Goal: Task Accomplishment & Management: Manage account settings

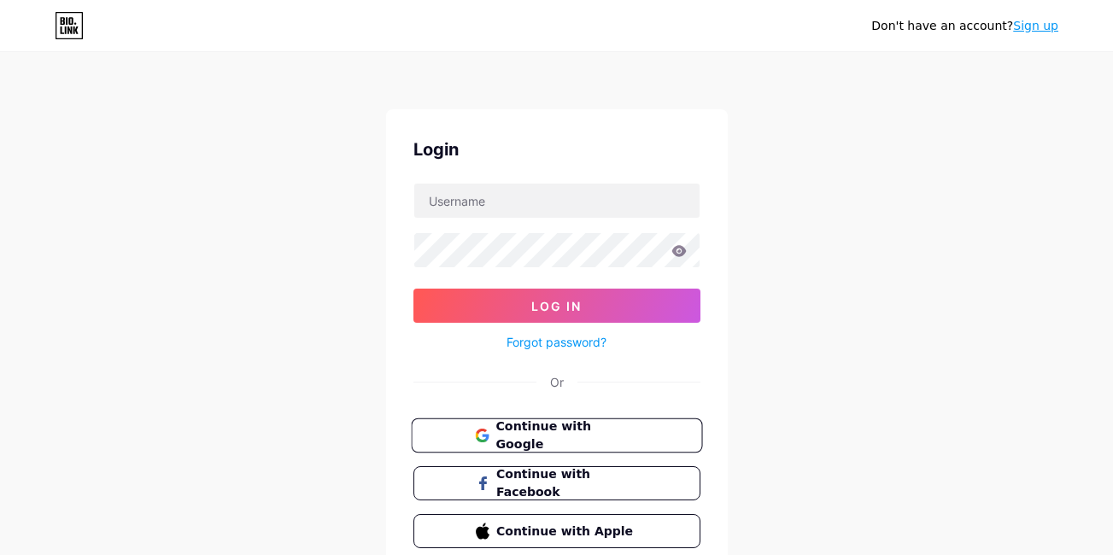
click at [555, 426] on span "Continue with Google" at bounding box center [566, 436] width 143 height 37
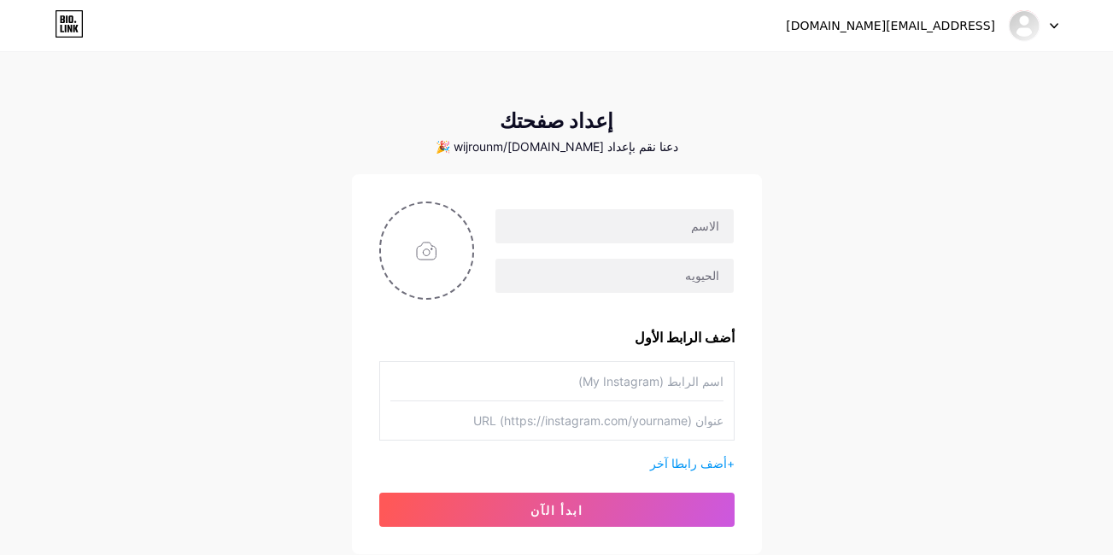
click at [586, 149] on div "دعنا نقم بإعداد [DOMAIN_NAME]/wijrounm 🎉" at bounding box center [557, 147] width 410 height 14
click at [670, 238] on input "text" at bounding box center [613, 226] width 237 height 34
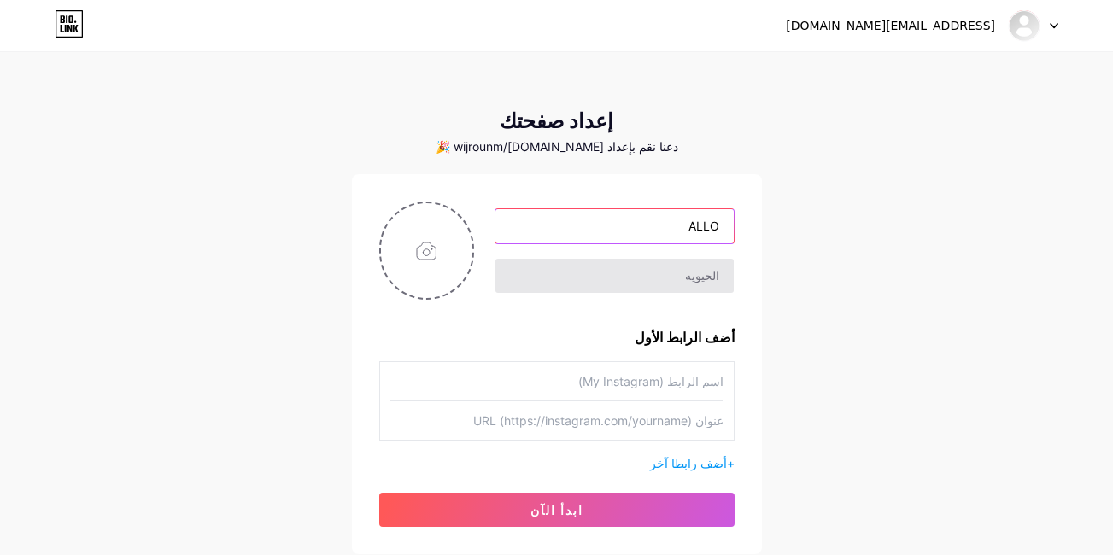
type input "ALLO"
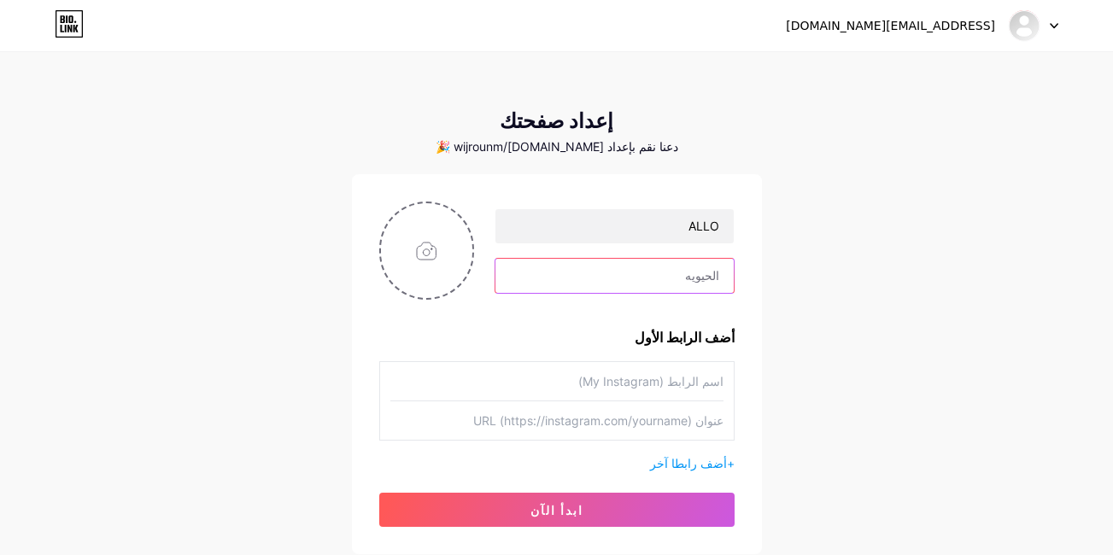
click at [686, 262] on input "text" at bounding box center [613, 276] width 237 height 34
type input "MOSTAFA"
click at [446, 244] on input "file" at bounding box center [427, 250] width 92 height 95
click at [530, 149] on div "دعنا نقم بإعداد bio.link/wijrounm 🎉" at bounding box center [557, 147] width 410 height 14
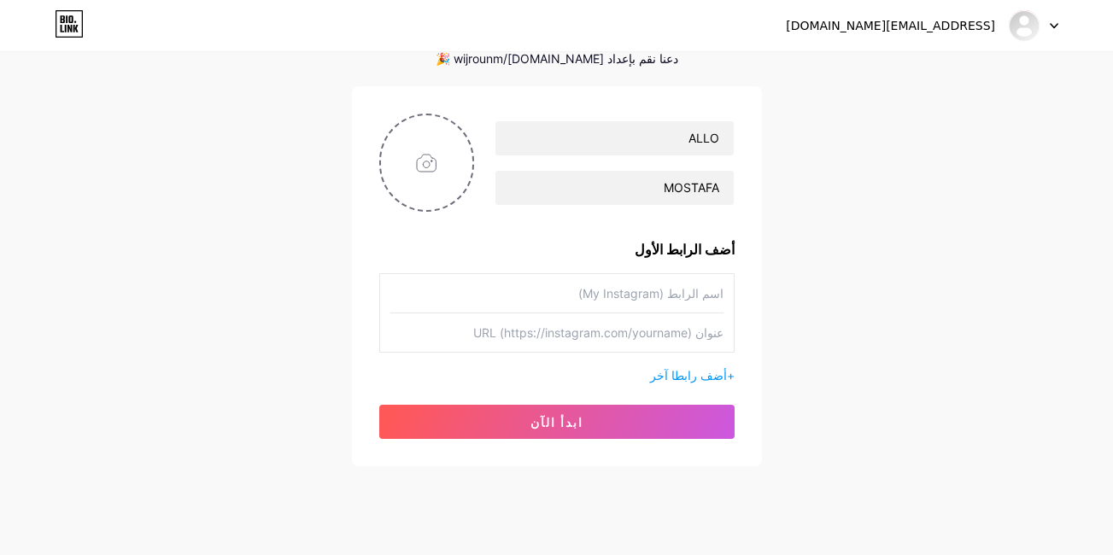
scroll to position [122, 0]
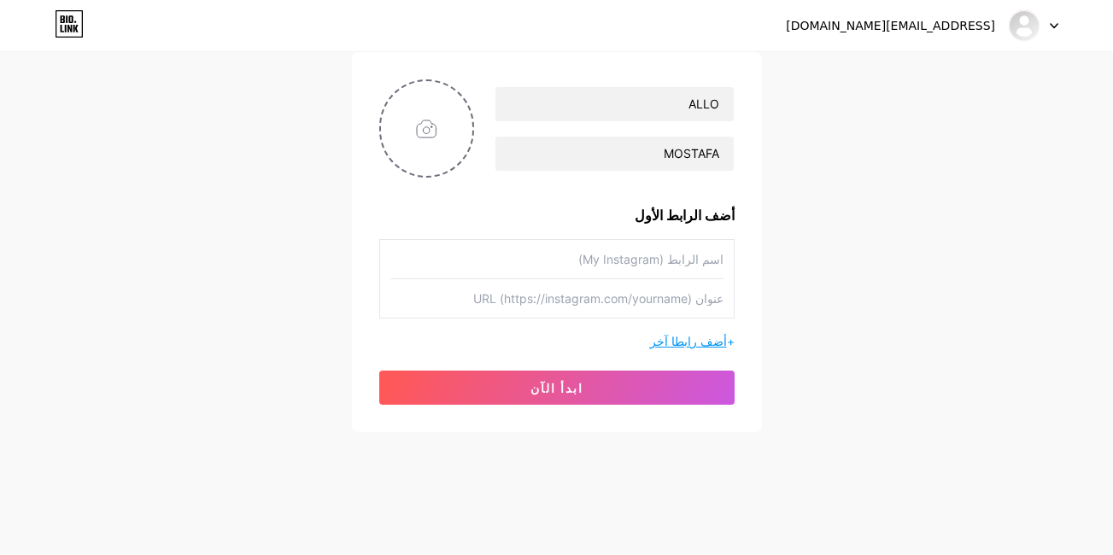
click at [717, 343] on span "أضف رابطا آخر" at bounding box center [688, 341] width 77 height 15
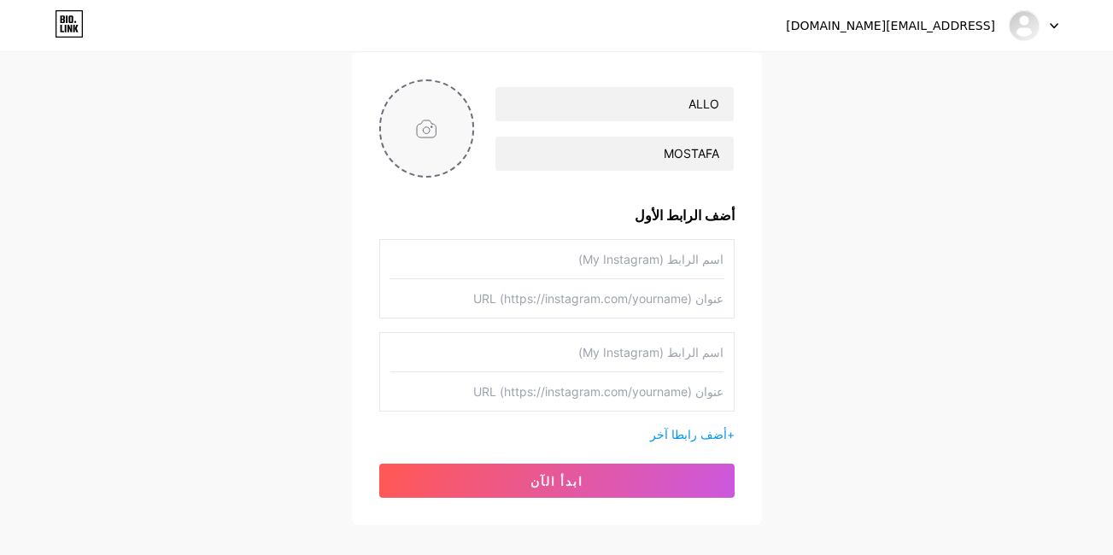
click at [445, 138] on input "file" at bounding box center [427, 128] width 92 height 95
type input "C:\fakepath\صورة واتساب بتاريخ 2025-08-11 في 23.25.39_29b0cda5.jpg"
click at [420, 140] on img at bounding box center [427, 128] width 96 height 98
click at [435, 133] on img at bounding box center [427, 128] width 96 height 98
click at [714, 261] on input "text" at bounding box center [556, 259] width 333 height 38
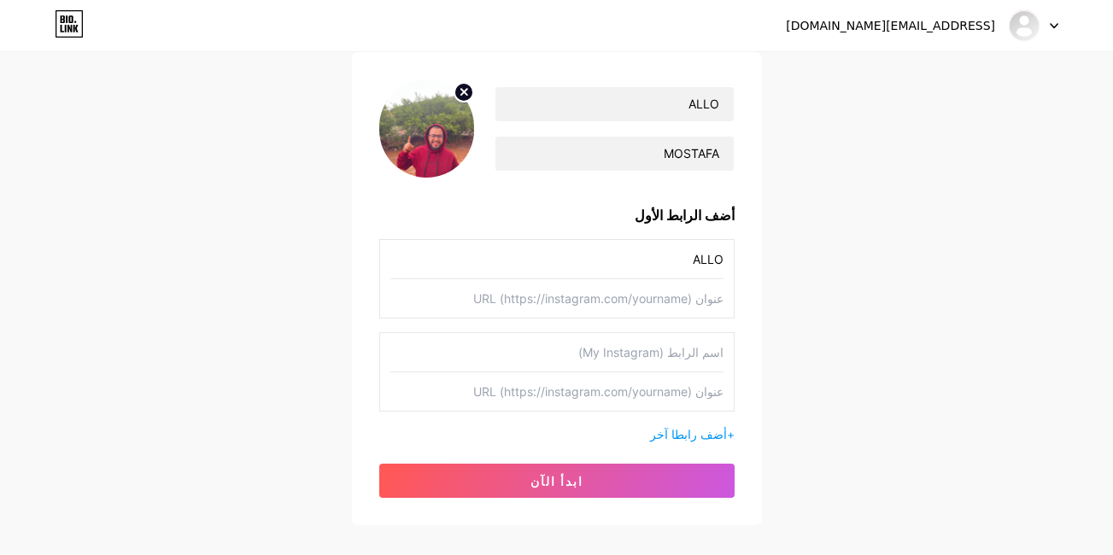
click at [683, 257] on input "ALLO" at bounding box center [556, 259] width 333 height 38
paste input "_"
click at [673, 266] on input "ALLO_" at bounding box center [556, 259] width 333 height 38
type input "ALLO_MOSTAFA"
click at [641, 296] on input "text" at bounding box center [556, 298] width 333 height 38
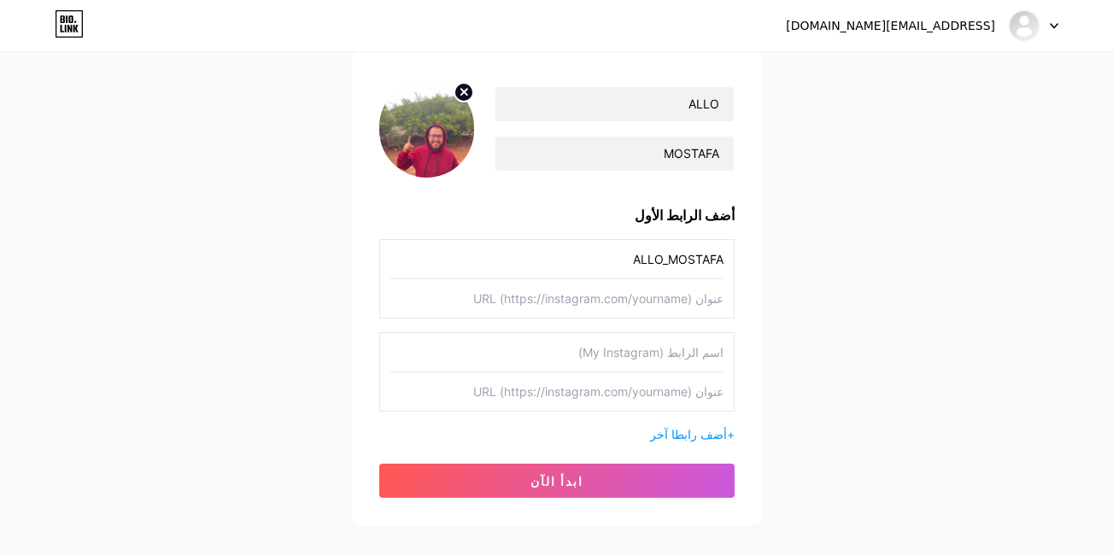
paste input "https://www.instagram.com/allo_mostafa1?igsh=MTFhNW5sdm5rbnl3OA=="
type input "https://www.instagram.com/allo_mostafa1?igsh=MTFhNW5sdm5rbnl3OA=="
click at [697, 357] on input "text" at bounding box center [556, 352] width 333 height 38
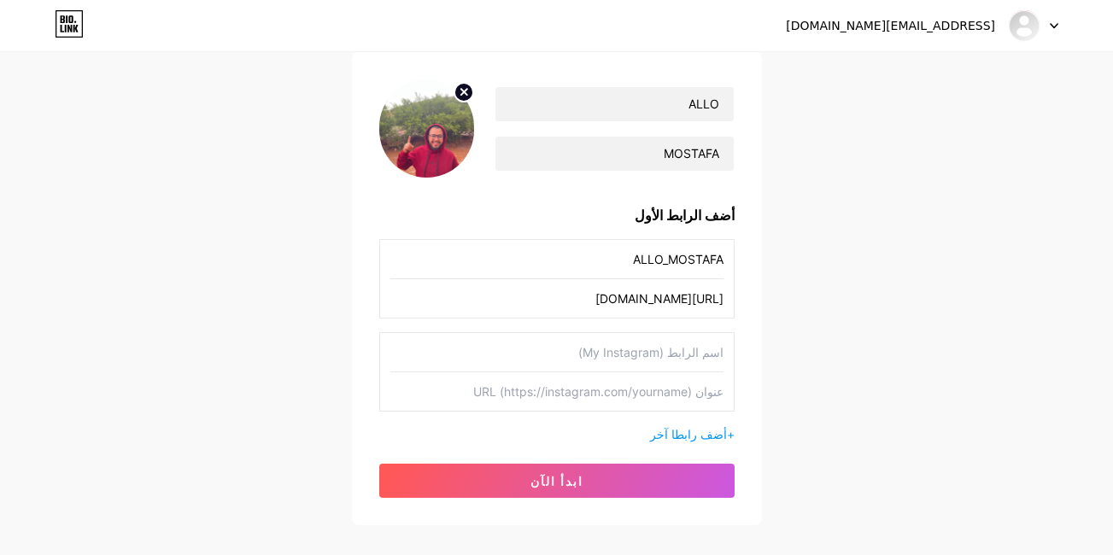
click at [611, 258] on input "ALLO_MOSTAFA" at bounding box center [556, 259] width 333 height 38
drag, startPoint x: 611, startPoint y: 258, endPoint x: 741, endPoint y: 253, distance: 130.8
click at [741, 253] on div "ALLO MOSTAFA أضف الرابط الأول ALLO_MOSTAFA https://www.instagram.com/allo_mosta…" at bounding box center [557, 288] width 410 height 473
type input "INSTAGRAM"
click at [691, 355] on input "text" at bounding box center [556, 352] width 333 height 38
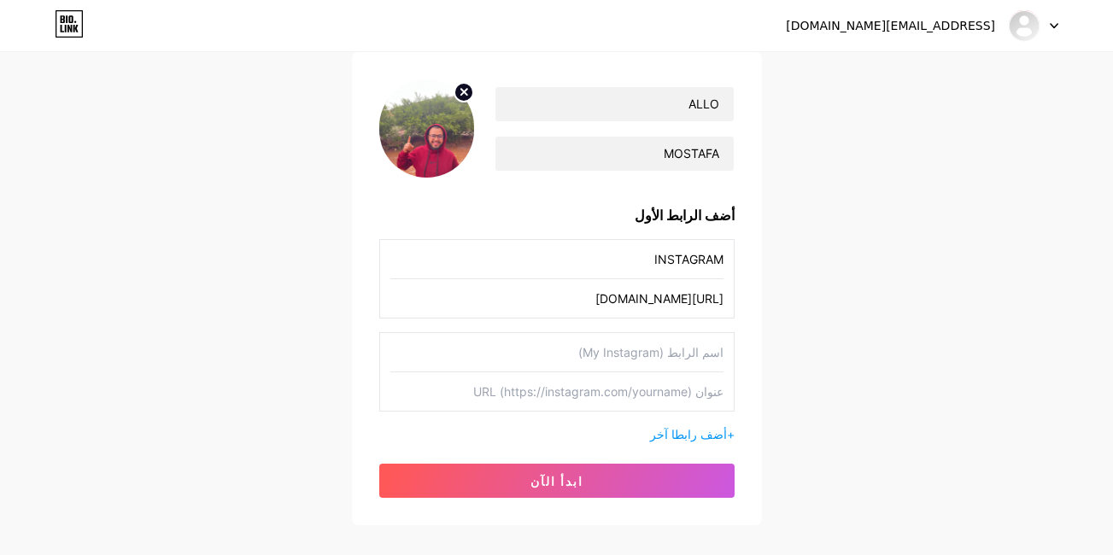
drag, startPoint x: 713, startPoint y: 298, endPoint x: 741, endPoint y: 310, distance: 29.8
click at [741, 310] on div "ALLO MOSTAFA أضف الرابط الأول INSTAGRAM https://www.instagram.com/allo_mostafa1…" at bounding box center [557, 288] width 410 height 473
click at [776, 302] on div "wijrounmstapha303@gmail.com Dashboard Logout إعداد صفحتك دعنا نقم بإعداد bio.li…" at bounding box center [556, 229] width 1113 height 702
click at [722, 293] on input "https://www.instagram.com/allo_mostafa1?igsh=MTFhNW5sdm5rbnl3OA==" at bounding box center [556, 298] width 333 height 38
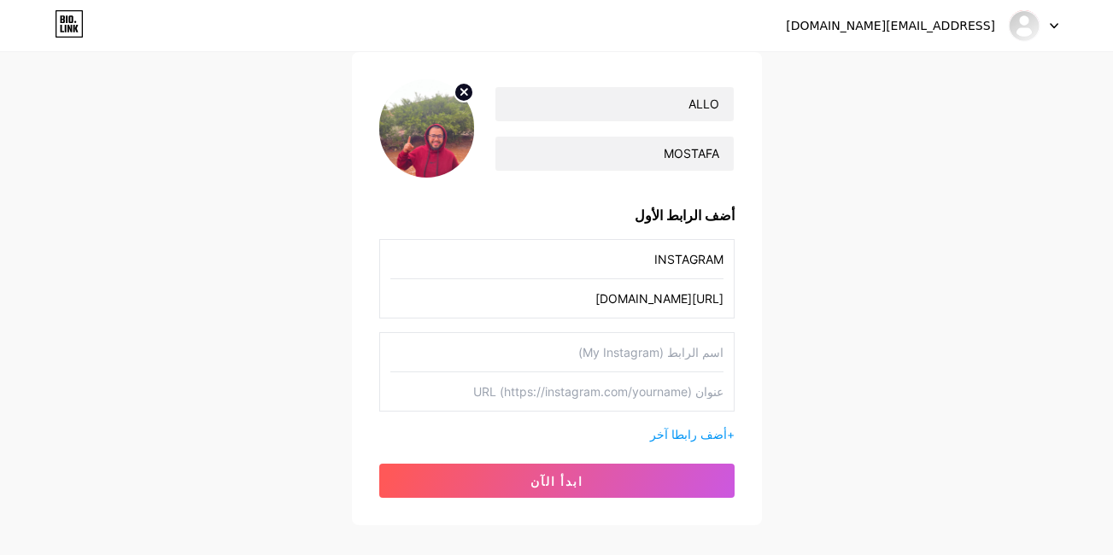
drag, startPoint x: 724, startPoint y: 297, endPoint x: 304, endPoint y: 219, distance: 426.7
click at [304, 219] on div "wijrounmstapha303@gmail.com Dashboard Logout إعداد صفحتك دعنا نقم بإعداد bio.li…" at bounding box center [556, 229] width 1113 height 702
click at [426, 305] on input "https://www.instagram.com/allo_mostafa1?igsh=MTFhNW5sdm5rbnl3OA==" at bounding box center [556, 298] width 333 height 38
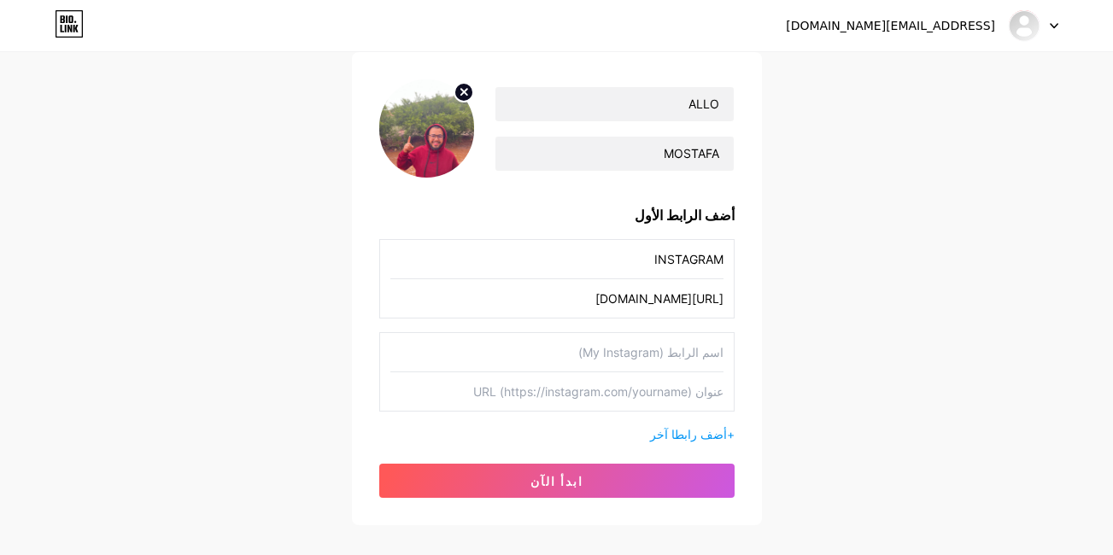
click at [426, 305] on input "https://www.instagram.com/allo_mostafa1?igsh=MTFhNW5sdm5rbnl3OA==" at bounding box center [556, 298] width 333 height 38
drag, startPoint x: 426, startPoint y: 305, endPoint x: 633, endPoint y: 392, distance: 224.3
click at [633, 392] on input "text" at bounding box center [556, 391] width 333 height 38
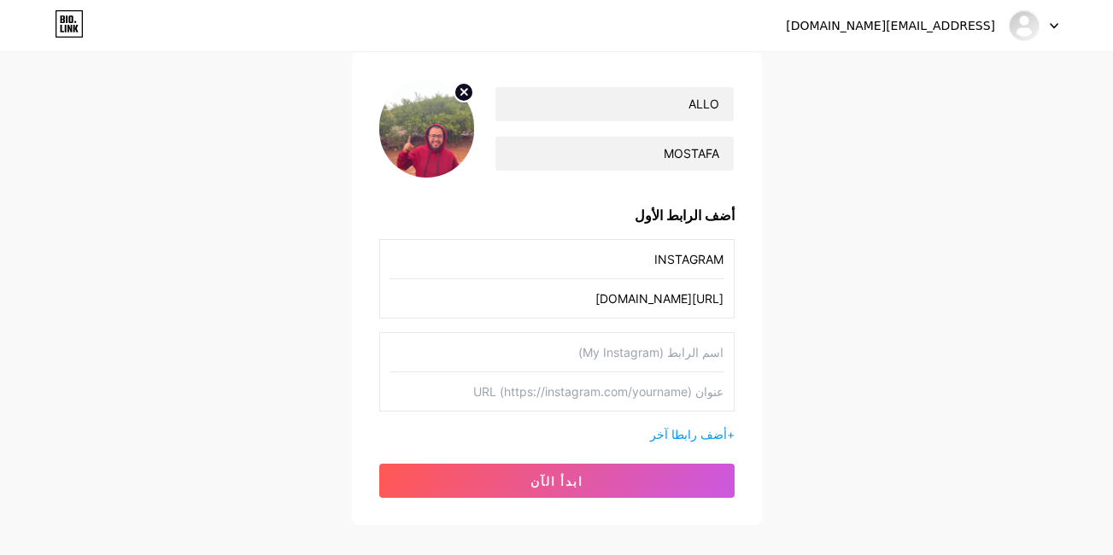
drag, startPoint x: 633, startPoint y: 392, endPoint x: 794, endPoint y: 390, distance: 161.5
click at [794, 390] on div "wijrounmstapha303@gmail.com Dashboard Logout إعداد صفحتك دعنا نقم بإعداد bio.li…" at bounding box center [556, 229] width 1113 height 702
click at [624, 393] on input "text" at bounding box center [556, 391] width 333 height 38
paste input "https://www.instagram.com/allo_mostafa1?igsh=MTFhNW5sdm5rbnl3OA=="
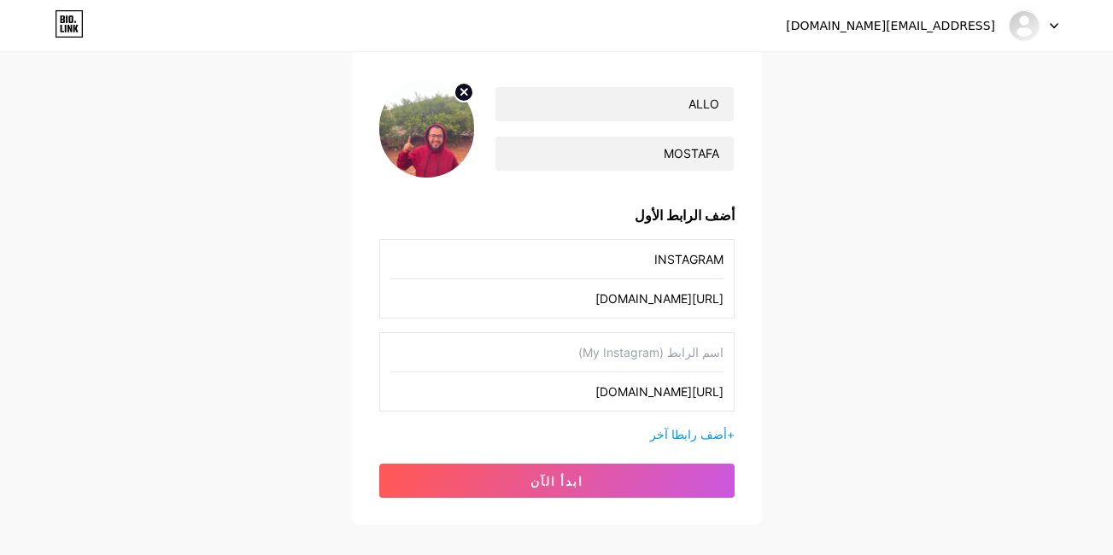
type input "https://www.instagram.com/allo_mostafa1?igsh=MTFhNW5sdm5rbnl3OA=="
click at [682, 348] on input "text" at bounding box center [556, 352] width 333 height 38
type input "INSTAGRAM"
drag, startPoint x: 639, startPoint y: 268, endPoint x: 730, endPoint y: 260, distance: 90.9
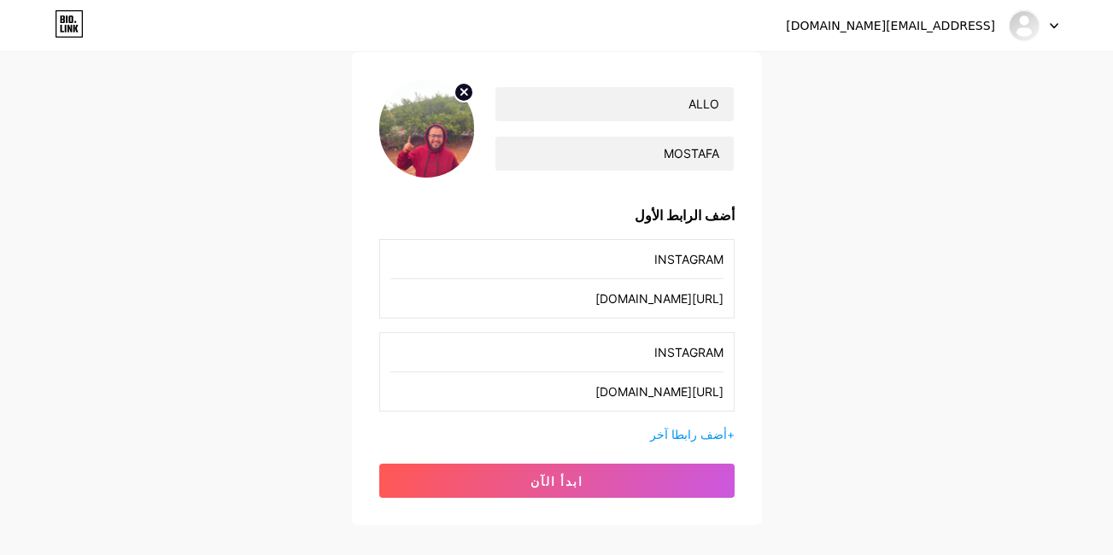
click at [730, 260] on div "INSTAGRAM https://www.instagram.com/allo_mostafa1?igsh=MTFhNW5sdm5rbnl3OA==" at bounding box center [556, 278] width 355 height 79
click at [711, 260] on input "text" at bounding box center [556, 259] width 333 height 38
type input "WHATSSPP"
drag, startPoint x: 542, startPoint y: 300, endPoint x: 725, endPoint y: 298, distance: 183.7
click at [725, 298] on div "WHATSSPP https://www.instagram.com/allo_mostafa1?igsh=MTFhNW5sdm5rbnl3OA==" at bounding box center [556, 278] width 355 height 79
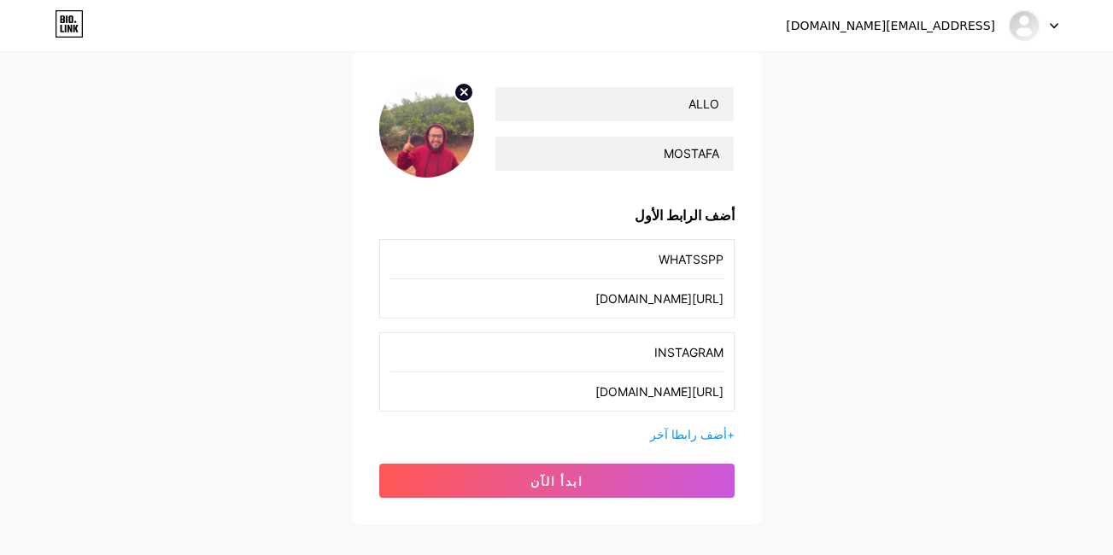
scroll to position [0, -80]
click at [474, 305] on input "https://www.instagram.com/allo_mostafa1?igsh=MTFhNW5sdm5rbnl3OA==" at bounding box center [556, 298] width 333 height 38
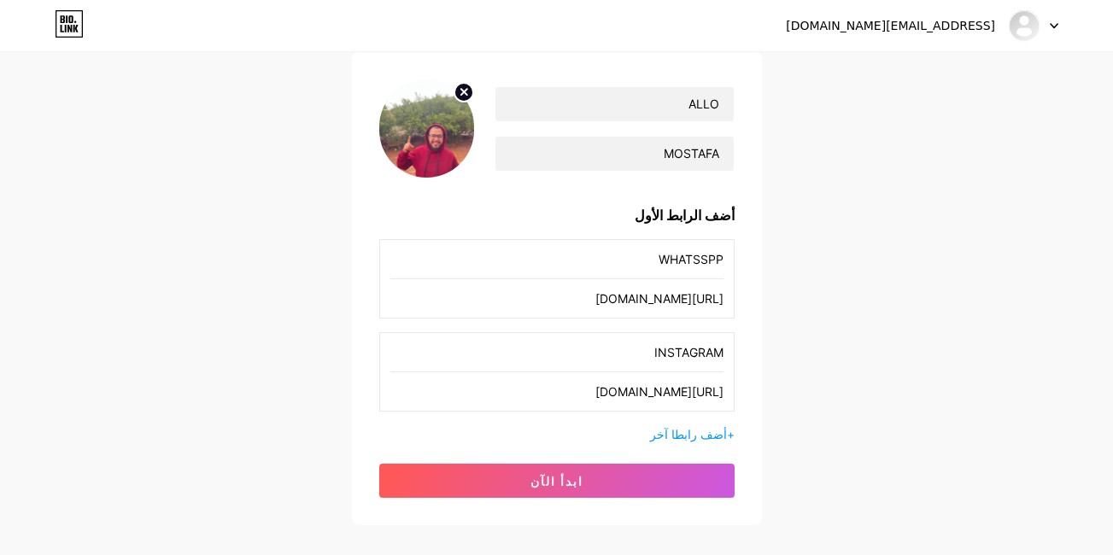
click at [474, 305] on input "https://www.instagram.com/allo_mostafa1?igsh=MTFhNW5sdm5rbnl3OA==" at bounding box center [556, 298] width 333 height 38
click at [679, 302] on input "text" at bounding box center [556, 298] width 333 height 38
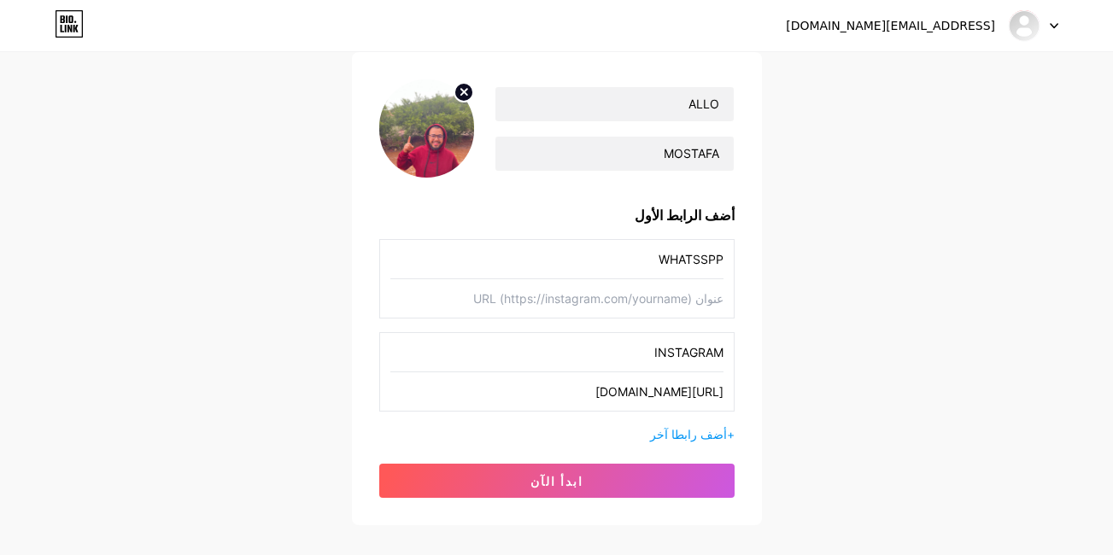
paste input "https://wa.me/qr/7ULJSVQRRUO7O1"
type input "https://wa.me/qr/7ULJSVQRRUO7O1"
click at [697, 429] on span "أضف رابطا آخر" at bounding box center [688, 434] width 77 height 15
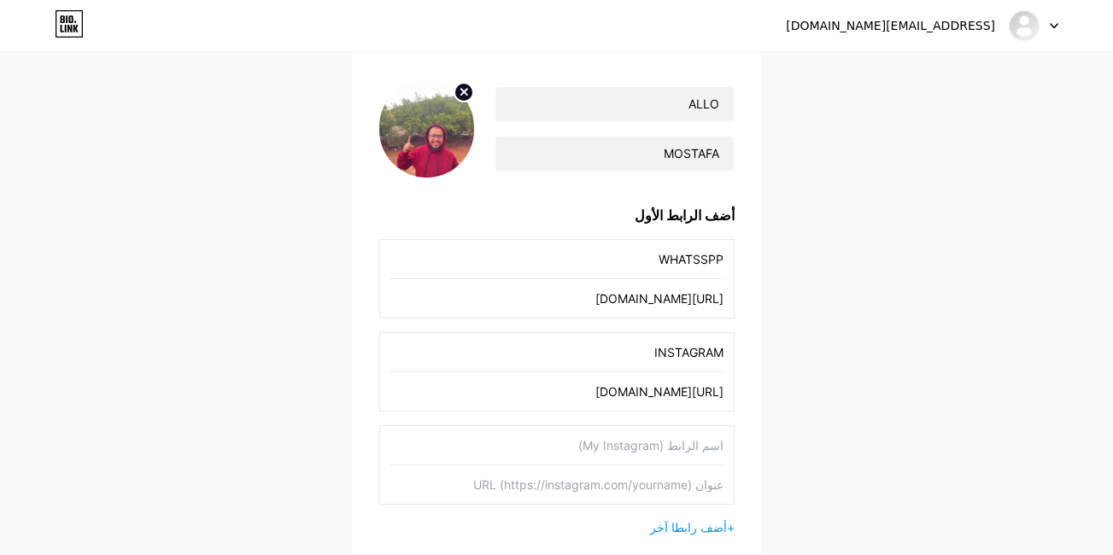
click at [657, 444] on input "text" at bounding box center [556, 445] width 333 height 38
click at [638, 162] on input "MOSTAFA" at bounding box center [613, 154] width 237 height 34
click at [819, 252] on div "wijrounmstapha303@gmail.com Dashboard Logout إعداد صفحتك دعنا نقم بإعداد bio.li…" at bounding box center [556, 275] width 1113 height 795
click at [706, 263] on input "WHATSSPP" at bounding box center [556, 259] width 333 height 38
click at [724, 261] on div "WHATSSPP https://wa.me/qr/7ULJSVQRRUO7O1" at bounding box center [556, 278] width 355 height 79
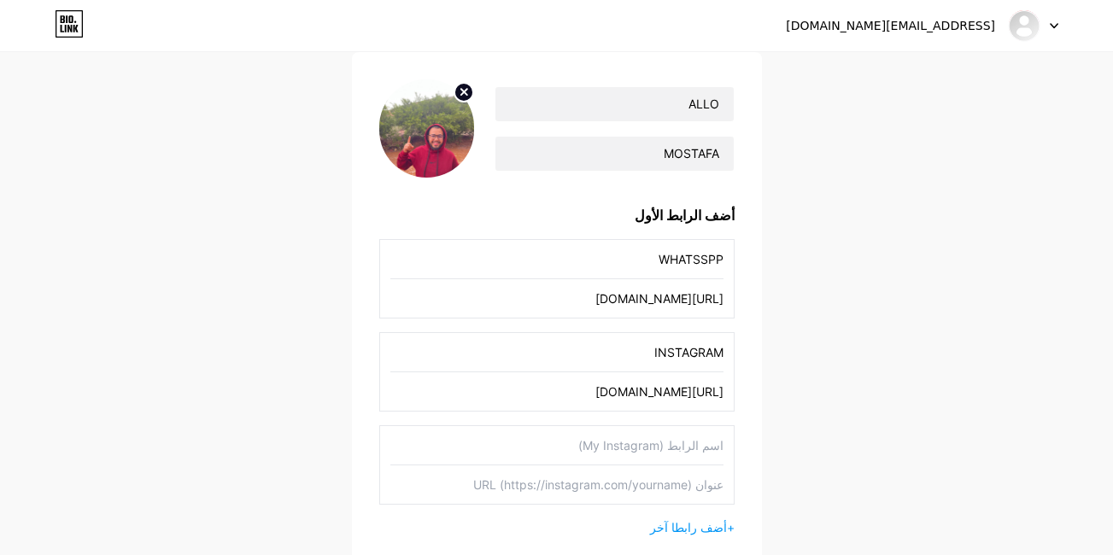
click at [724, 261] on div "WHATSSPP https://wa.me/qr/7ULJSVQRRUO7O1" at bounding box center [556, 278] width 355 height 79
click at [706, 259] on input "WHATSSPP" at bounding box center [556, 259] width 333 height 38
type input "WHATSSAPP"
click at [678, 450] on input "text" at bounding box center [556, 445] width 333 height 38
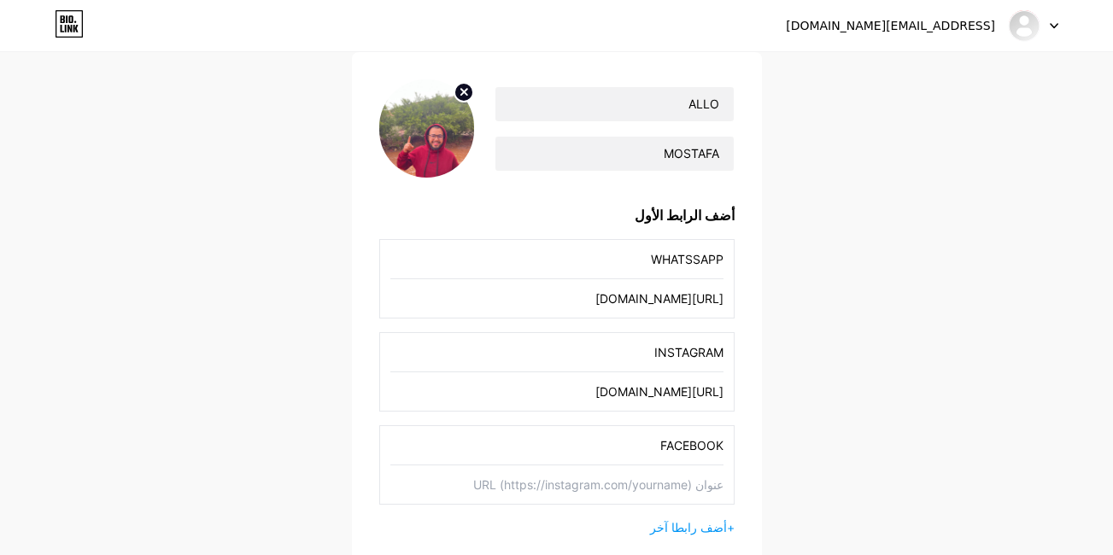
type input "FACEBOOK"
click at [637, 489] on input "text" at bounding box center [556, 485] width 333 height 38
click at [651, 482] on input "text" at bounding box center [556, 485] width 333 height 38
paste input "https://www.facebook.com/share/15qzmqC4CV/"
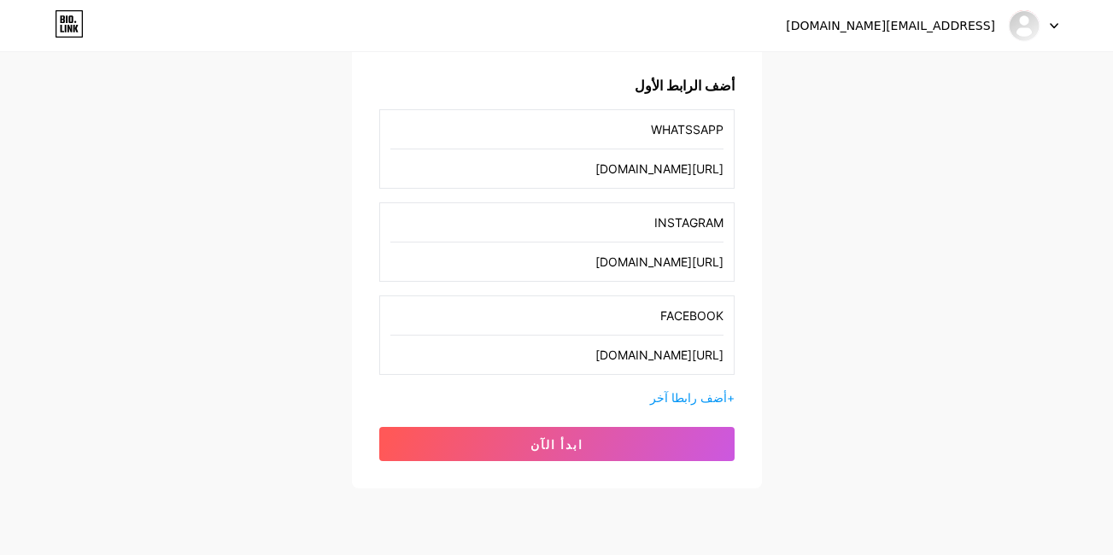
scroll to position [256, 0]
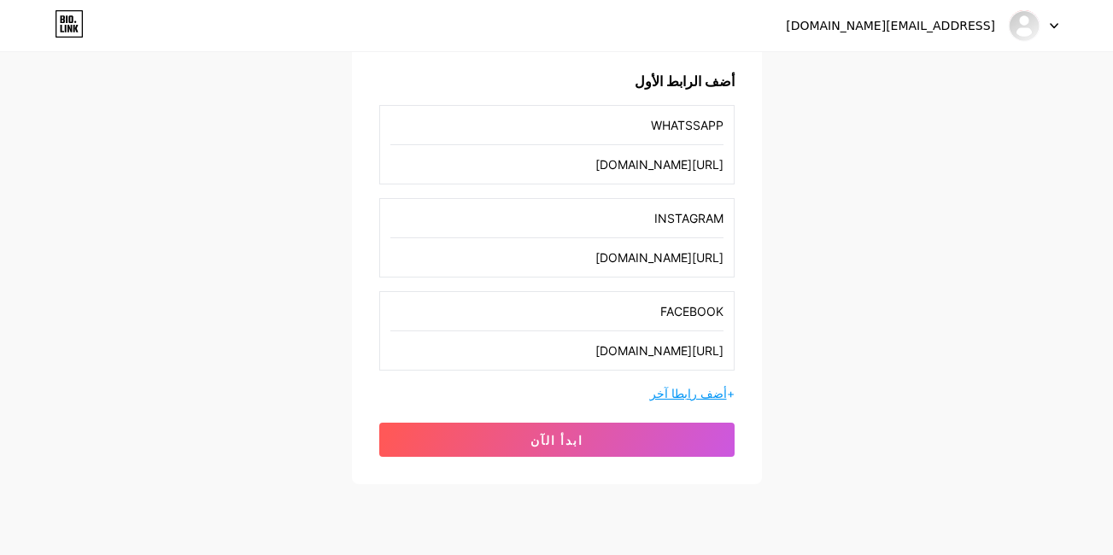
type input "https://www.facebook.com/share/15qzmqC4CV/"
click at [702, 390] on span "أضف رابطا آخر" at bounding box center [688, 393] width 77 height 15
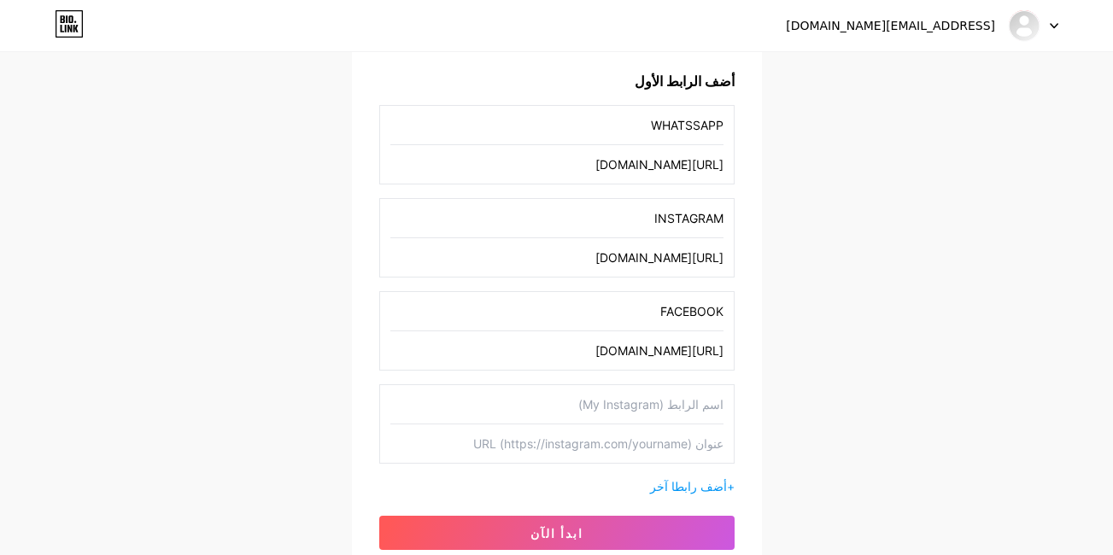
click at [674, 403] on input "text" at bounding box center [556, 404] width 333 height 38
type input "TIKTOK"
click at [630, 446] on input "text" at bounding box center [556, 444] width 333 height 38
paste input "http://tiktok.com/@mostafa_wij"
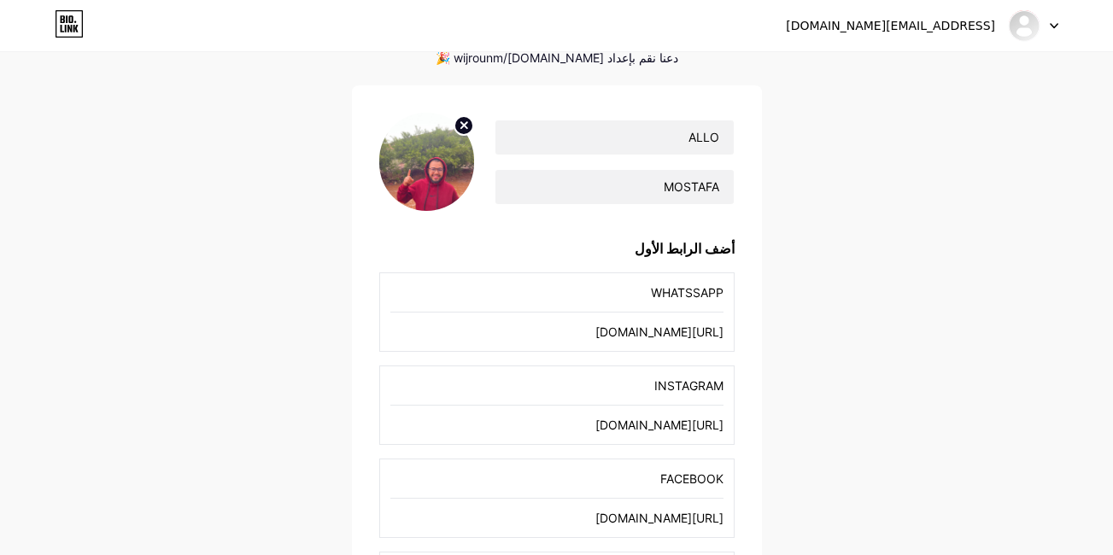
scroll to position [0, 0]
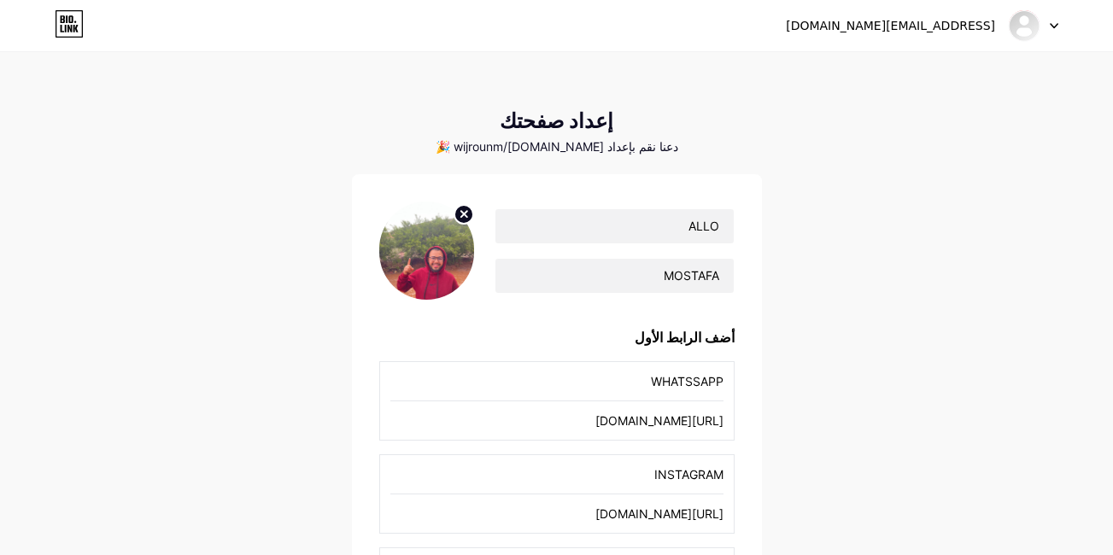
type input "http://tiktok.com/@mostafa_wij"
click at [1052, 33] on div at bounding box center [1034, 25] width 50 height 31
click at [1011, 62] on link "لوحه القياده" at bounding box center [952, 70] width 212 height 46
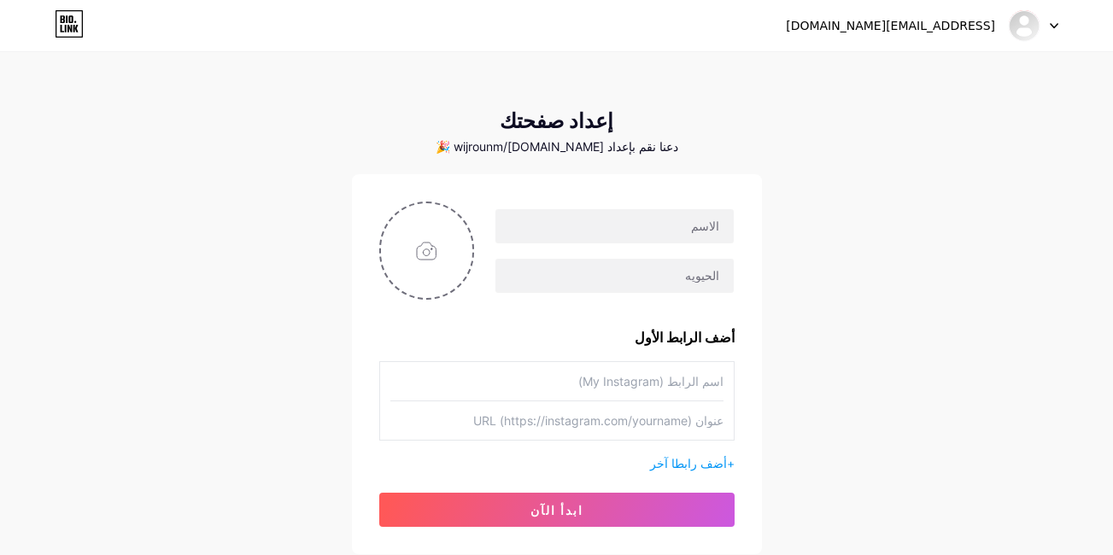
click at [1052, 20] on div at bounding box center [1034, 25] width 50 height 31
click at [683, 220] on input "text" at bounding box center [613, 226] width 237 height 34
type input "ALLO"
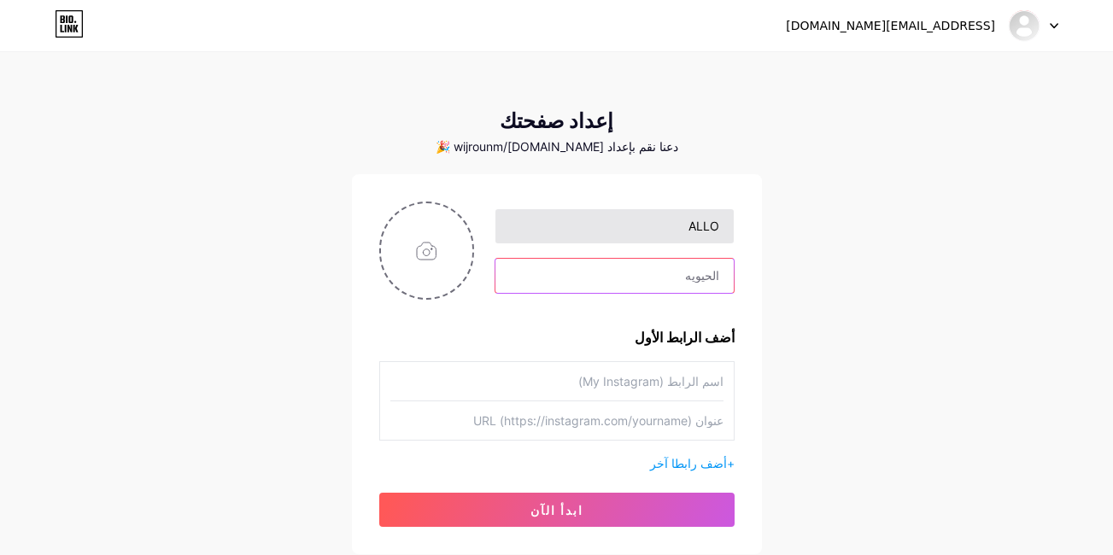
type input "MOSTAFA"
type input "WHATSSAPP"
type input "https://wa.me/qr/7ULJSVQRRUO7O1"
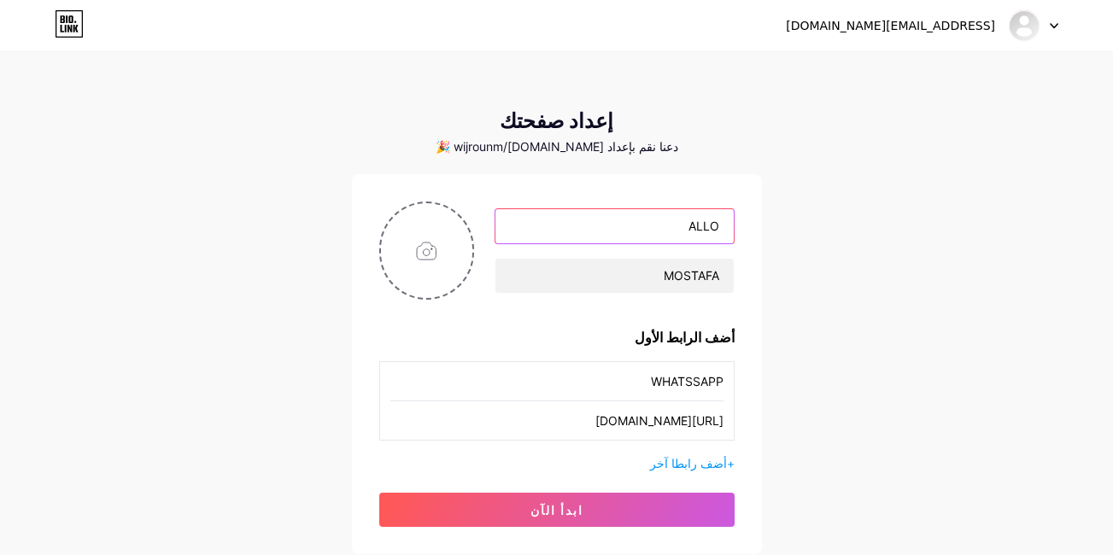
scroll to position [122, 0]
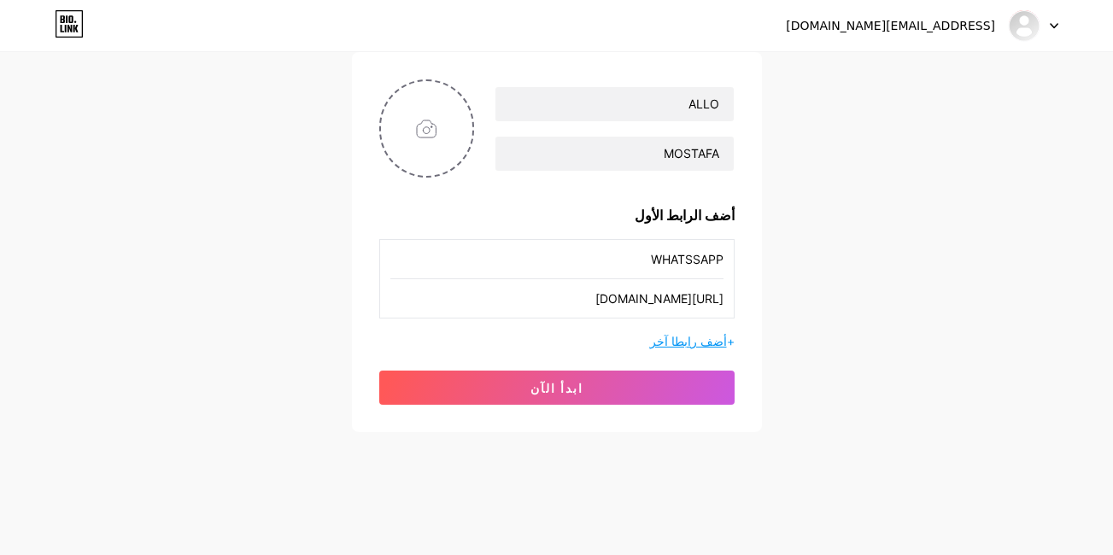
click at [700, 343] on span "أضف رابطا آخر" at bounding box center [688, 341] width 77 height 15
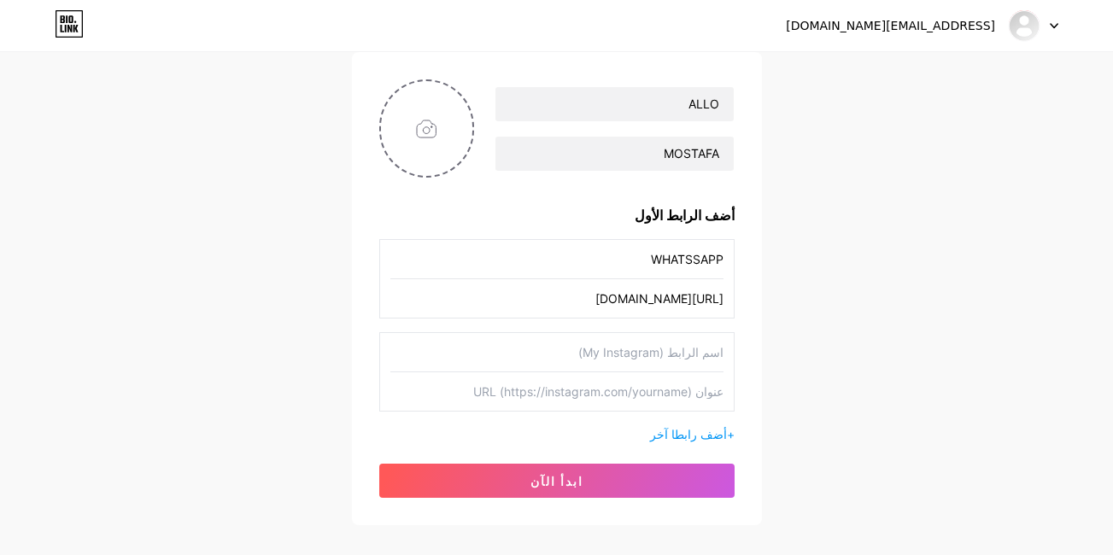
click at [690, 353] on input "text" at bounding box center [556, 352] width 333 height 38
type input "INSTAGRAM"
click at [679, 384] on input "text" at bounding box center [556, 391] width 333 height 38
click at [662, 392] on input "text" at bounding box center [556, 391] width 333 height 38
paste input "https://www.instagram.com/allo_mostafa1?igsh=MTFhNW5sdm5rbnl3OA=="
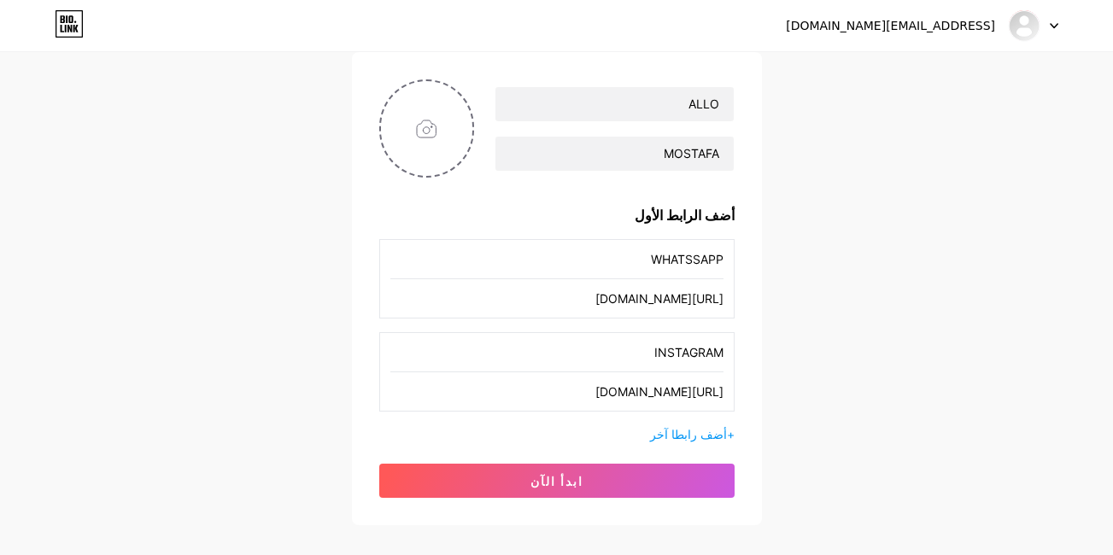
scroll to position [0, -94]
type input "https://www.instagram.com/allo_mostafa1?igsh=MTFhNW5sdm5rbnl3OA=="
click at [717, 439] on span "أضف رابطا آخر" at bounding box center [688, 434] width 77 height 15
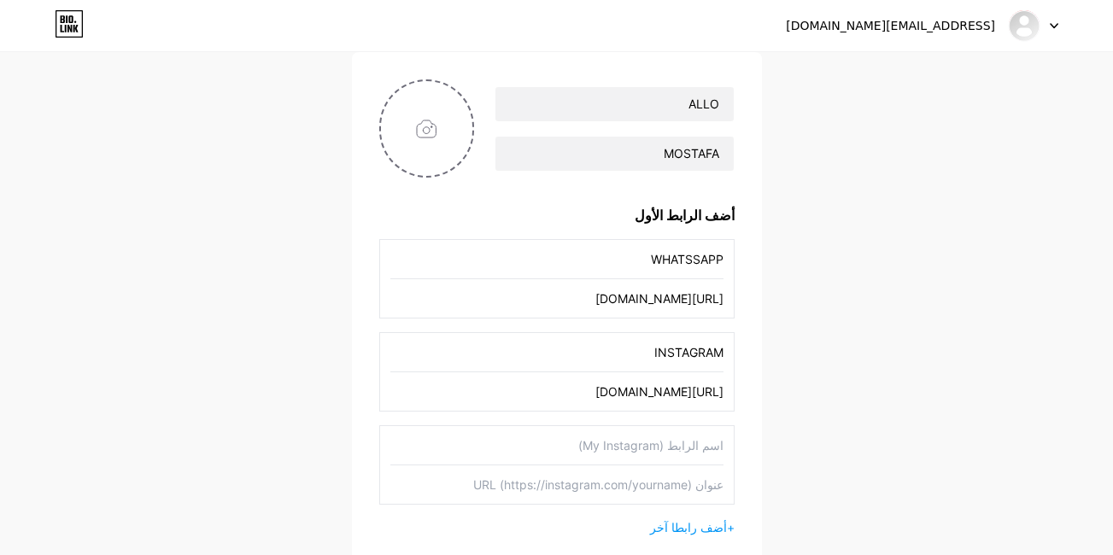
click at [654, 448] on input "text" at bounding box center [556, 445] width 333 height 38
type input "FACEBOOK"
click at [674, 489] on input "text" at bounding box center [556, 485] width 333 height 38
click at [675, 483] on input "text" at bounding box center [556, 485] width 333 height 38
paste input "https://www.facebook.com/share/15qzmqC4CV/"
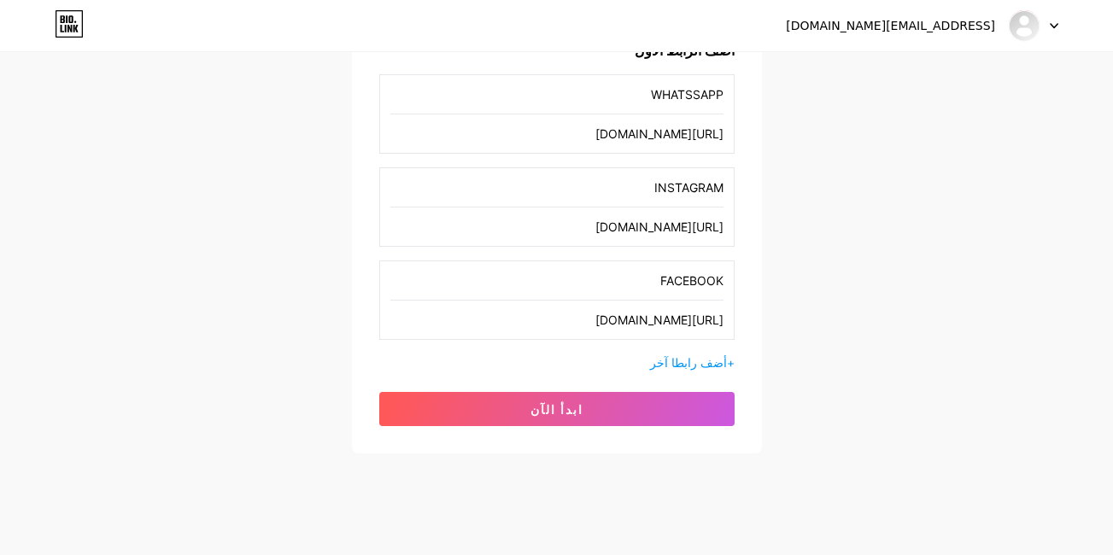
scroll to position [299, 0]
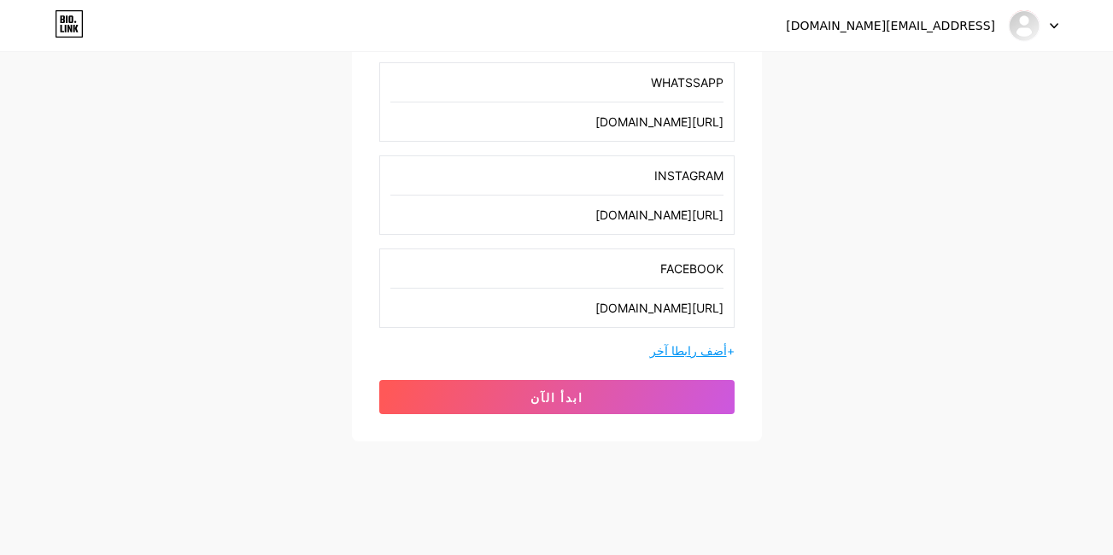
type input "https://www.facebook.com/share/15qzmqC4CV/"
click at [683, 345] on span "أضف رابطا آخر" at bounding box center [688, 350] width 77 height 15
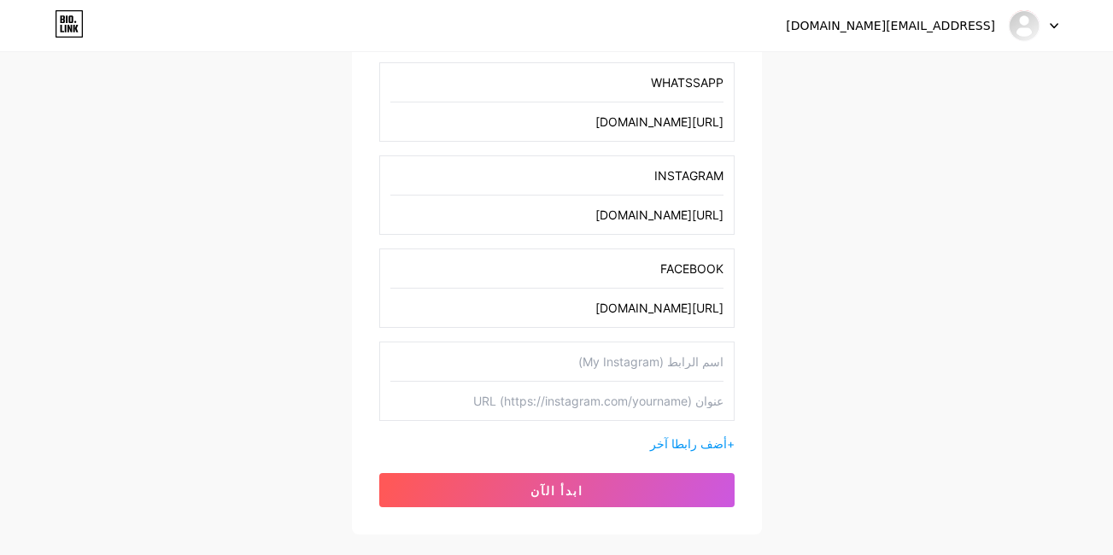
click at [665, 362] on input "text" at bounding box center [556, 362] width 333 height 38
type input "TIKTOK"
click at [601, 411] on input "text" at bounding box center [556, 401] width 333 height 38
paste input "http://tiktok.com/@mostafa_wij"
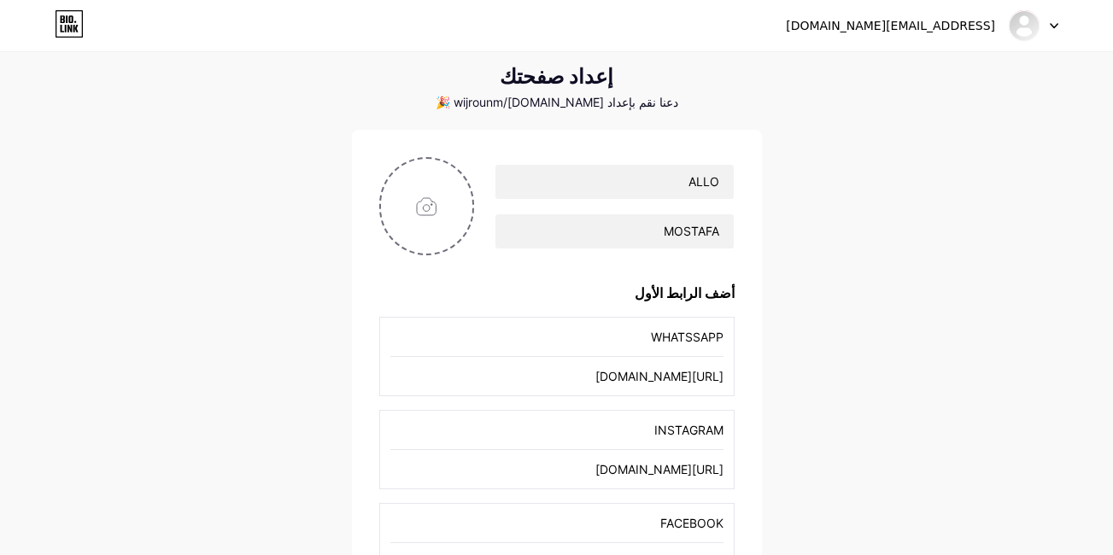
scroll to position [35, 0]
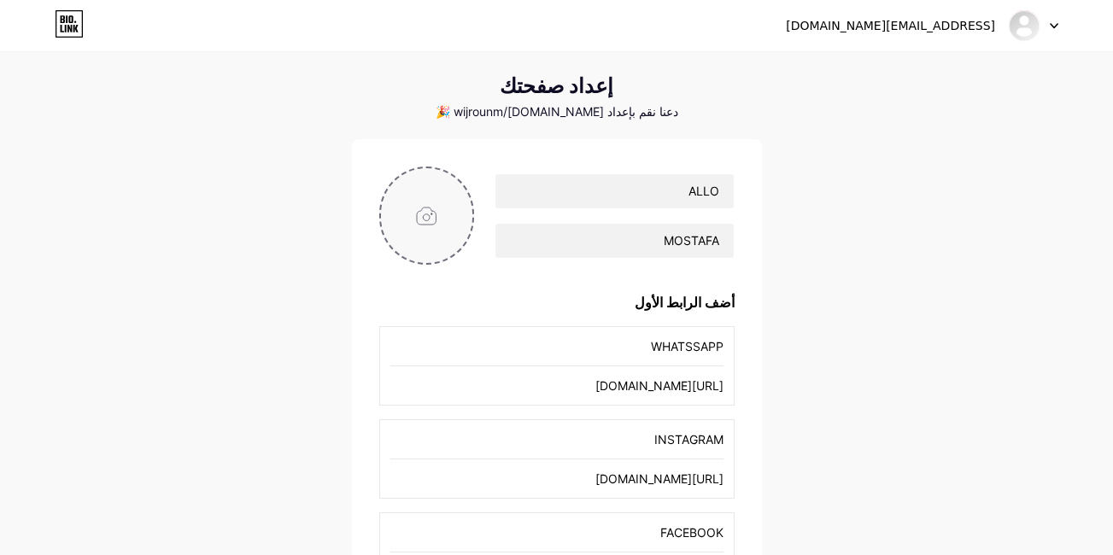
type input "http://tiktok.com/@mostafa_wij"
click at [405, 235] on input "file" at bounding box center [427, 215] width 92 height 95
type input "C:\fakepath\صورة واتساب بتاريخ 2025-08-11 في 23.25.39_29b0cda5.jpg"
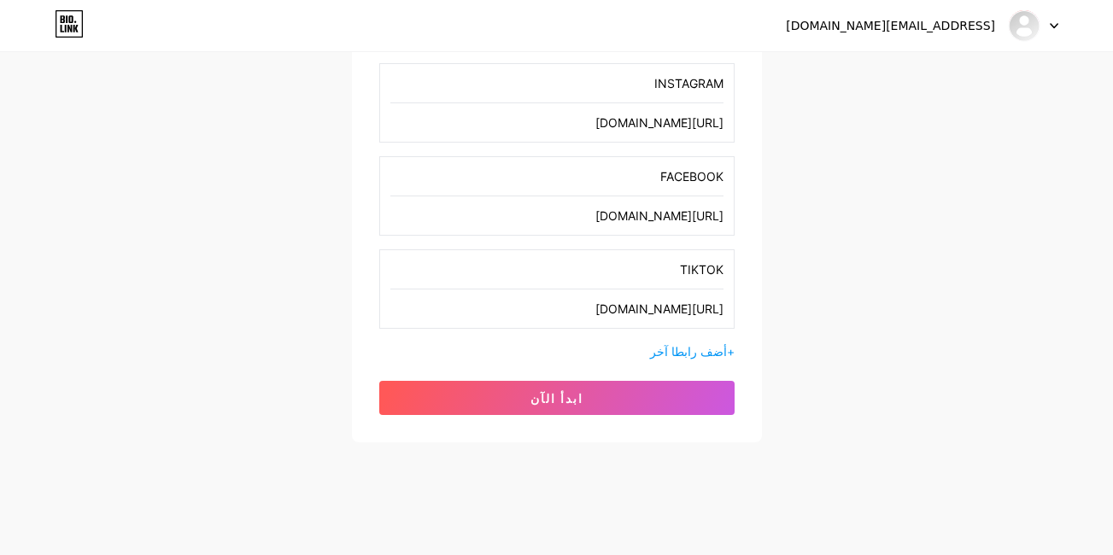
scroll to position [399, 0]
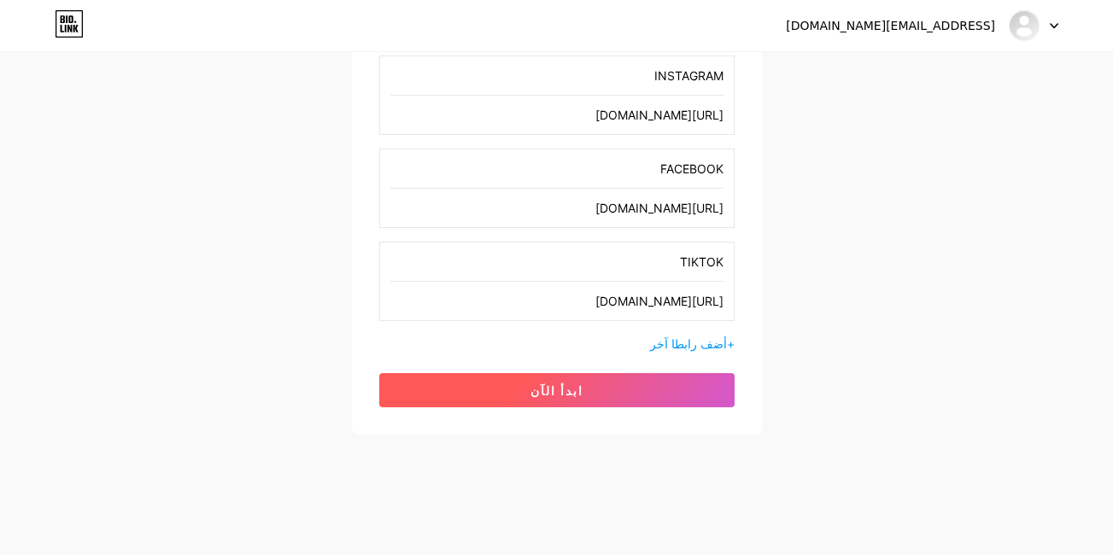
click at [542, 387] on span "ابدأ الآن" at bounding box center [556, 391] width 53 height 15
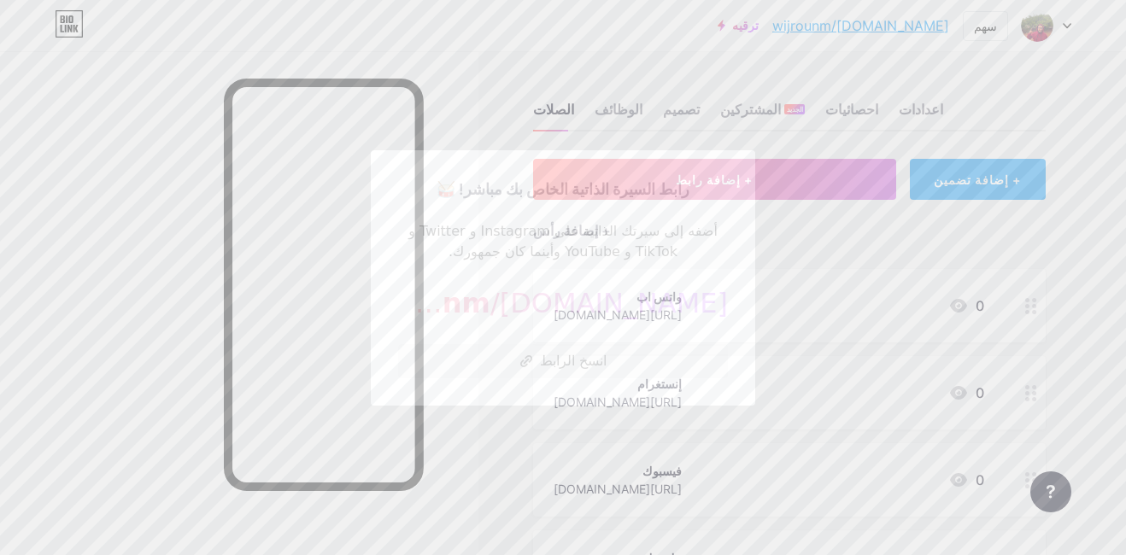
click at [1104, 89] on div at bounding box center [563, 277] width 1126 height 555
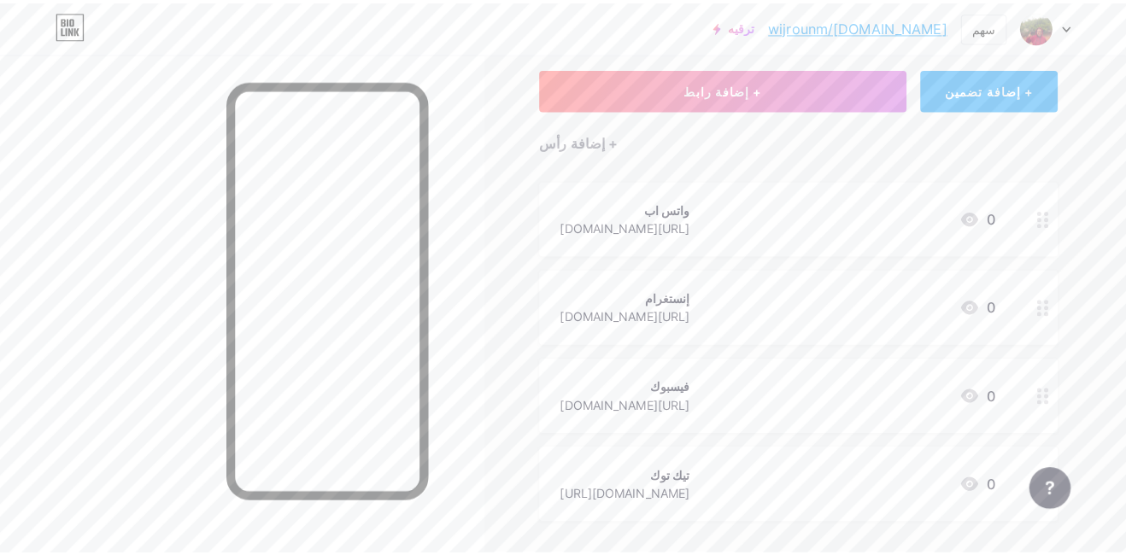
scroll to position [222, 0]
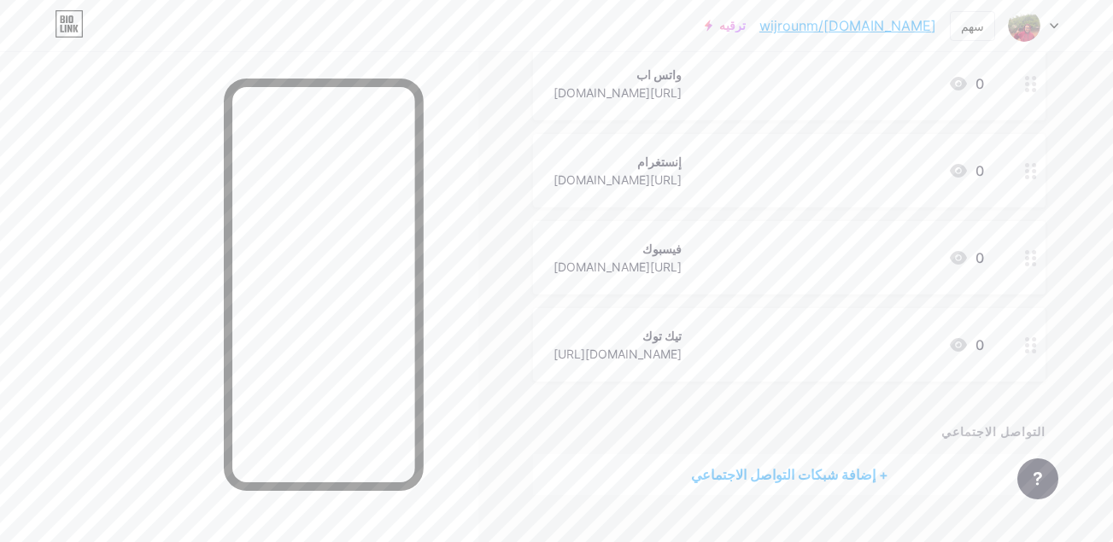
click at [812, 475] on div "+ إضافة شبكات التواصل الاجتماعي" at bounding box center [789, 474] width 513 height 41
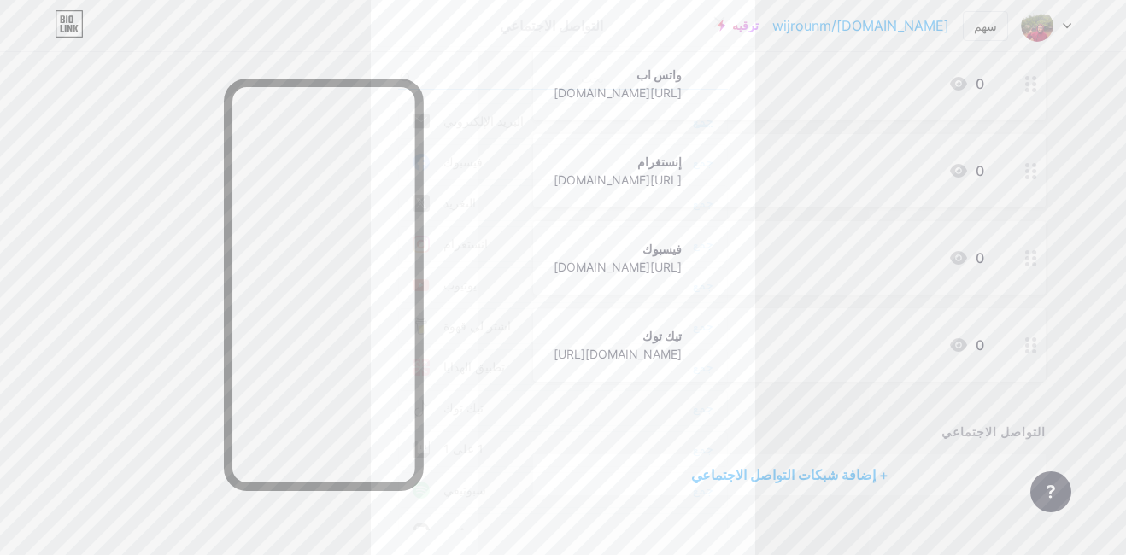
click at [693, 119] on div "جمع" at bounding box center [703, 121] width 21 height 17
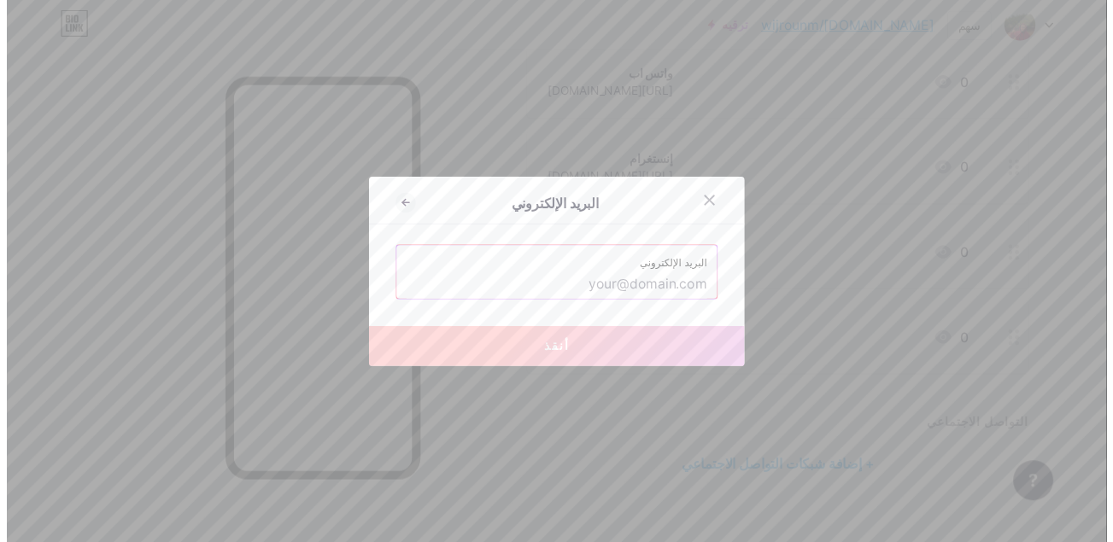
scroll to position [211, 0]
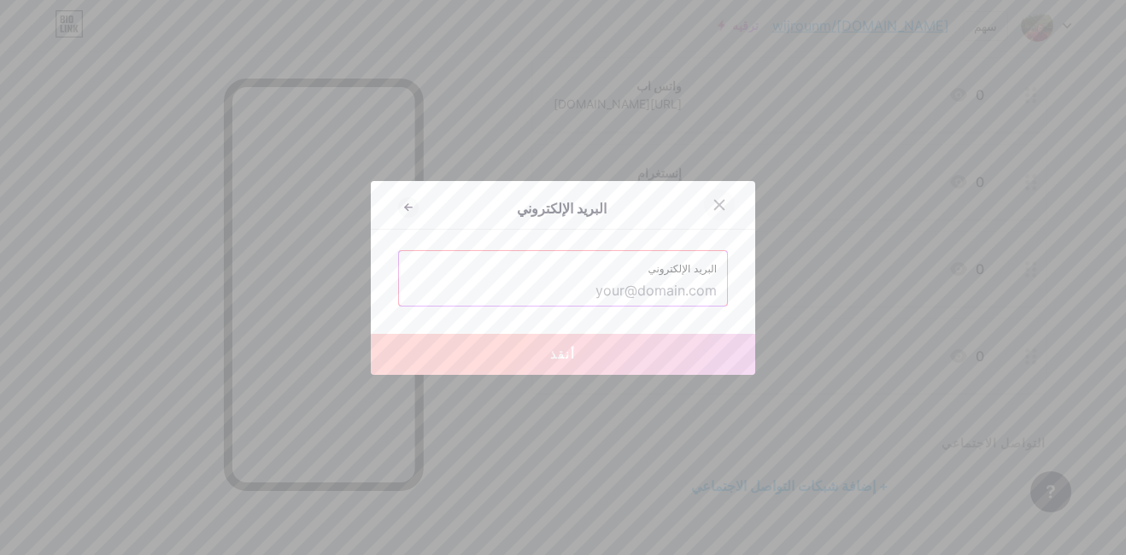
click at [712, 202] on icon at bounding box center [719, 205] width 14 height 14
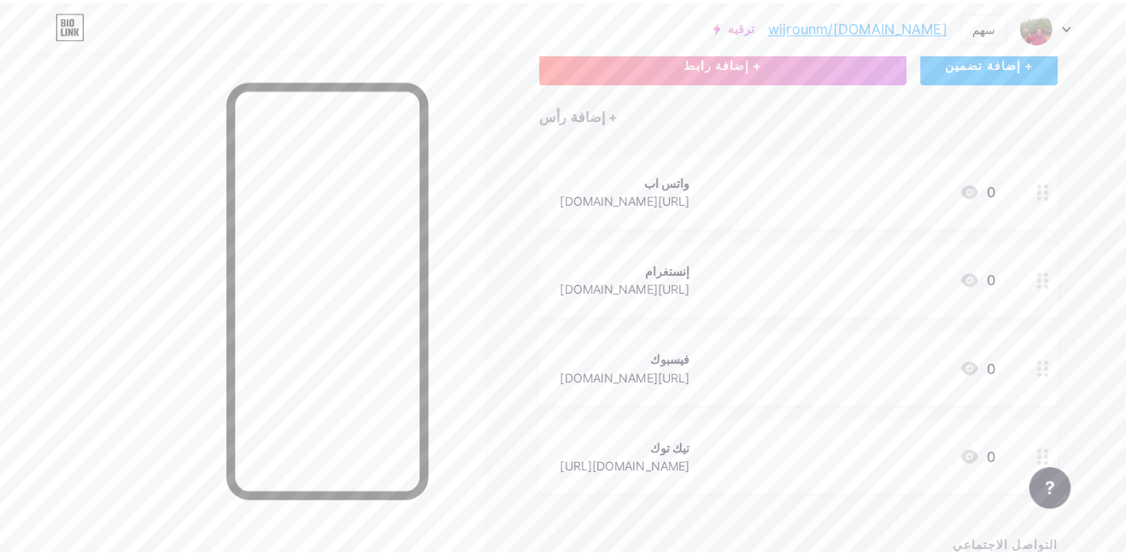
scroll to position [0, 0]
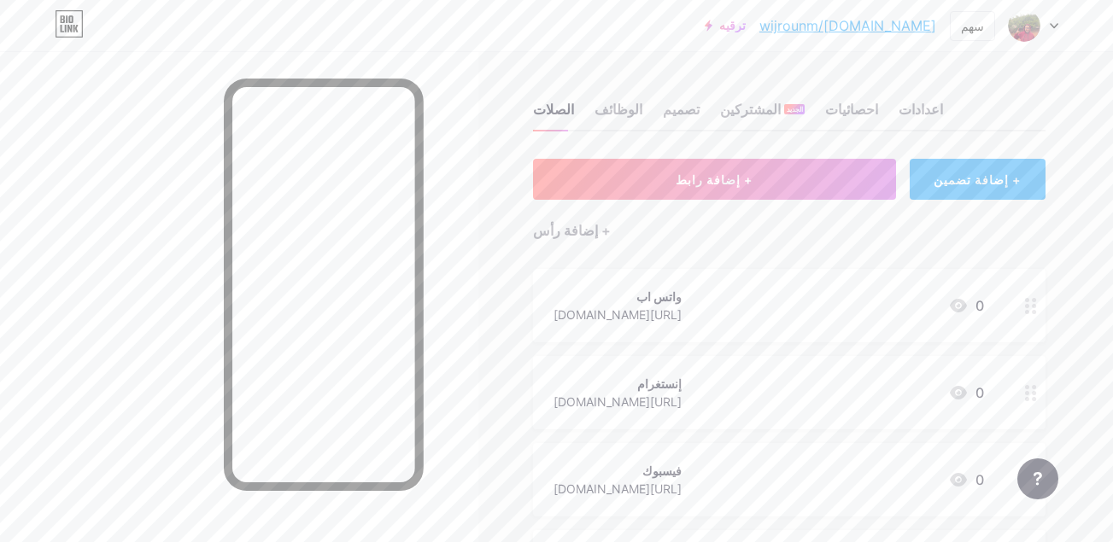
click at [1027, 301] on circle at bounding box center [1027, 300] width 4 height 4
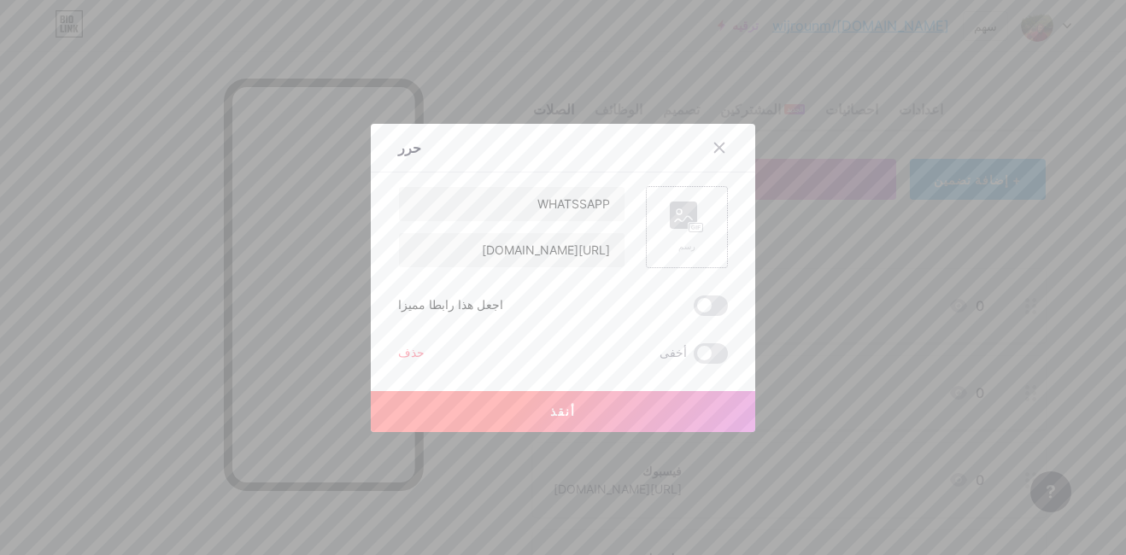
click at [689, 231] on rect at bounding box center [696, 227] width 14 height 9
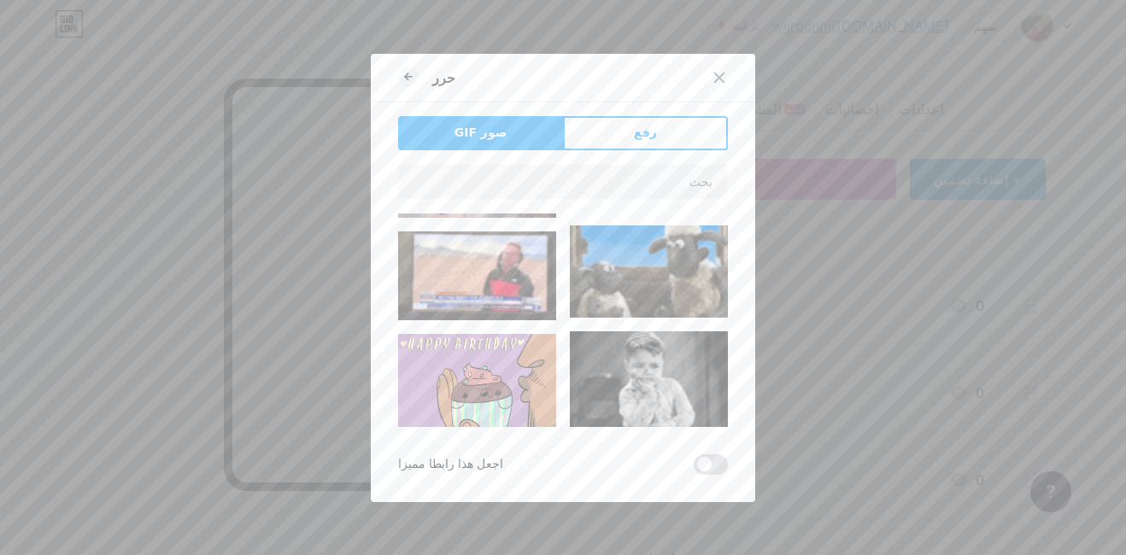
type input "WHATSSAPP"
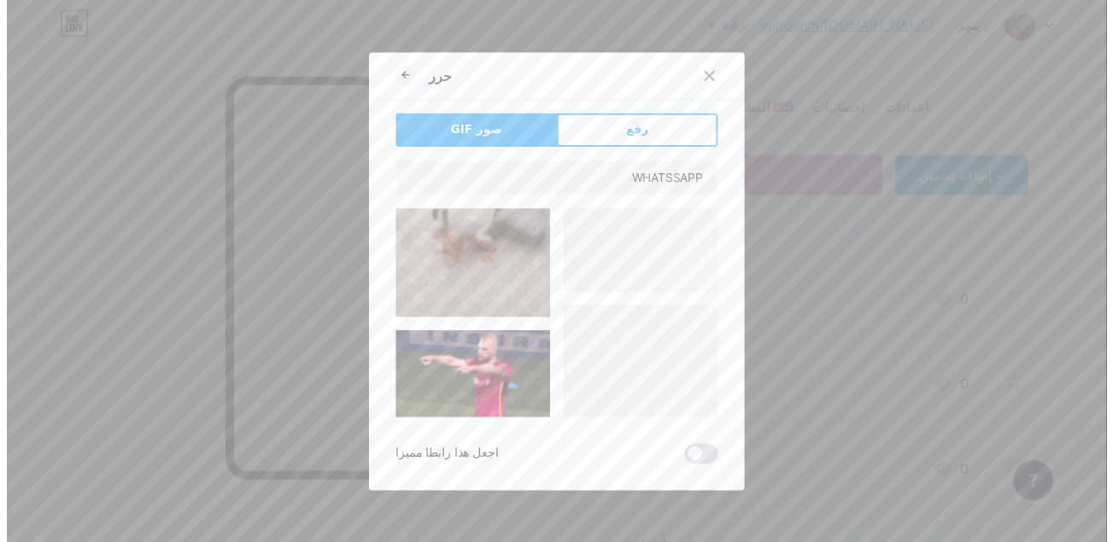
scroll to position [1327, 0]
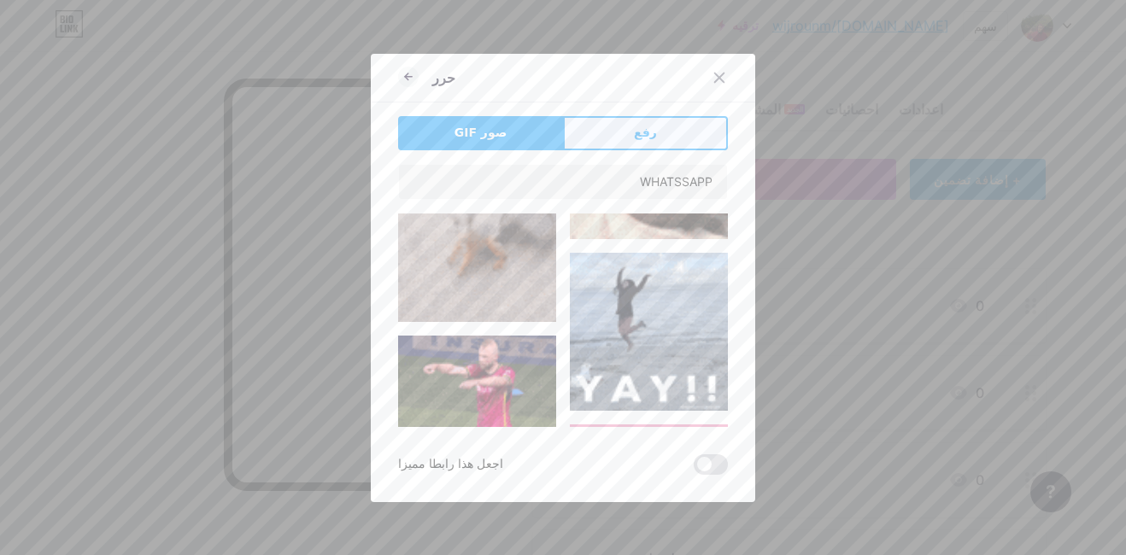
click at [646, 145] on button "رفع" at bounding box center [645, 133] width 165 height 34
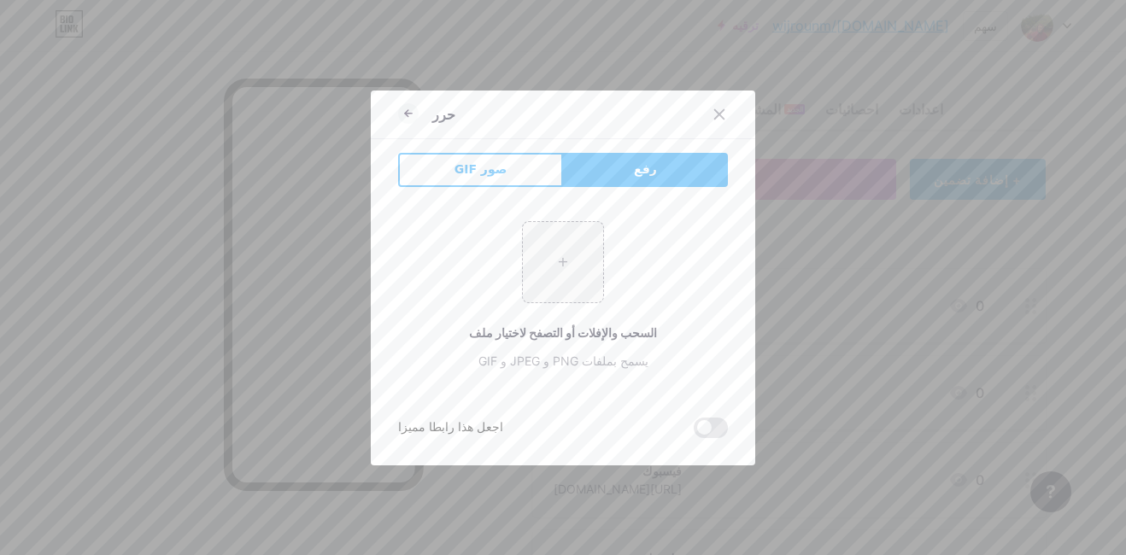
click at [857, 306] on div at bounding box center [563, 277] width 1126 height 555
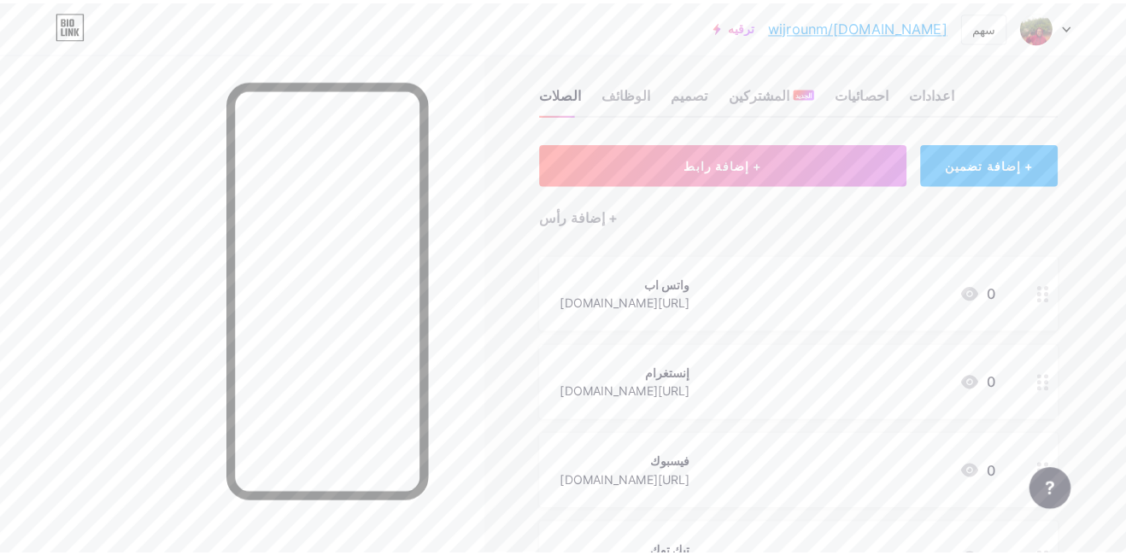
scroll to position [0, 0]
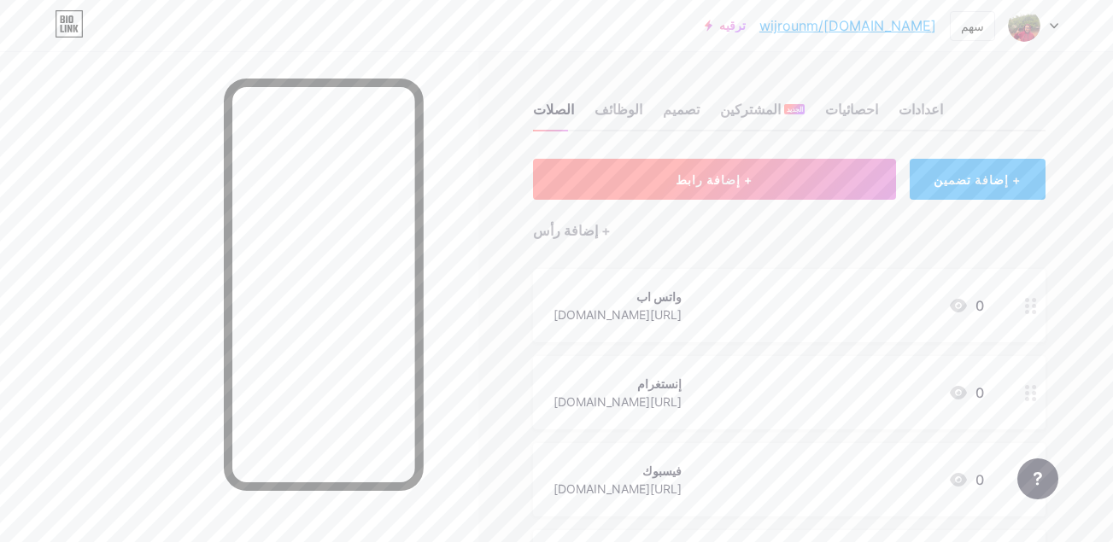
click at [751, 182] on button "+ إضافة رابط" at bounding box center [714, 179] width 363 height 41
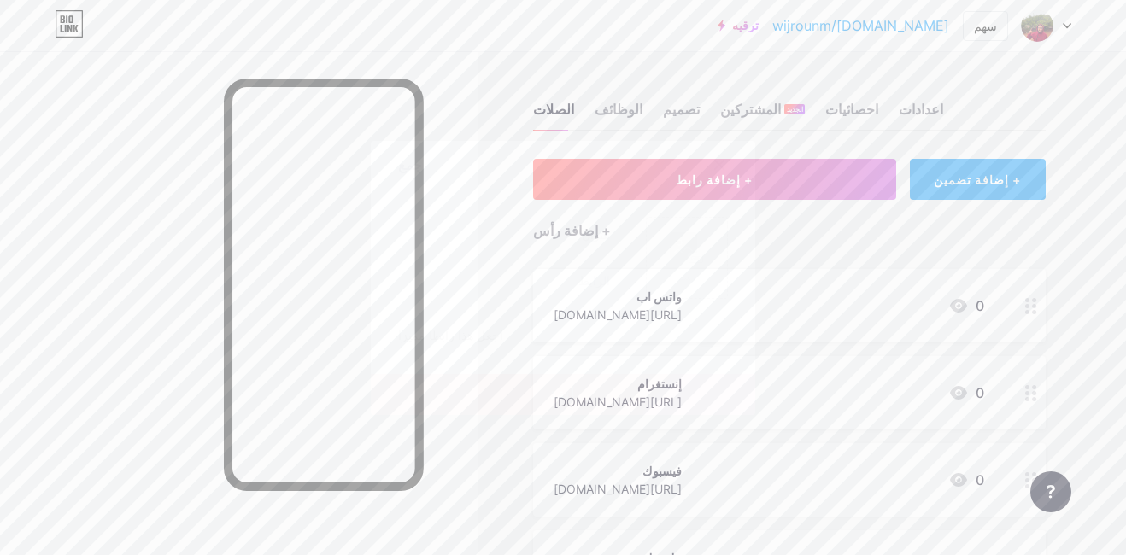
click at [718, 166] on icon at bounding box center [719, 165] width 14 height 14
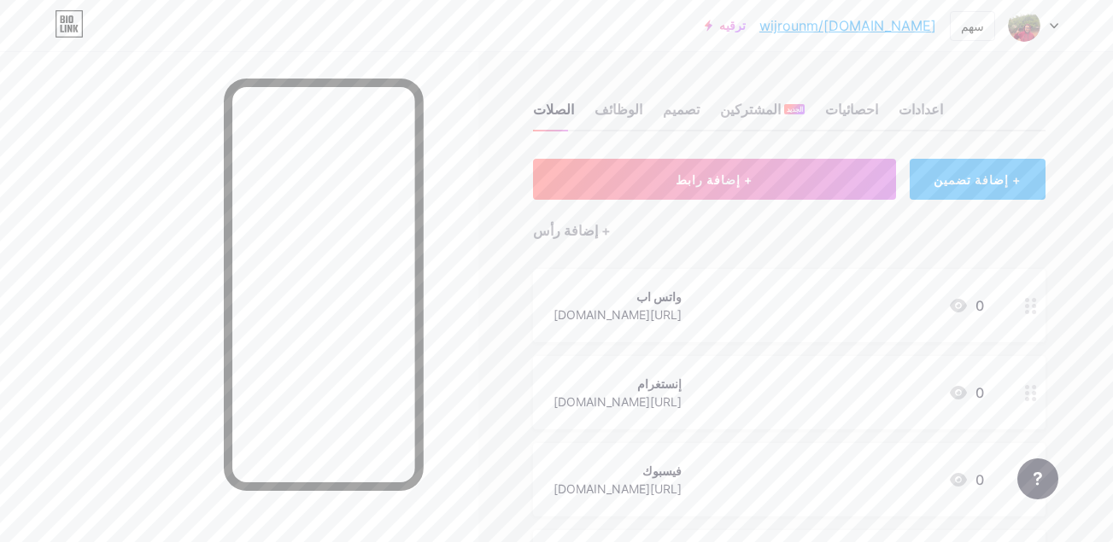
click at [963, 181] on div "+ إضافة تضمين" at bounding box center [978, 179] width 136 height 41
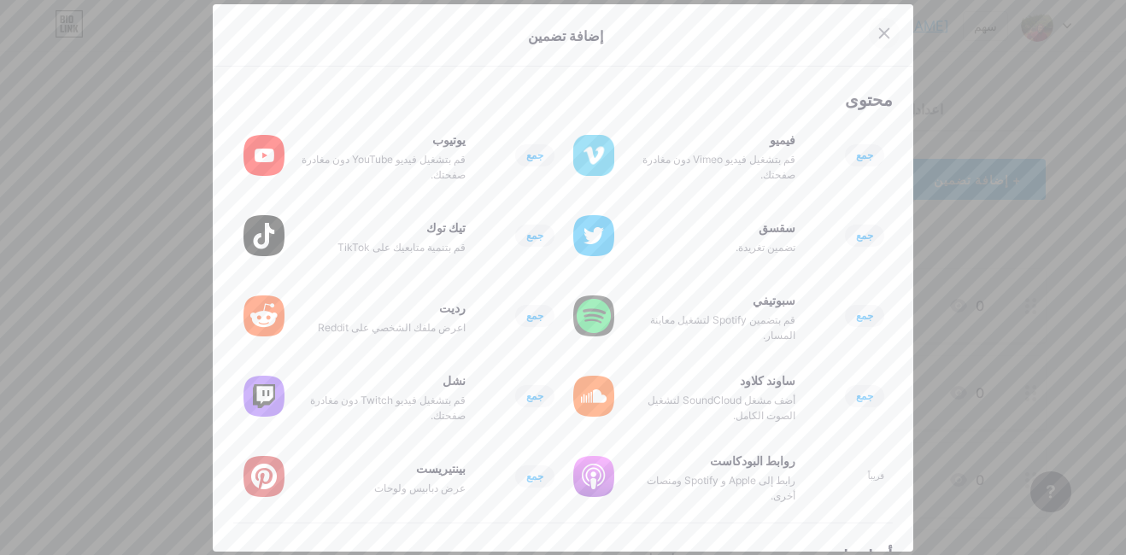
click at [869, 41] on div at bounding box center [884, 33] width 31 height 31
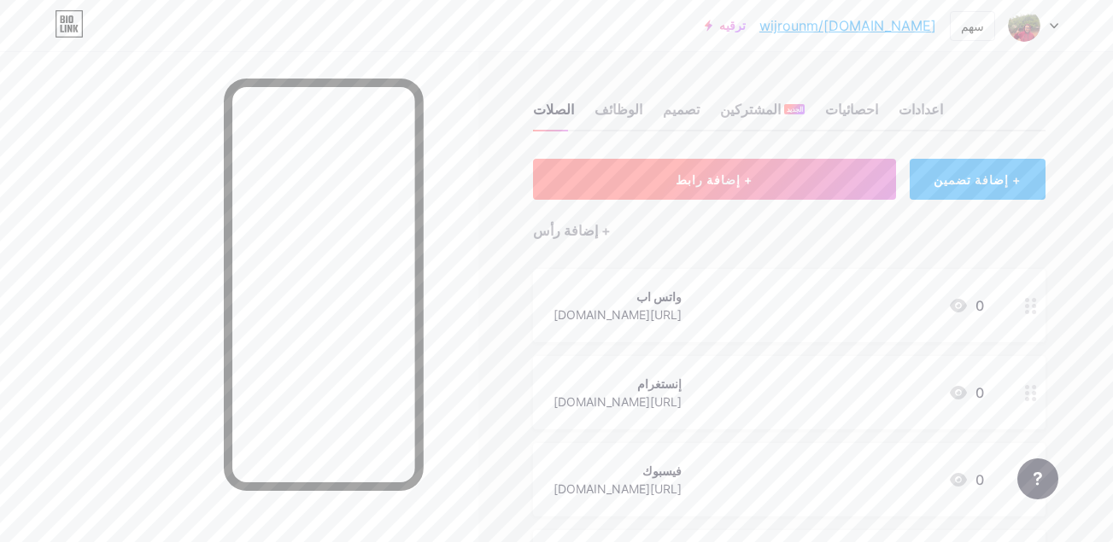
click at [779, 182] on button "+ إضافة رابط" at bounding box center [714, 179] width 363 height 41
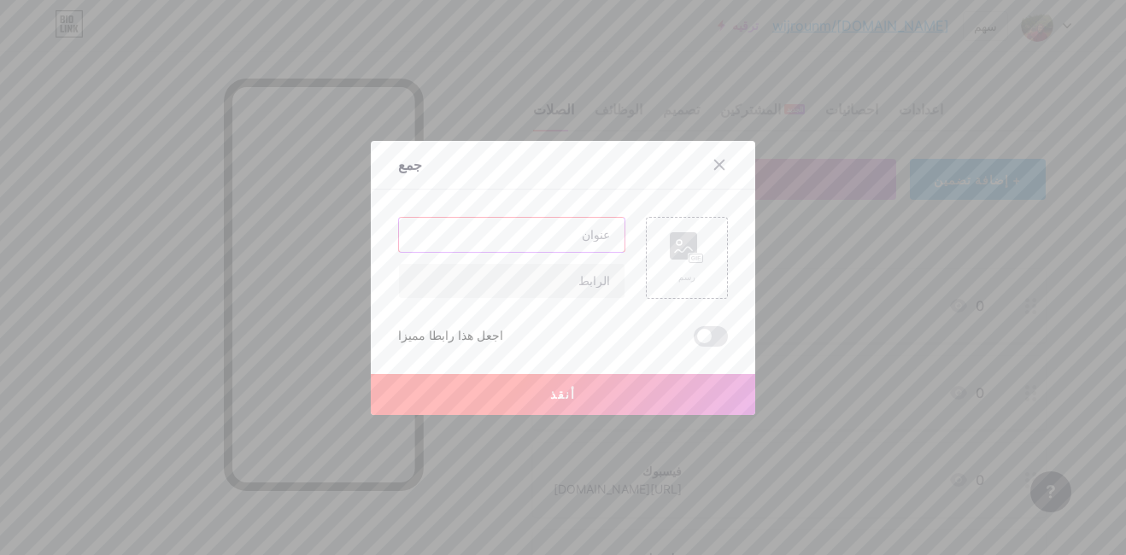
click at [572, 226] on input "text" at bounding box center [512, 235] width 226 height 34
click at [717, 167] on icon at bounding box center [719, 164] width 9 height 9
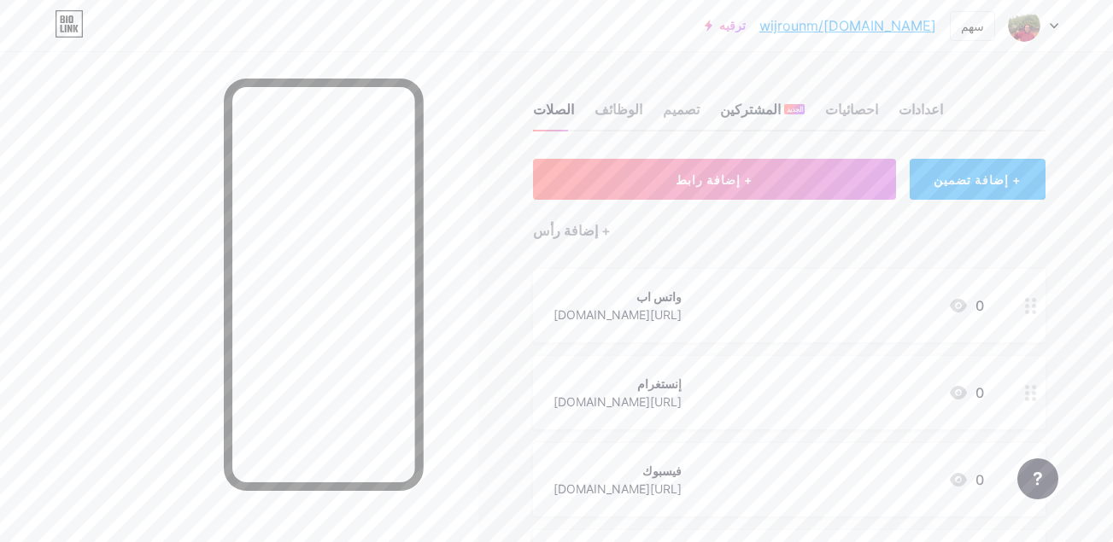
click at [724, 114] on font "المشتركين" at bounding box center [750, 109] width 61 height 21
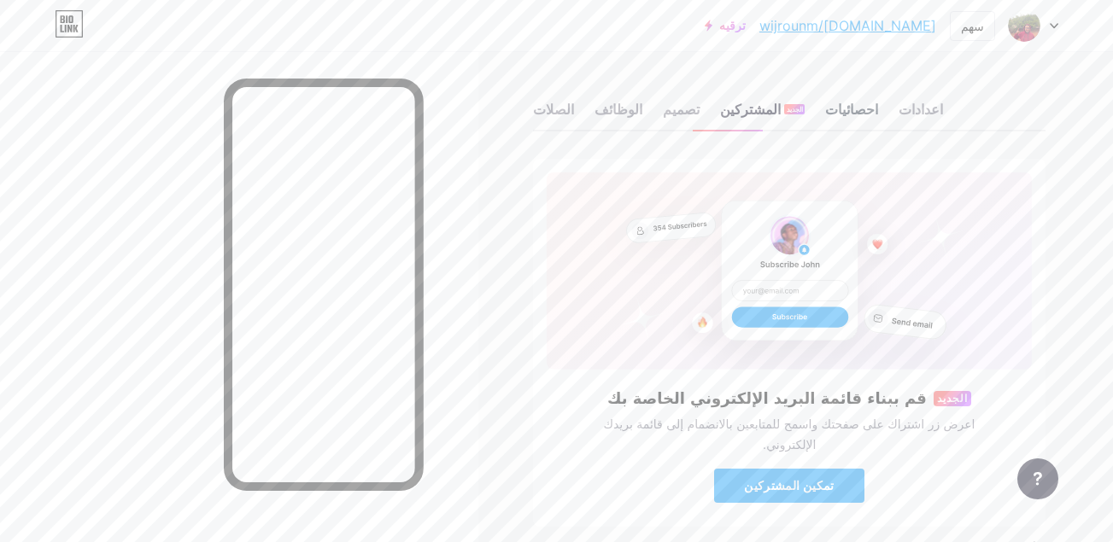
click at [825, 108] on div "احصائيات" at bounding box center [851, 114] width 53 height 31
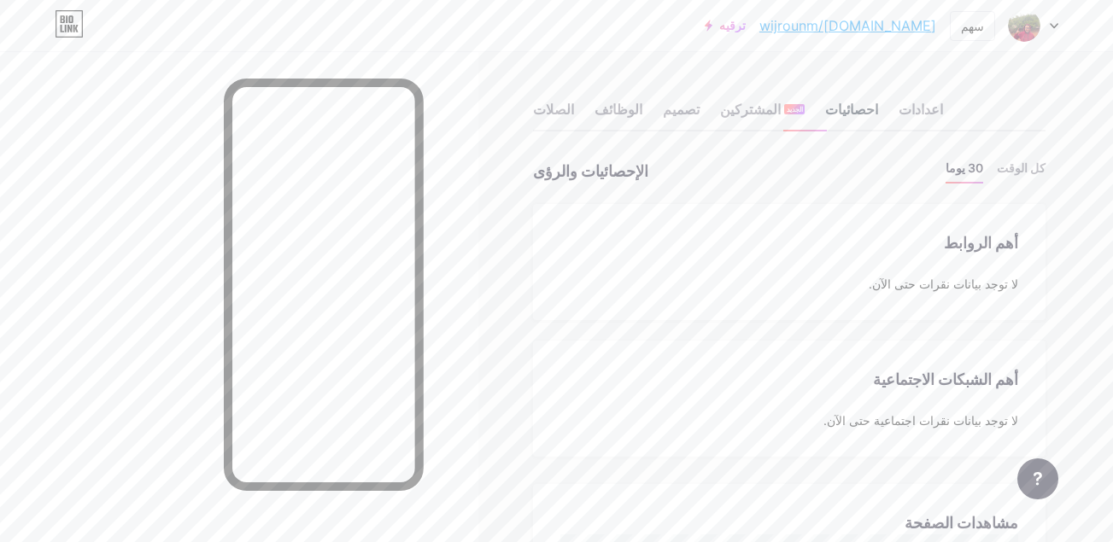
scroll to position [542, 1113]
click at [720, 103] on font "المشتركين" at bounding box center [750, 109] width 61 height 21
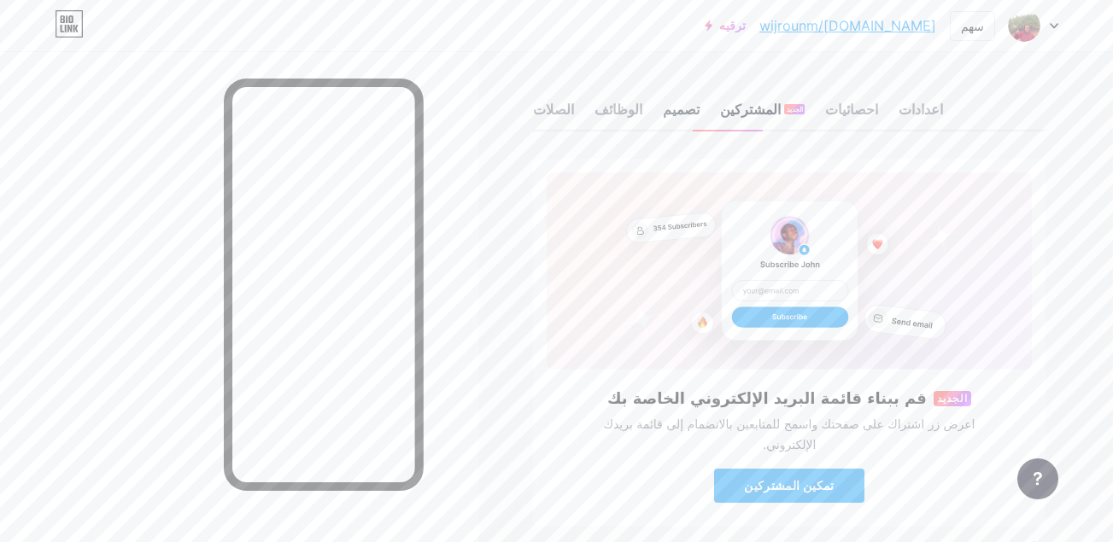
click at [663, 103] on div "تصميم" at bounding box center [681, 114] width 37 height 31
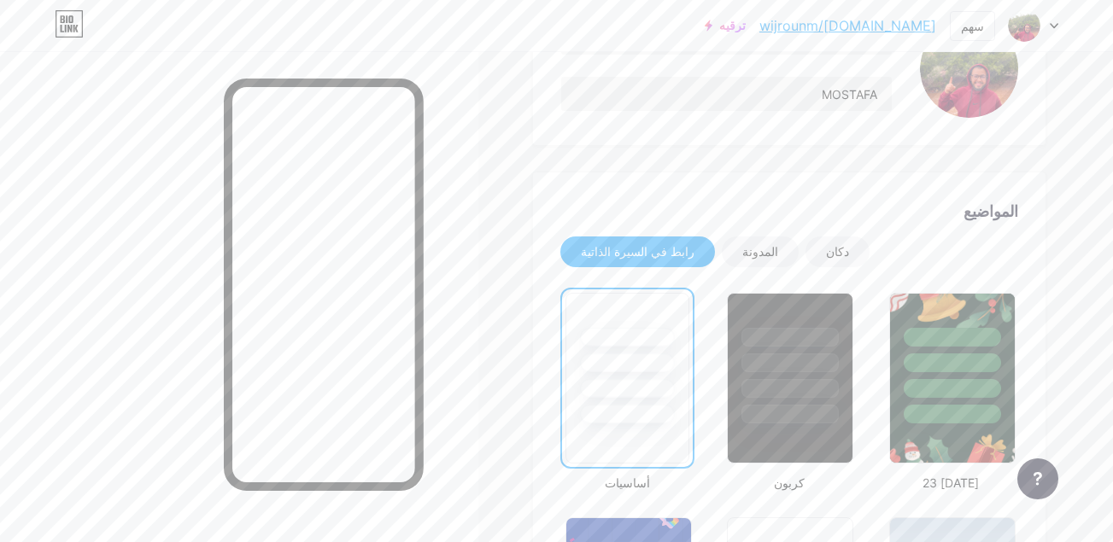
scroll to position [219, 0]
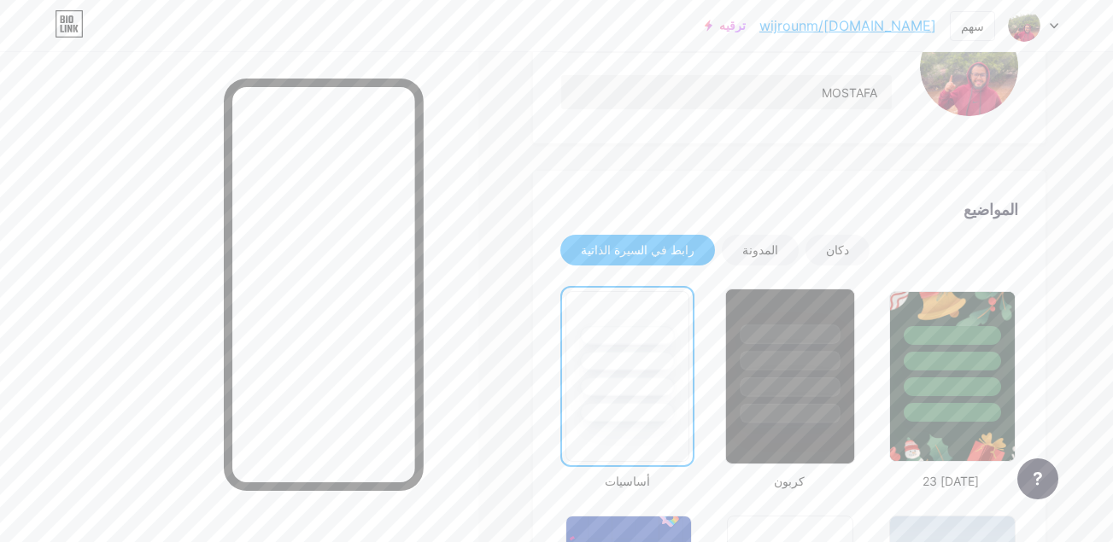
click at [789, 391] on div at bounding box center [791, 388] width 100 height 20
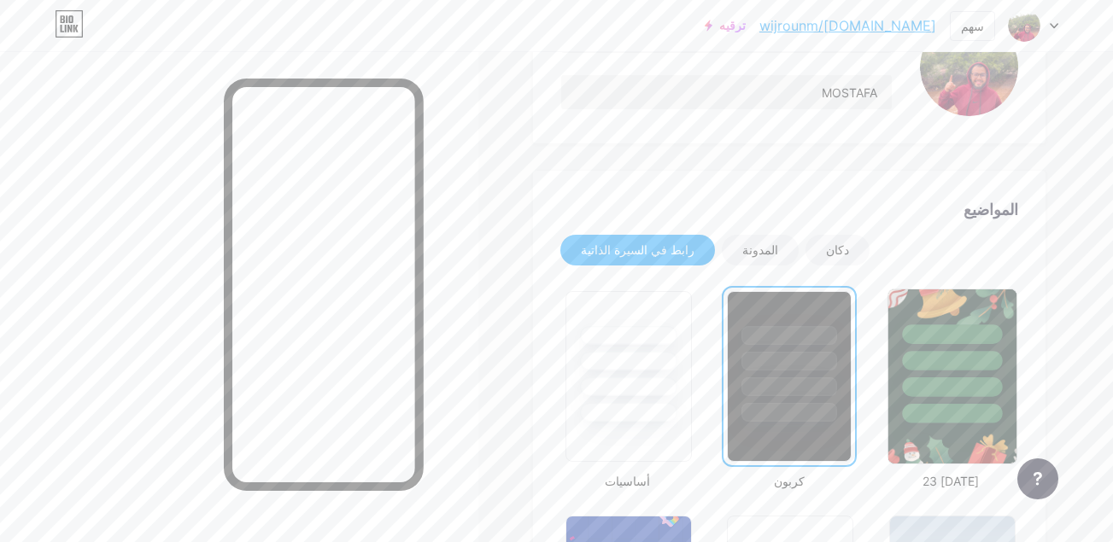
click at [935, 391] on div at bounding box center [952, 388] width 100 height 20
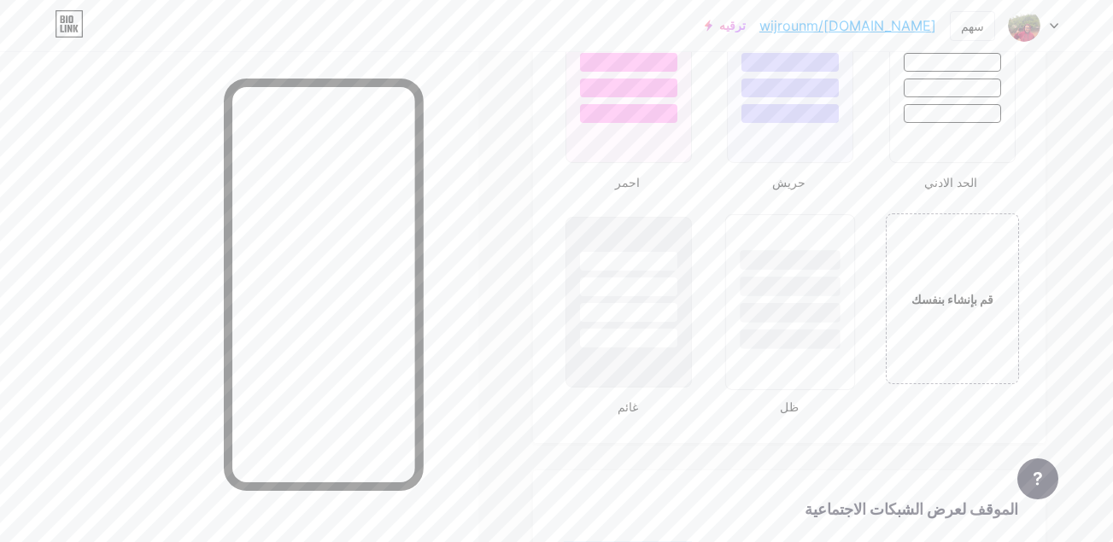
scroll to position [1874, 0]
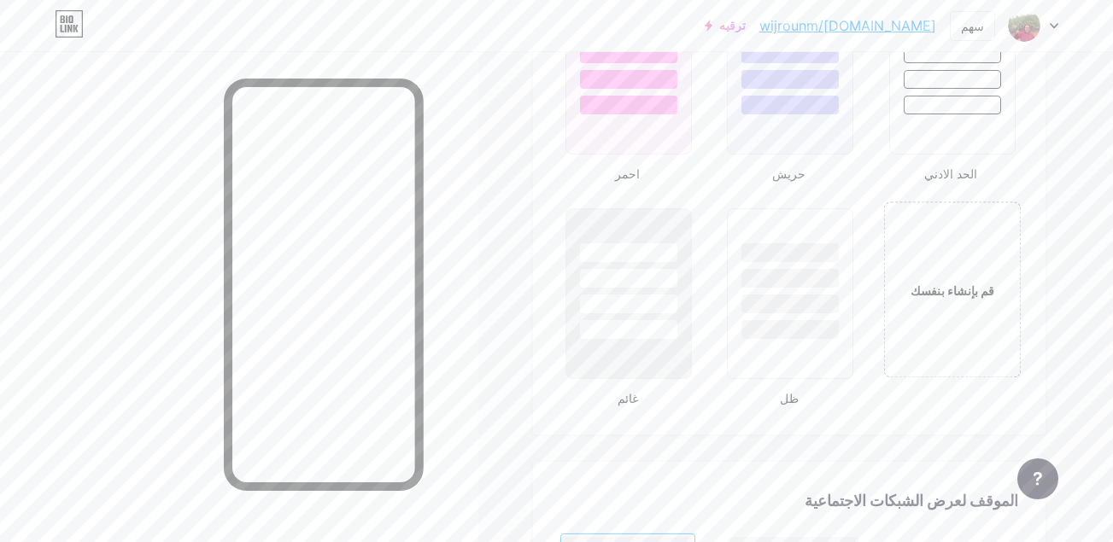
click at [975, 323] on div "قم بإنشاء بنفسك" at bounding box center [952, 290] width 138 height 176
click at [975, 323] on div "قم بإنشاء بنفسك" at bounding box center [951, 290] width 131 height 171
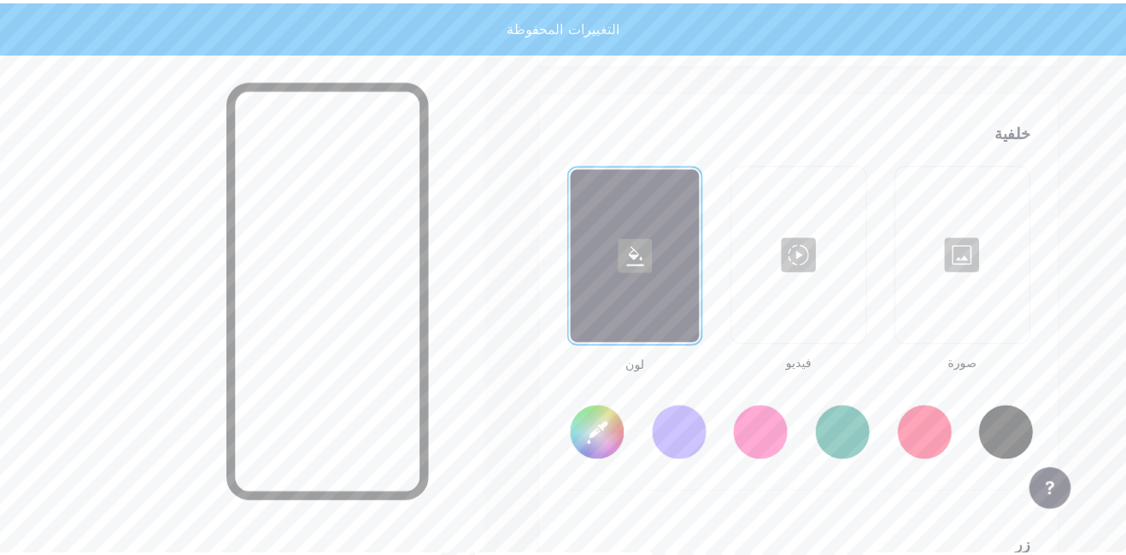
scroll to position [2268, 0]
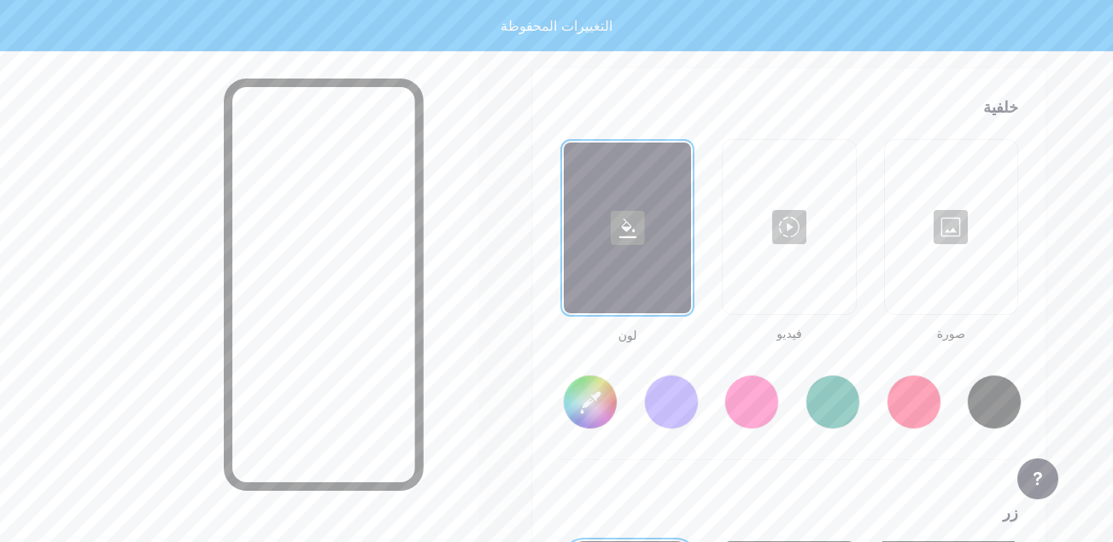
type input "#ffffff"
type input "#000000"
type input "#ffffff"
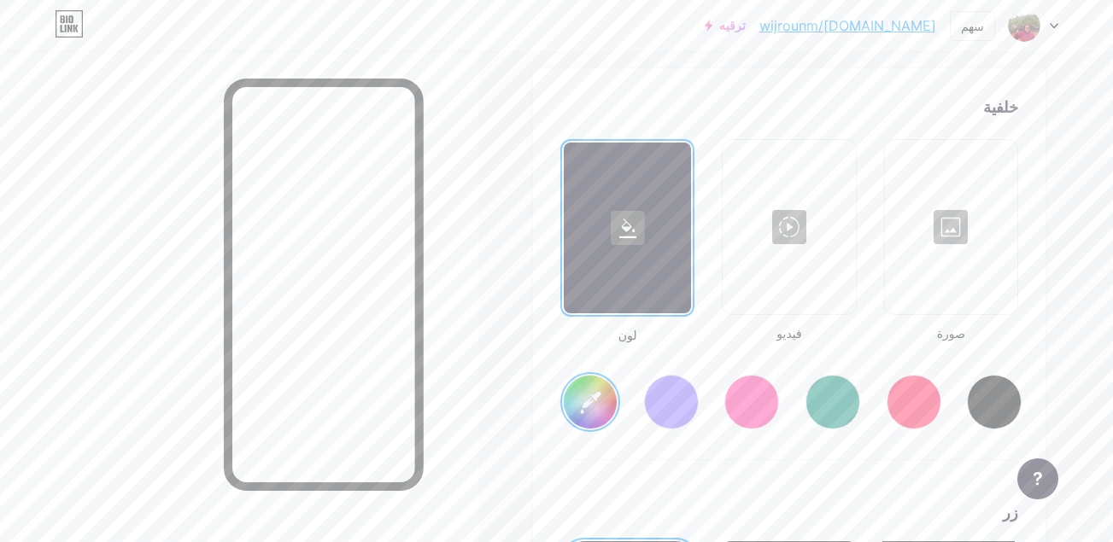
click at [976, 299] on div at bounding box center [951, 227] width 129 height 171
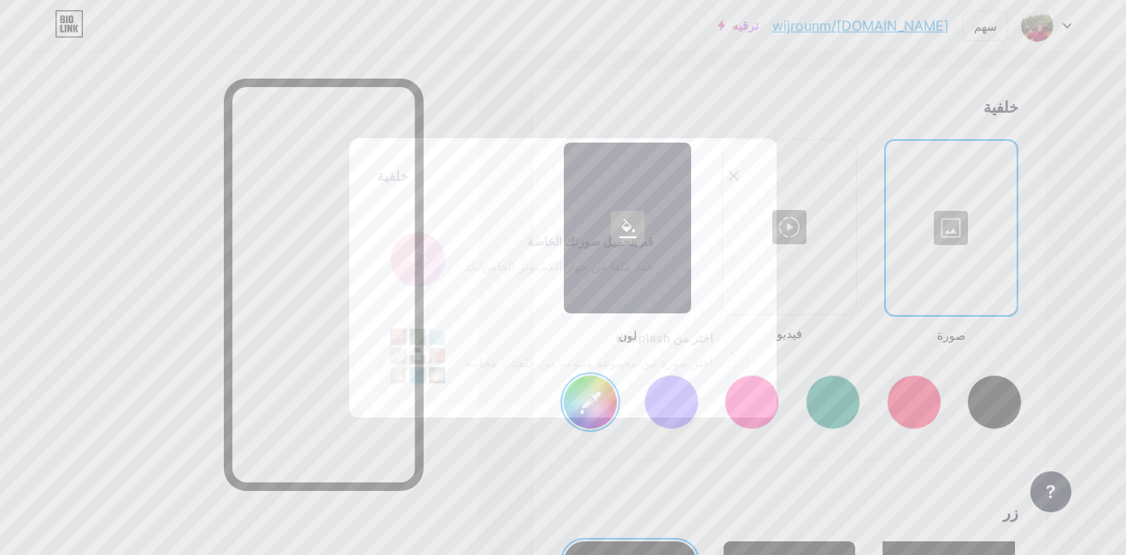
click at [581, 357] on div "اختر صورة من مجموعة متنوعة من خلفيات مجانية" at bounding box center [590, 363] width 248 height 18
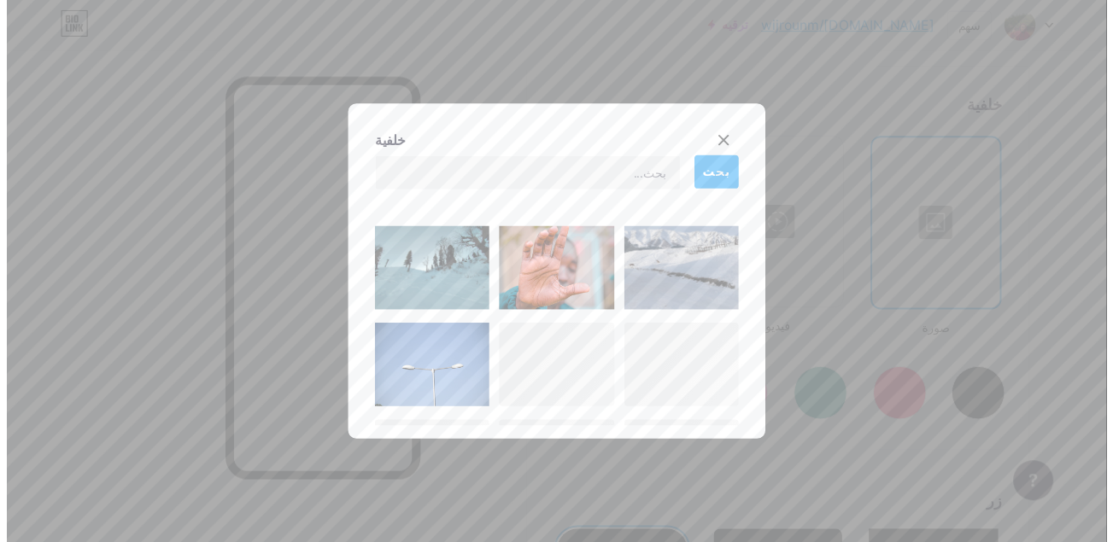
scroll to position [1181, 0]
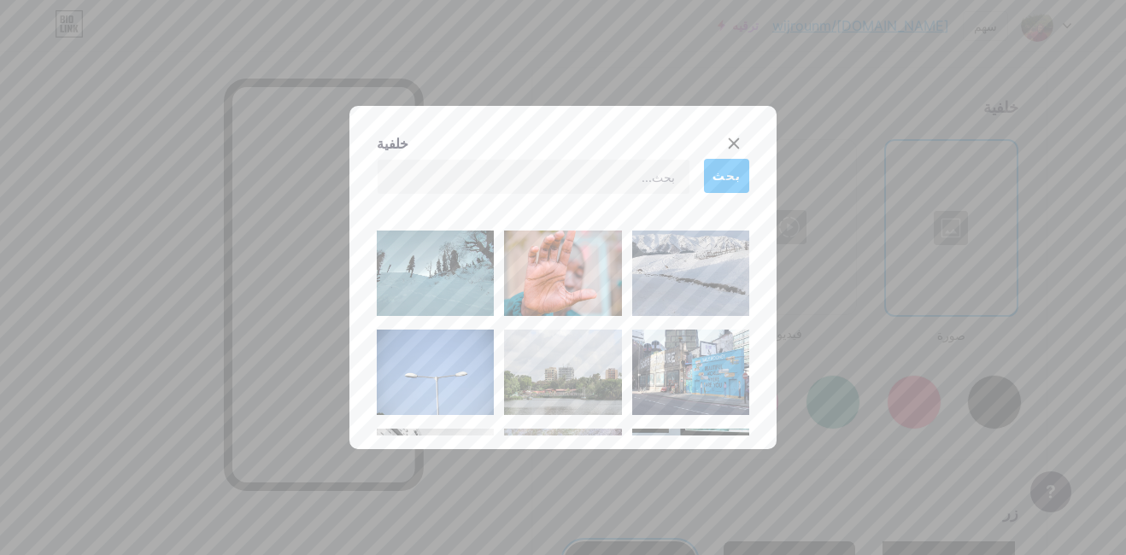
click at [568, 260] on img at bounding box center [562, 273] width 117 height 85
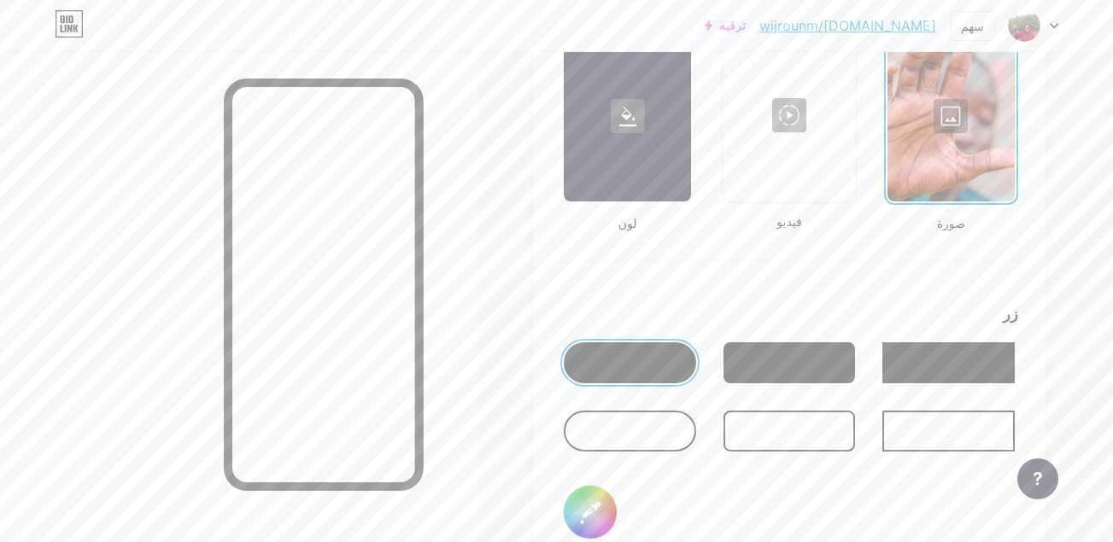
scroll to position [2381, 0]
click at [648, 414] on div at bounding box center [630, 430] width 132 height 41
click at [770, 430] on div at bounding box center [790, 430] width 132 height 41
click at [920, 427] on div at bounding box center [948, 430] width 132 height 41
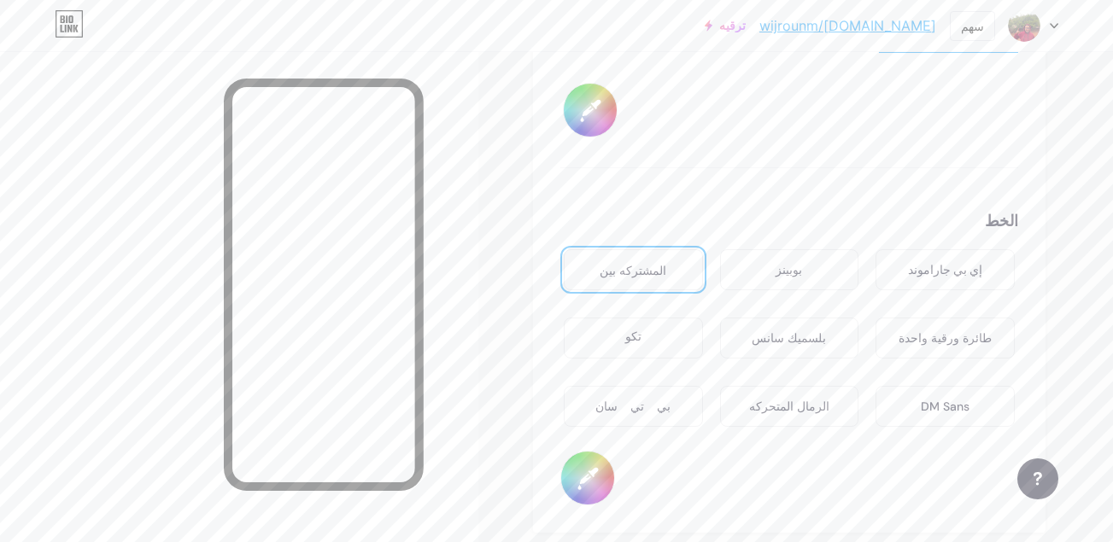
scroll to position [2784, 0]
click at [794, 277] on div "بوبينز" at bounding box center [789, 269] width 26 height 18
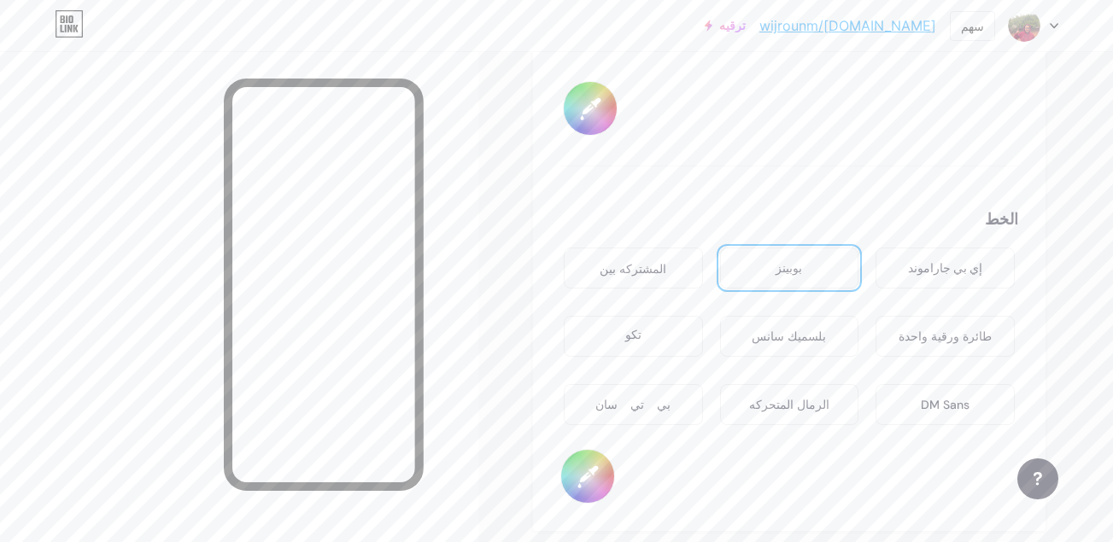
click at [964, 261] on div "إي بي جاراموند" at bounding box center [945, 269] width 74 height 18
click at [929, 393] on div "DM Sans" at bounding box center [945, 404] width 139 height 41
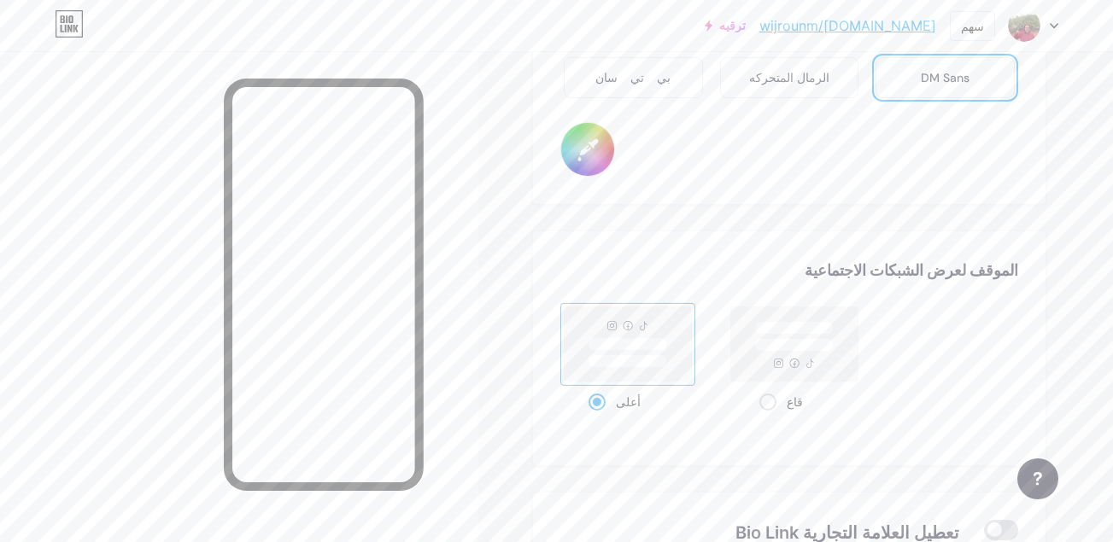
scroll to position [3112, 0]
click at [770, 401] on span at bounding box center [767, 401] width 17 height 17
click at [770, 417] on input "قاع" at bounding box center [764, 422] width 11 height 11
radio input "true"
click at [604, 405] on span at bounding box center [597, 401] width 17 height 17
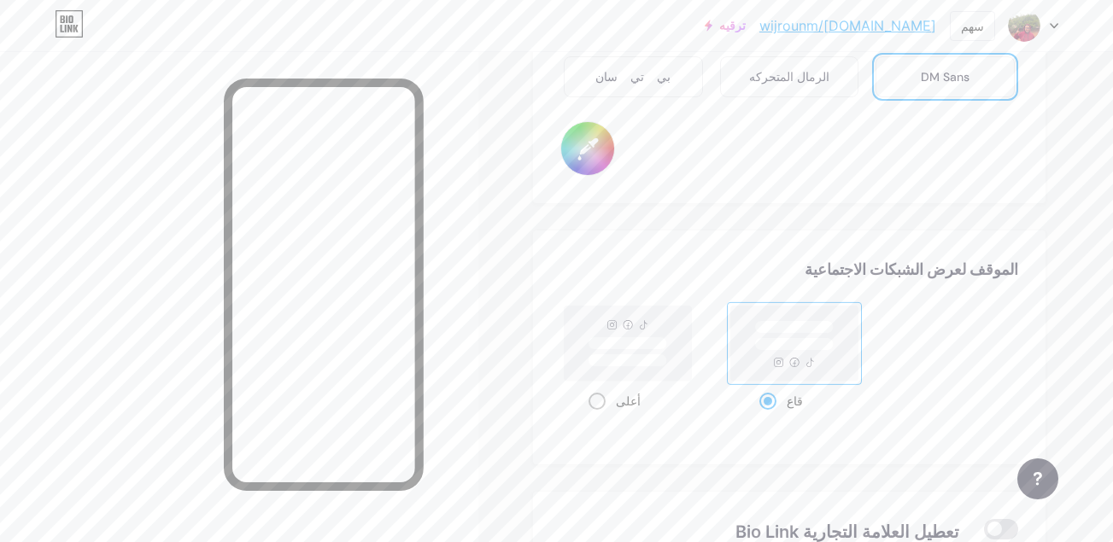
click at [600, 417] on input "أعلى" at bounding box center [594, 422] width 11 height 11
radio input "true"
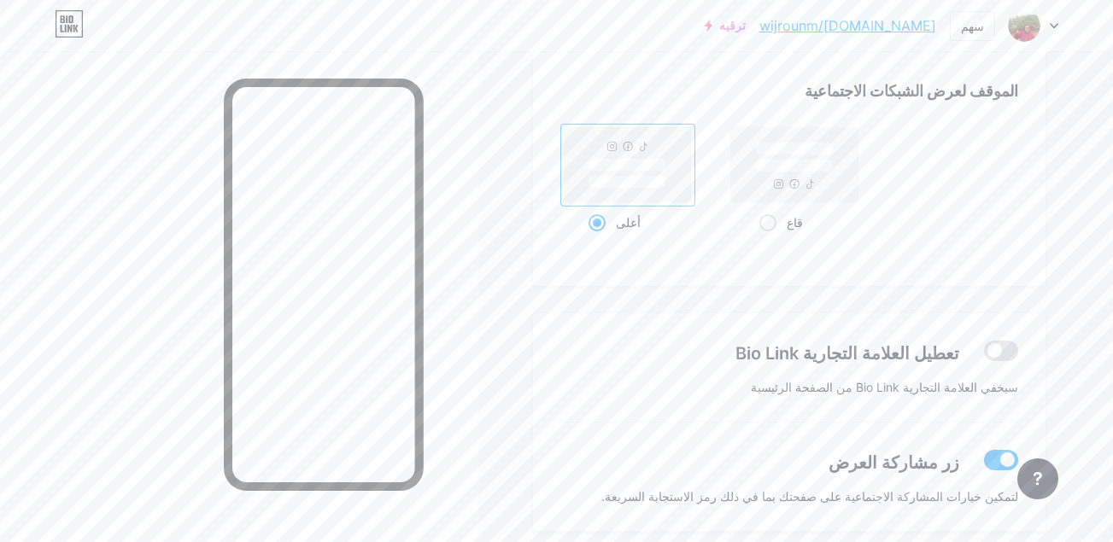
scroll to position [3366, 0]
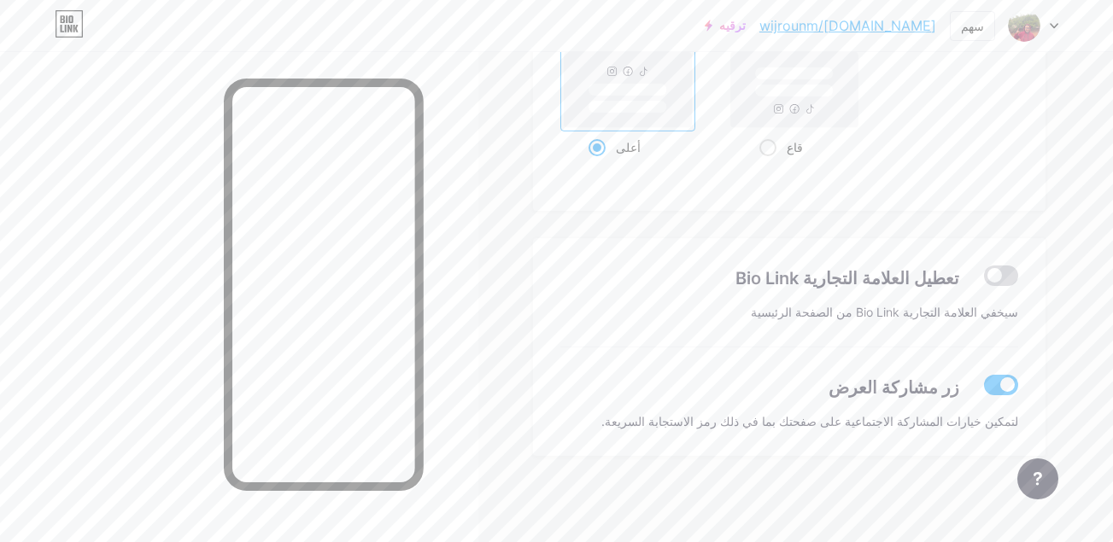
click at [1004, 275] on span at bounding box center [1001, 276] width 34 height 21
click at [984, 280] on input "checkbox" at bounding box center [984, 280] width 0 height 0
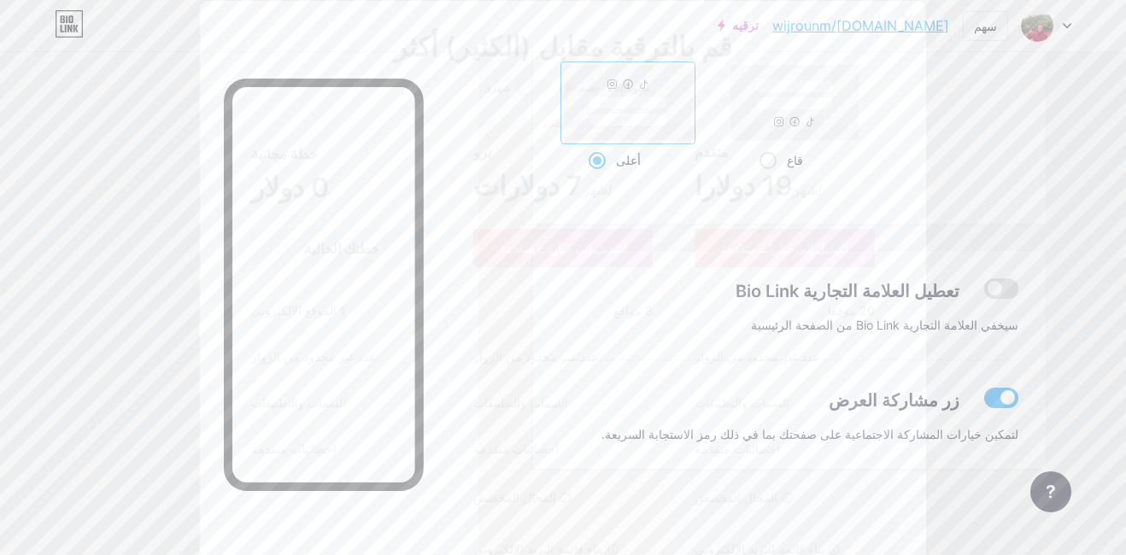
click at [900, 20] on icon at bounding box center [907, 20] width 14 height 14
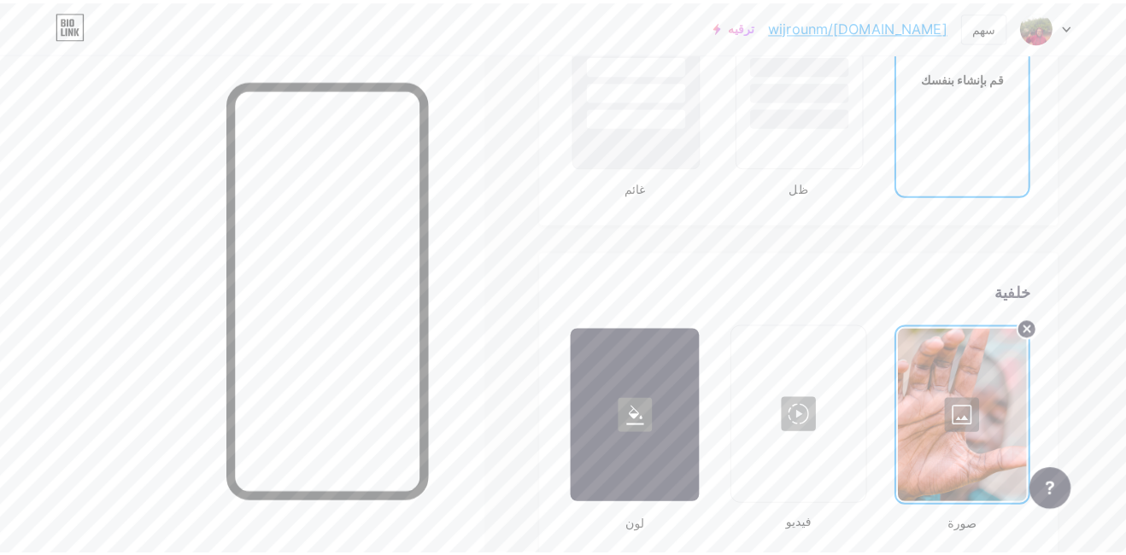
scroll to position [2089, 0]
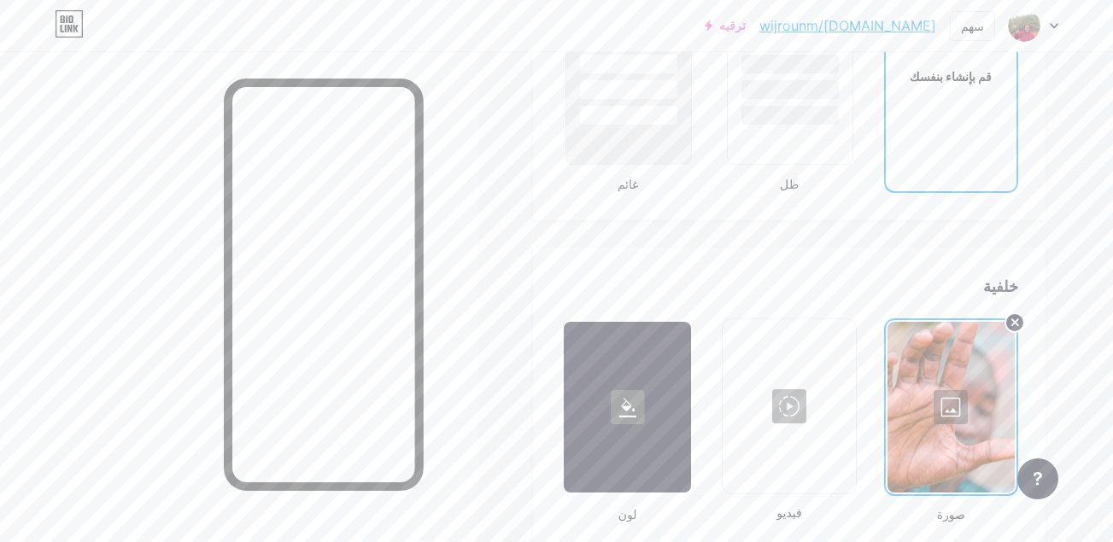
click at [637, 451] on div at bounding box center [627, 407] width 127 height 171
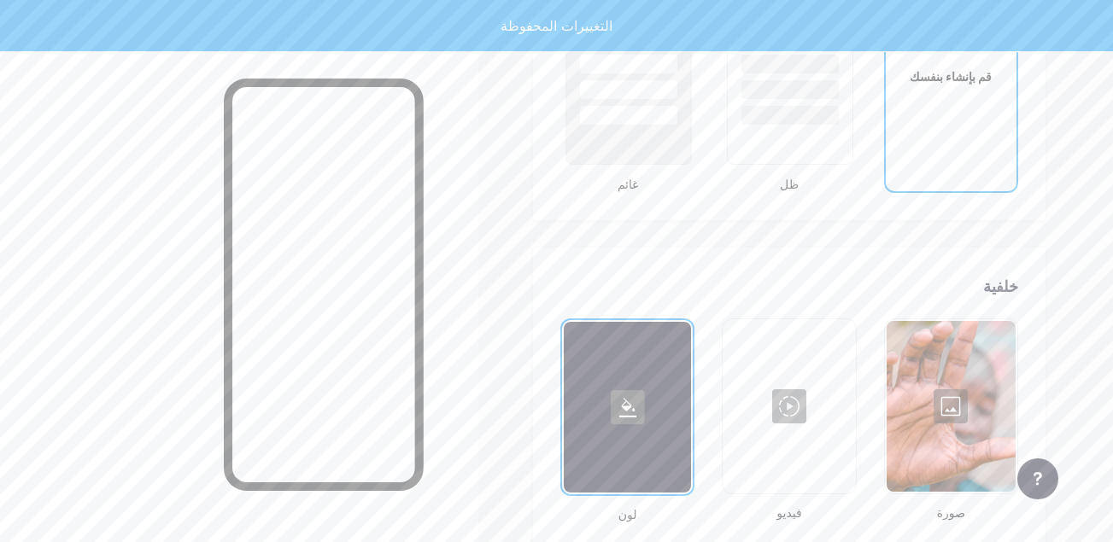
type input "#ffffff"
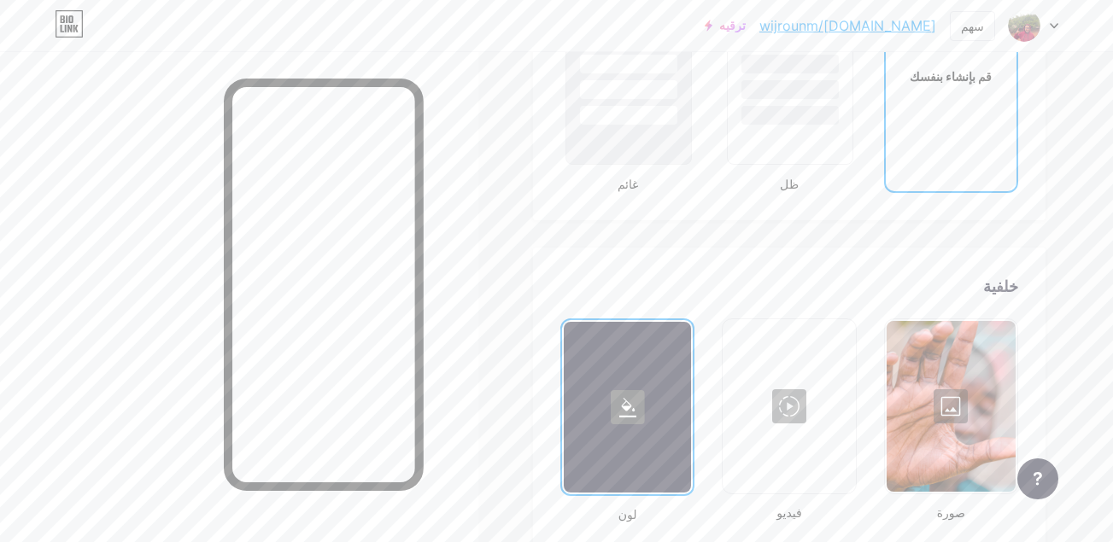
click at [955, 401] on div at bounding box center [951, 406] width 129 height 171
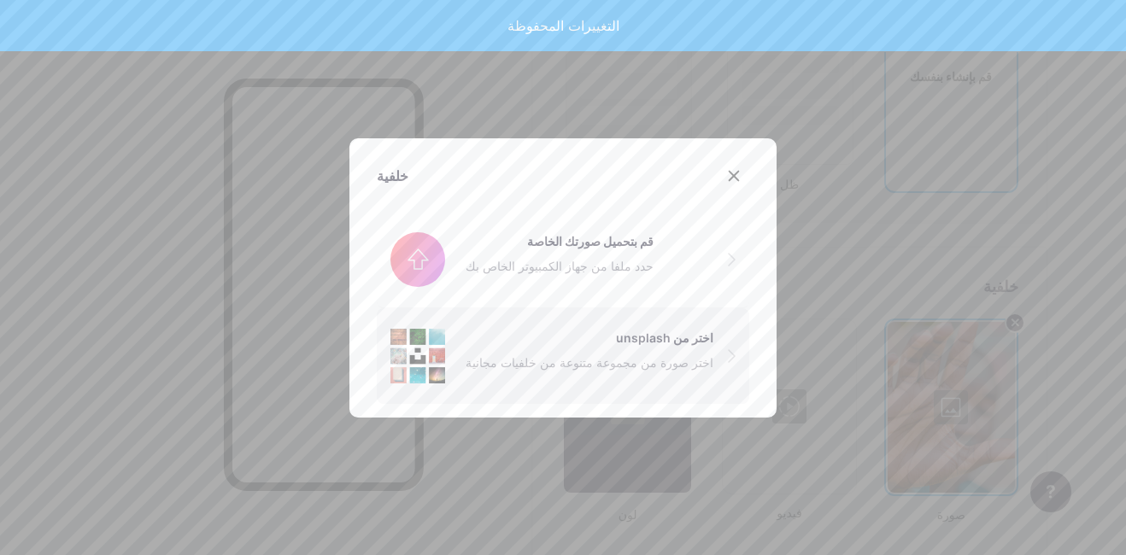
click at [597, 337] on div "اختر من unsplash" at bounding box center [590, 338] width 248 height 18
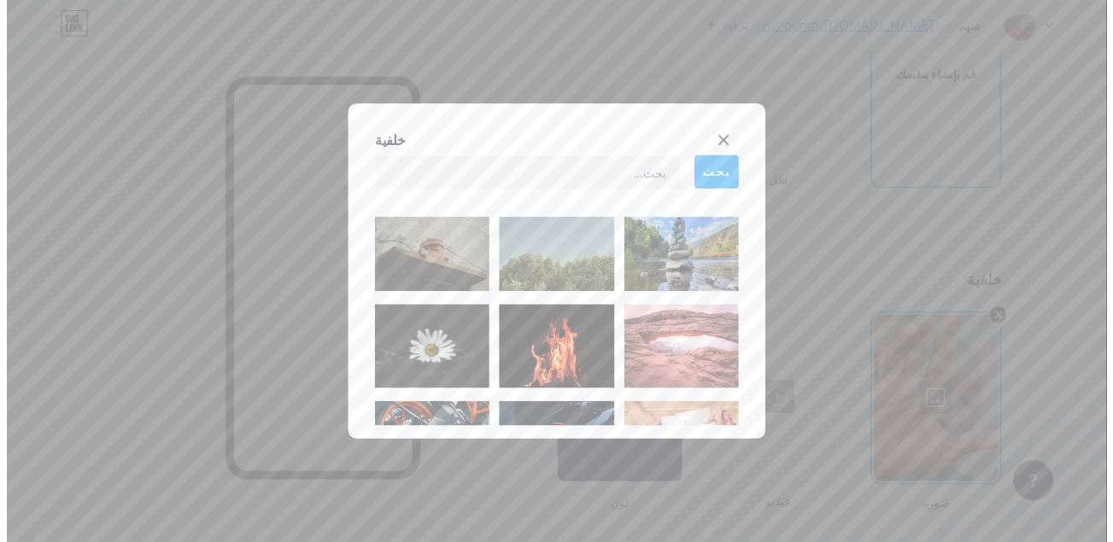
scroll to position [776, 0]
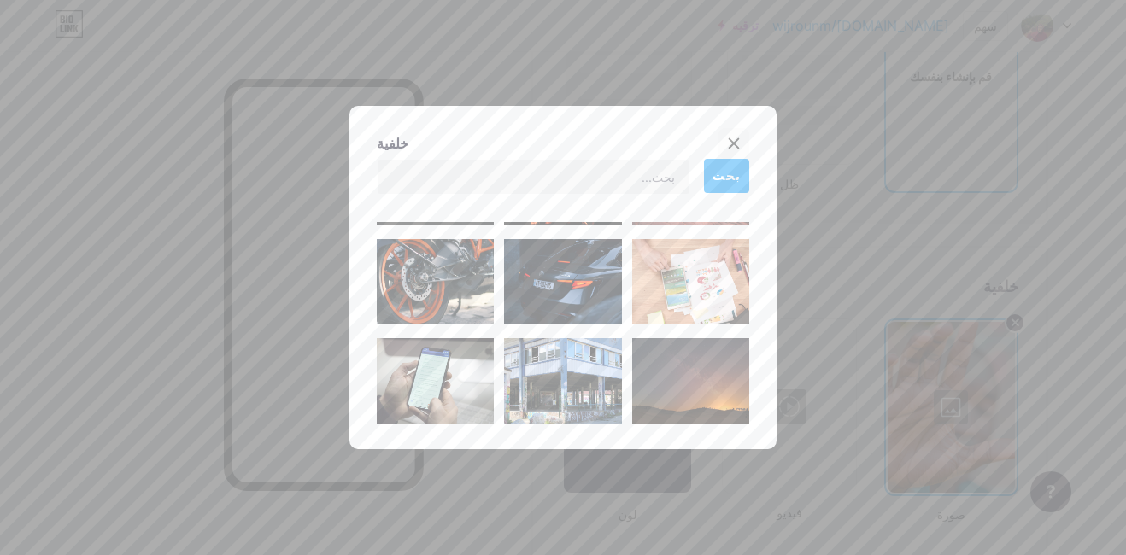
click at [719, 135] on div at bounding box center [733, 143] width 31 height 31
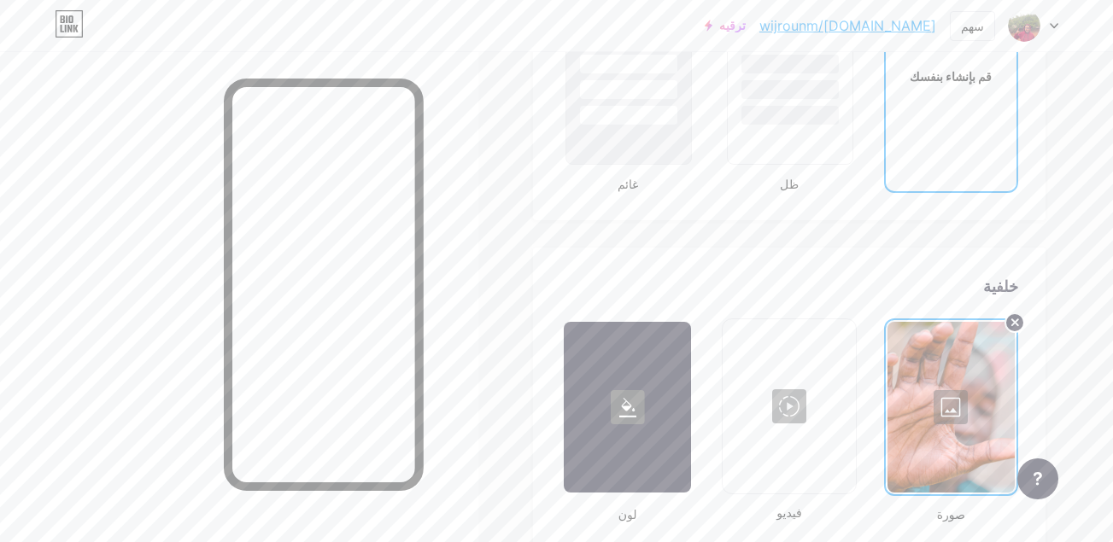
click at [928, 385] on div at bounding box center [951, 407] width 127 height 171
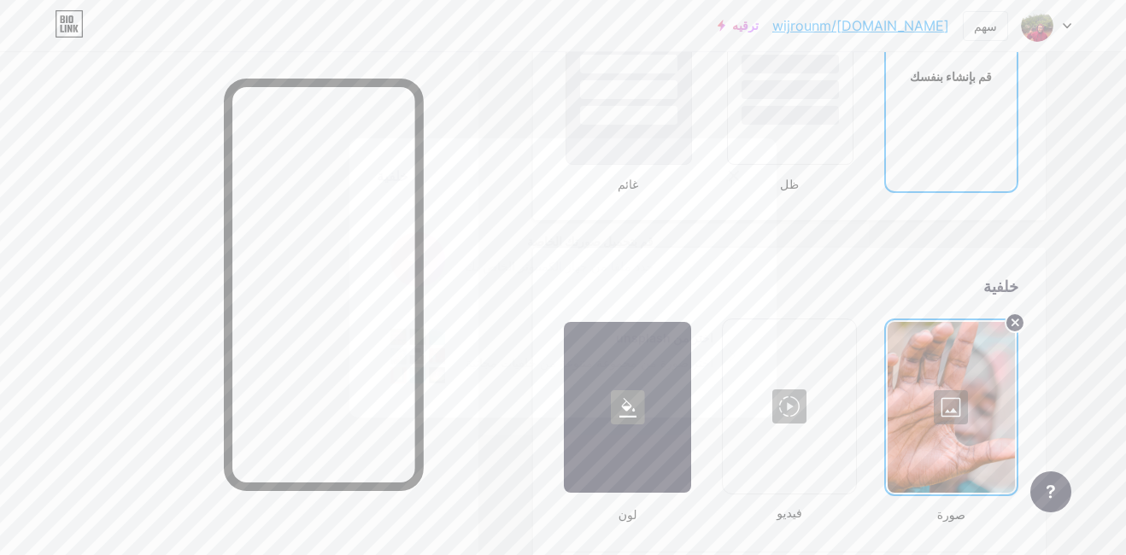
click at [566, 278] on input "file" at bounding box center [563, 260] width 372 height 96
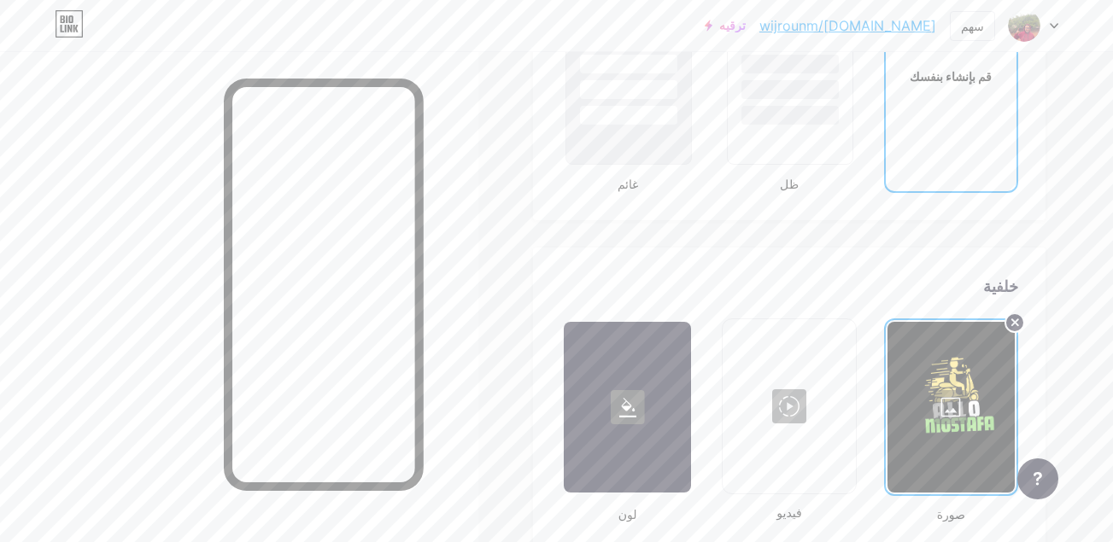
click at [804, 431] on div at bounding box center [788, 406] width 129 height 171
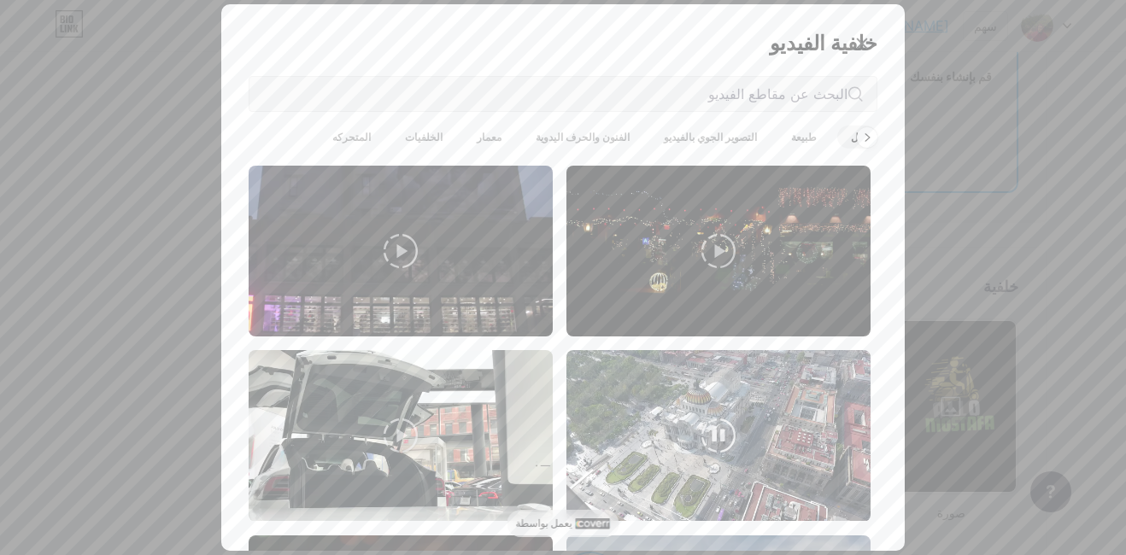
click at [692, 432] on video at bounding box center [718, 435] width 304 height 171
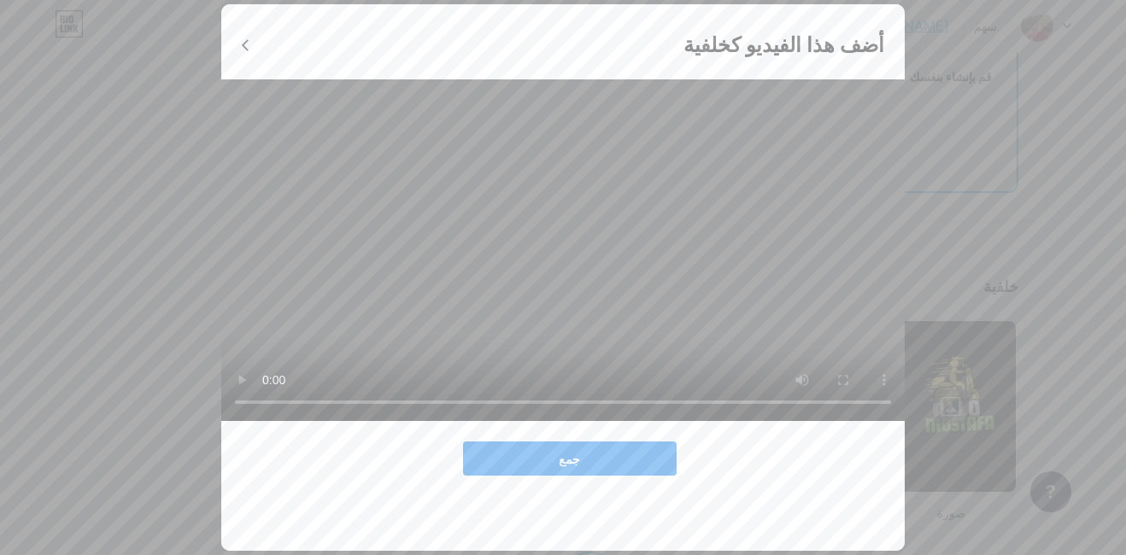
click at [601, 476] on button "جمع" at bounding box center [570, 459] width 214 height 34
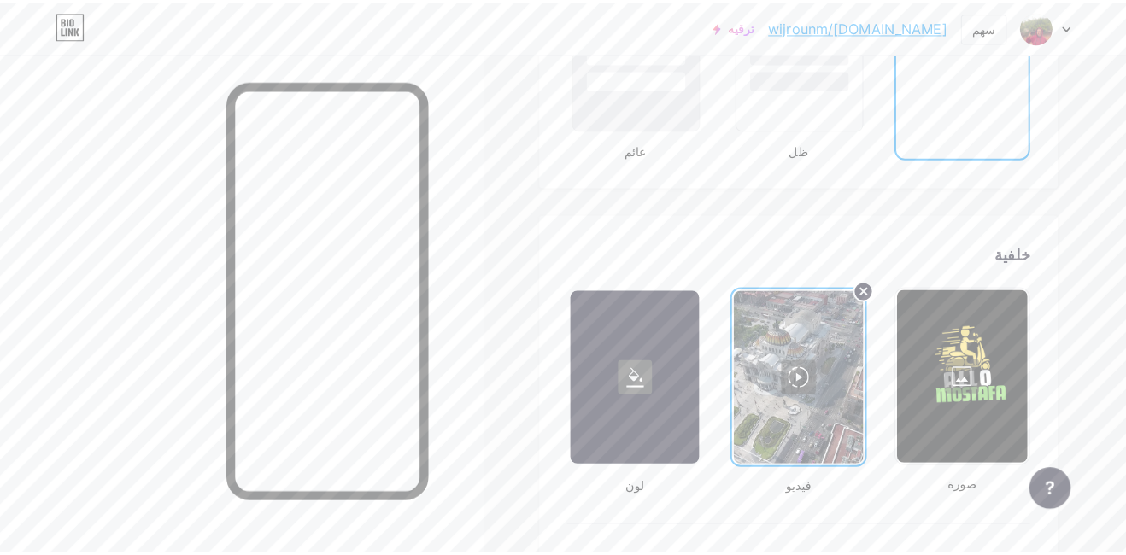
scroll to position [2124, 0]
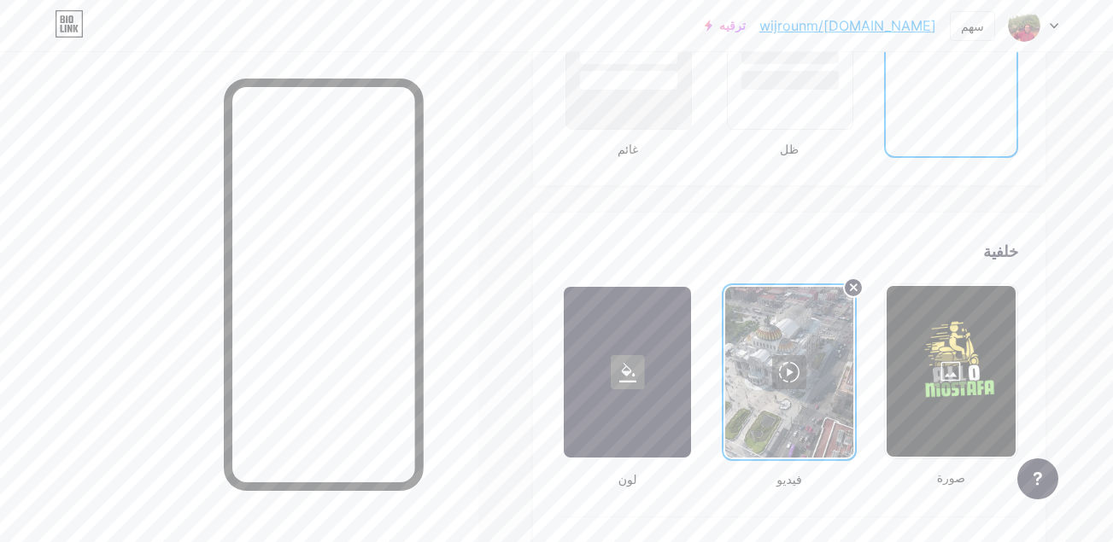
click at [968, 386] on div at bounding box center [951, 371] width 129 height 171
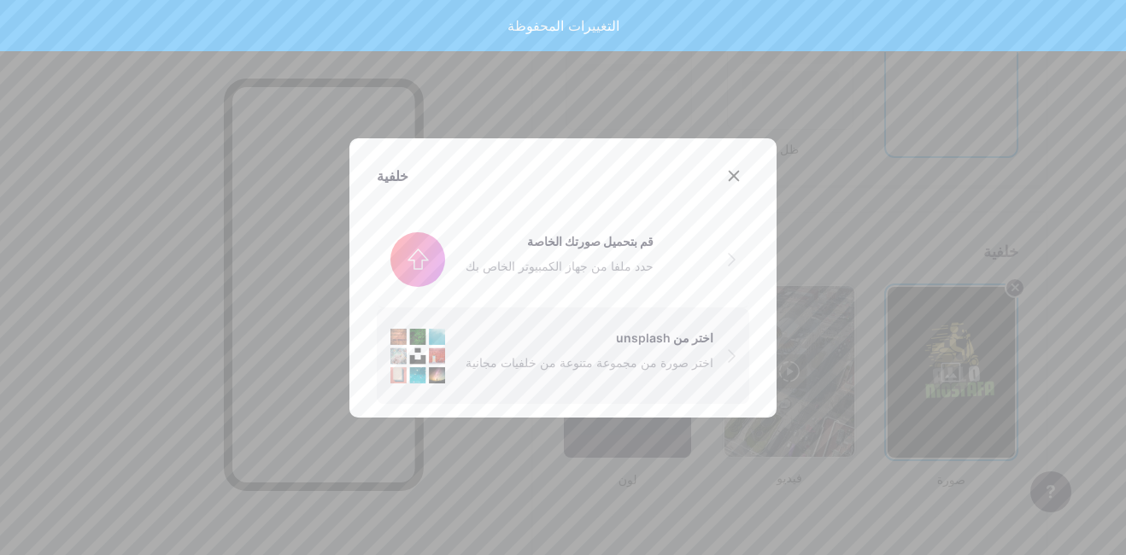
click at [573, 346] on div "اختر من unsplash" at bounding box center [590, 338] width 248 height 18
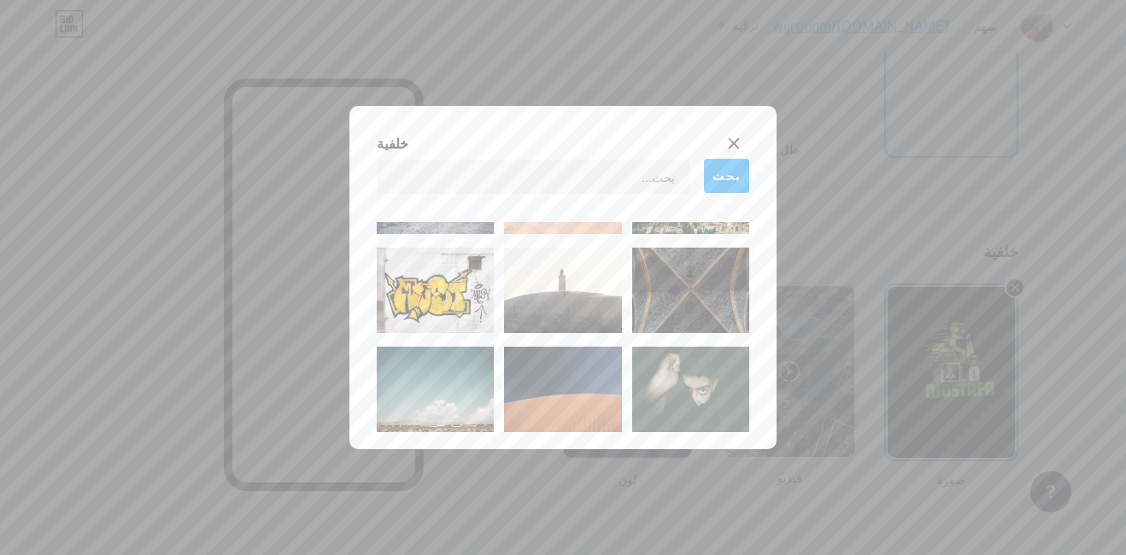
scroll to position [173, 0]
click at [703, 388] on img at bounding box center [690, 388] width 117 height 85
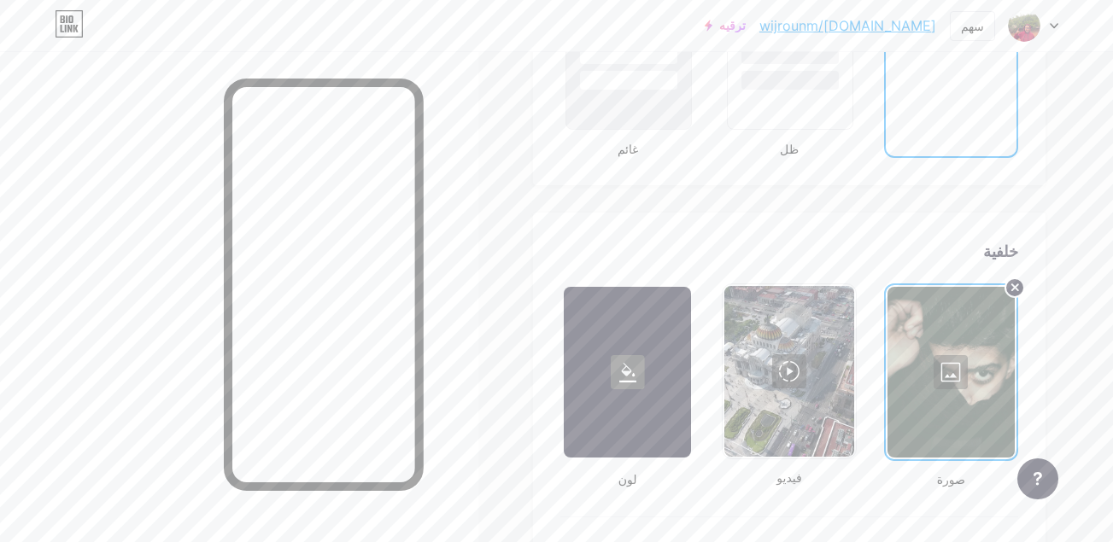
click at [938, 388] on div at bounding box center [951, 372] width 127 height 171
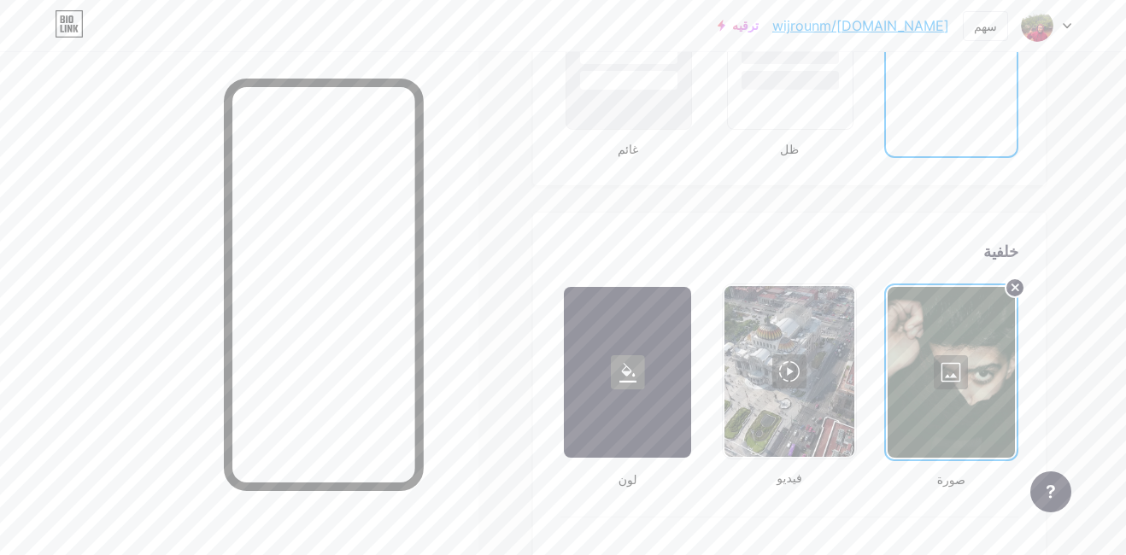
click at [635, 325] on div "اختر من unsplash اختر صورة من مجموعة متنوعة من خلفيات مجانية" at bounding box center [563, 356] width 372 height 96
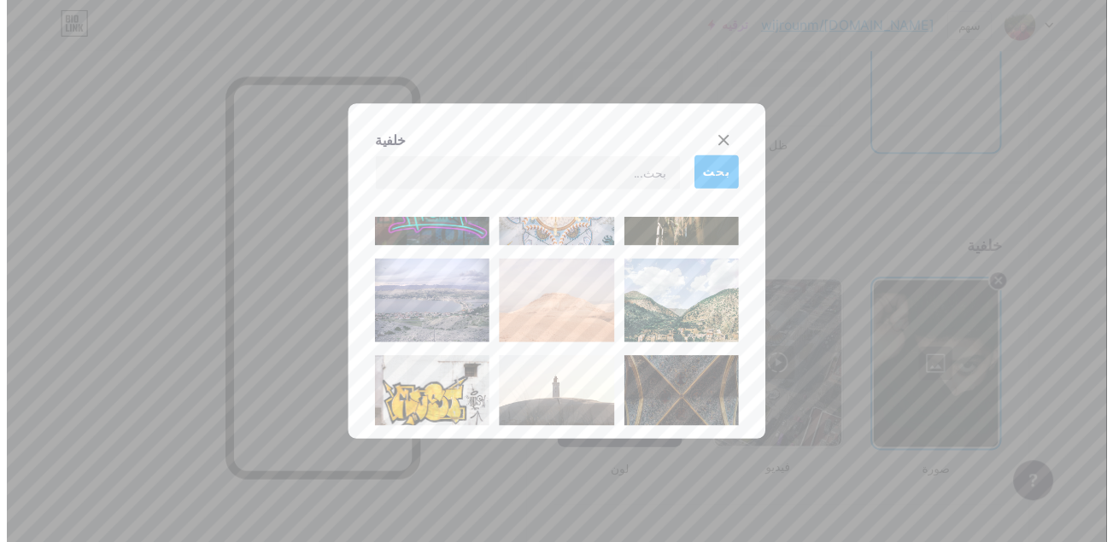
scroll to position [58, 0]
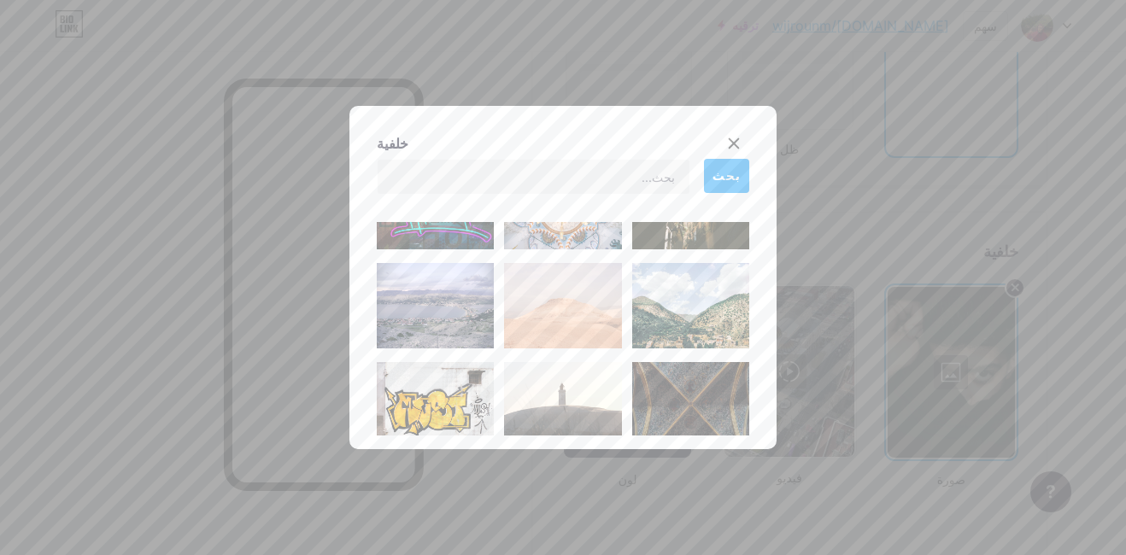
click at [582, 321] on img at bounding box center [562, 305] width 117 height 85
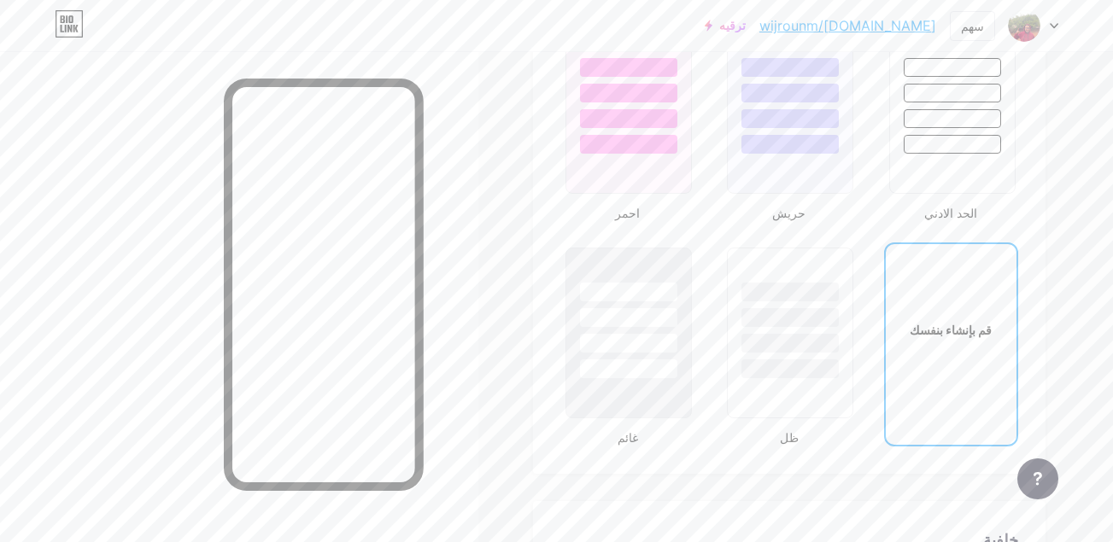
scroll to position [1831, 0]
click at [817, 349] on div at bounding box center [791, 348] width 100 height 20
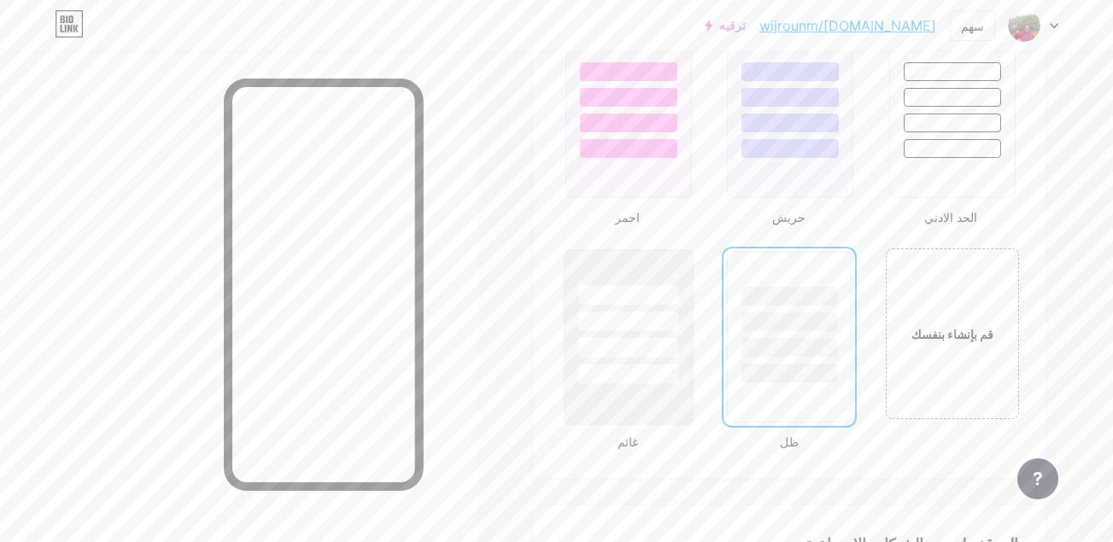
click at [579, 320] on div at bounding box center [628, 322] width 100 height 20
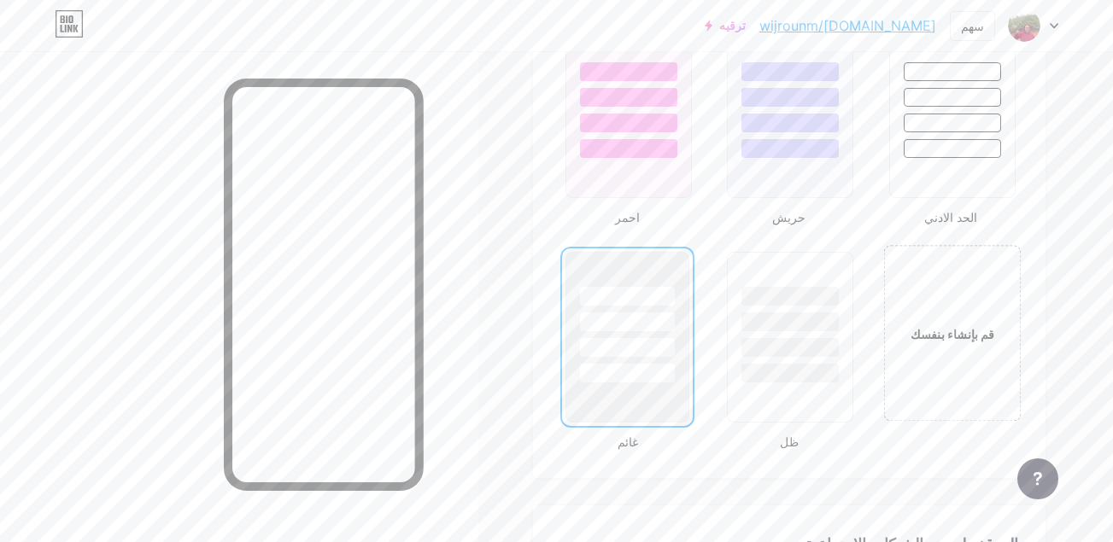
click at [944, 332] on div "قم بإنشاء بنفسك" at bounding box center [952, 334] width 113 height 19
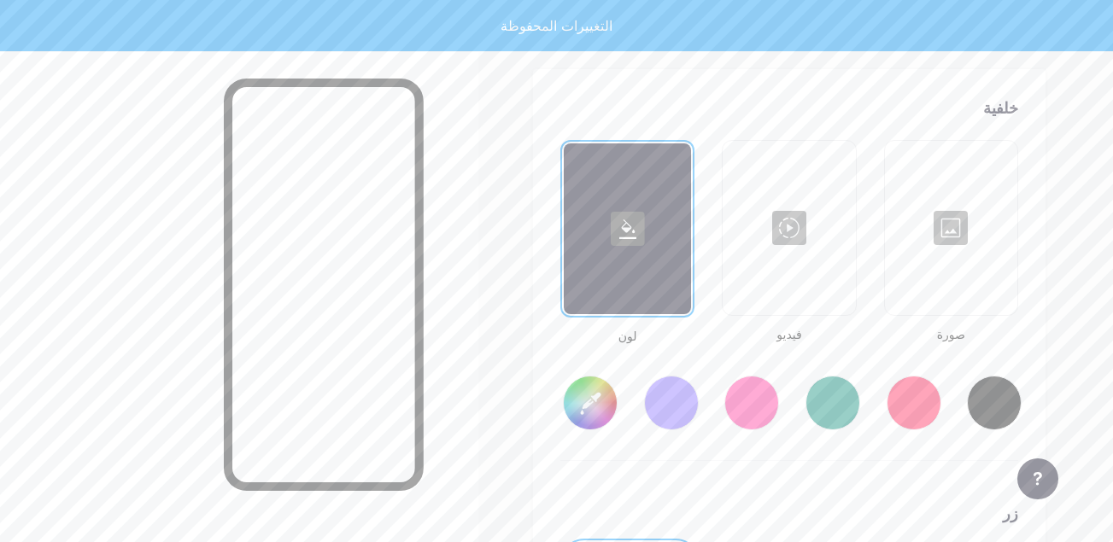
scroll to position [2268, 0]
type input "#ffffff"
type input "#000000"
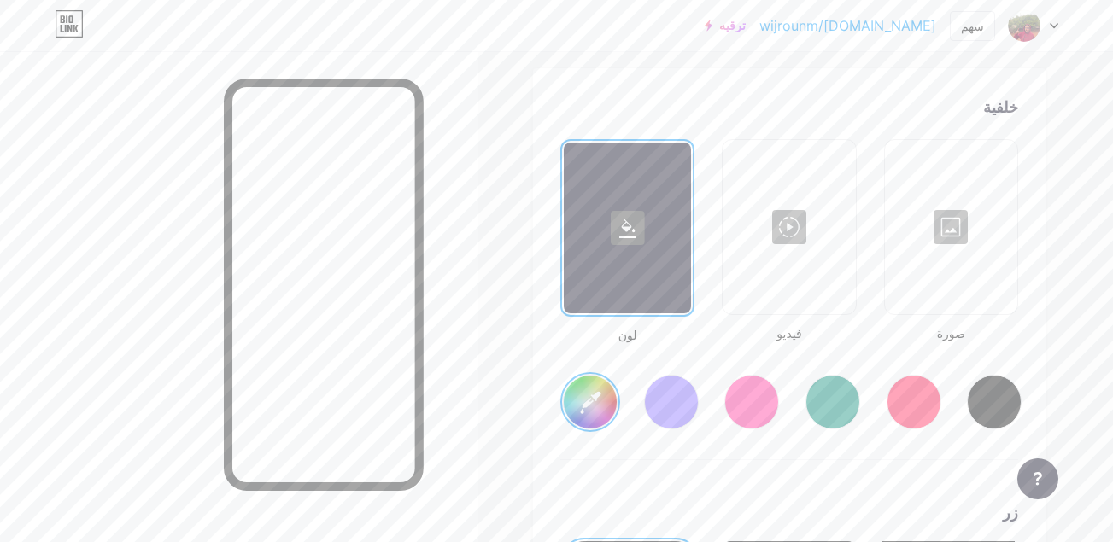
click at [750, 384] on div at bounding box center [751, 402] width 55 height 55
click at [855, 398] on div at bounding box center [833, 402] width 55 height 55
type input "#008873"
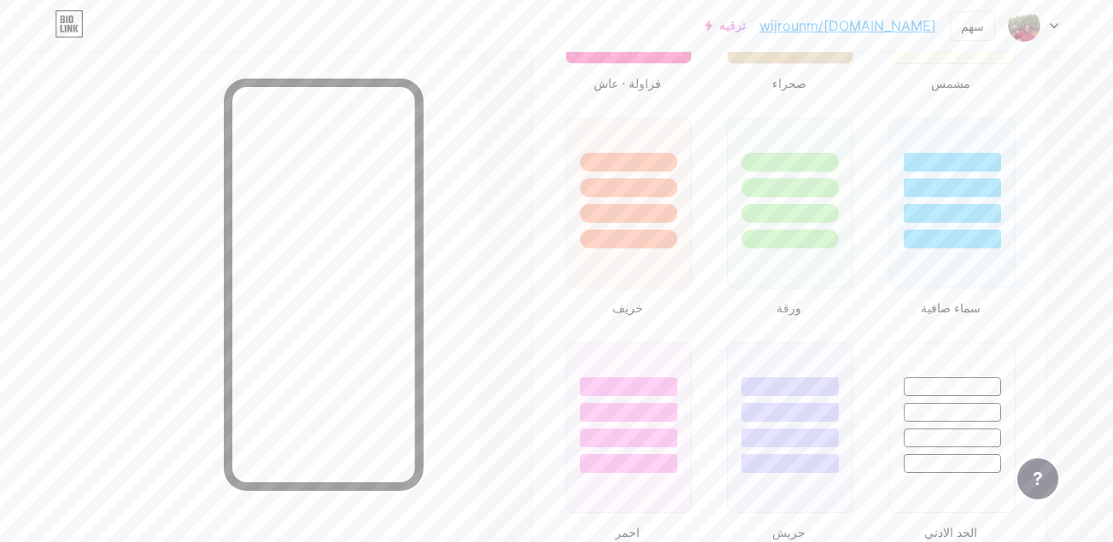
scroll to position [1515, 0]
click at [813, 441] on div at bounding box center [791, 440] width 100 height 20
click at [638, 407] on div at bounding box center [628, 413] width 100 height 20
click at [638, 257] on div at bounding box center [629, 204] width 130 height 176
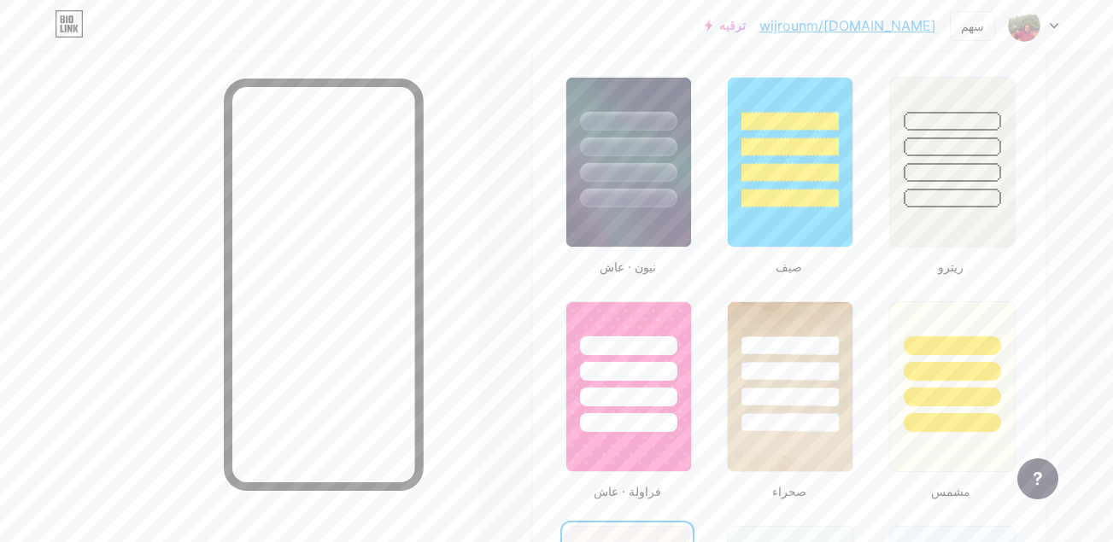
scroll to position [996, 0]
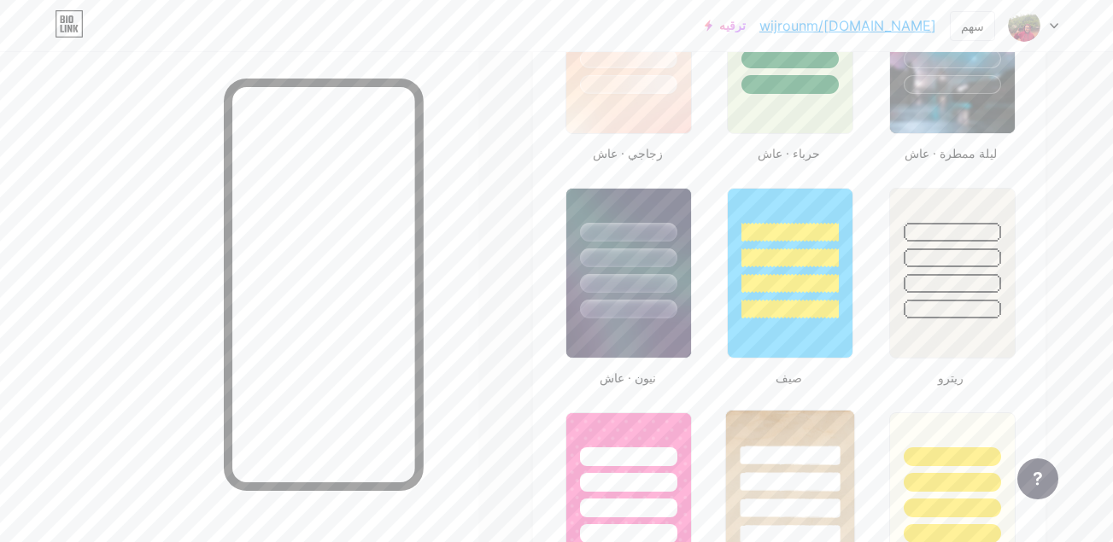
click at [747, 484] on div at bounding box center [791, 482] width 100 height 20
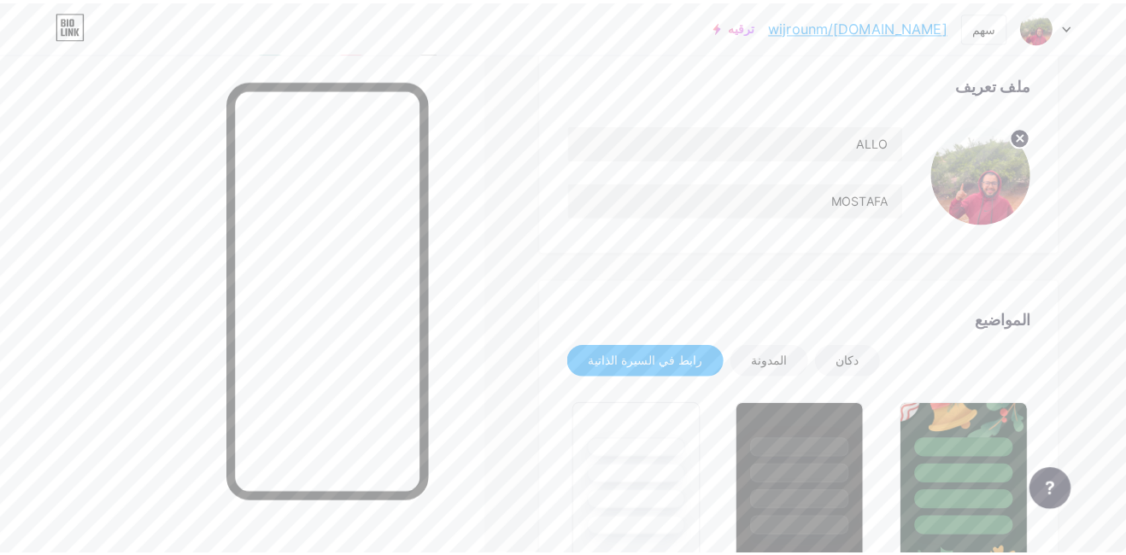
scroll to position [0, 0]
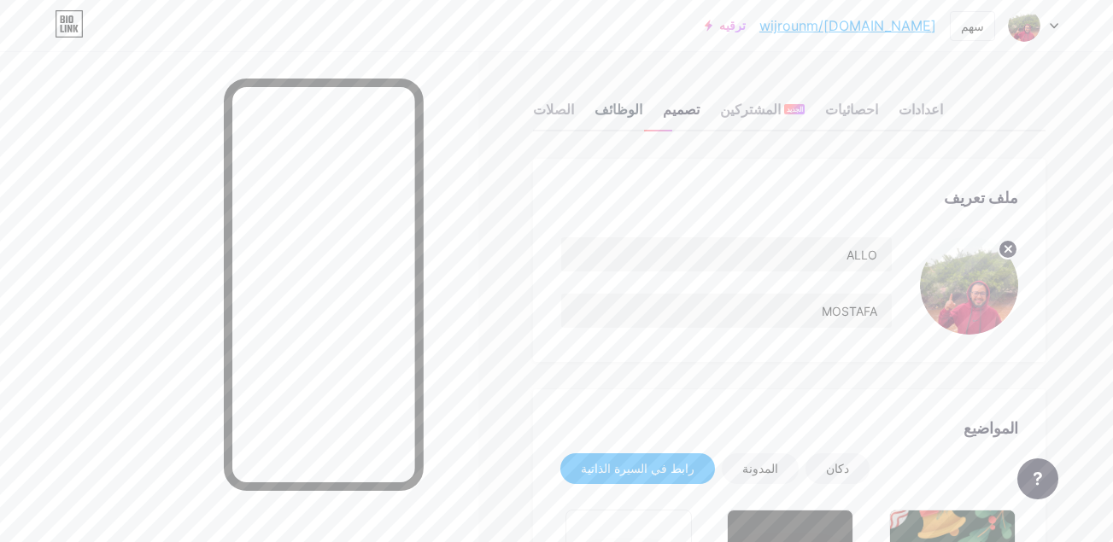
click at [606, 104] on div "الوظائف" at bounding box center [619, 114] width 48 height 31
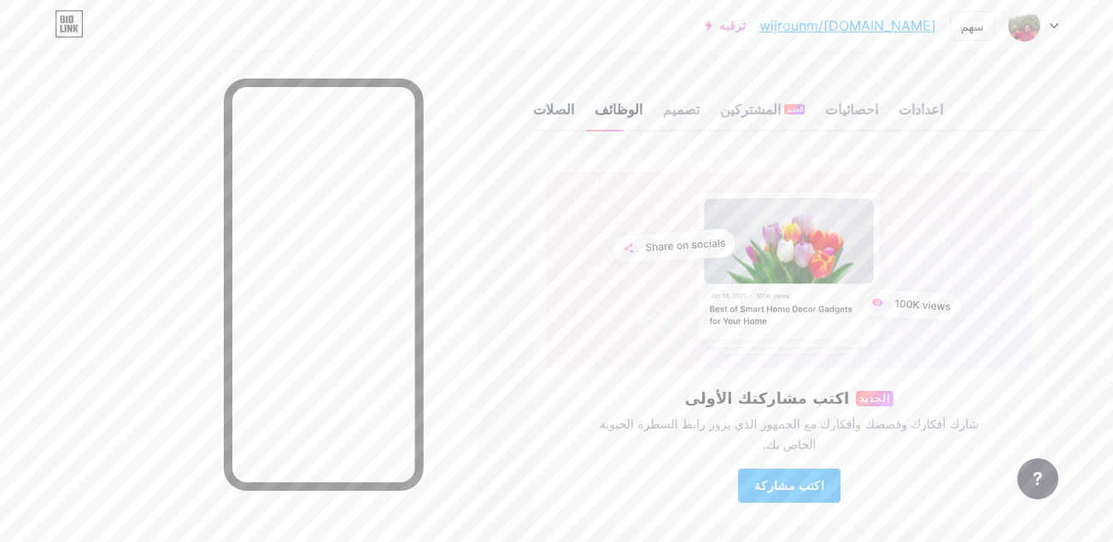
click at [555, 112] on div "الصلات" at bounding box center [553, 114] width 41 height 31
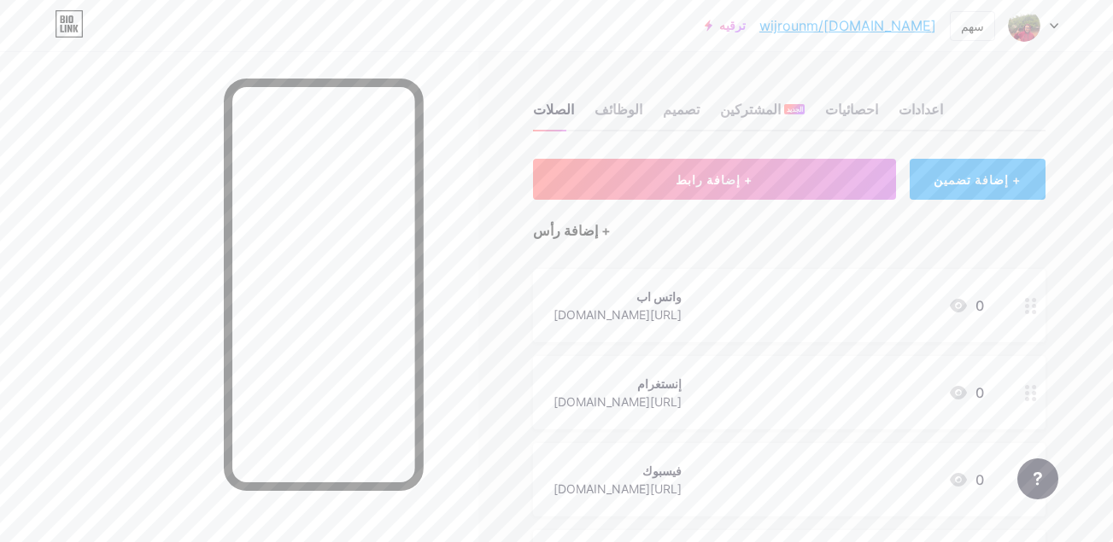
click at [589, 227] on div "+ إضافة رأس" at bounding box center [572, 230] width 78 height 21
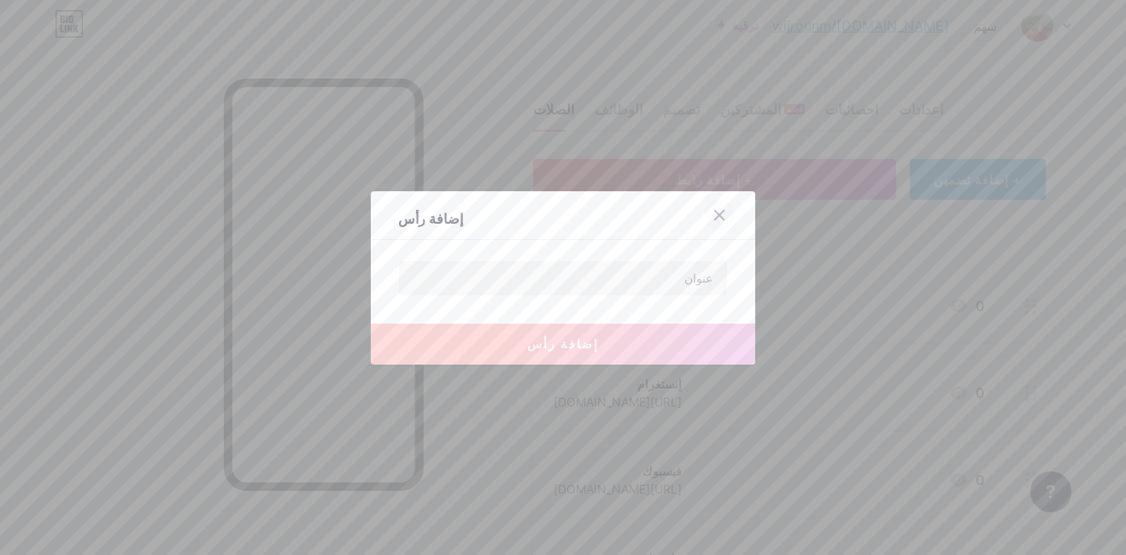
click at [723, 219] on div at bounding box center [719, 215] width 31 height 31
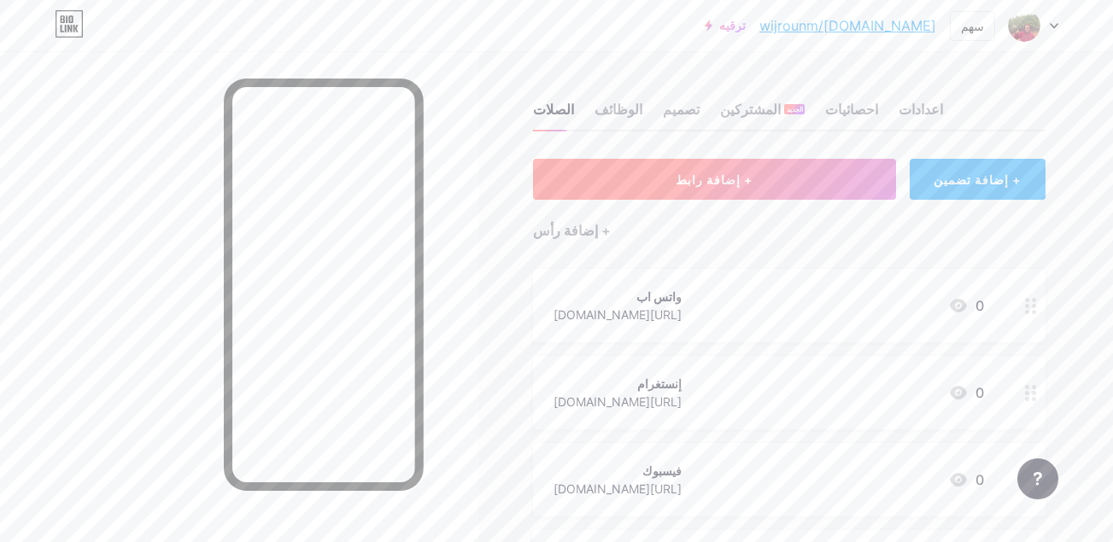
click at [759, 194] on button "+ إضافة رابط" at bounding box center [714, 179] width 363 height 41
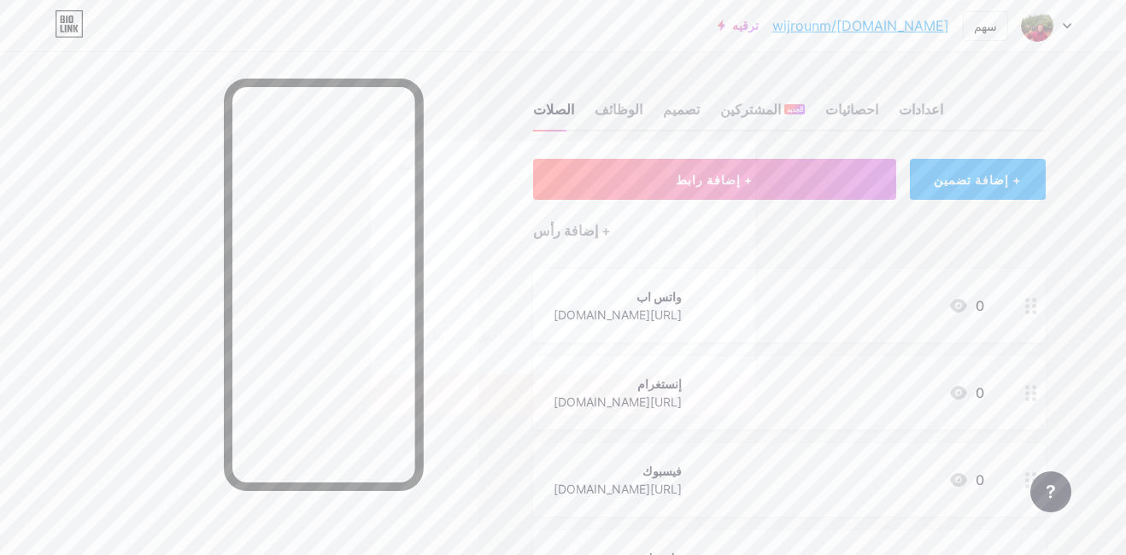
click at [712, 179] on div at bounding box center [719, 164] width 31 height 31
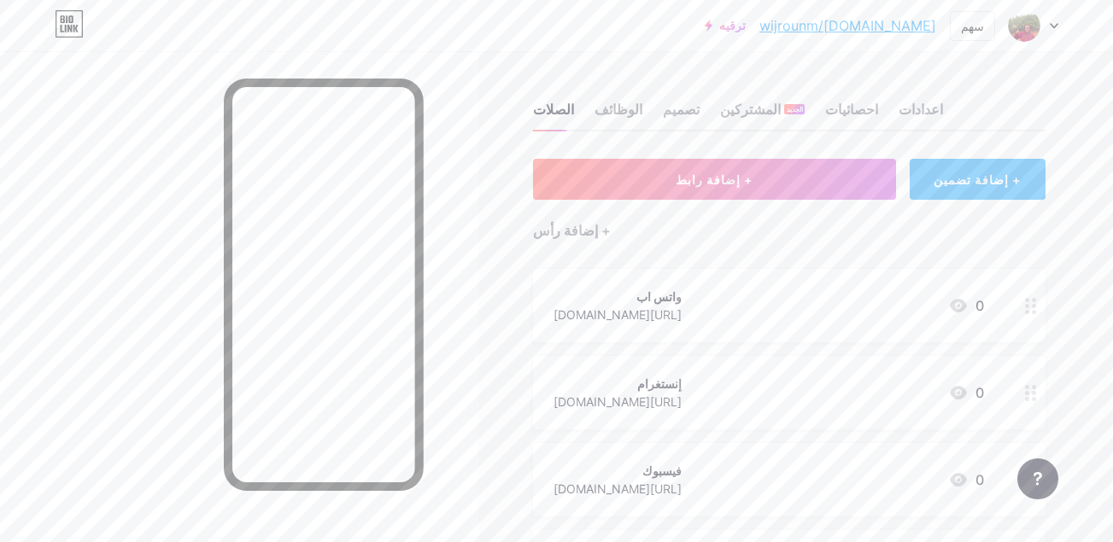
click at [1029, 168] on div "+ إضافة تضمين" at bounding box center [978, 179] width 136 height 41
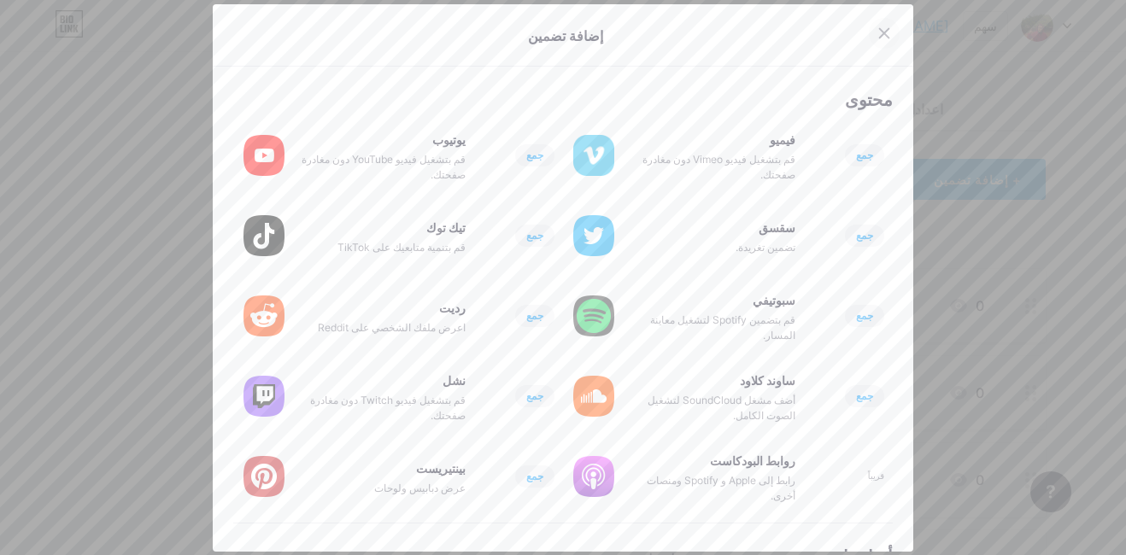
click at [872, 24] on div at bounding box center [884, 33] width 31 height 31
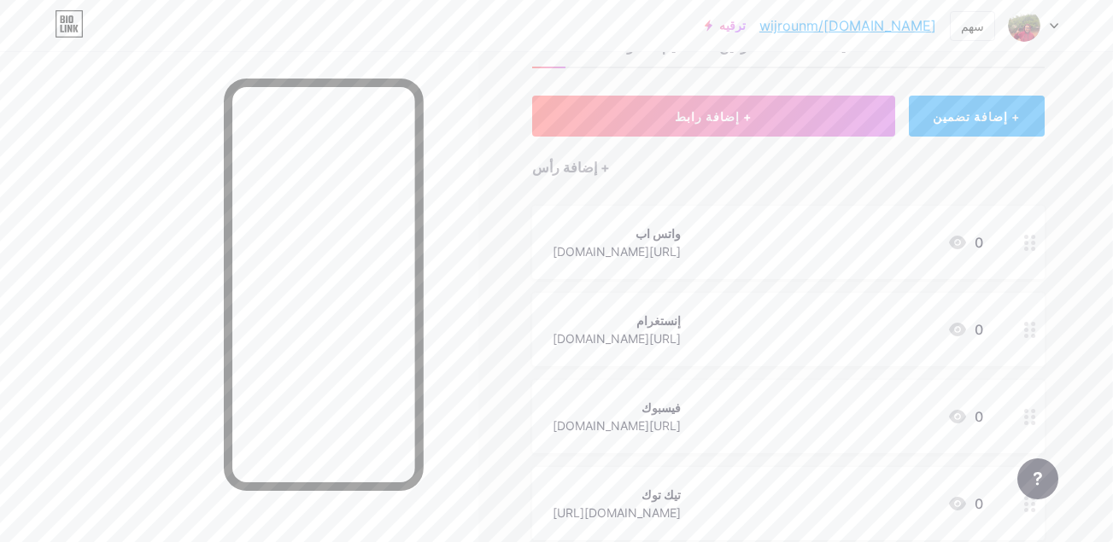
scroll to position [260, 1]
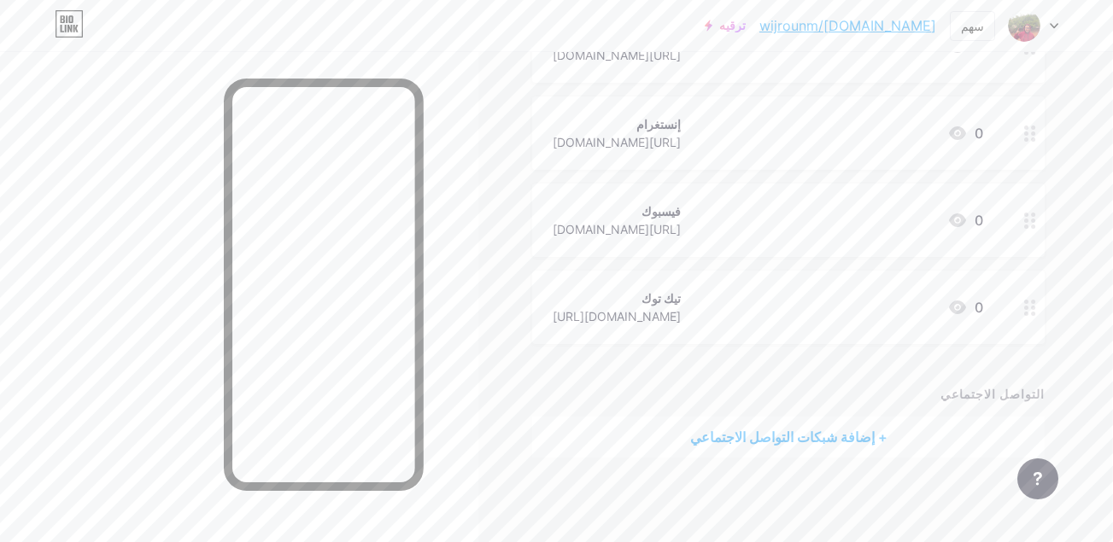
click at [841, 423] on div "+ إضافة شبكات التواصل الاجتماعي" at bounding box center [788, 437] width 513 height 41
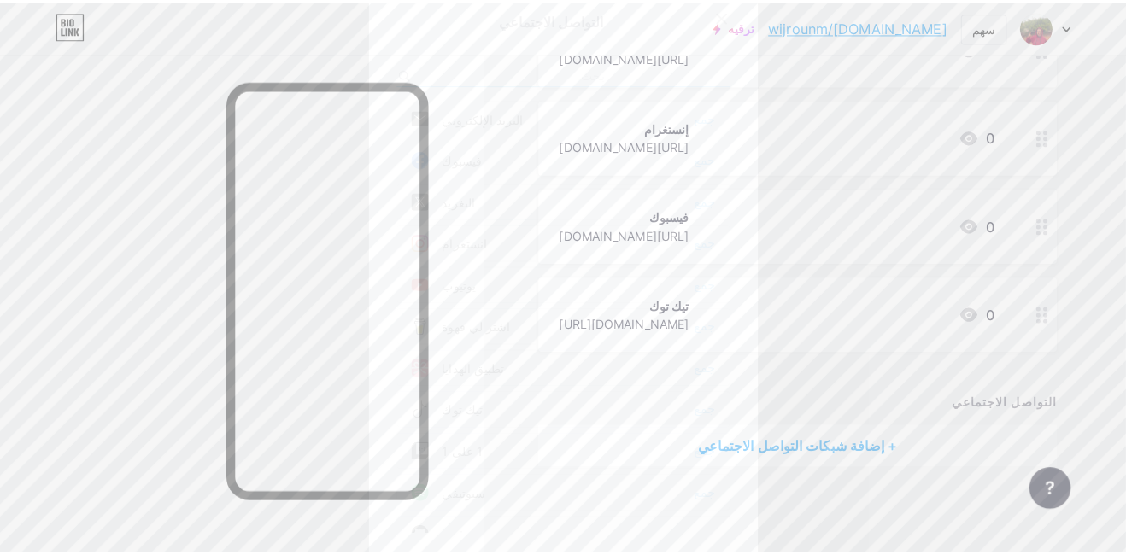
scroll to position [247, 0]
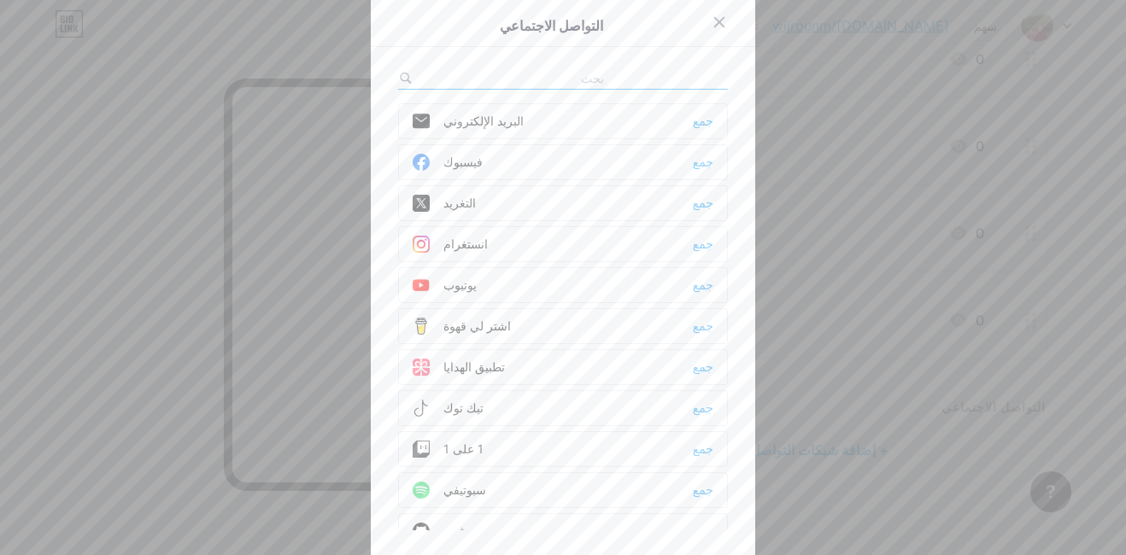
drag, startPoint x: 521, startPoint y: 130, endPoint x: 577, endPoint y: 126, distance: 55.7
click at [577, 126] on div "البريد الإلكتروني جمع" at bounding box center [563, 121] width 330 height 36
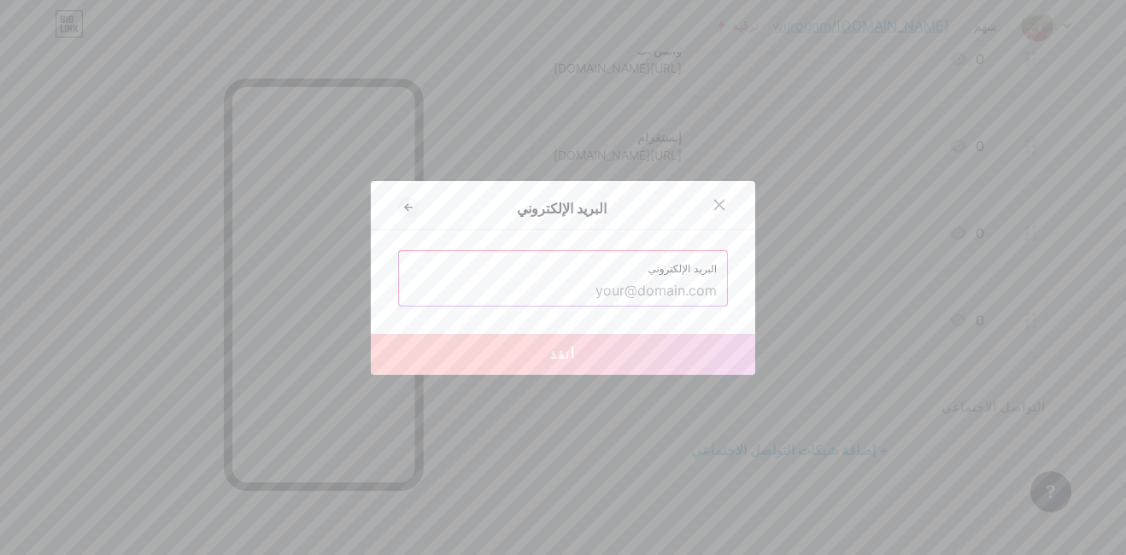
click at [577, 126] on div at bounding box center [563, 277] width 1126 height 555
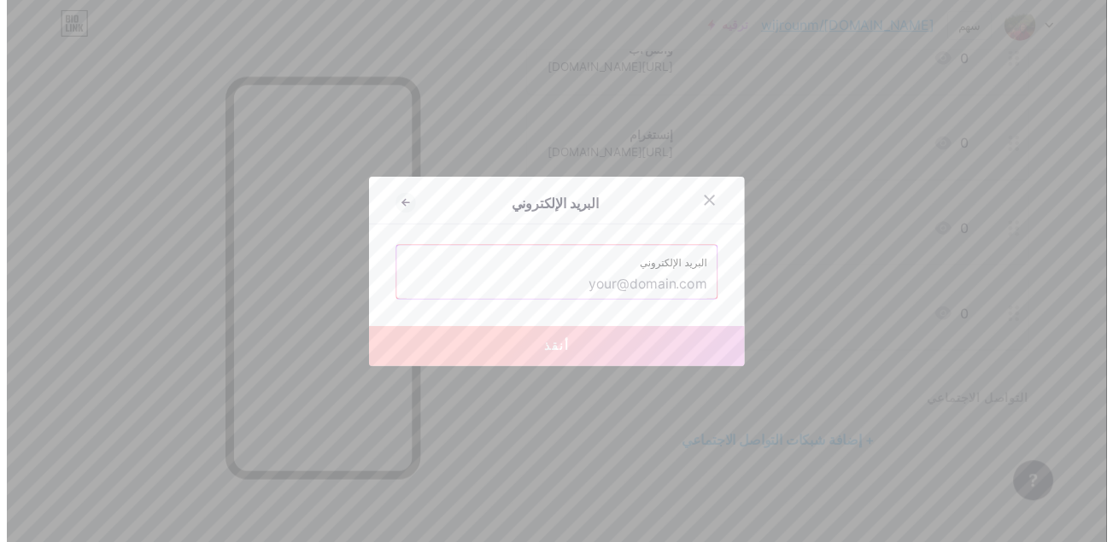
scroll to position [260, 0]
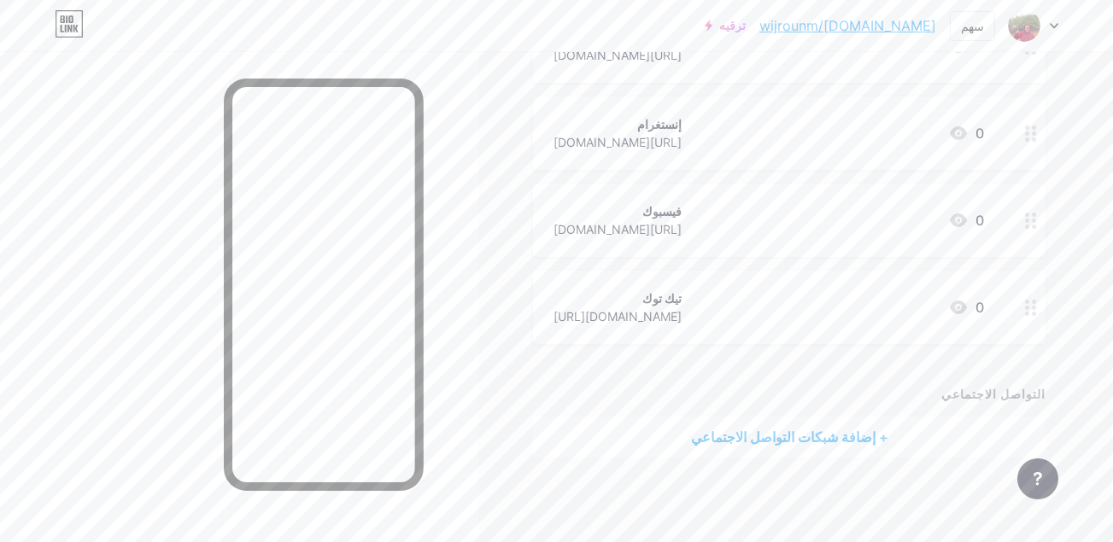
click at [810, 433] on div "+ إضافة شبكات التواصل الاجتماعي" at bounding box center [789, 437] width 513 height 41
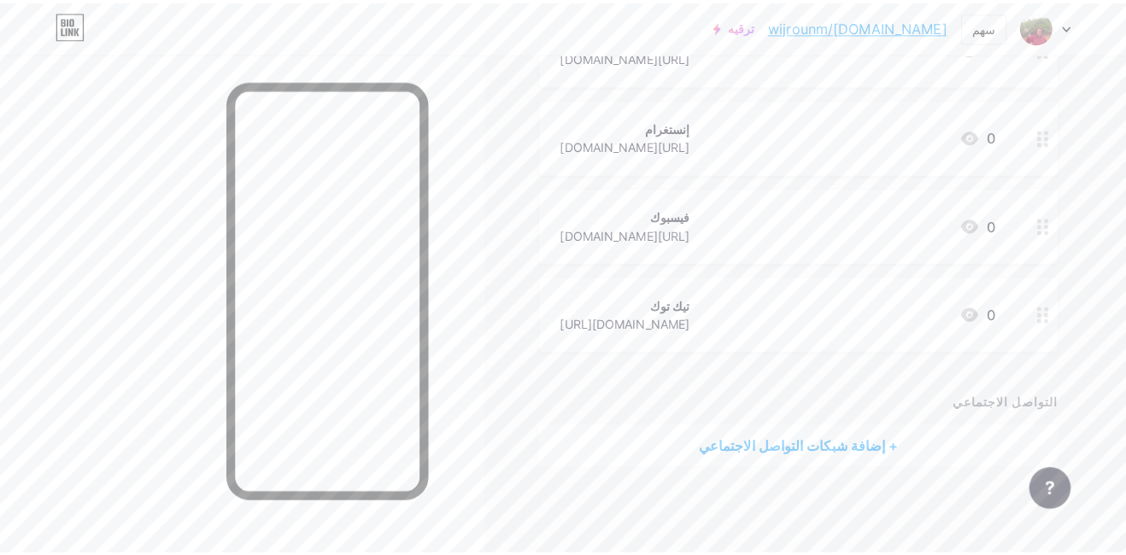
scroll to position [247, 0]
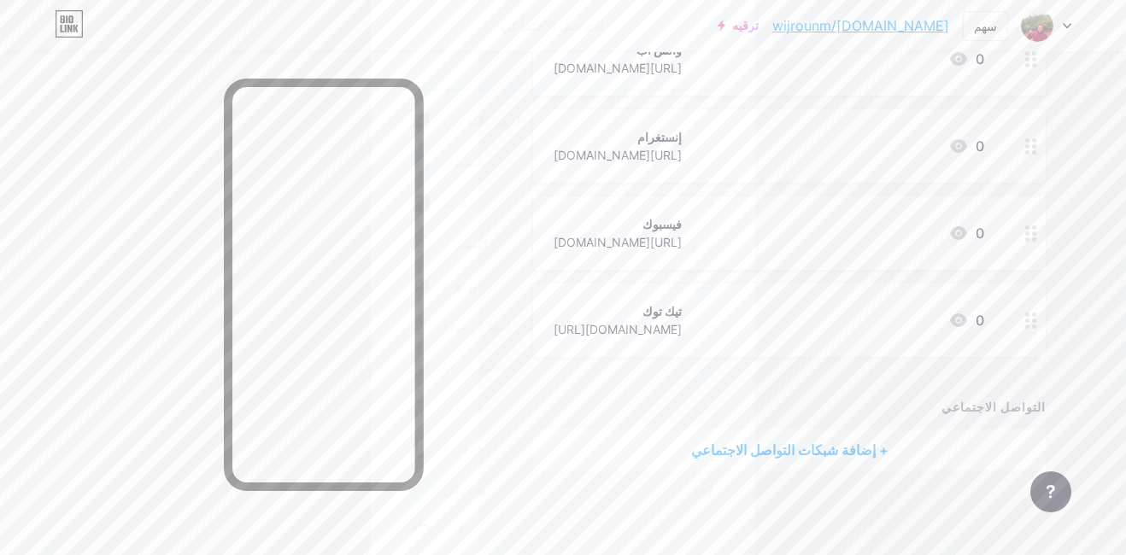
click at [705, 407] on div "جمع" at bounding box center [703, 408] width 21 height 17
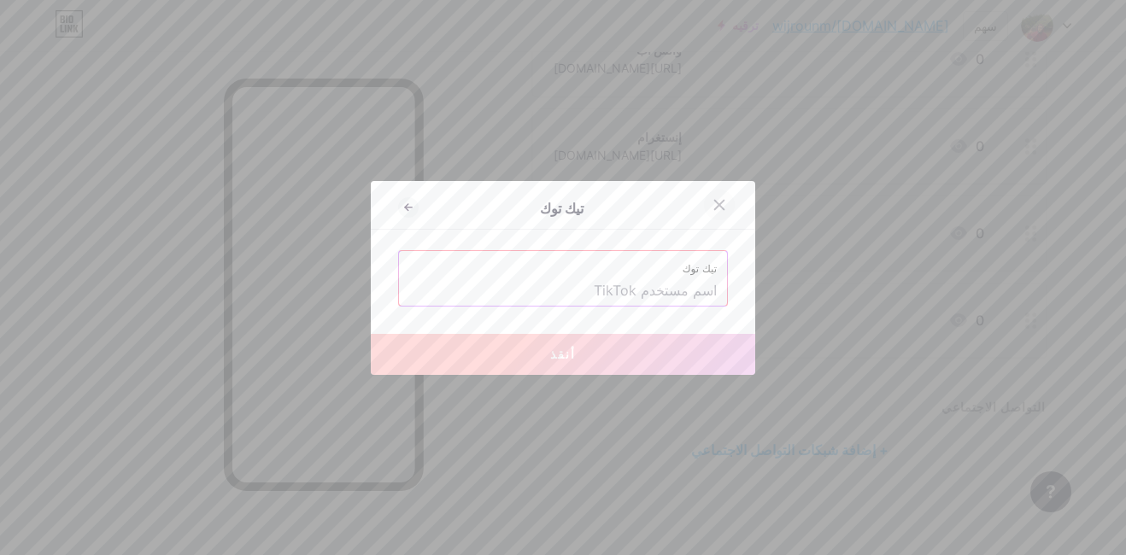
click at [715, 208] on icon at bounding box center [719, 204] width 9 height 9
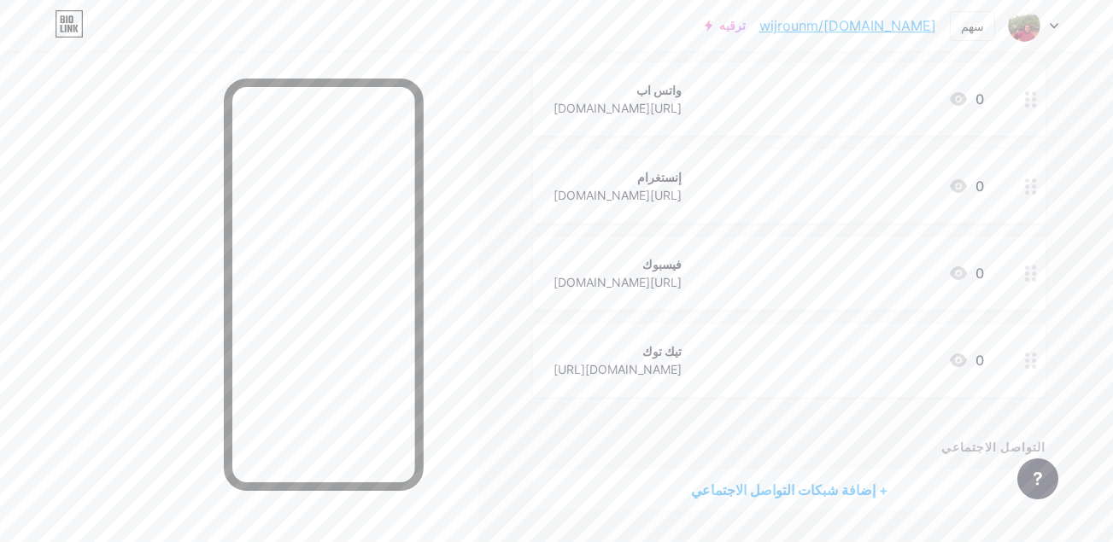
scroll to position [260, 0]
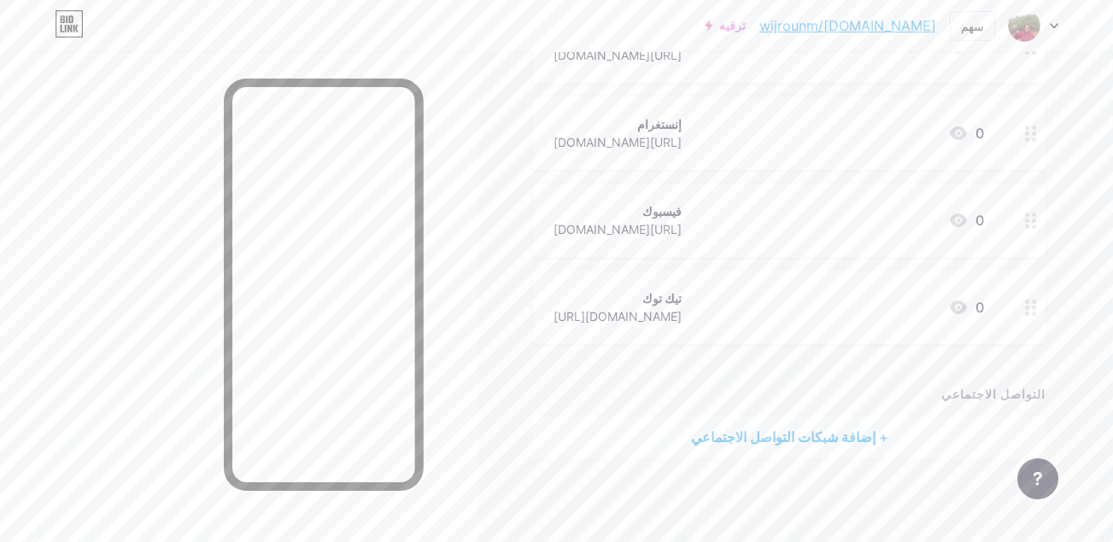
click at [782, 429] on div "+ إضافة شبكات التواصل الاجتماعي" at bounding box center [789, 437] width 513 height 41
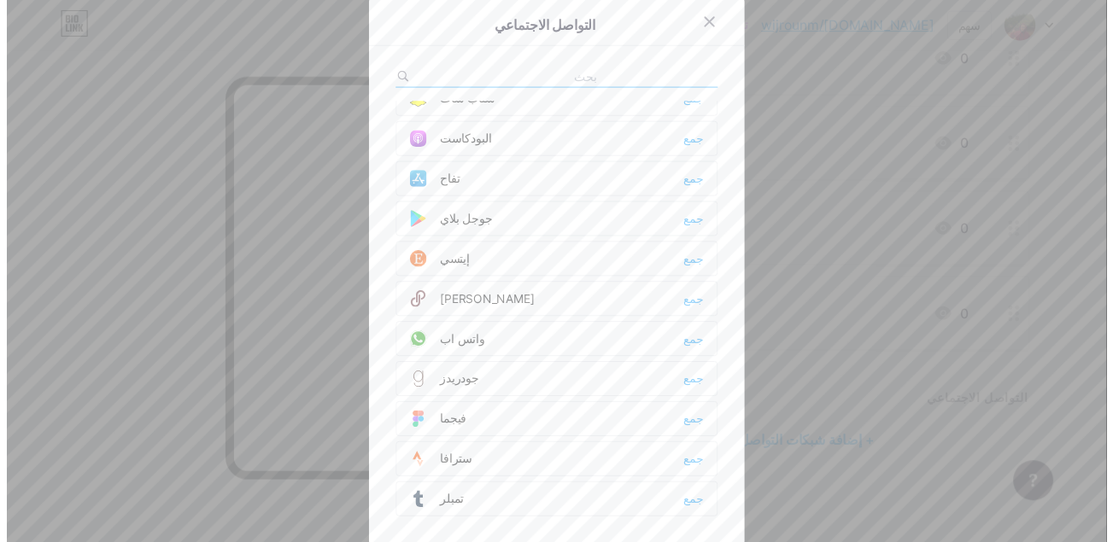
scroll to position [1251, 0]
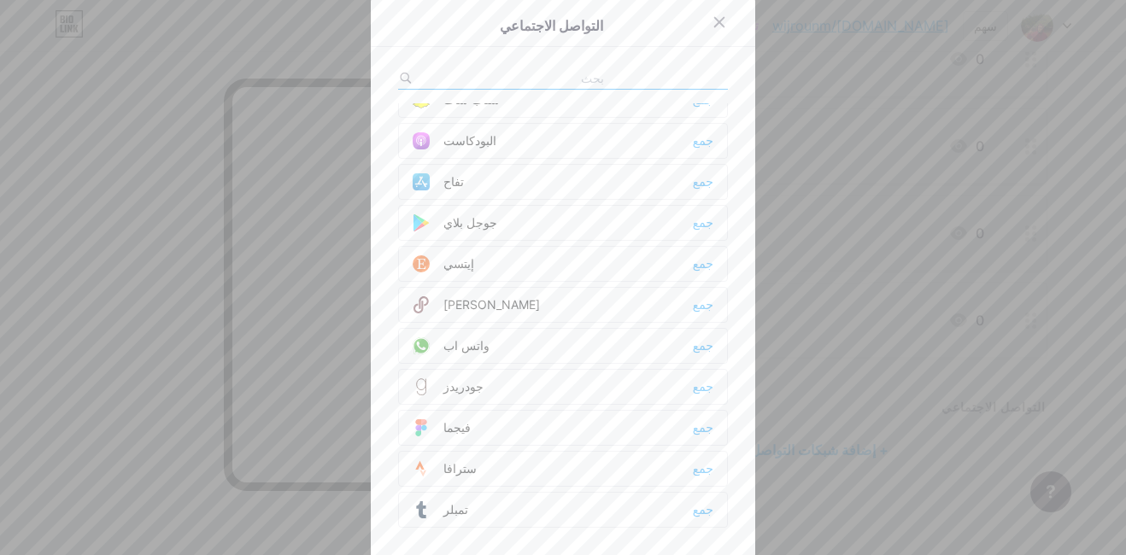
click at [507, 339] on div "واتس اب جمع" at bounding box center [563, 346] width 330 height 36
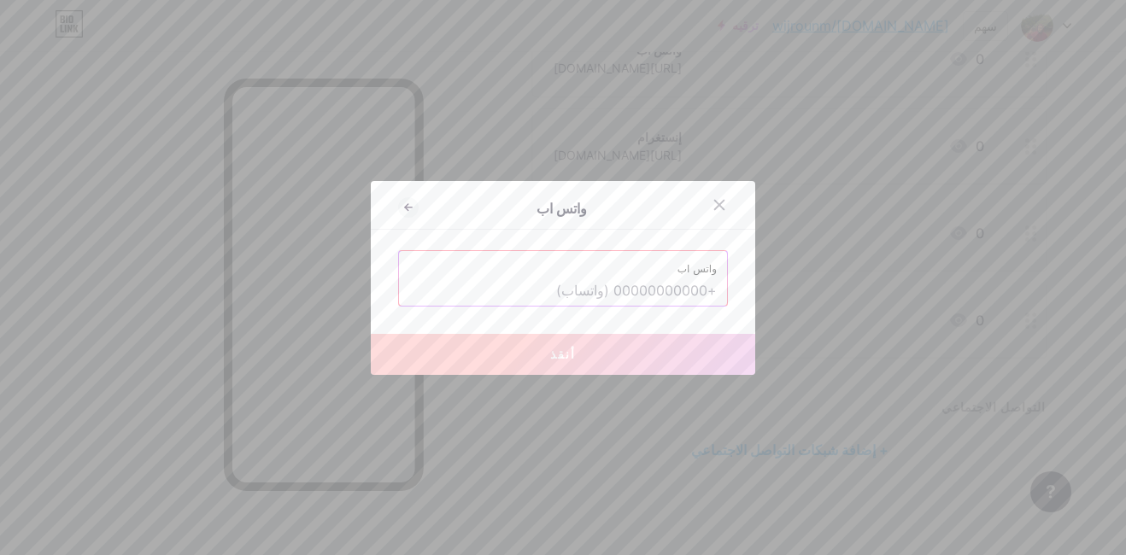
click at [546, 293] on input "text" at bounding box center [563, 291] width 308 height 29
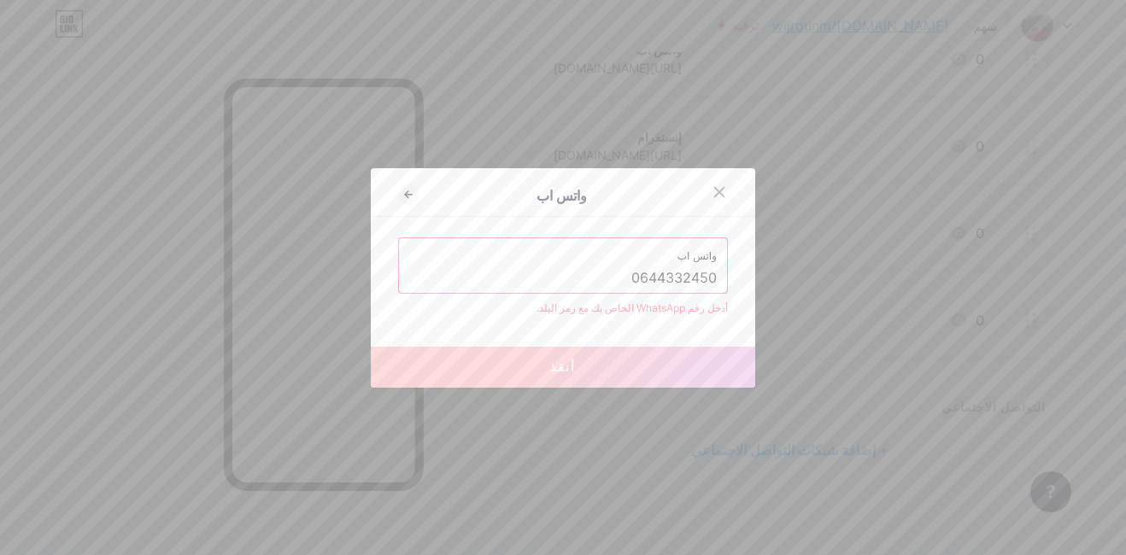
click at [626, 271] on input "0644332450" at bounding box center [563, 278] width 308 height 29
type input "0644332450"
click at [599, 372] on button "أنقذ" at bounding box center [563, 367] width 384 height 41
drag, startPoint x: 607, startPoint y: 278, endPoint x: 709, endPoint y: 278, distance: 101.7
click at [709, 278] on input "0644332450" at bounding box center [563, 278] width 308 height 29
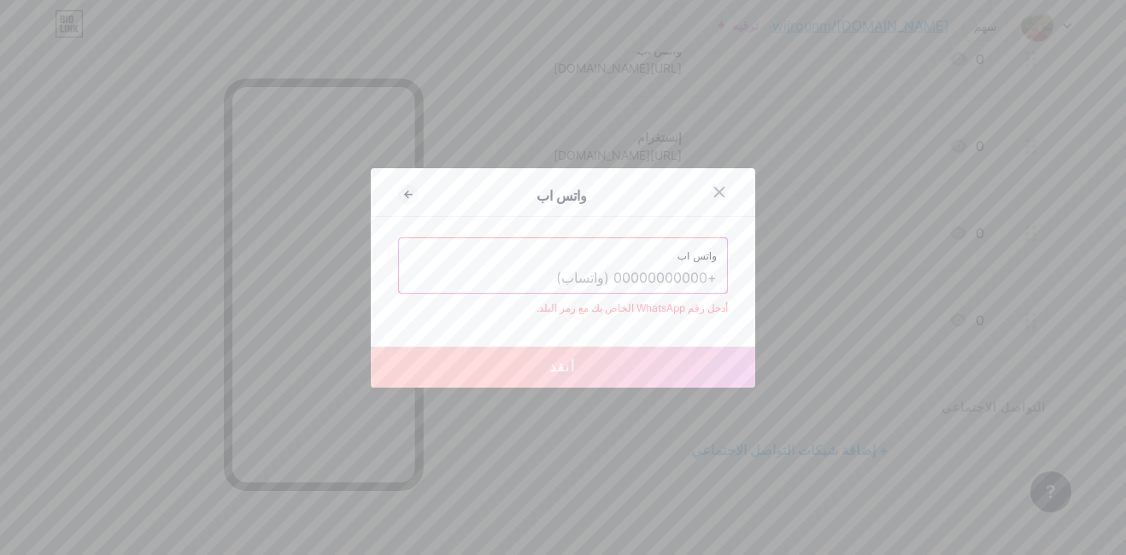
paste input "+212644332450"
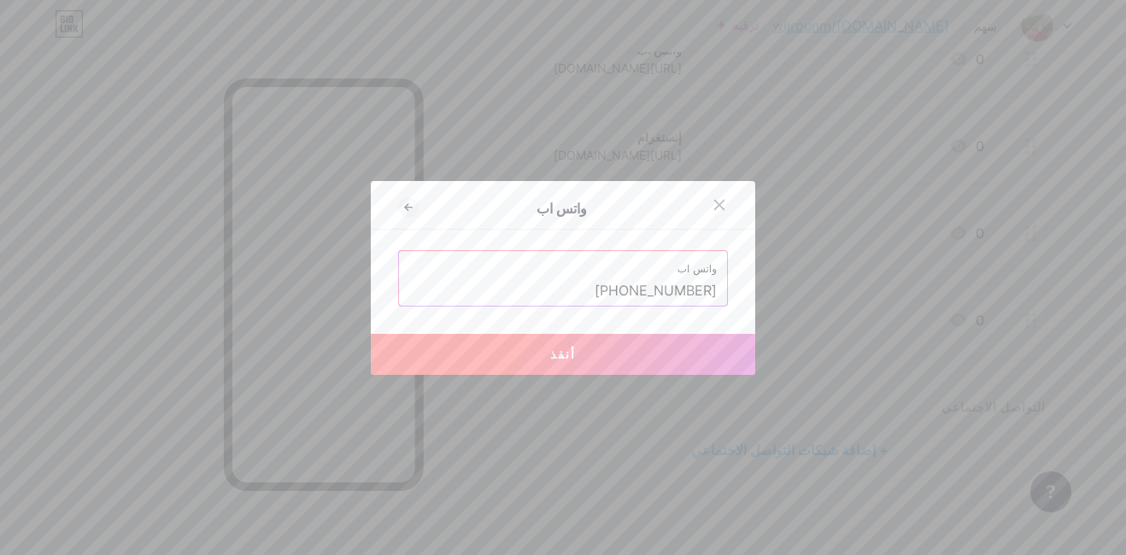
click at [578, 342] on button "أنقذ" at bounding box center [563, 354] width 384 height 41
type input "https://wa.me/+212644332450"
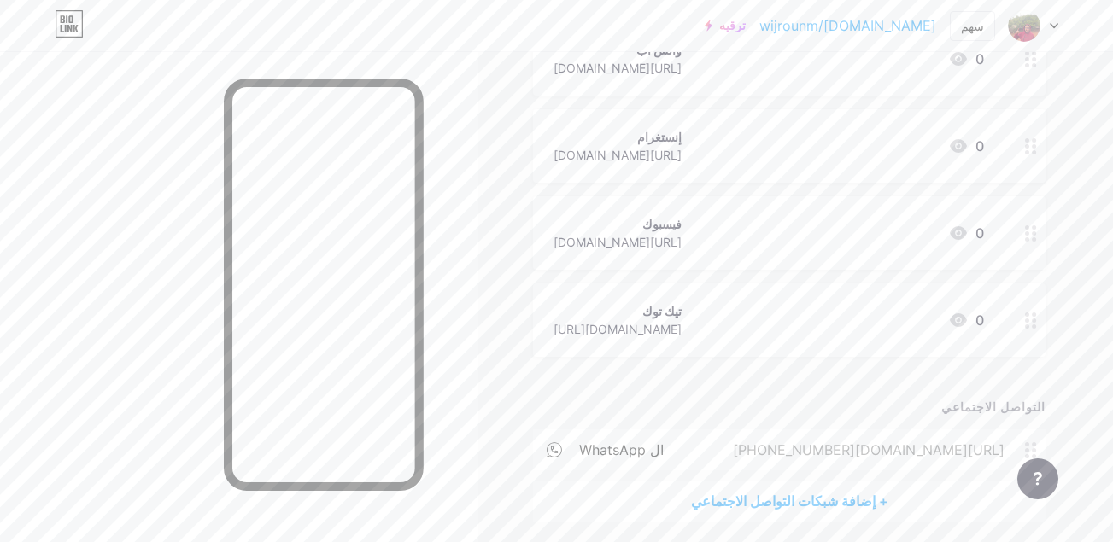
scroll to position [311, 0]
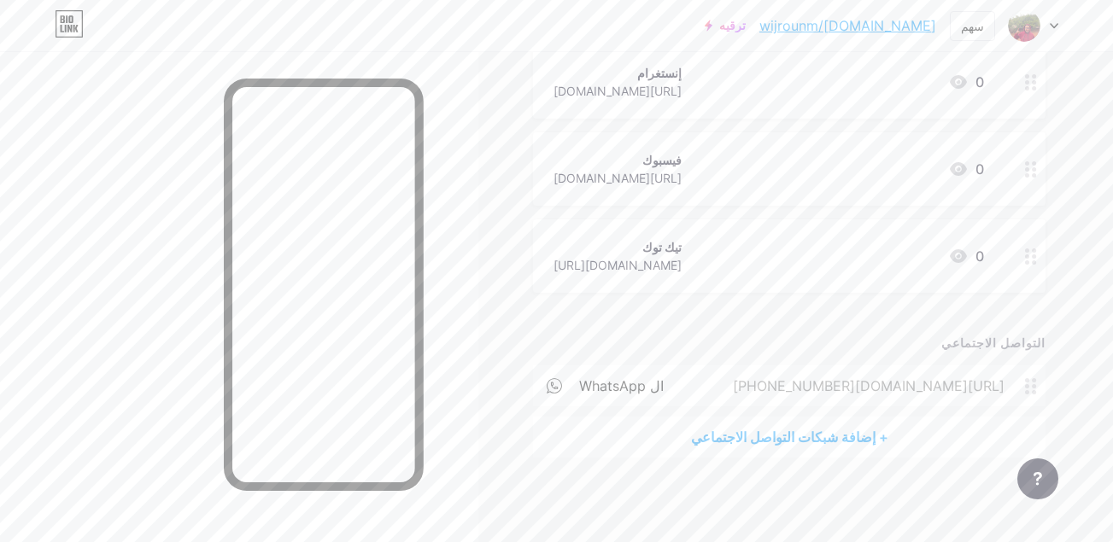
click at [842, 440] on div "+ إضافة شبكات التواصل الاجتماعي" at bounding box center [789, 437] width 513 height 41
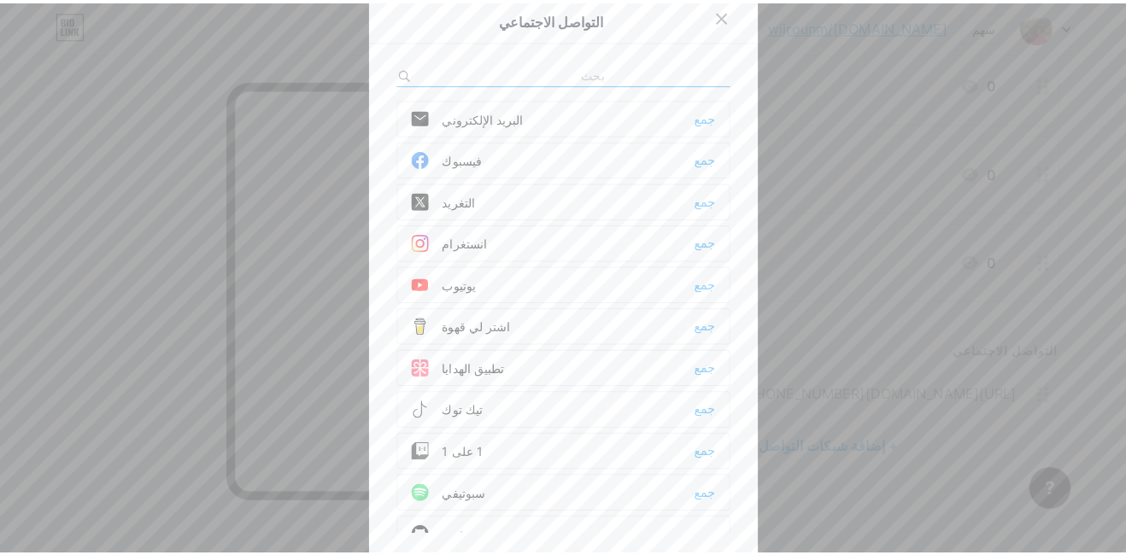
scroll to position [298, 0]
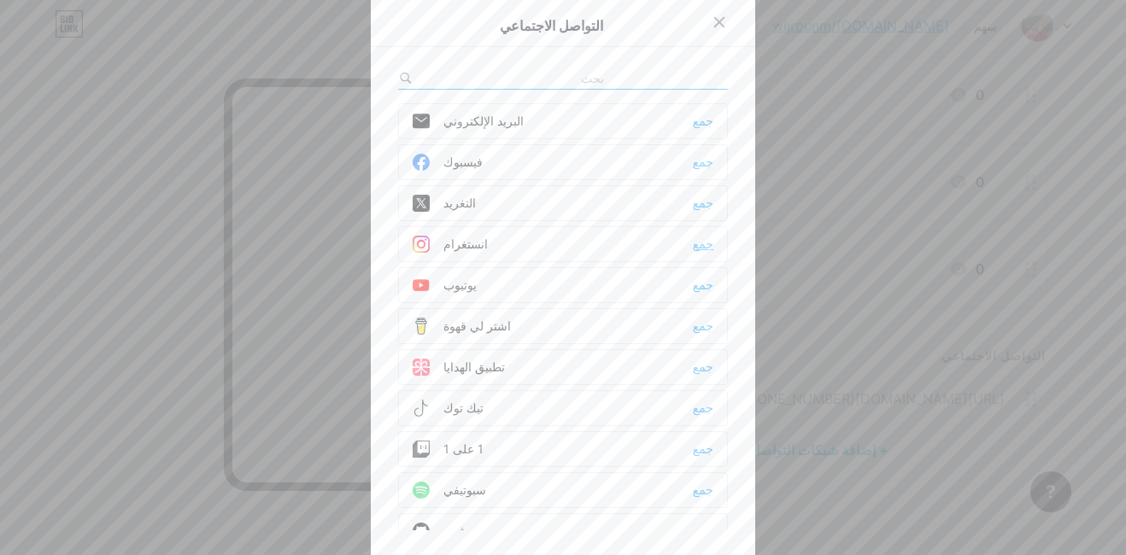
click at [695, 244] on div "جمع" at bounding box center [703, 244] width 21 height 17
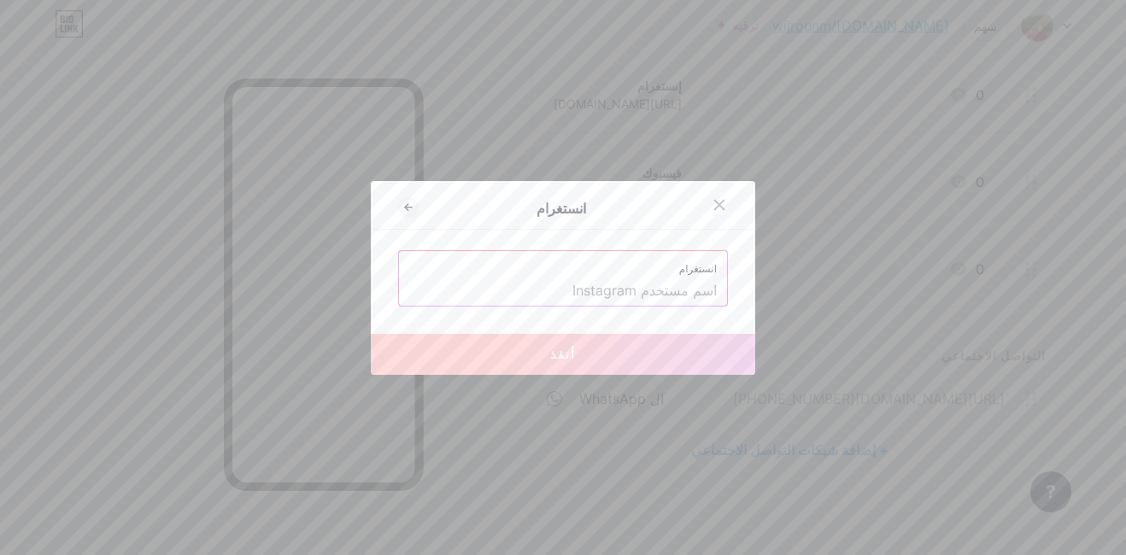
click at [615, 294] on input "text" at bounding box center [563, 291] width 308 height 29
paste input "https://www.instagram.com/allo_mostafa1?igsh=MTFhNW5sdm5rbnl3OA=="
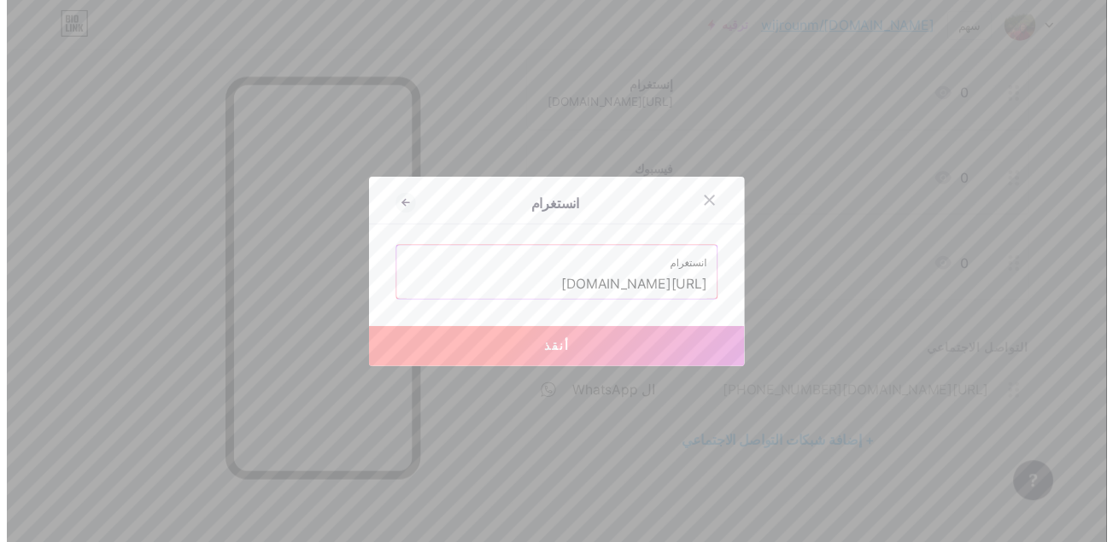
scroll to position [0, 0]
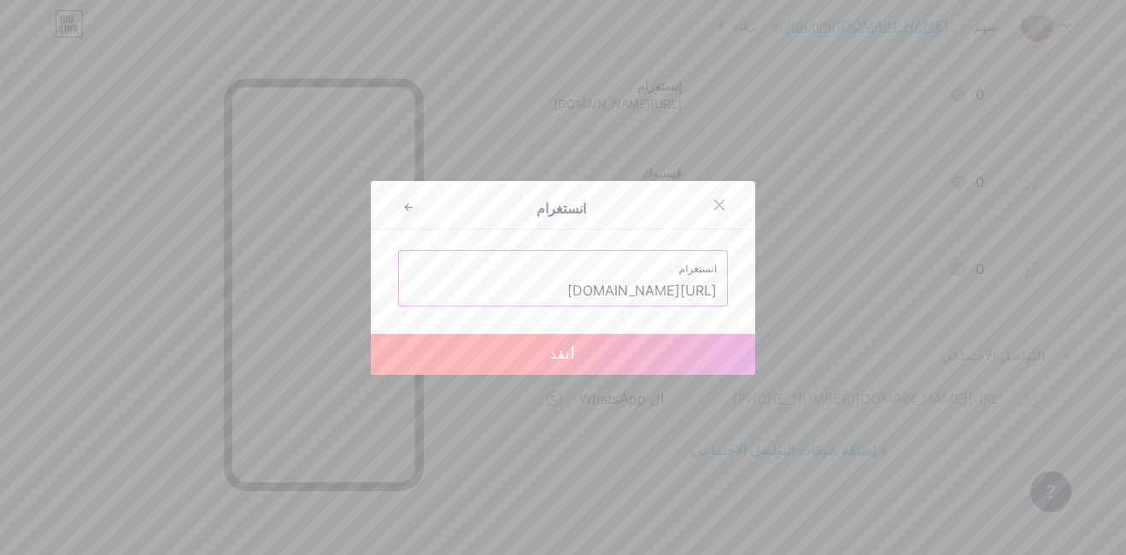
click at [495, 352] on button "أنقذ" at bounding box center [563, 354] width 384 height 41
type input "https://instagram.com/https://www.instagram.com/allo_mostafa1?igsh=MTFhNW5sdm5r…"
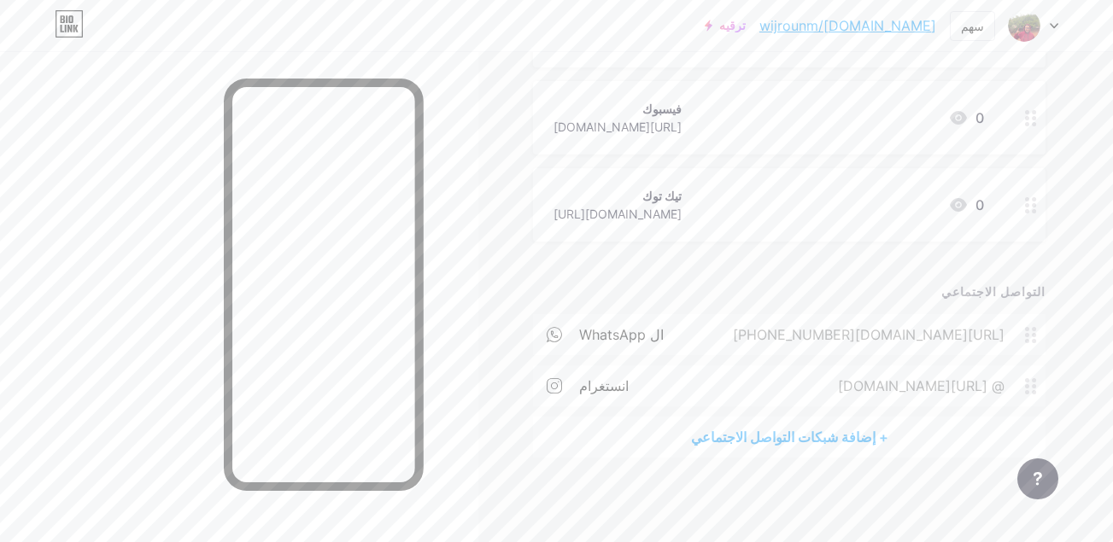
scroll to position [362, 1]
click at [823, 441] on div "+ إضافة شبكات التواصل الاجتماعي" at bounding box center [788, 437] width 513 height 41
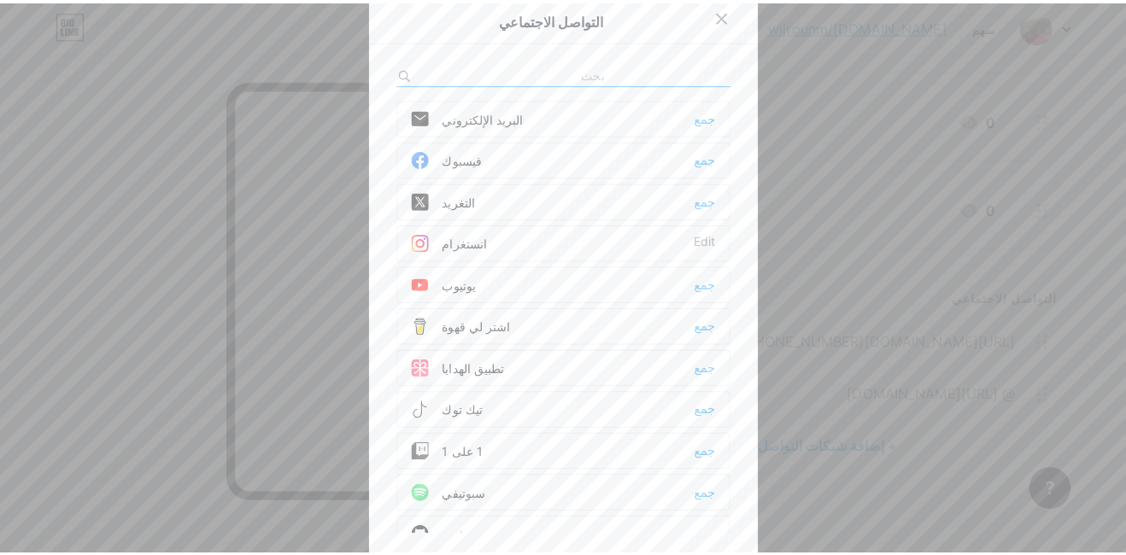
scroll to position [349, 0]
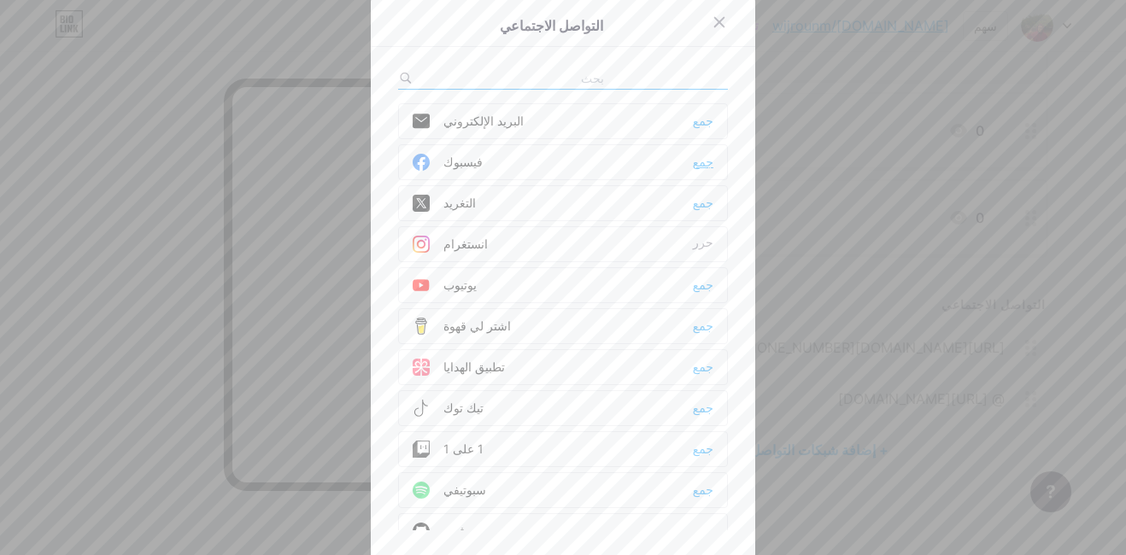
click at [696, 161] on div "جمع" at bounding box center [703, 162] width 21 height 17
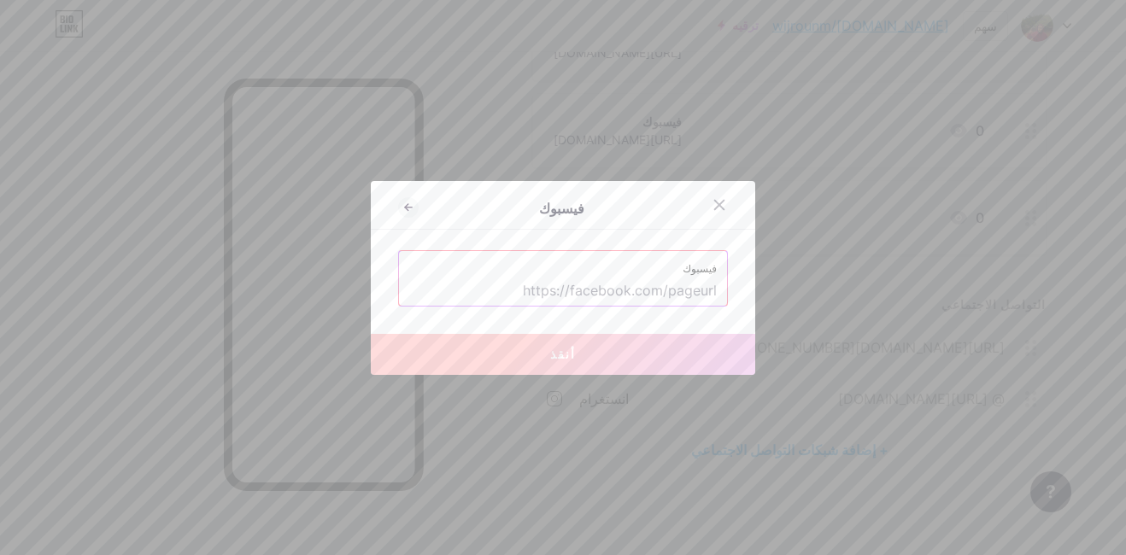
click at [595, 292] on input "text" at bounding box center [563, 291] width 308 height 29
paste input "https://www.facebook.com/share/15qzmqC4CV/"
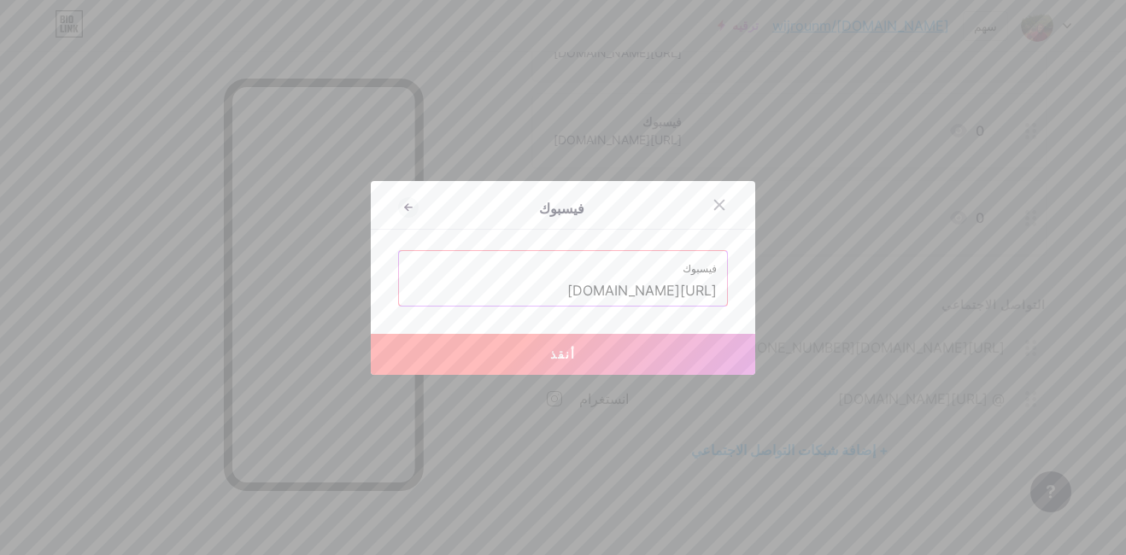
type input "https://www.facebook.com/share/15qzmqC4CV/"
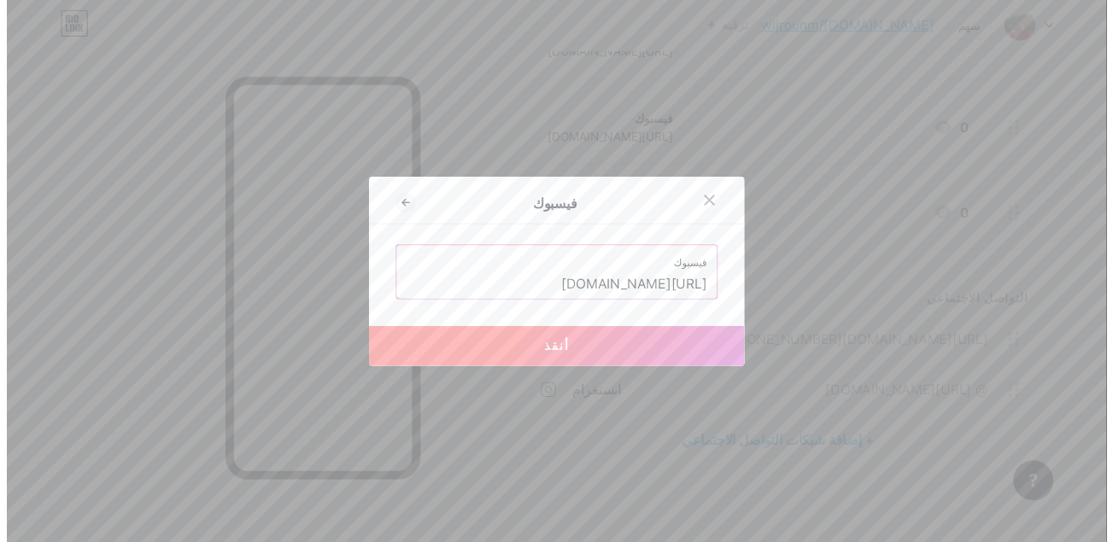
scroll to position [0, 0]
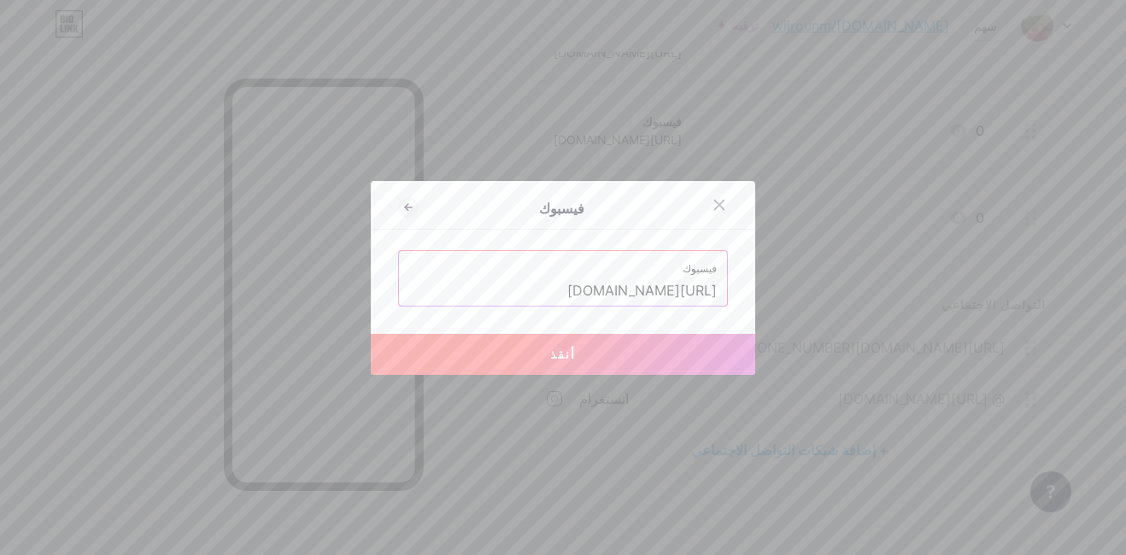
click at [627, 343] on button "أنقذ" at bounding box center [563, 354] width 384 height 41
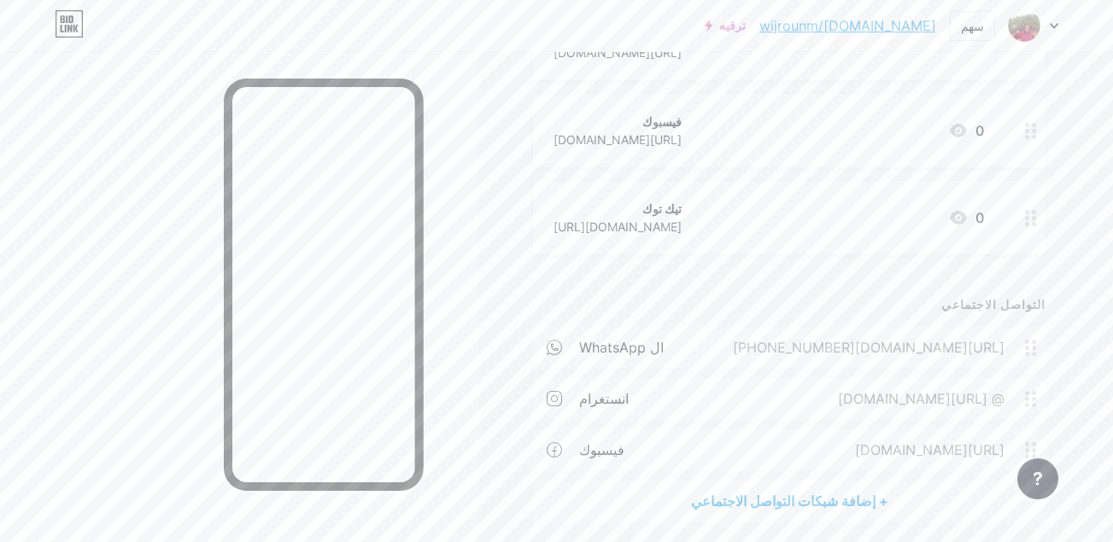
click at [814, 500] on div "+ إضافة شبكات التواصل الاجتماعي" at bounding box center [789, 501] width 513 height 41
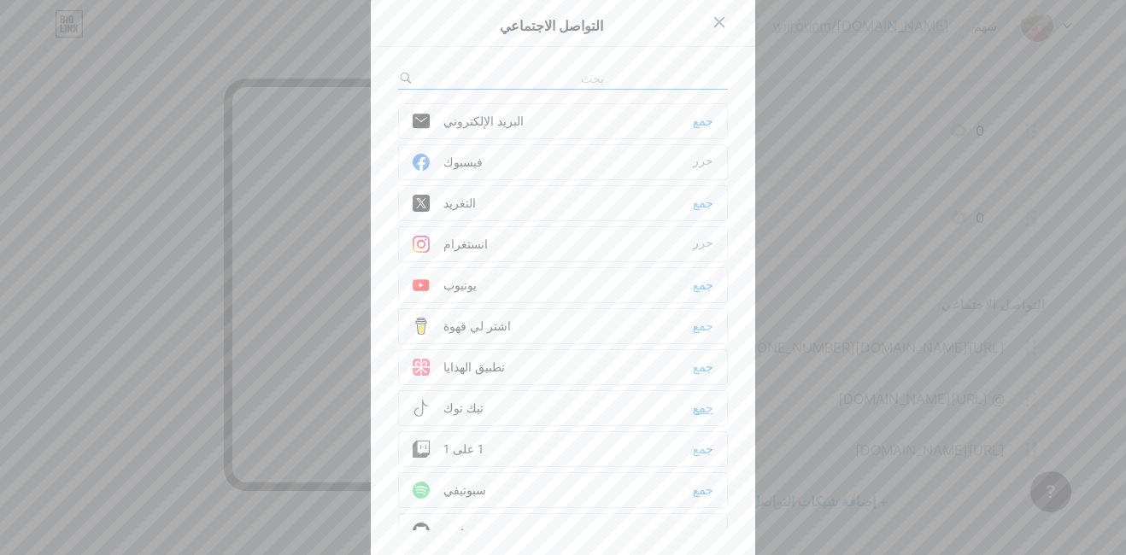
click at [699, 407] on div "جمع" at bounding box center [703, 408] width 21 height 17
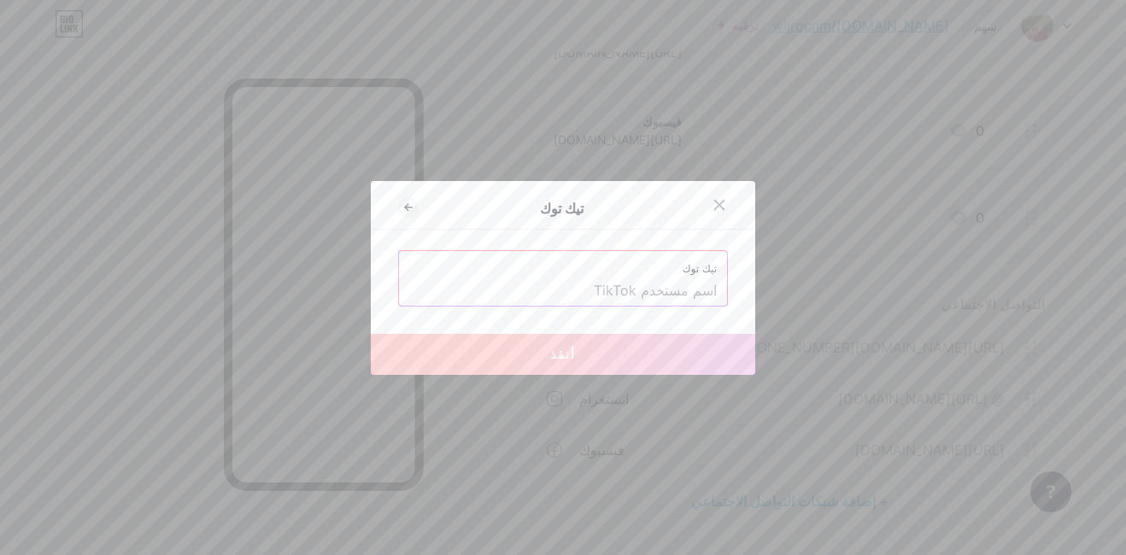
click at [647, 290] on input "text" at bounding box center [563, 291] width 308 height 29
paste input "http://tiktok.com/@mostafa_wij"
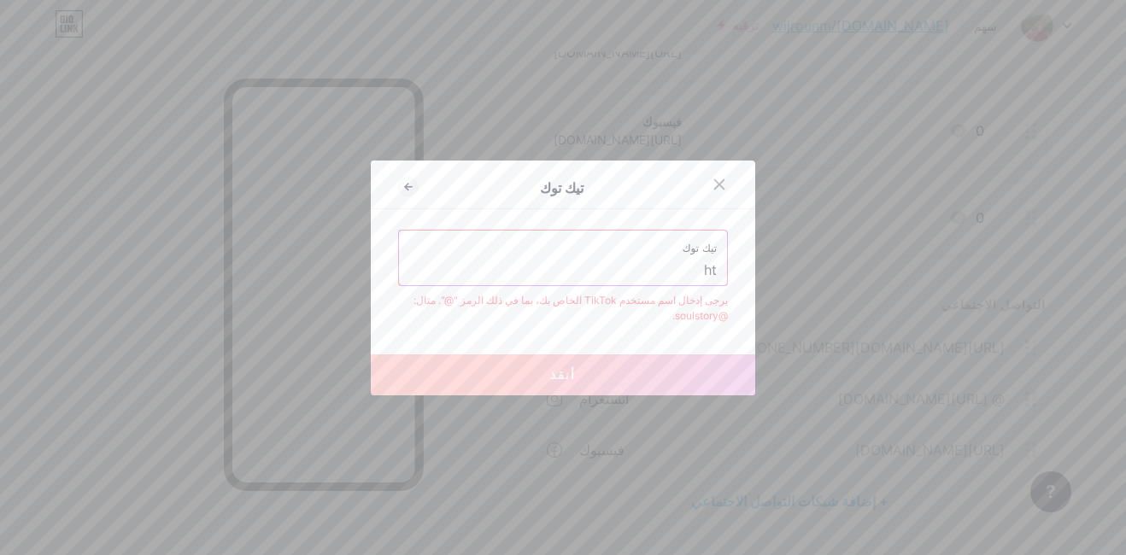
type input "h"
click at [491, 311] on div "يرجى إدخال اسم مستخدم TikTok الخاص بك، بما في ذلك الرمز "@". مثال: @soulstory." at bounding box center [563, 308] width 330 height 31
click at [493, 311] on div "يرجى إدخال اسم مستخدم TikTok الخاص بك، بما في ذلك الرمز "@". مثال: @soulstory." at bounding box center [563, 308] width 330 height 31
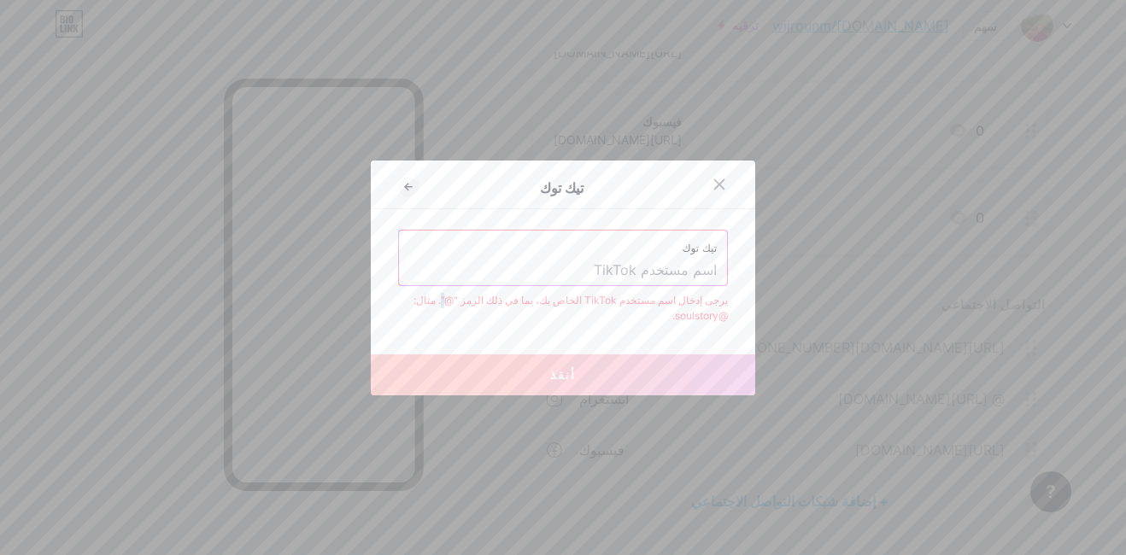
click at [493, 311] on div "يرجى إدخال اسم مستخدم TikTok الخاص بك، بما في ذلك الرمز "@". مثال: @soulstory." at bounding box center [563, 308] width 330 height 31
click at [495, 311] on div "يرجى إدخال اسم مستخدم TikTok الخاص بك، بما في ذلك الرمز "@". مثال: @soulstory." at bounding box center [563, 308] width 330 height 31
copy div "@""
click at [653, 274] on input "text" at bounding box center [563, 270] width 308 height 29
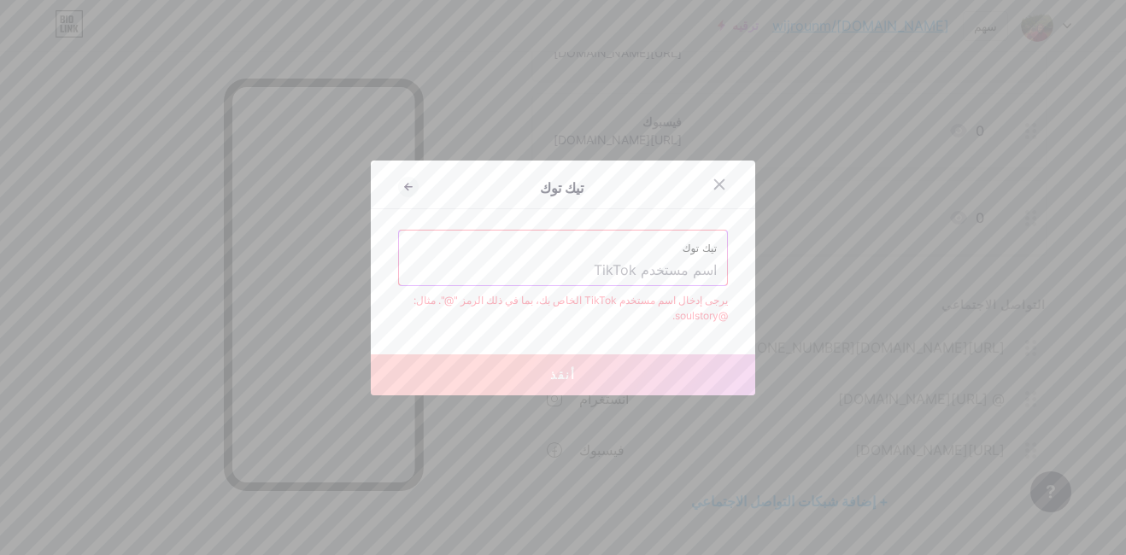
paste input "@""
click at [695, 267] on input "@"" at bounding box center [563, 270] width 308 height 29
type input """
click at [695, 267] on input """ at bounding box center [563, 270] width 308 height 29
click at [695, 267] on input "text" at bounding box center [563, 270] width 308 height 29
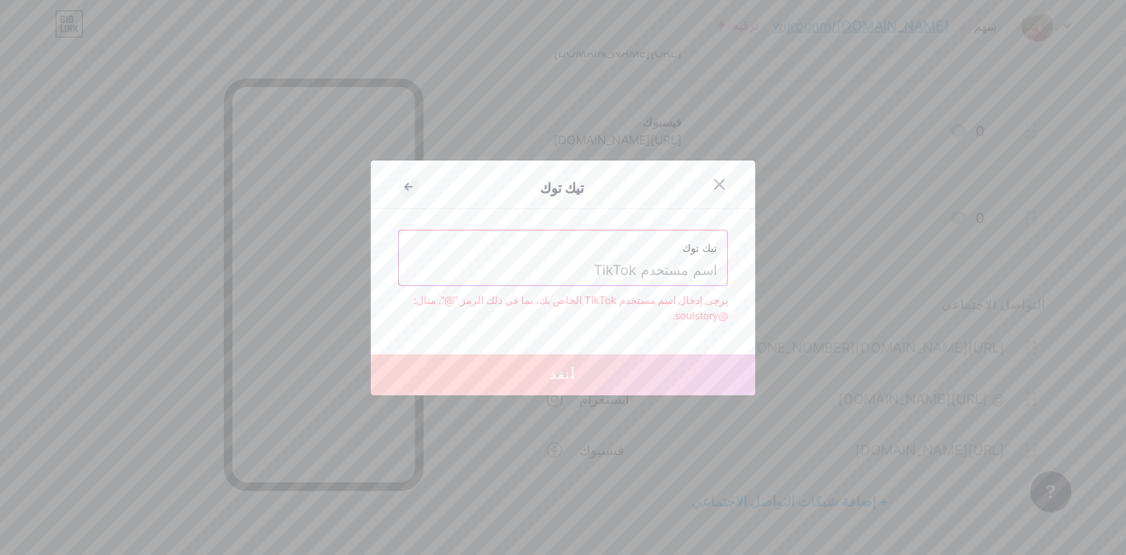
paste input "@""
click at [715, 273] on div "تيك توك @"" at bounding box center [563, 258] width 328 height 55
click at [694, 277] on input "@"" at bounding box center [563, 270] width 308 height 29
click at [710, 278] on input "@" at bounding box center [563, 270] width 308 height 29
click at [688, 282] on input "@" at bounding box center [563, 270] width 308 height 29
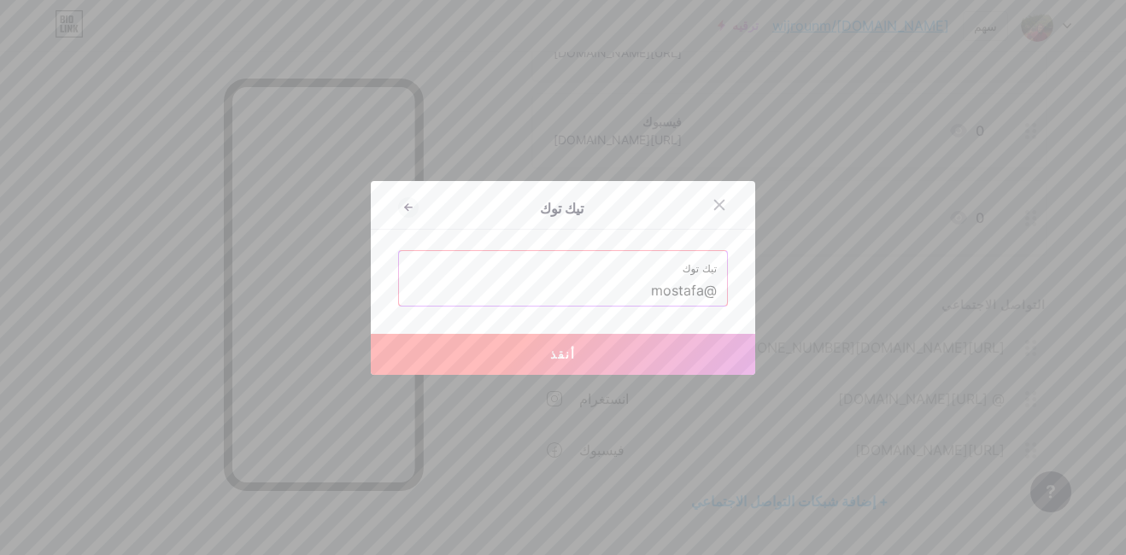
click at [639, 291] on input "@mostafa" at bounding box center [563, 291] width 308 height 29
paste input "_"
click at [602, 290] on input "@mostafa_" at bounding box center [563, 291] width 308 height 29
click at [654, 349] on button "أنقذ" at bounding box center [563, 354] width 384 height 41
type input "https://tiktok.com/@mostafa_wij"
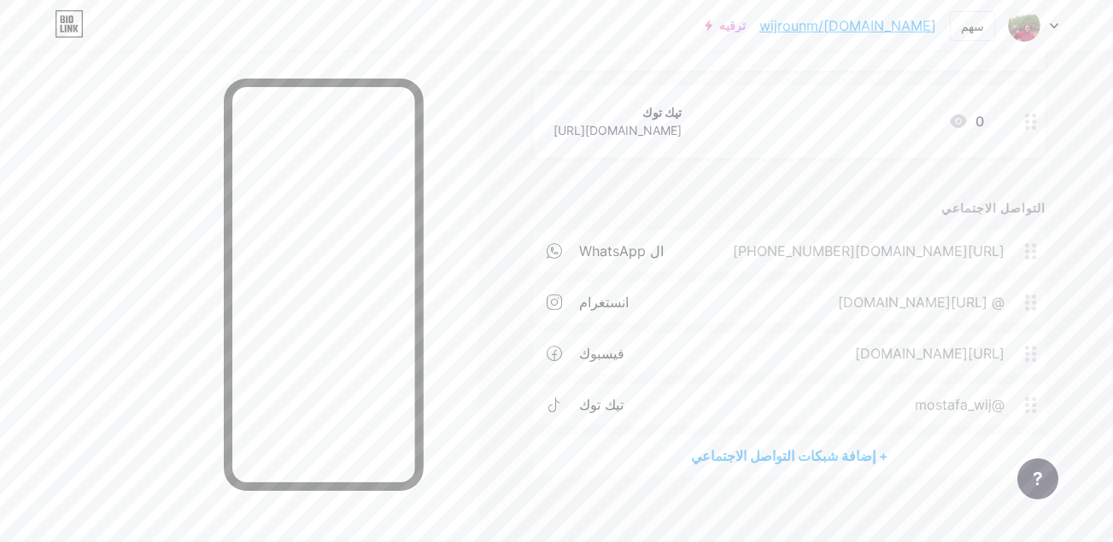
scroll to position [448, 0]
click at [784, 460] on div "+ إضافة شبكات التواصل الاجتماعي" at bounding box center [789, 453] width 513 height 41
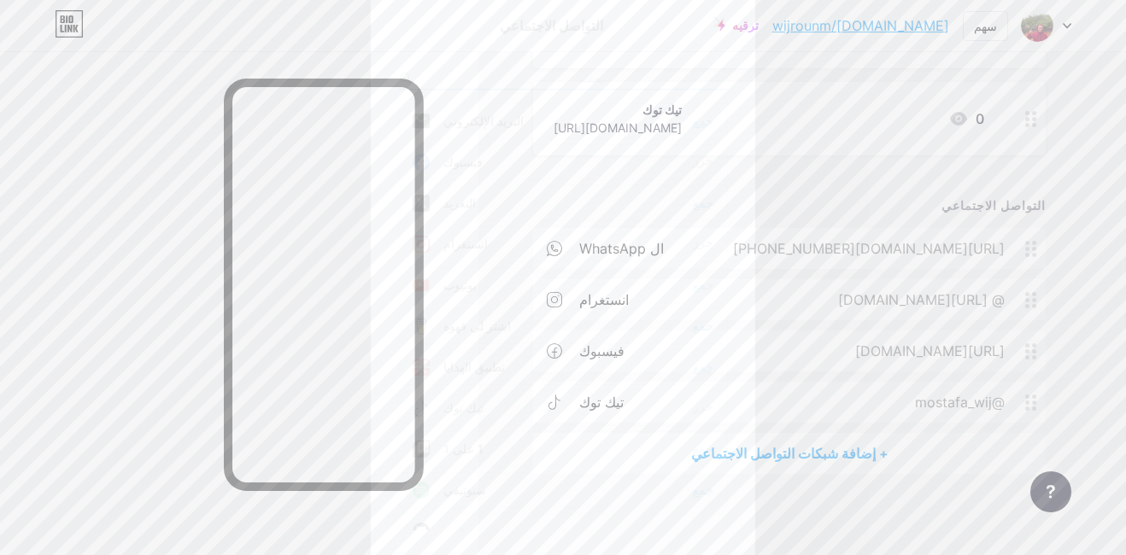
click at [693, 126] on div "جمع" at bounding box center [703, 121] width 21 height 17
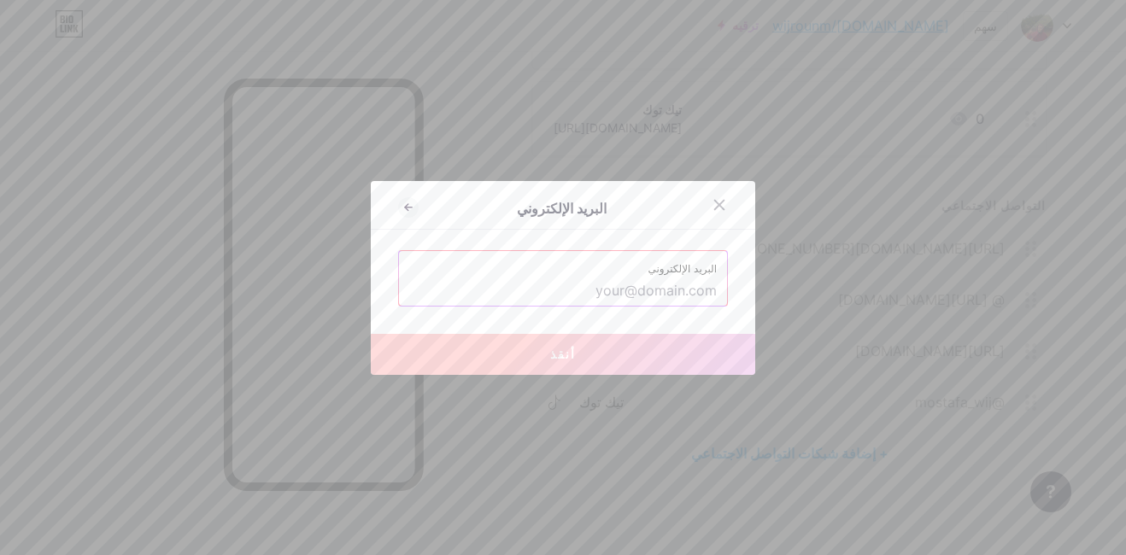
click at [580, 292] on input "text" at bounding box center [563, 291] width 308 height 29
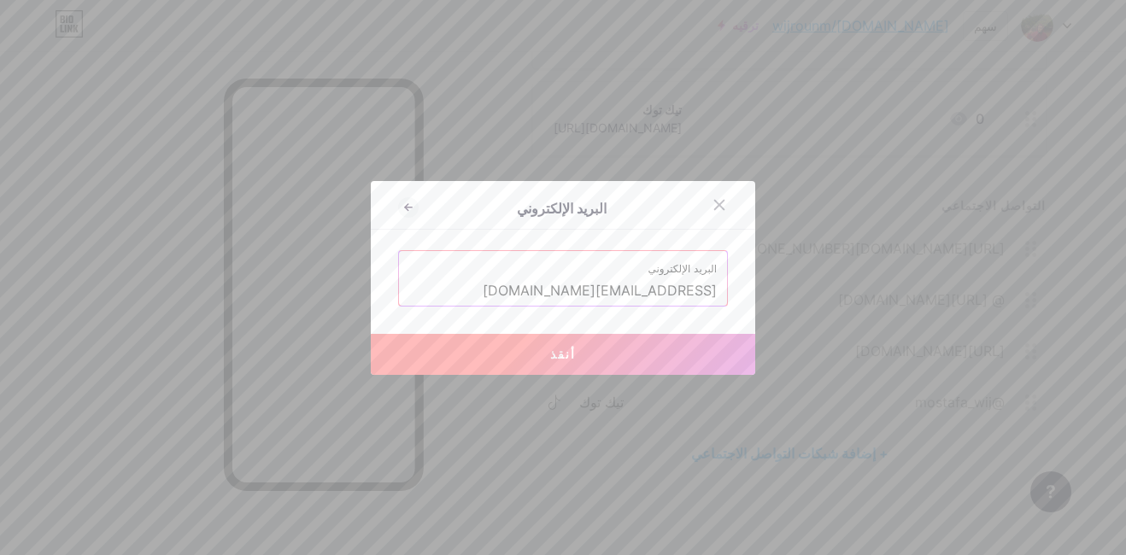
drag, startPoint x: 500, startPoint y: 289, endPoint x: 606, endPoint y: 298, distance: 107.2
click at [606, 298] on input "wijrounmstapha304@gmail.com" at bounding box center [563, 291] width 308 height 29
type input "304@gmail.com"
click at [688, 289] on input "304@gmail.com" at bounding box center [563, 291] width 308 height 29
drag, startPoint x: 561, startPoint y: 291, endPoint x: 720, endPoint y: 288, distance: 158.9
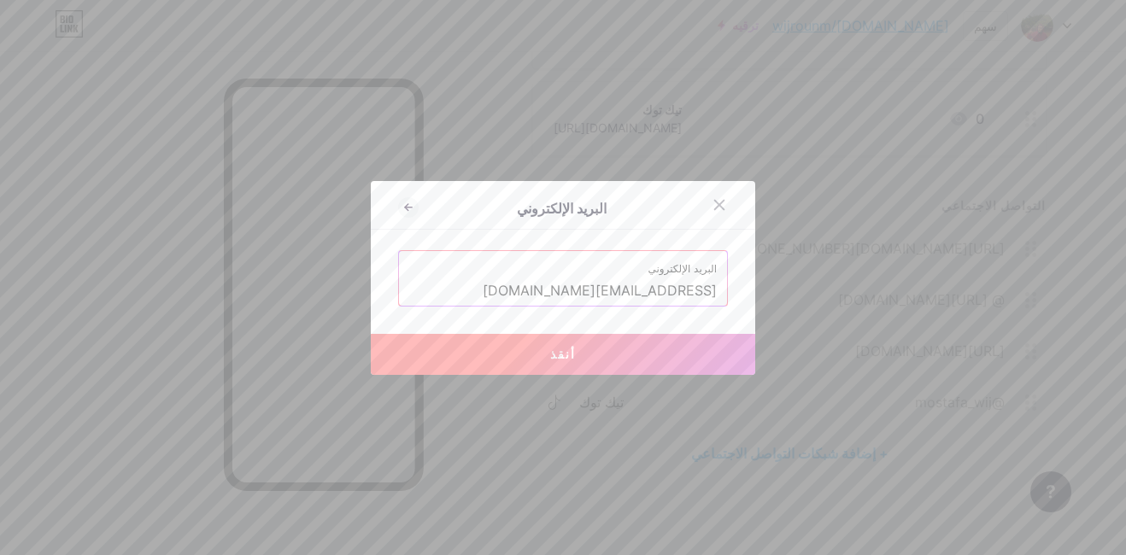
click at [720, 288] on div "البريد الإلكتروني 304@gmail.com" at bounding box center [563, 278] width 328 height 55
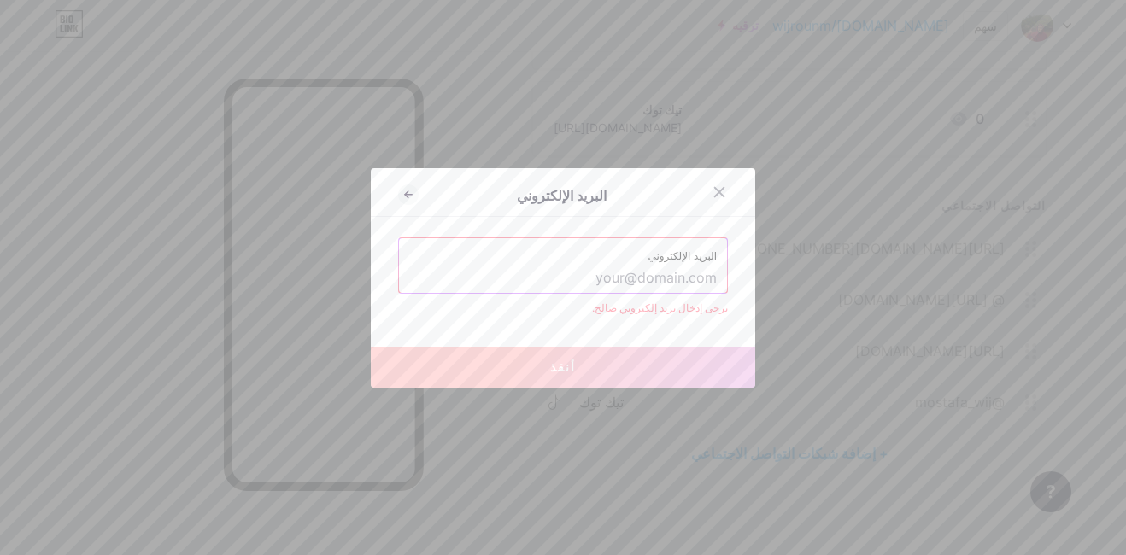
drag, startPoint x: 720, startPoint y: 288, endPoint x: 686, endPoint y: 274, distance: 36.8
click at [686, 274] on div "البريد الإلكتروني" at bounding box center [563, 265] width 328 height 55
click at [686, 274] on input "text" at bounding box center [563, 278] width 308 height 29
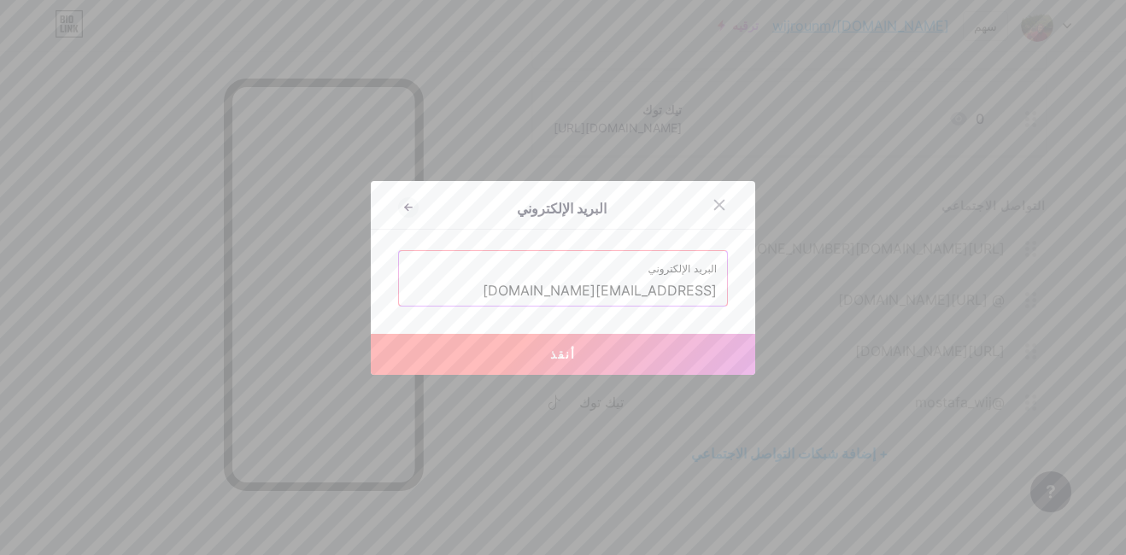
drag, startPoint x: 630, startPoint y: 292, endPoint x: 547, endPoint y: 287, distance: 83.9
click at [547, 287] on input "ghalighali574@gmail.com" at bounding box center [563, 291] width 308 height 29
click at [593, 345] on button "أنقذ" at bounding box center [563, 354] width 384 height 41
type input "mailto:allomostafa10@gmail.com"
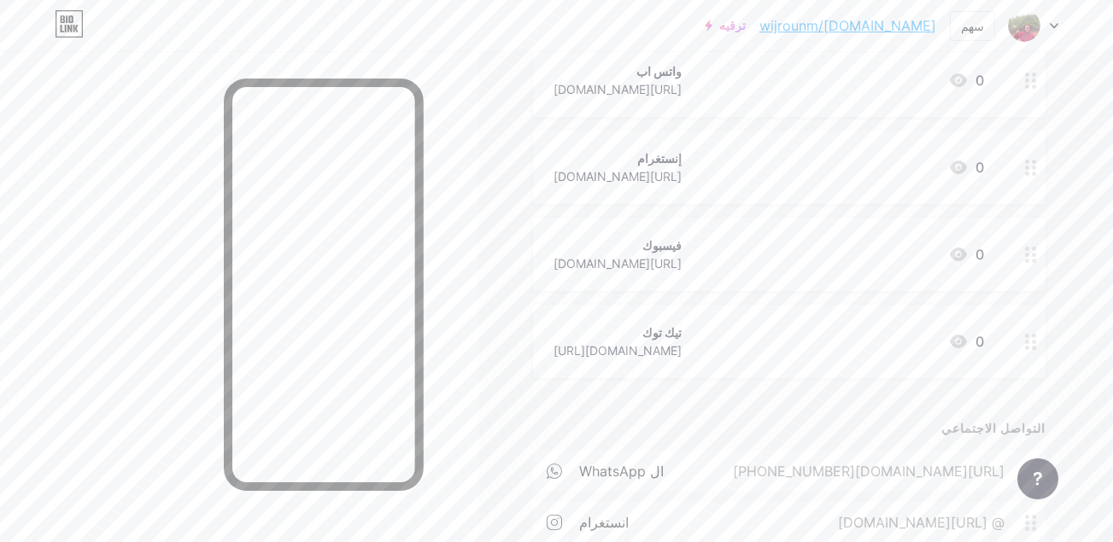
scroll to position [225, 0]
click at [1032, 349] on icon at bounding box center [1031, 343] width 12 height 16
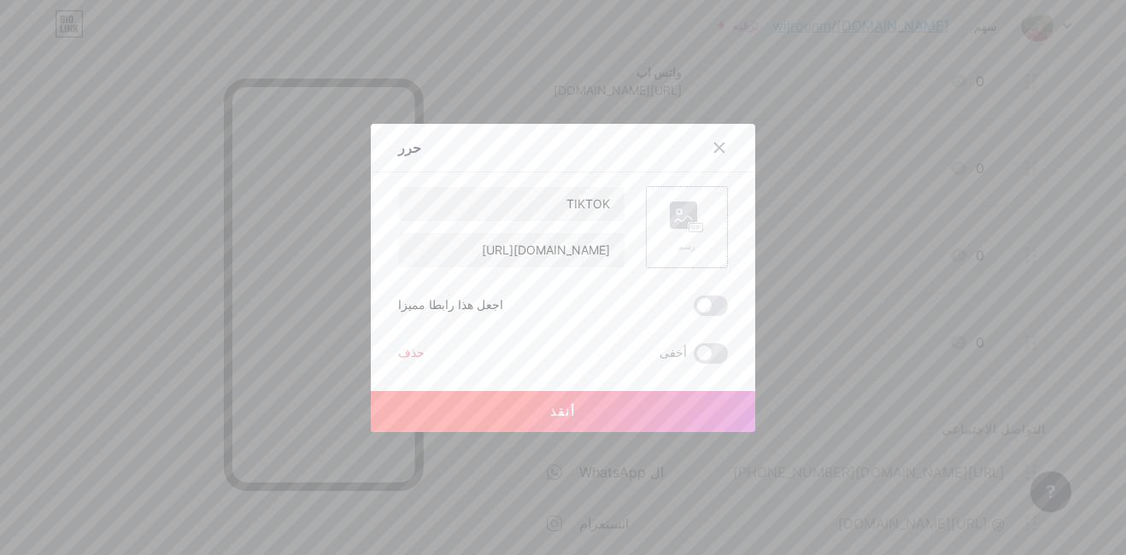
click at [683, 233] on div "رسم" at bounding box center [687, 227] width 34 height 51
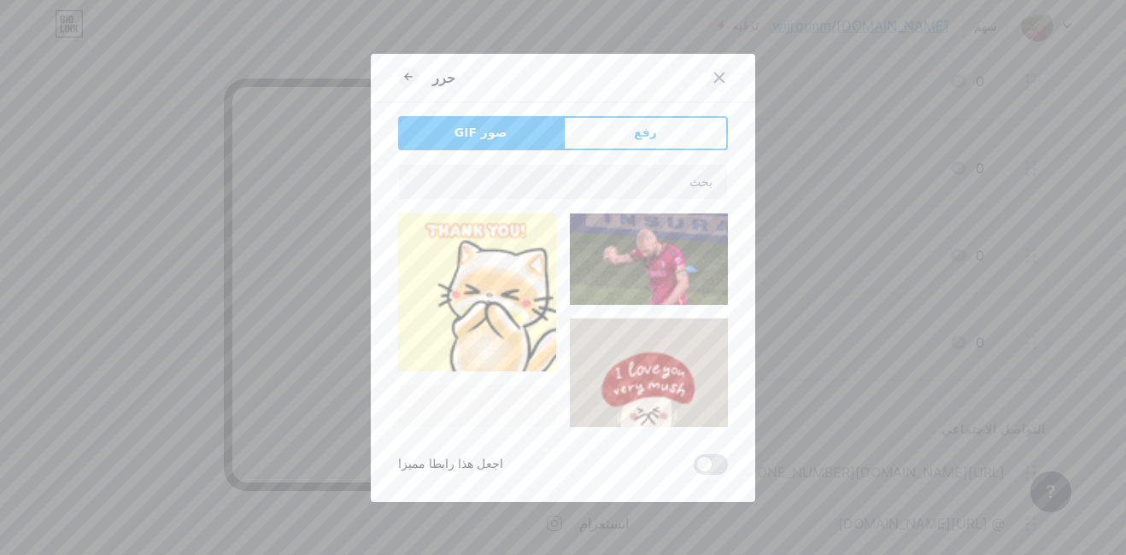
click at [712, 80] on icon at bounding box center [719, 78] width 14 height 14
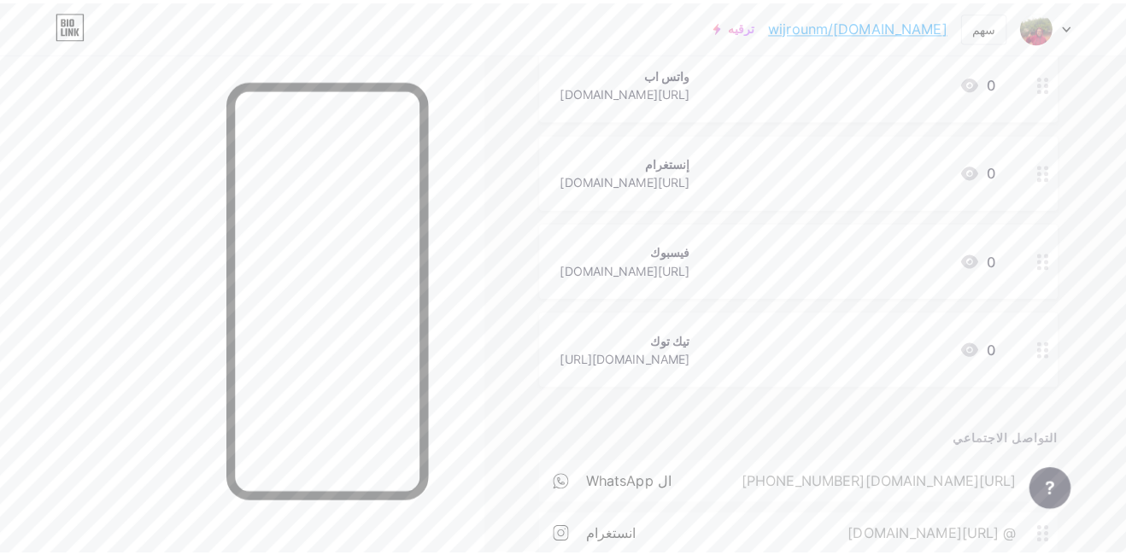
scroll to position [0, 0]
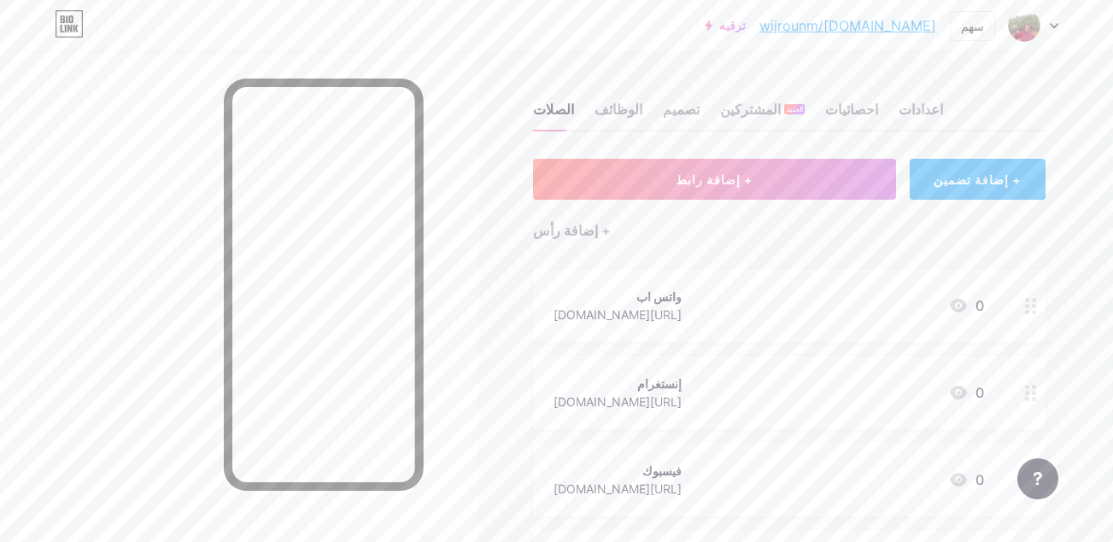
click at [1038, 305] on div at bounding box center [1031, 305] width 29 height 73
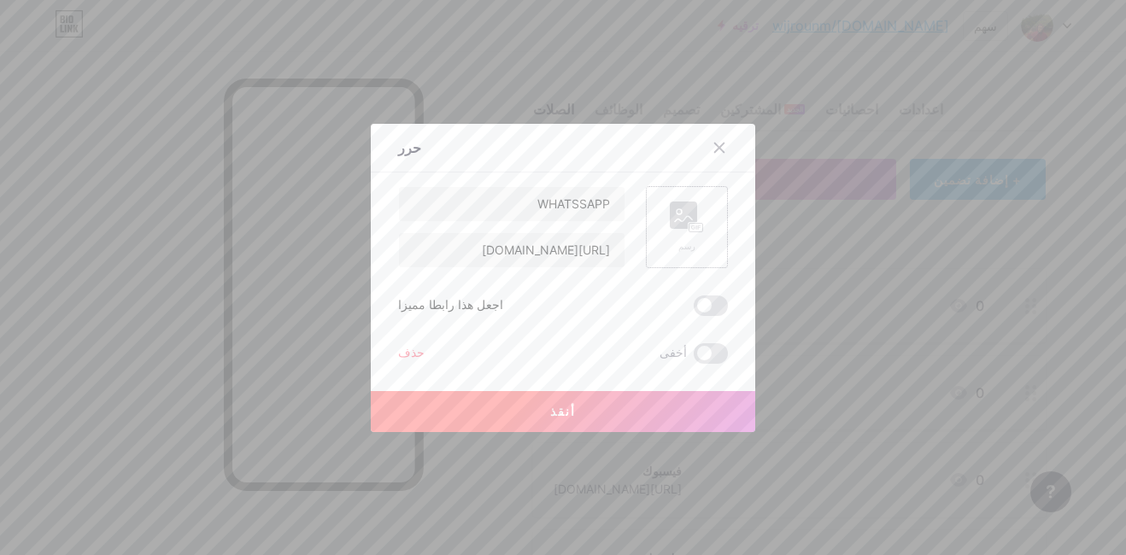
click at [670, 205] on rect at bounding box center [683, 215] width 27 height 27
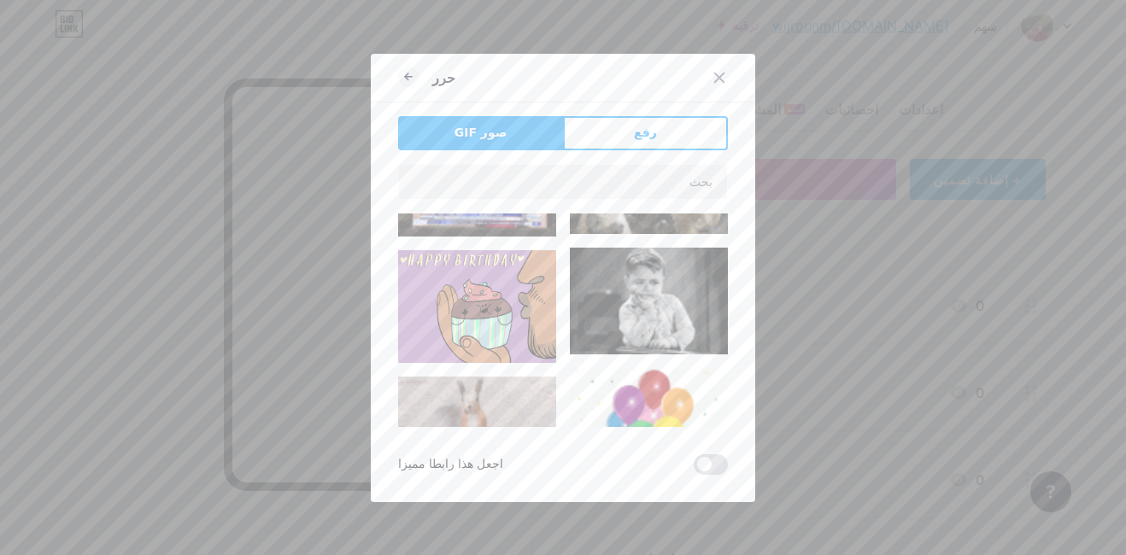
type input "WHATSSAPP"
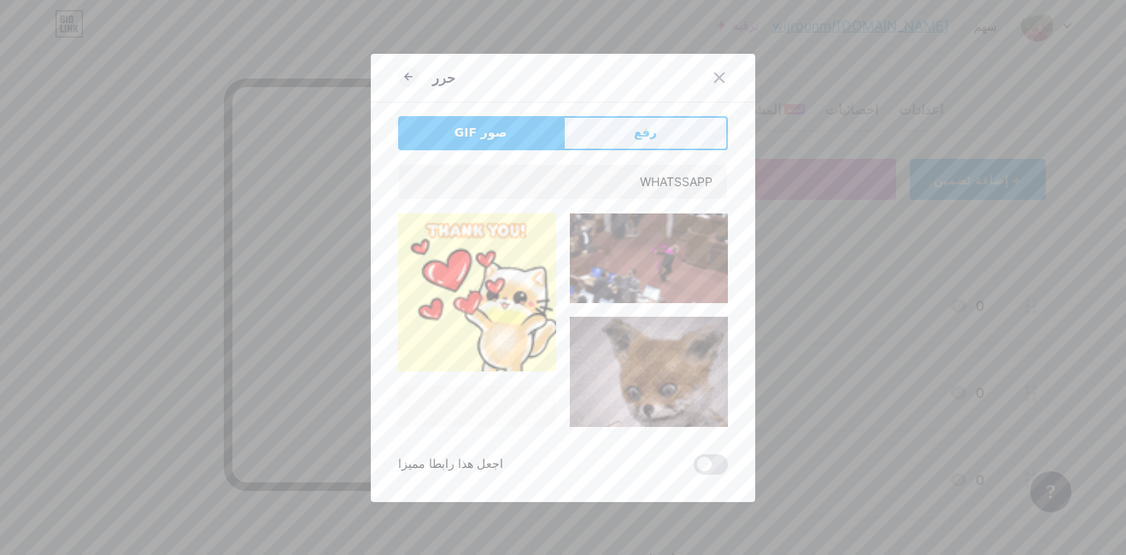
click at [618, 130] on button "رفع" at bounding box center [645, 133] width 165 height 34
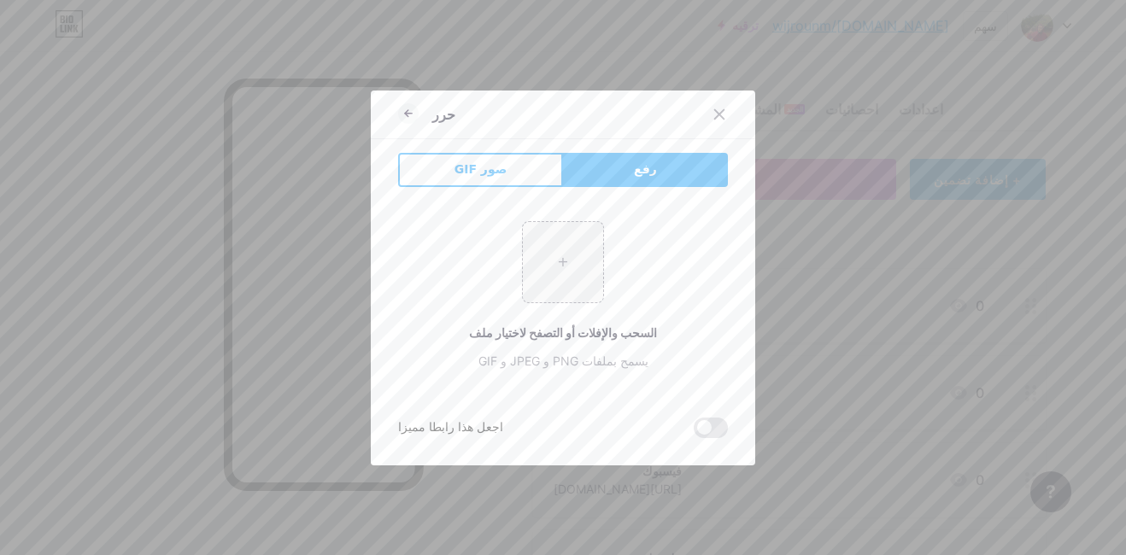
click at [884, 278] on div at bounding box center [563, 277] width 1126 height 555
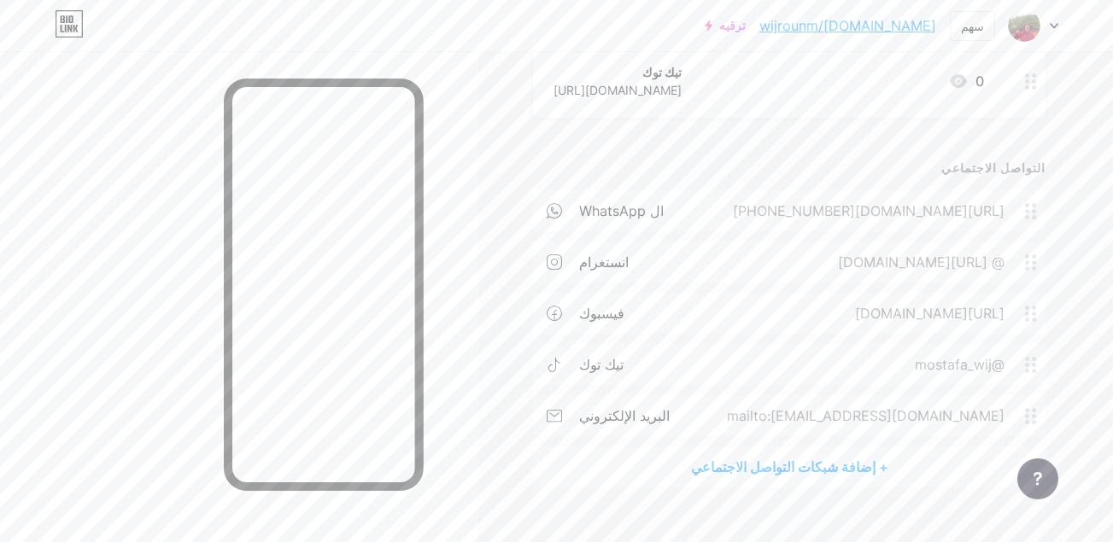
scroll to position [516, 0]
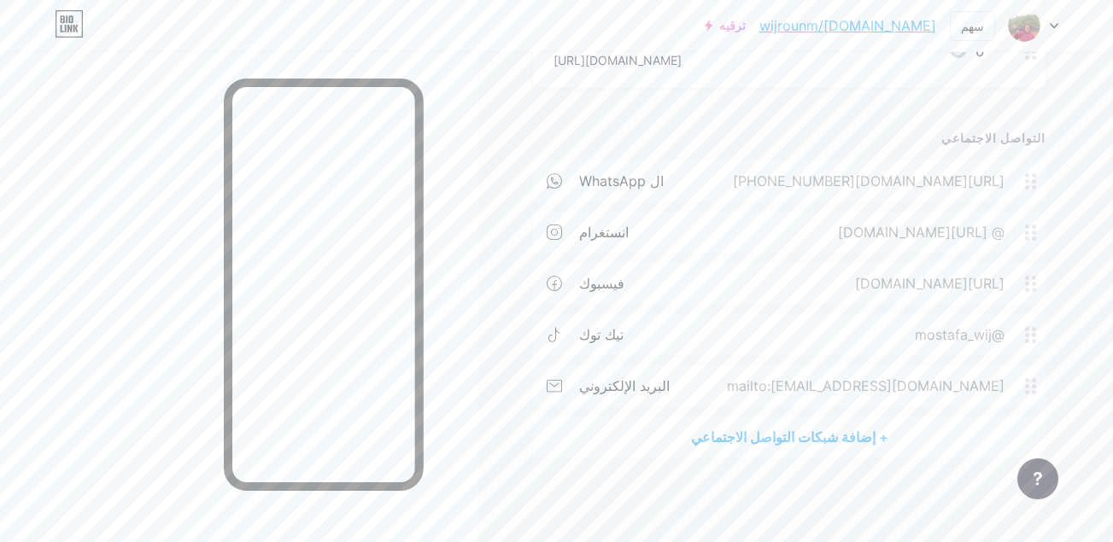
click at [771, 433] on div "+ إضافة شبكات التواصل الاجتماعي" at bounding box center [789, 437] width 513 height 41
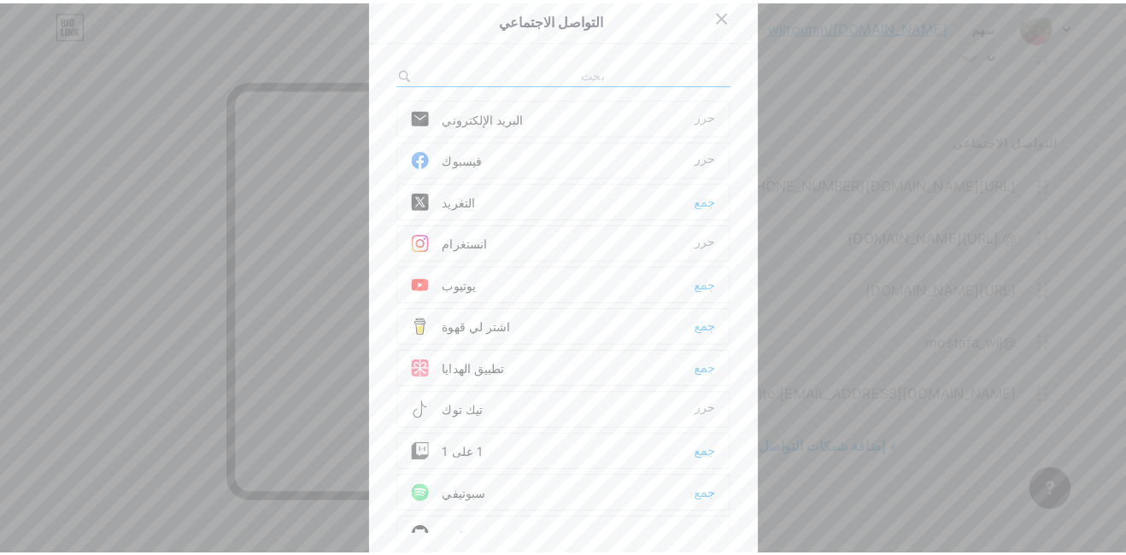
scroll to position [503, 0]
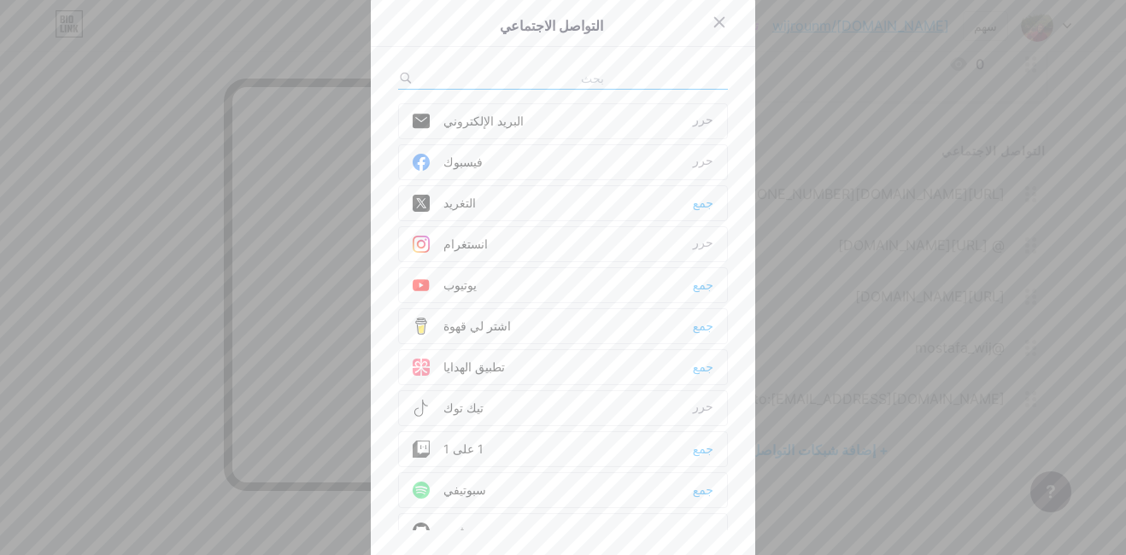
click at [690, 381] on div "تطبيق الهدايا جمع" at bounding box center [563, 367] width 330 height 36
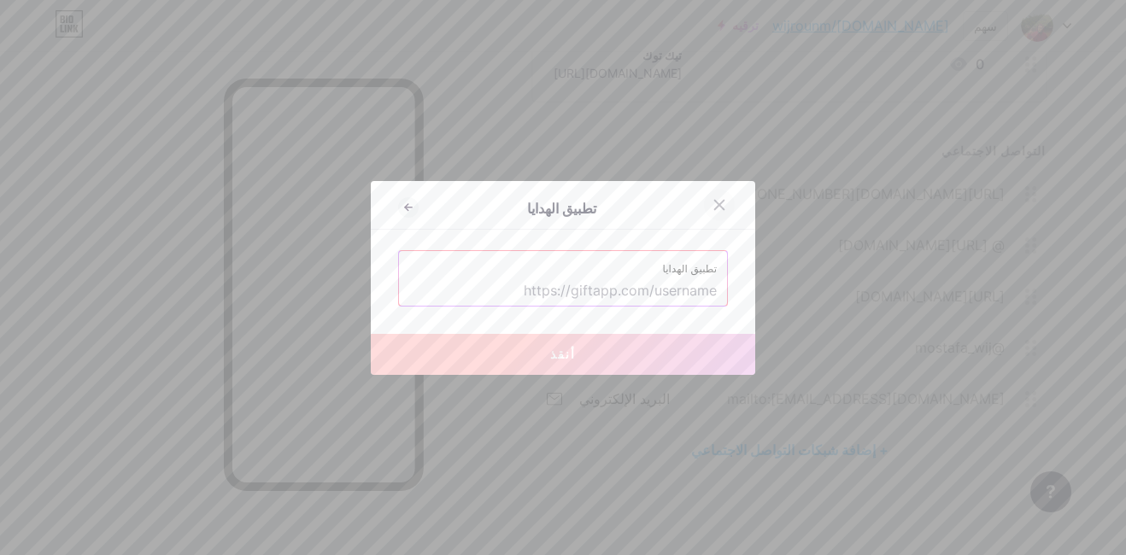
click at [713, 207] on icon at bounding box center [719, 205] width 14 height 14
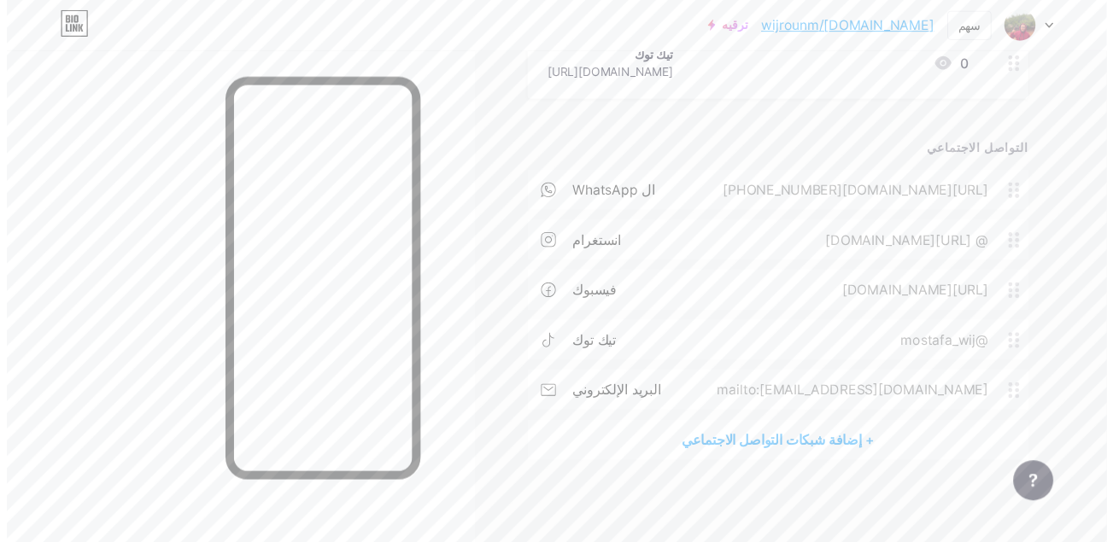
scroll to position [516, 0]
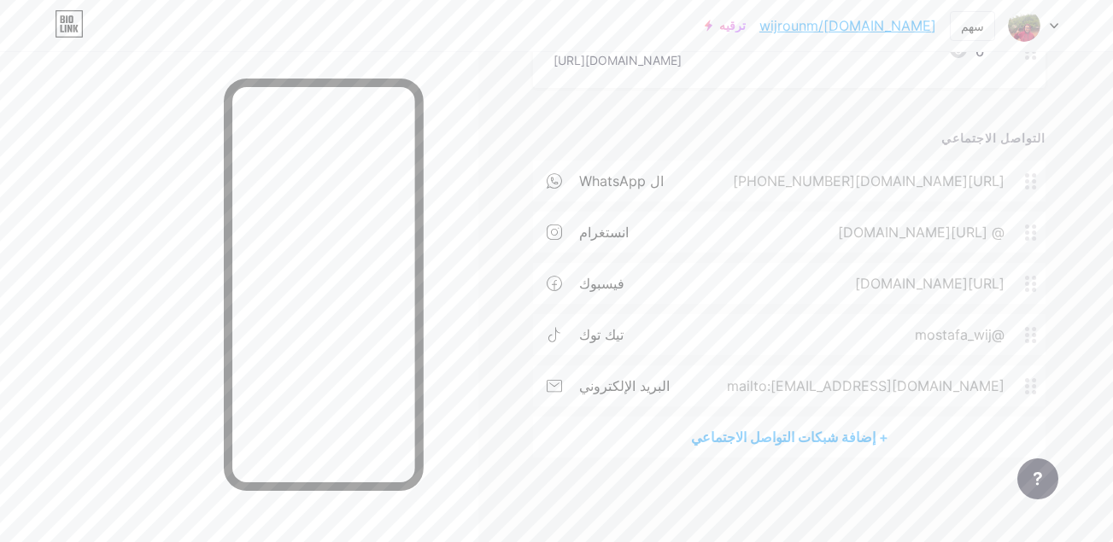
click at [772, 429] on div "+ إضافة شبكات التواصل الاجتماعي" at bounding box center [789, 437] width 513 height 41
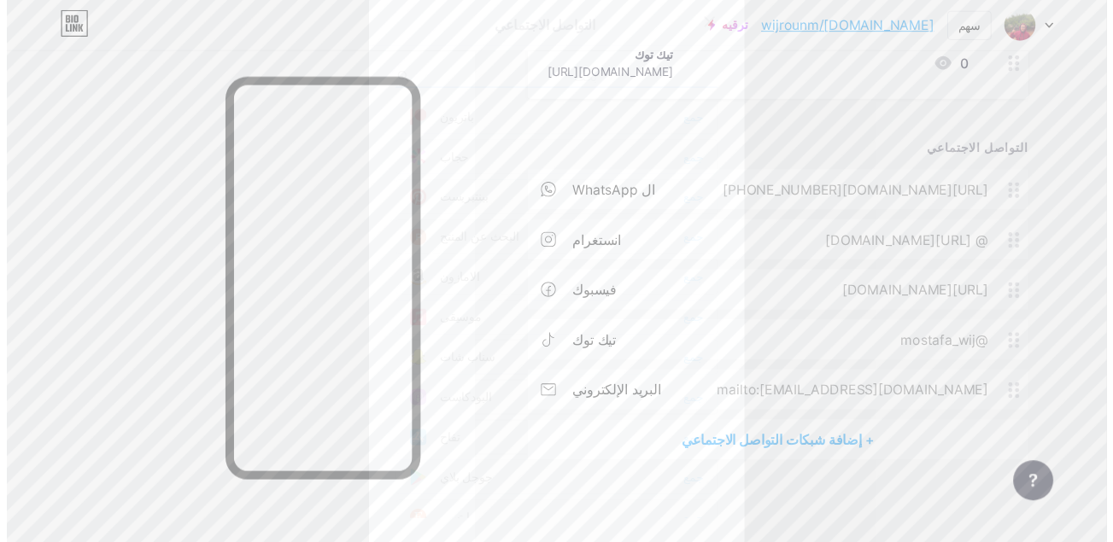
scroll to position [911, 0]
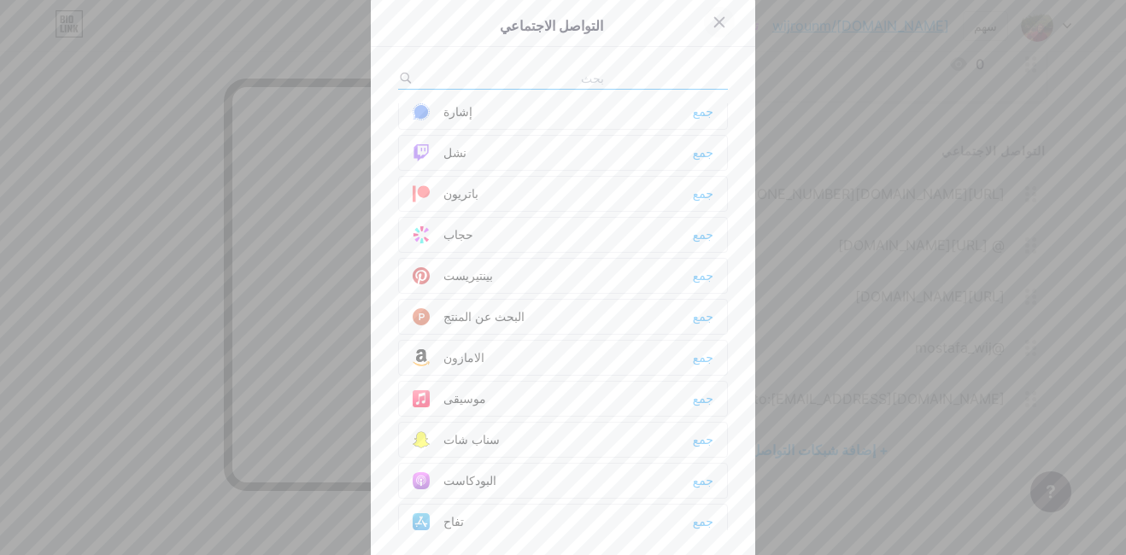
click at [715, 23] on icon at bounding box center [719, 21] width 9 height 9
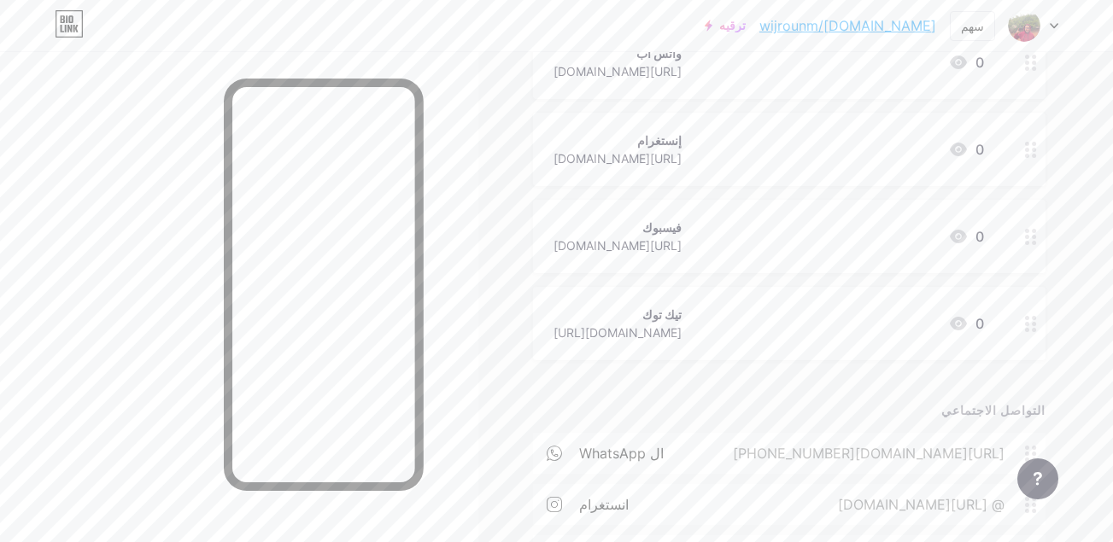
scroll to position [0, 0]
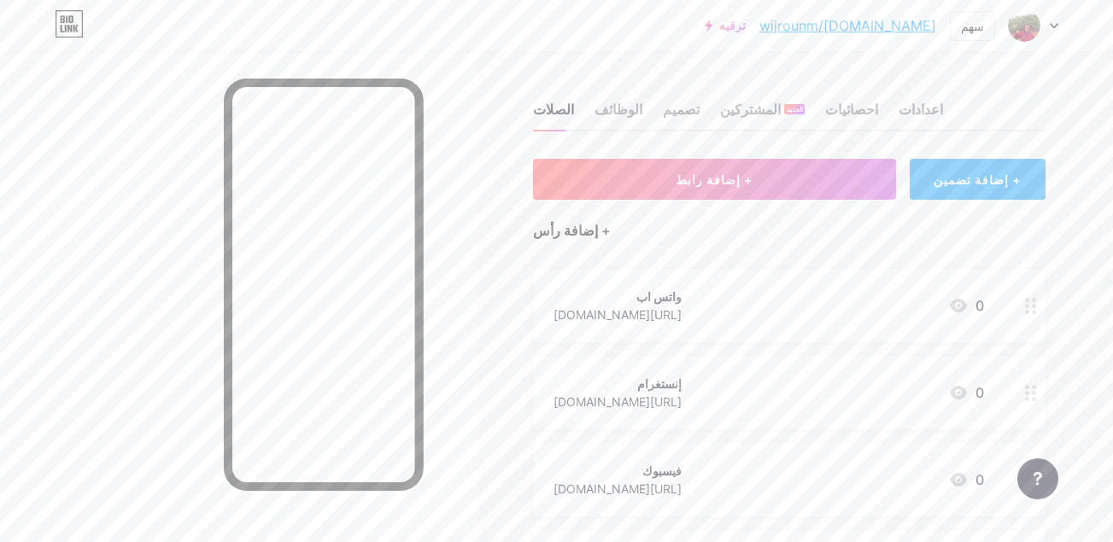
click at [587, 229] on div "+ إضافة رأس" at bounding box center [572, 230] width 78 height 21
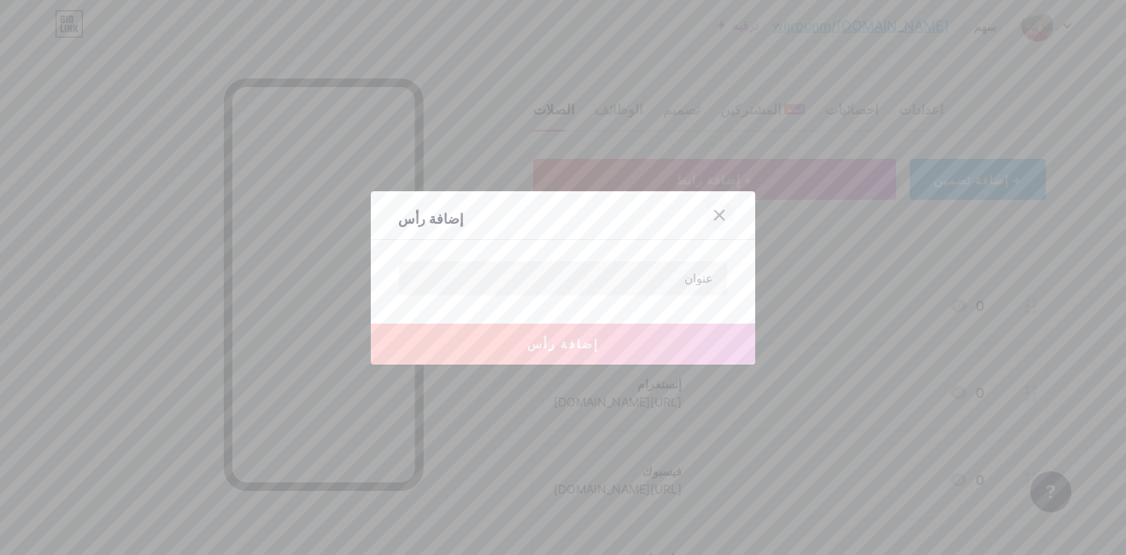
click at [717, 212] on icon at bounding box center [719, 214] width 9 height 9
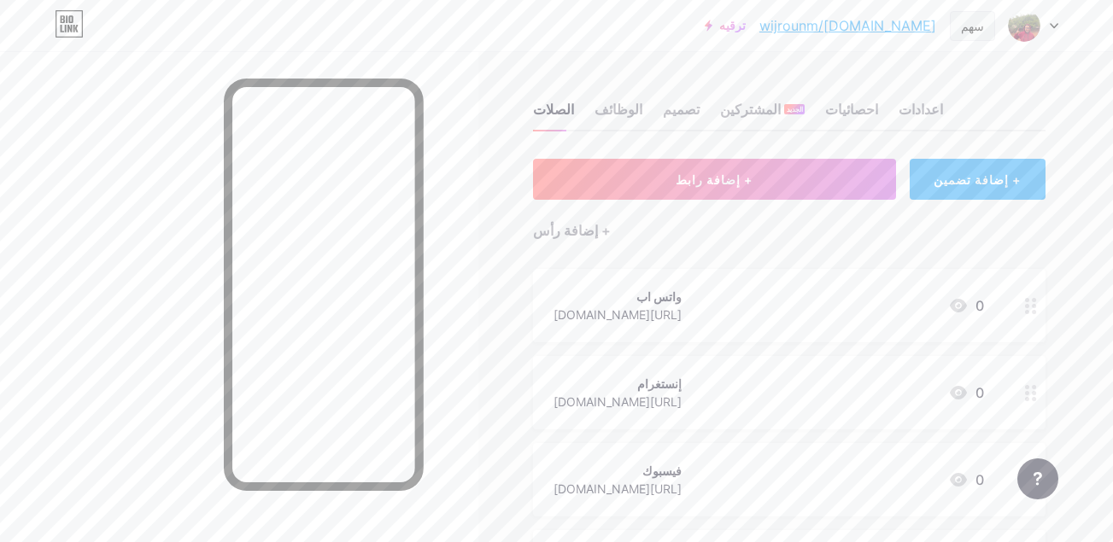
click at [975, 22] on div "سهم" at bounding box center [972, 26] width 23 height 18
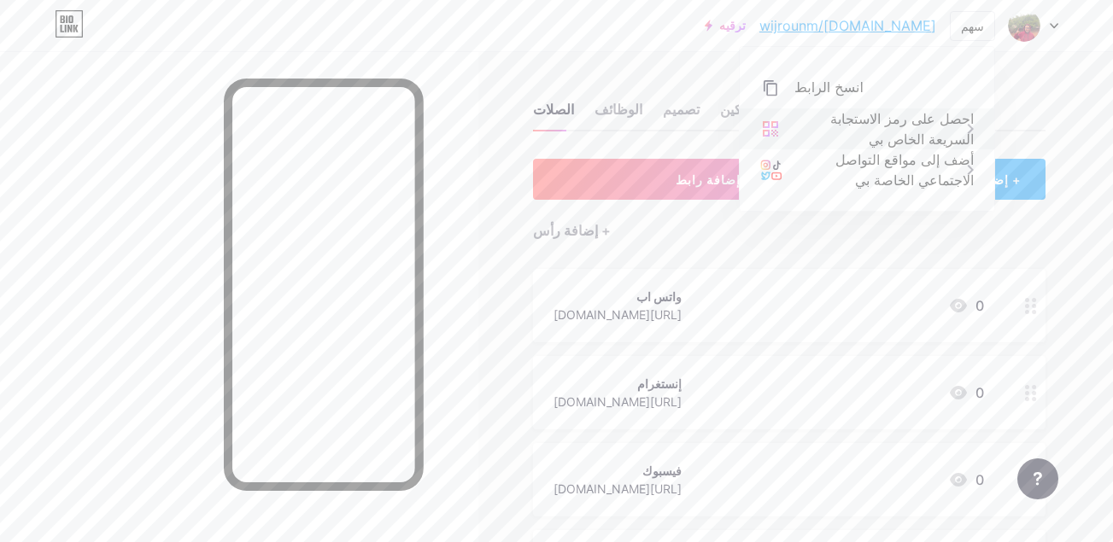
click at [813, 128] on div "احصل على رمز الاستجابة السريعة الخاص بي" at bounding box center [883, 128] width 179 height 41
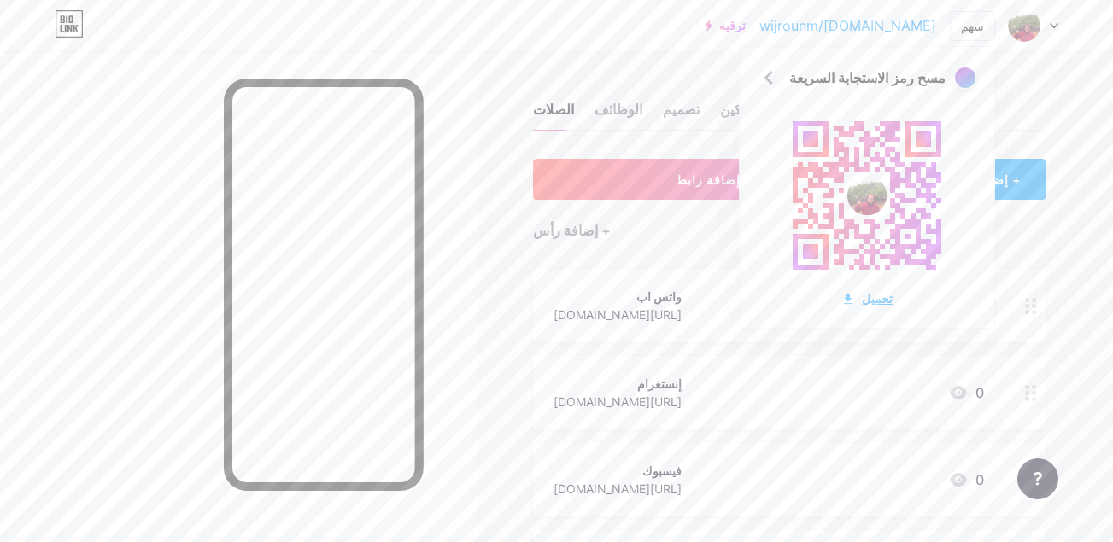
click at [855, 302] on icon at bounding box center [848, 300] width 14 height 14
click at [964, 83] on div at bounding box center [964, 77] width 21 height 21
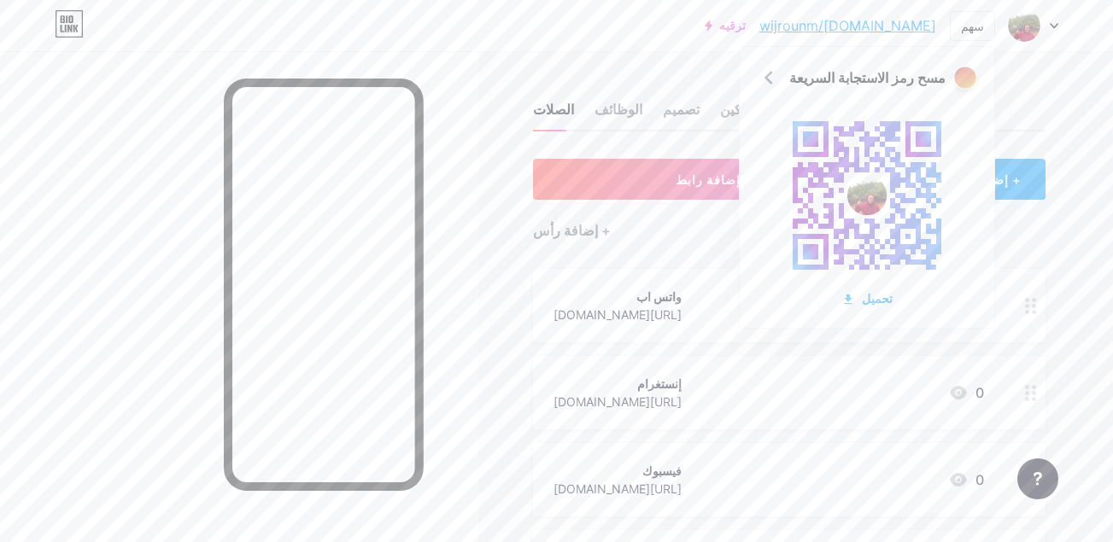
click at [964, 83] on div at bounding box center [964, 77] width 21 height 21
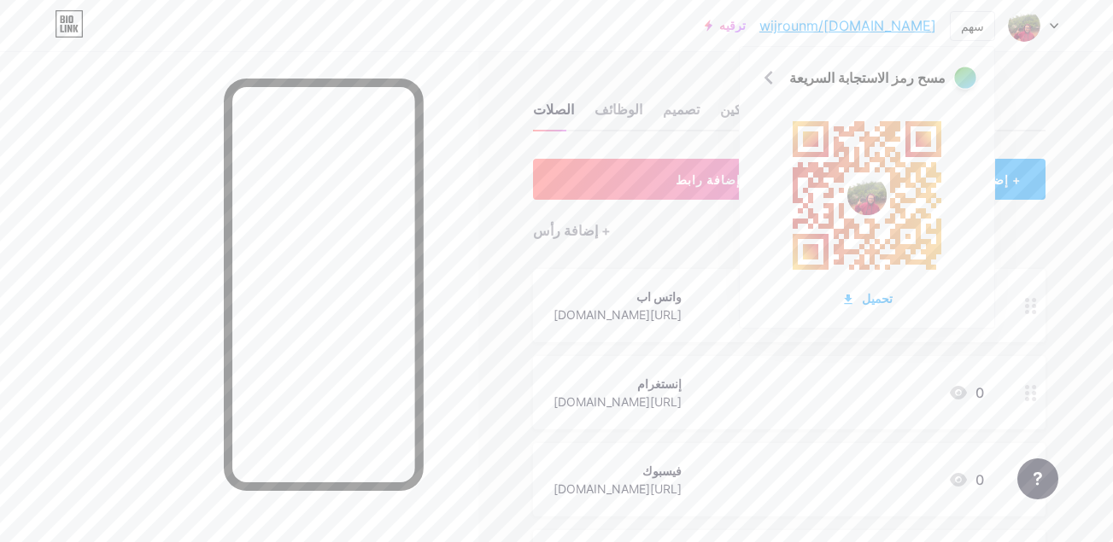
click at [964, 83] on div at bounding box center [964, 77] width 21 height 21
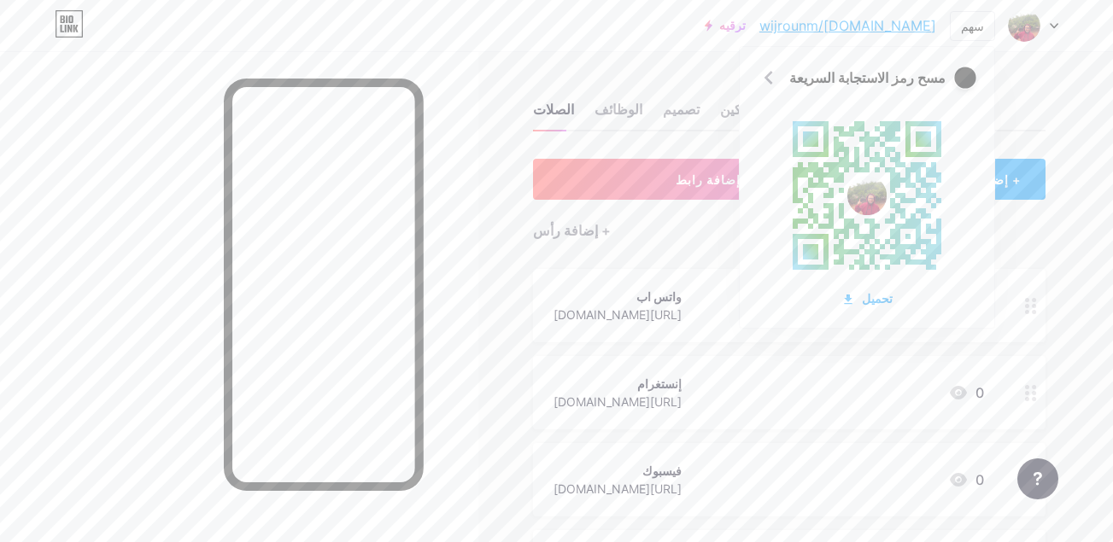
click at [964, 83] on div at bounding box center [964, 77] width 21 height 21
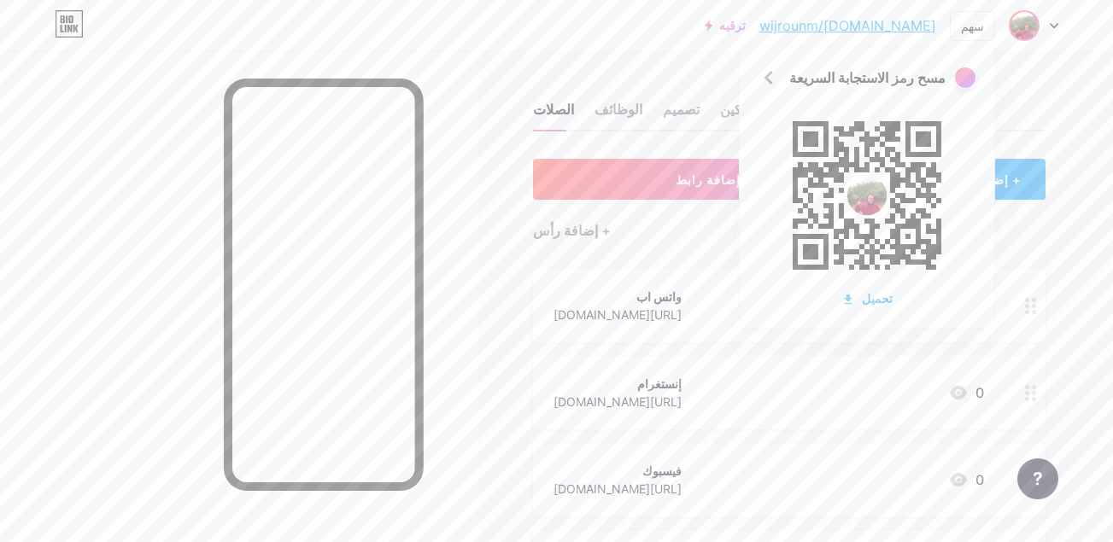
click at [1030, 23] on img at bounding box center [1024, 25] width 27 height 27
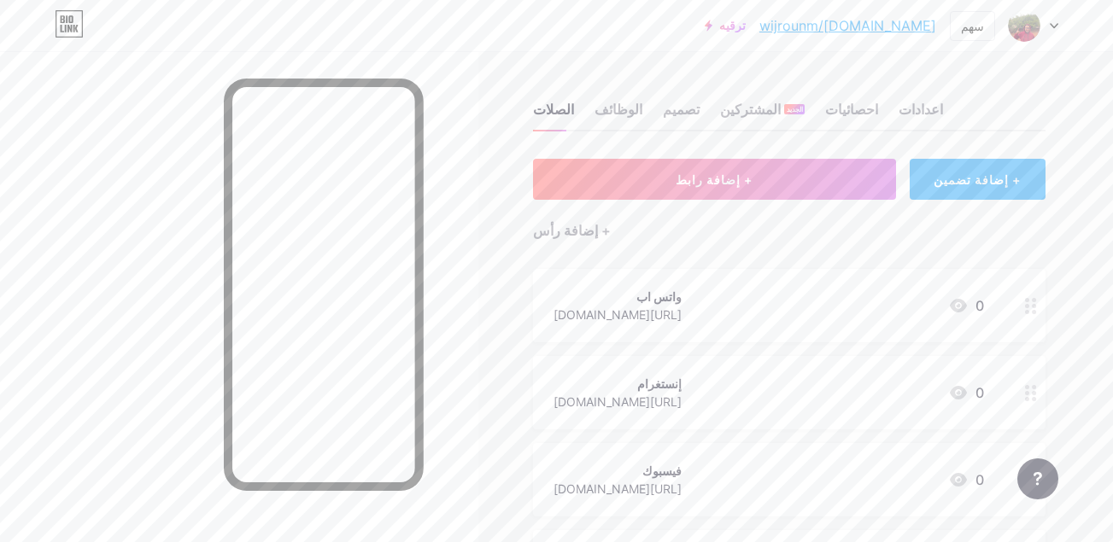
click at [62, 30] on icon at bounding box center [62, 29] width 3 height 8
click at [1053, 32] on div at bounding box center [1034, 25] width 50 height 31
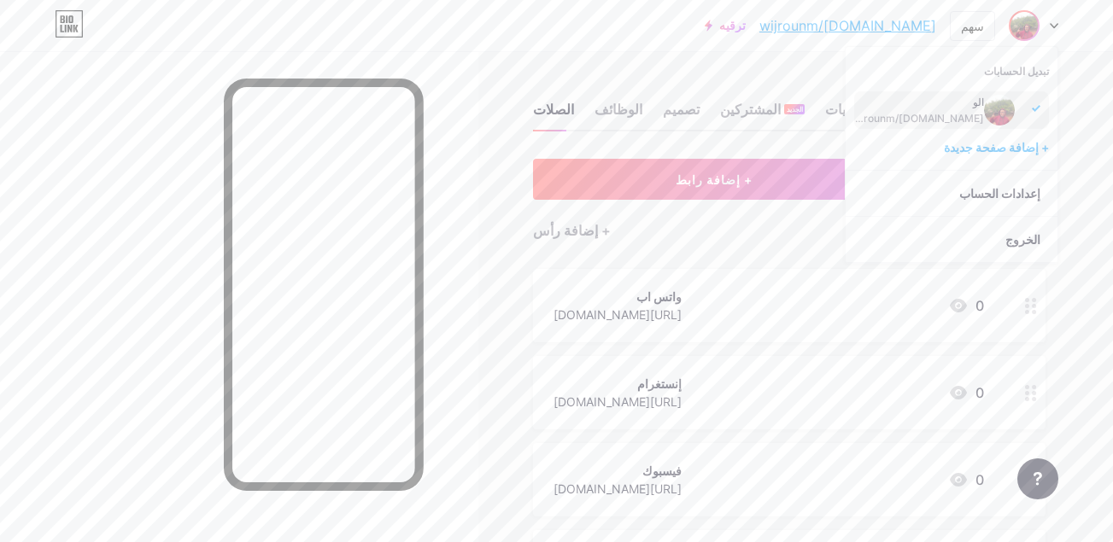
click at [652, 44] on div "ترقيه bio.link/wijrou... bio.link/wijrounm سهم تبديل الحسابات الو bio.link/wijr…" at bounding box center [556, 25] width 1113 height 51
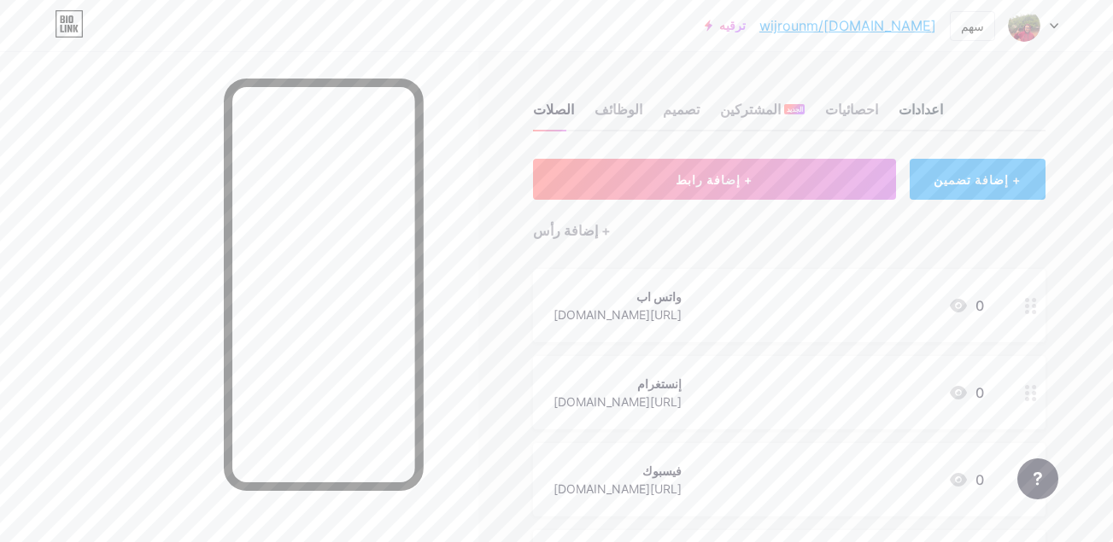
click at [899, 113] on div "اعدادات" at bounding box center [921, 114] width 44 height 31
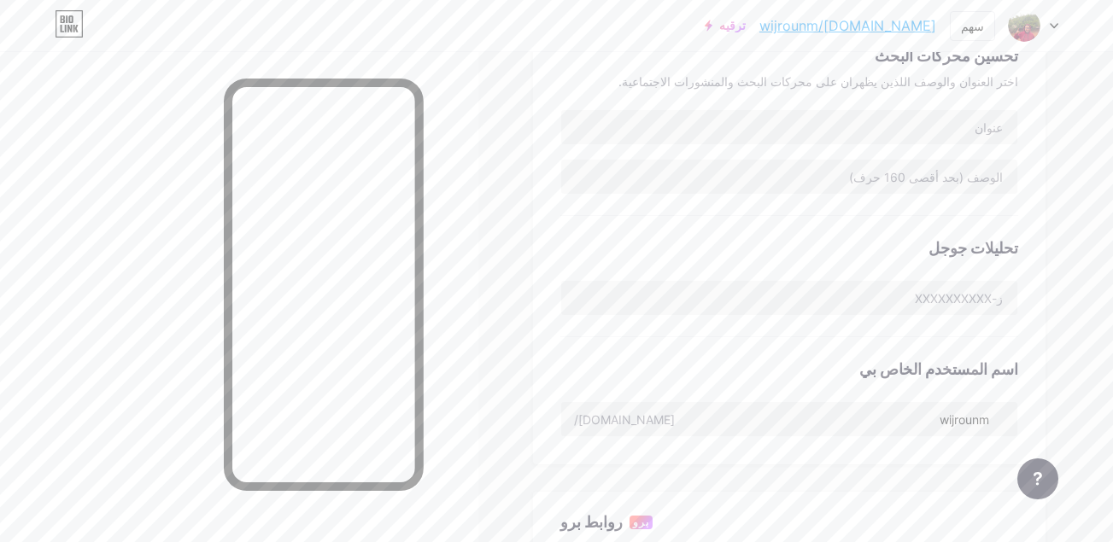
scroll to position [389, 0]
drag, startPoint x: 892, startPoint y: 417, endPoint x: 1004, endPoint y: 418, distance: 111.9
click at [1004, 418] on input "wijrounm" at bounding box center [789, 415] width 456 height 34
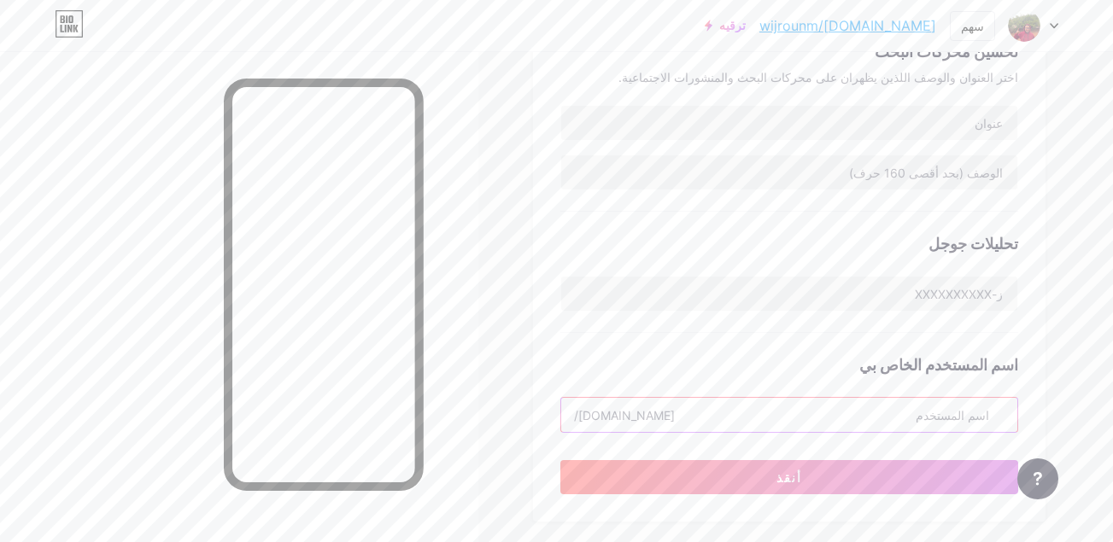
type input "a"
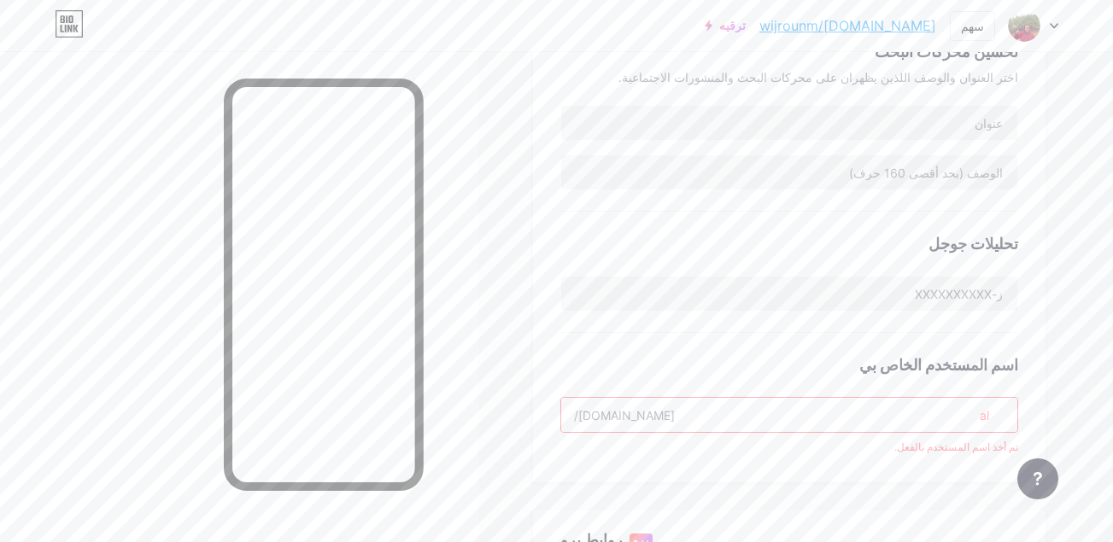
type input "a"
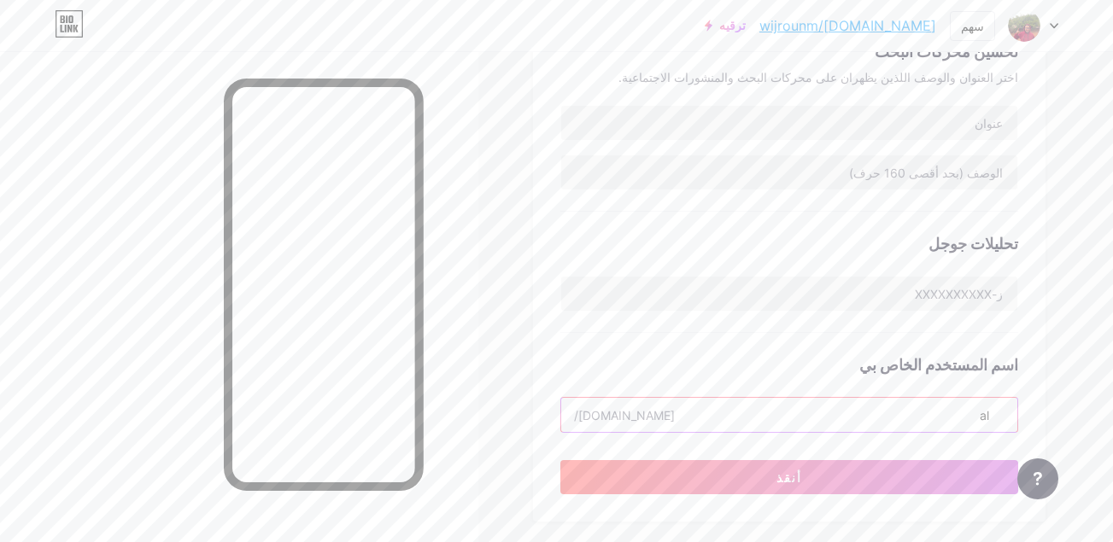
type input "a"
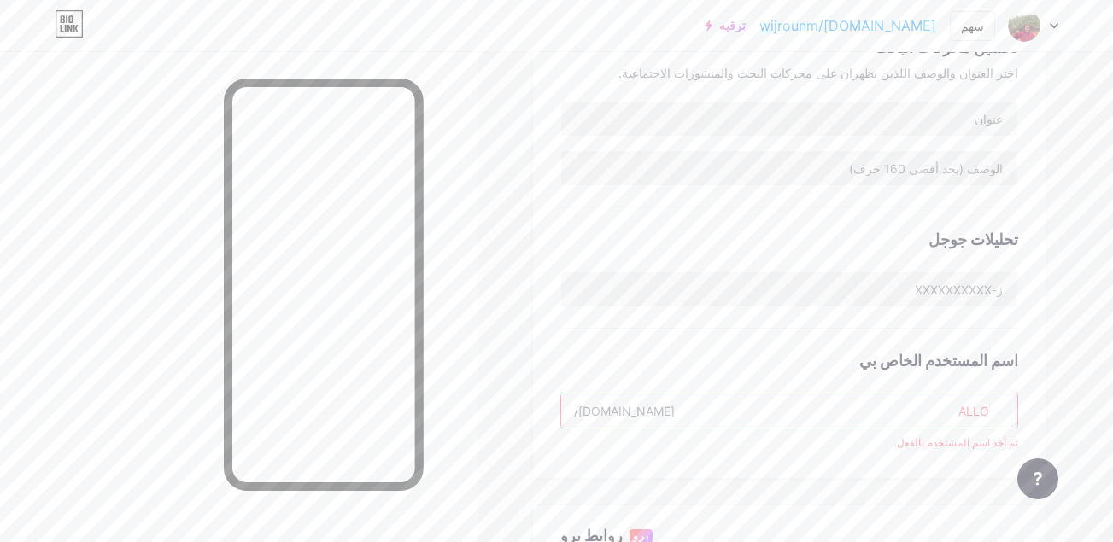
scroll to position [399, 0]
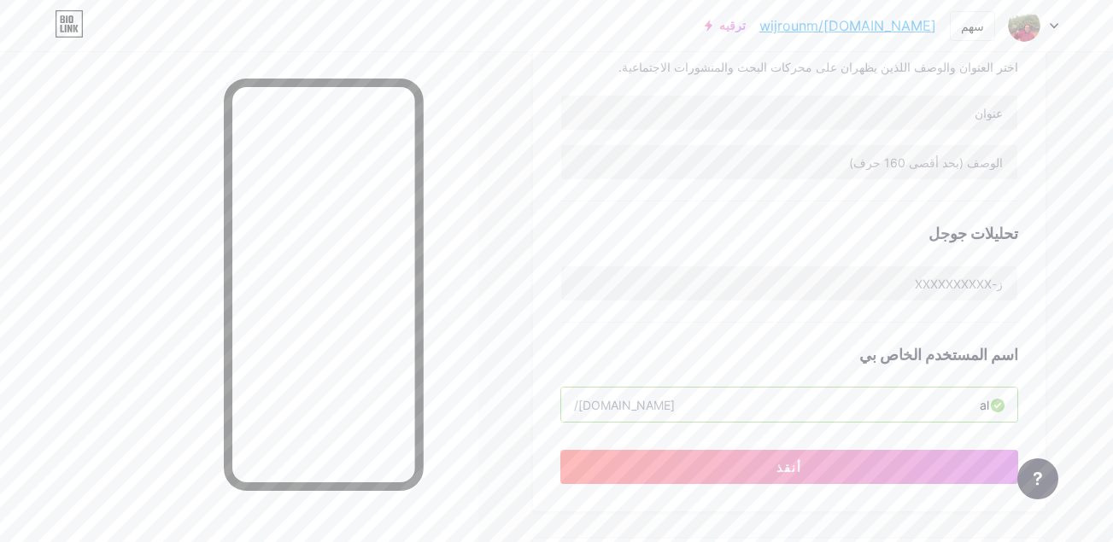
type input "a"
type input "m"
type input "MOSTAFA"
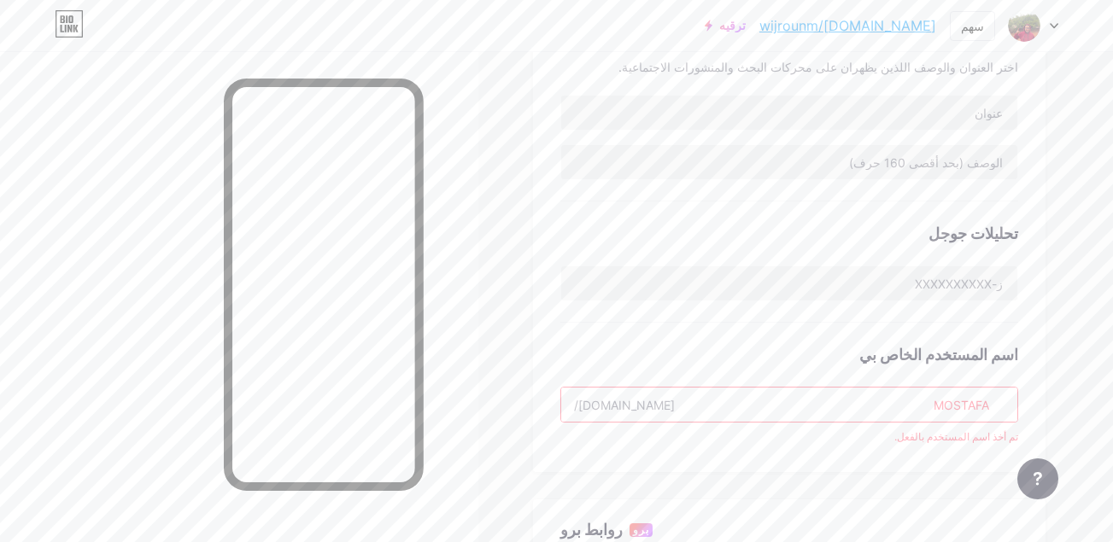
drag, startPoint x: 987, startPoint y: 409, endPoint x: 911, endPoint y: 411, distance: 76.9
click at [911, 411] on input "MOSTAFA" at bounding box center [789, 405] width 456 height 34
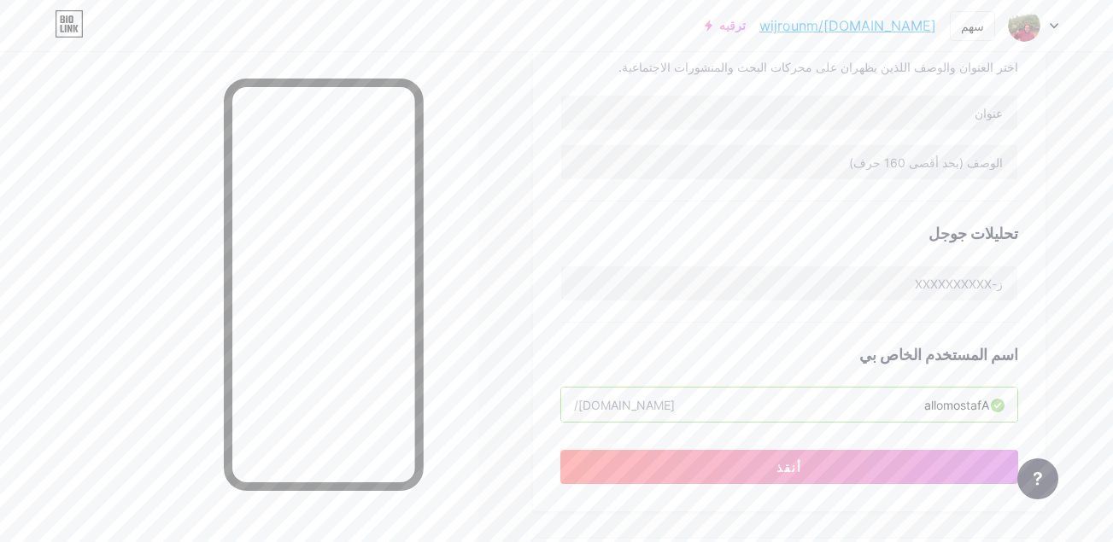
click at [911, 411] on input "allomostafA" at bounding box center [789, 405] width 456 height 34
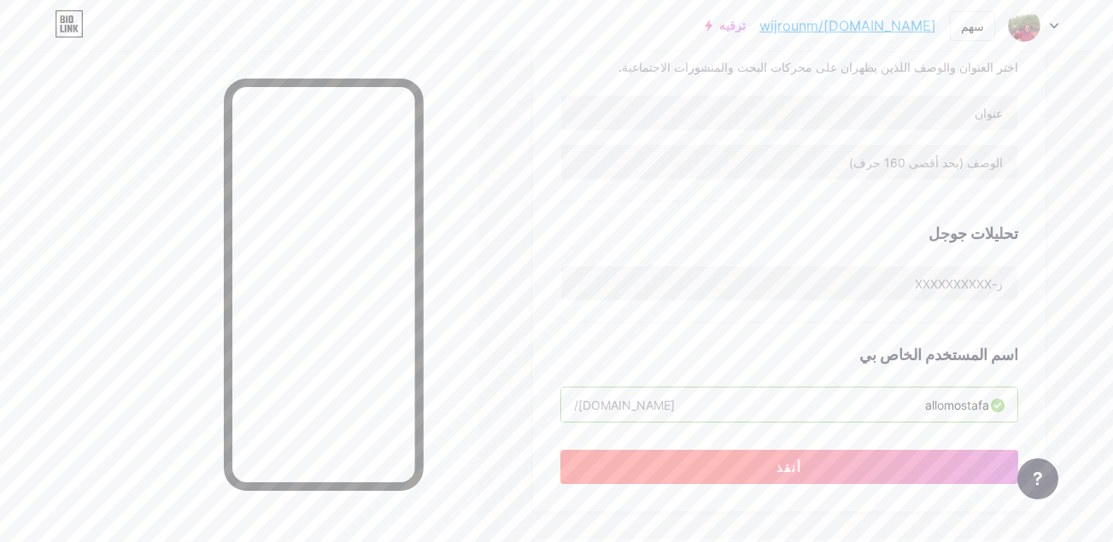
type input "allomostafa"
click at [849, 458] on button "أنقذ" at bounding box center [789, 467] width 458 height 34
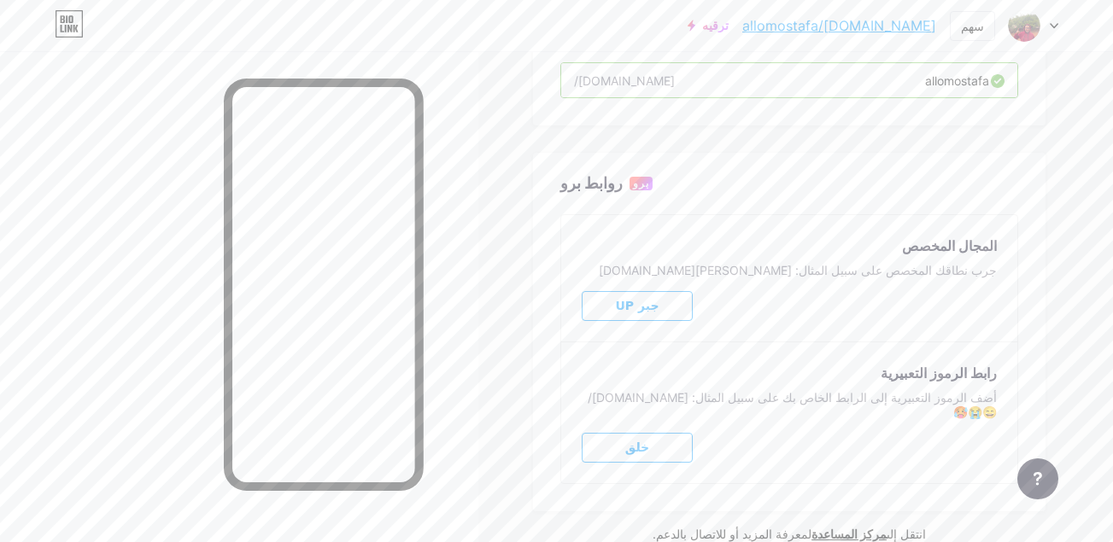
scroll to position [794, 0]
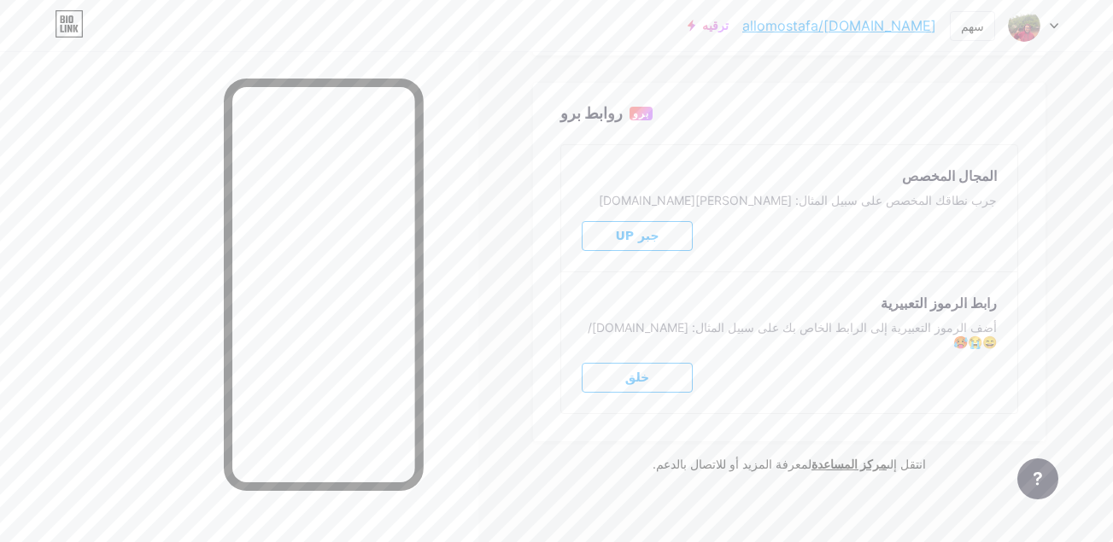
click at [664, 363] on button "خلق" at bounding box center [637, 378] width 111 height 30
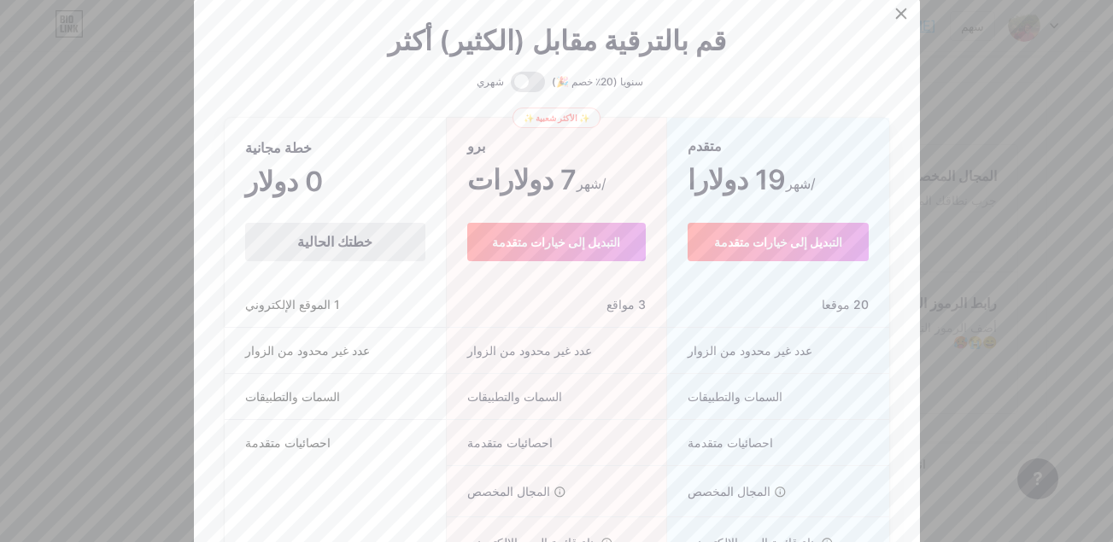
scroll to position [781, 0]
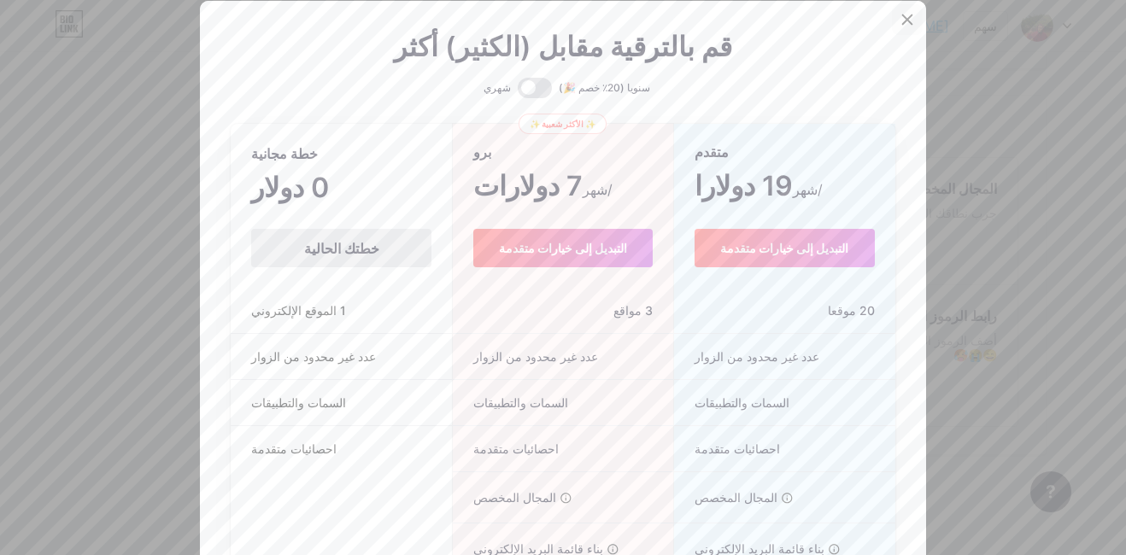
click at [900, 17] on icon at bounding box center [907, 20] width 14 height 14
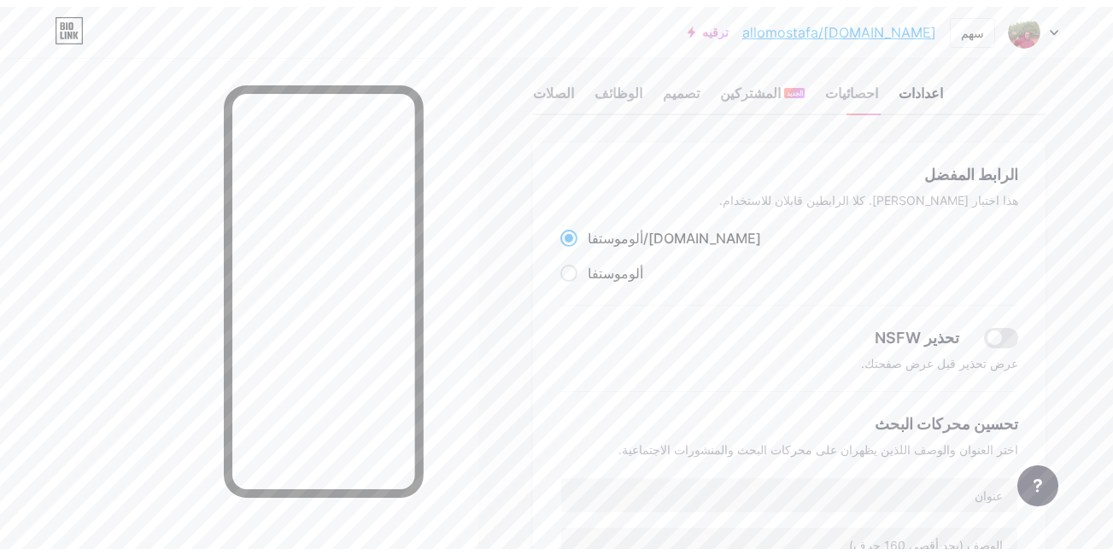
scroll to position [0, 0]
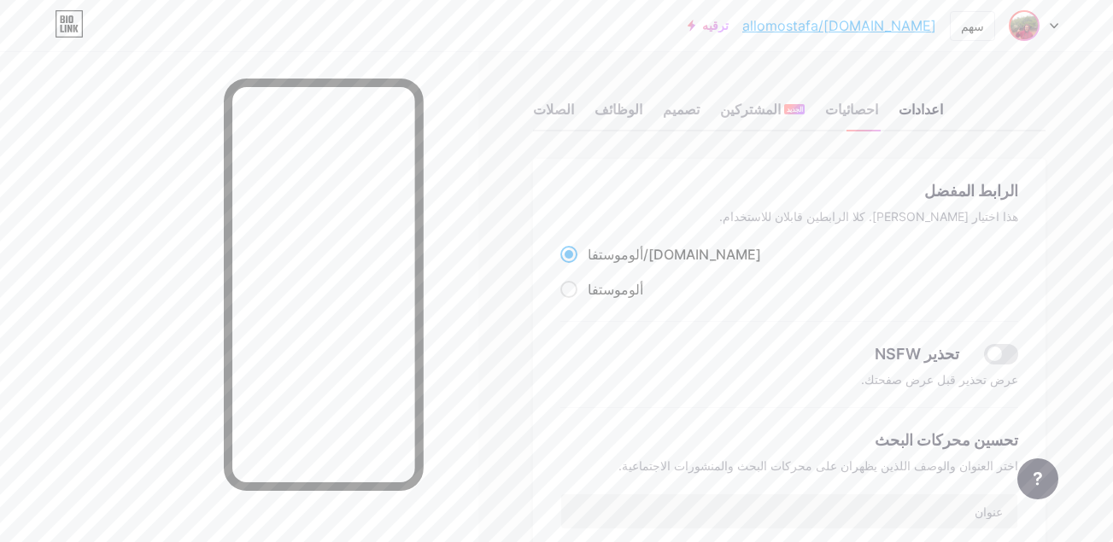
click at [1023, 23] on img at bounding box center [1024, 25] width 27 height 27
click at [981, 205] on link "إعدادات الحساب" at bounding box center [952, 194] width 212 height 46
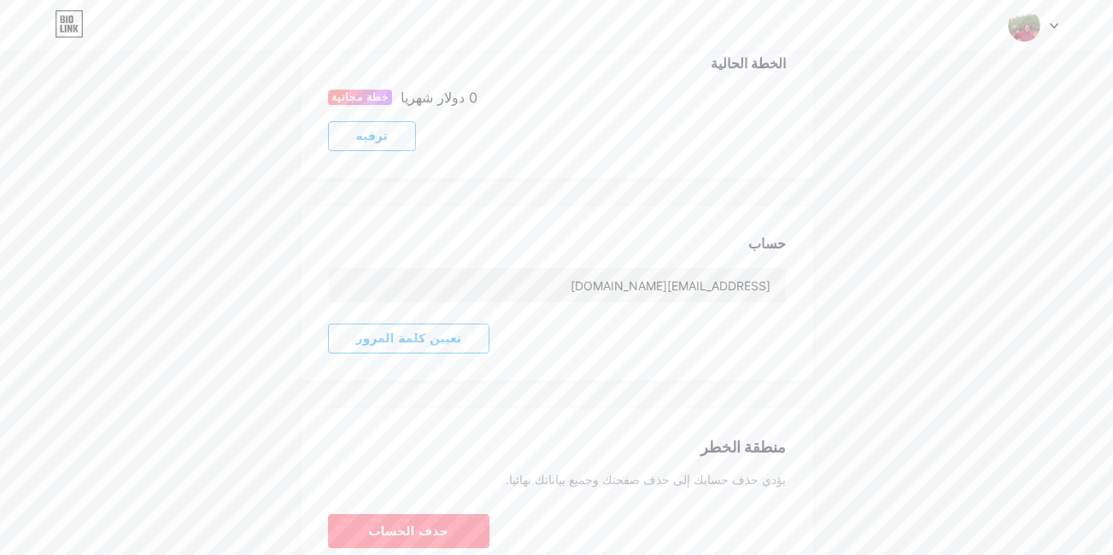
scroll to position [397, 0]
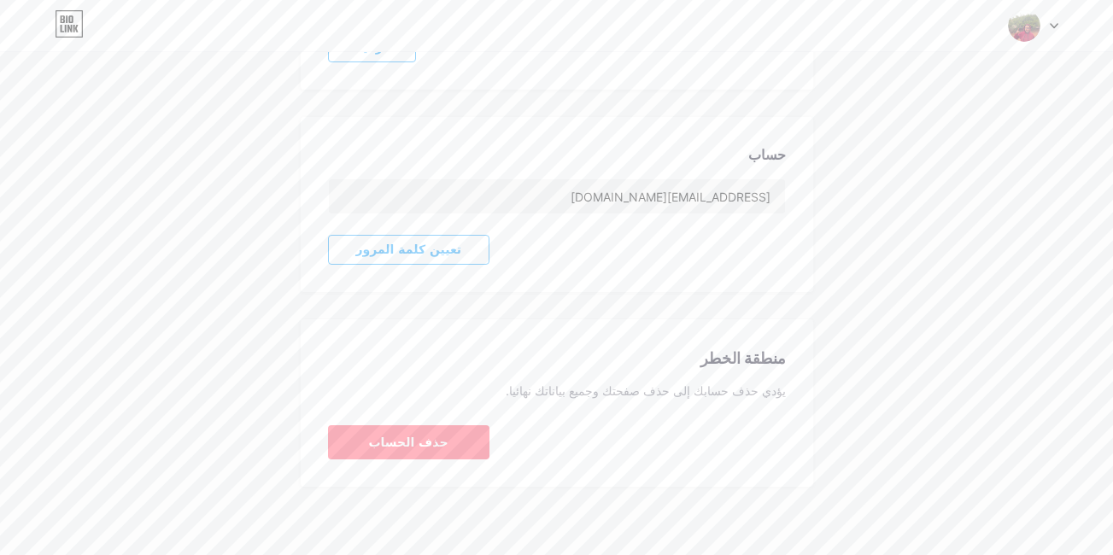
click at [401, 249] on span "تعيين كلمة المرور" at bounding box center [409, 250] width 106 height 15
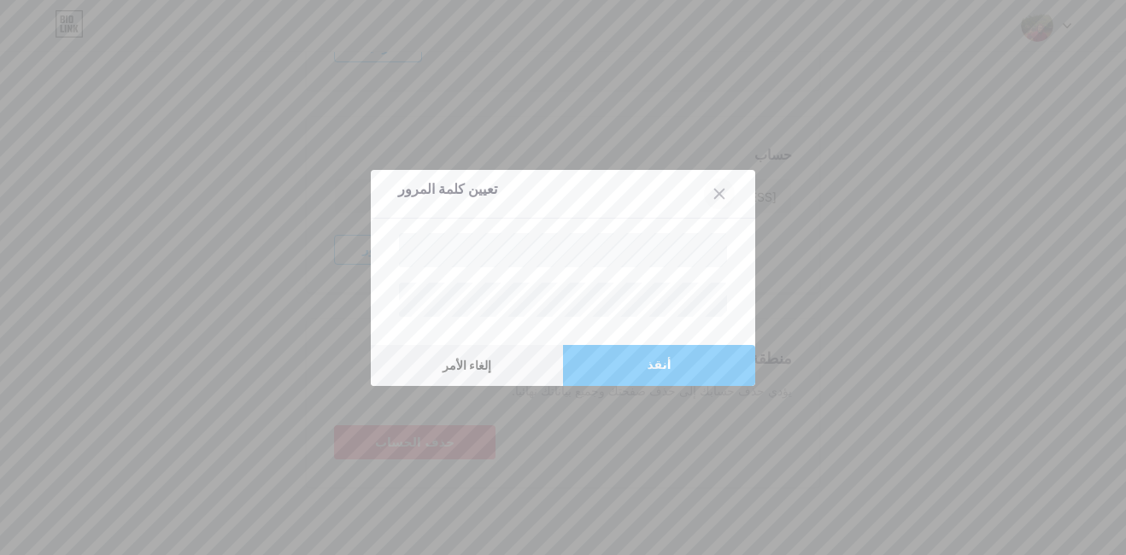
click at [712, 180] on div at bounding box center [719, 194] width 31 height 31
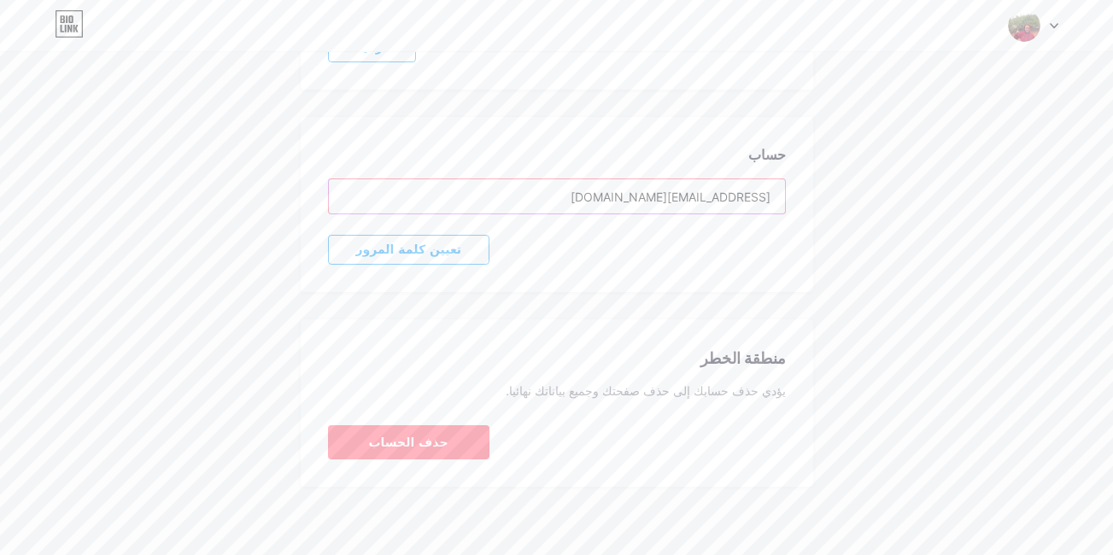
drag, startPoint x: 583, startPoint y: 202, endPoint x: 851, endPoint y: 181, distance: 268.2
click at [851, 181] on div "إعدادات الحساب صفحاتي الو bio.link/allomostafa + إضافة صفحة جديدة الخطة الحالية…" at bounding box center [556, 84] width 1113 height 806
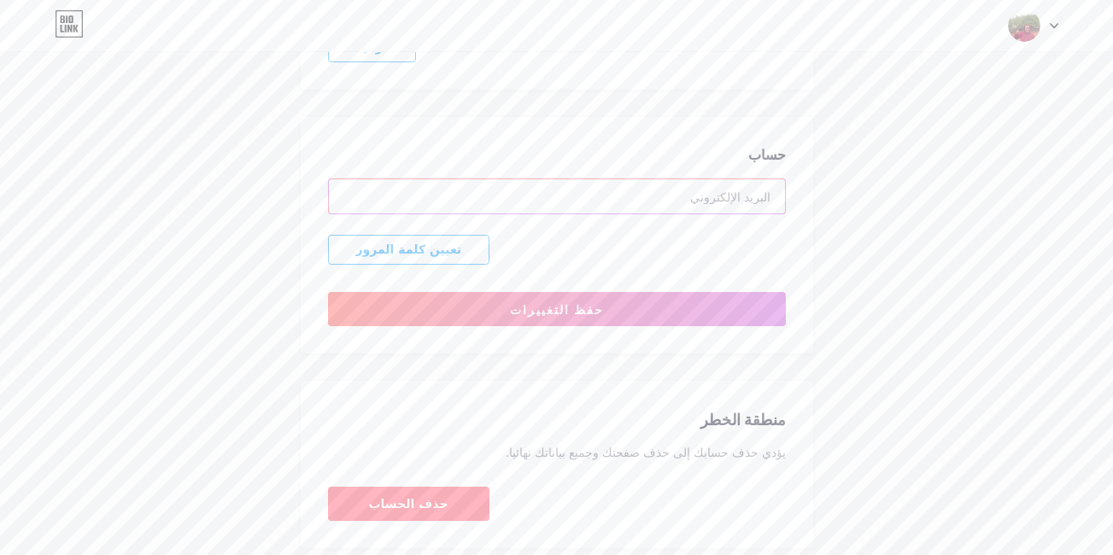
click at [707, 194] on input "text" at bounding box center [557, 196] width 456 height 34
click at [680, 200] on input "allomostafa10" at bounding box center [557, 196] width 456 height 34
paste input "@"
click at [653, 199] on input "allomostafa10@" at bounding box center [557, 196] width 456 height 34
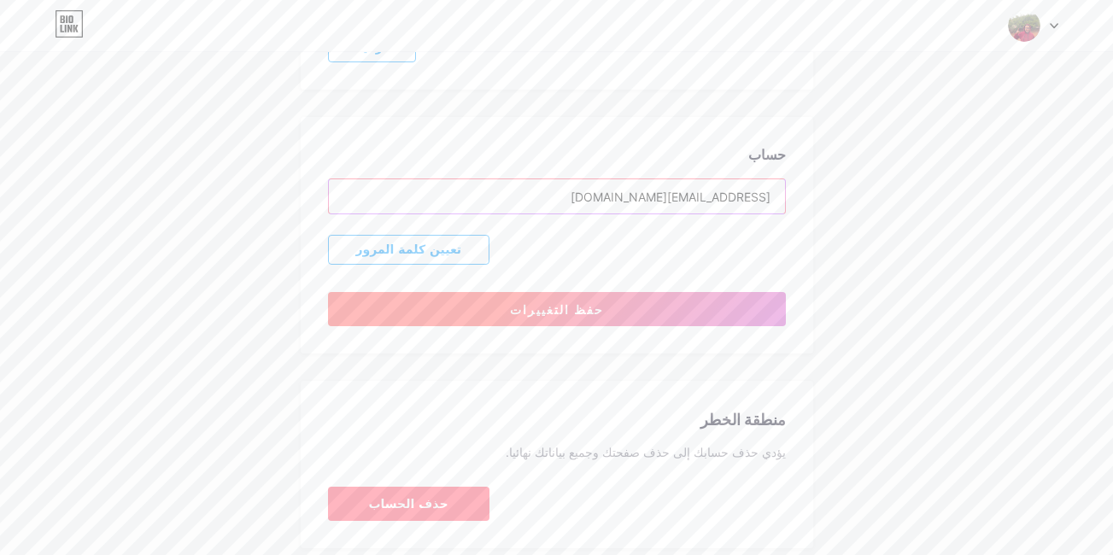
type input "allomostafa10@gmail.com"
click at [562, 308] on span "حفظ التغييرات" at bounding box center [557, 309] width 94 height 15
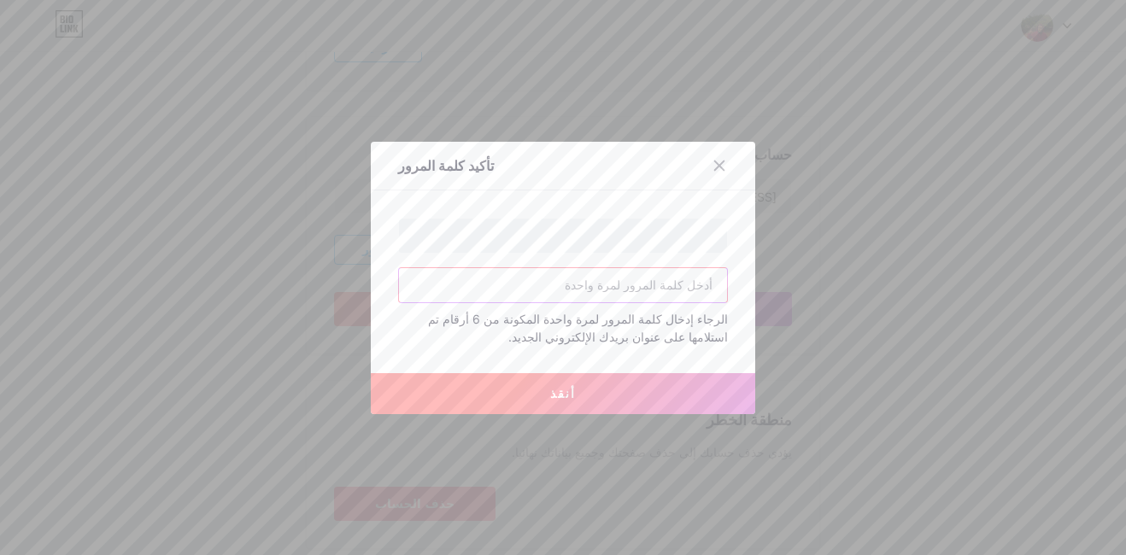
click at [631, 279] on input "text" at bounding box center [563, 285] width 328 height 34
paste input "allomostafa"
click at [547, 395] on button "أنقذ" at bounding box center [563, 393] width 384 height 41
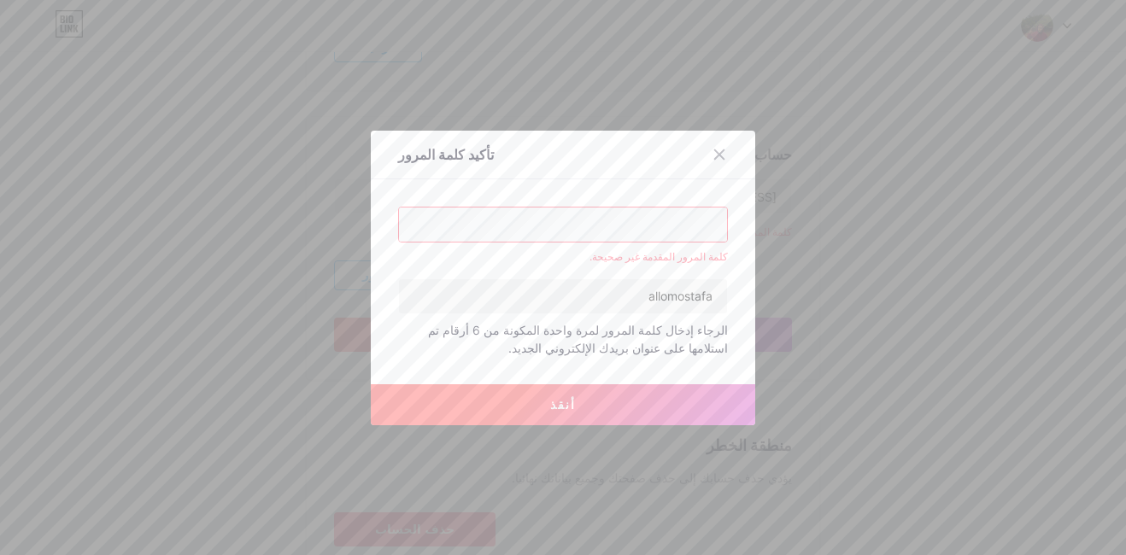
click at [733, 223] on div "تأكيد كلمة المرور كلمة المرور المقدمة غير صحيحة. allomostafa الرجاء إدخال كلمة …" at bounding box center [563, 278] width 384 height 295
drag, startPoint x: 599, startPoint y: 295, endPoint x: 694, endPoint y: 295, distance: 94.8
click at [694, 295] on input "allomostafa" at bounding box center [563, 296] width 328 height 34
click at [703, 294] on input "allomostafa" at bounding box center [563, 296] width 328 height 34
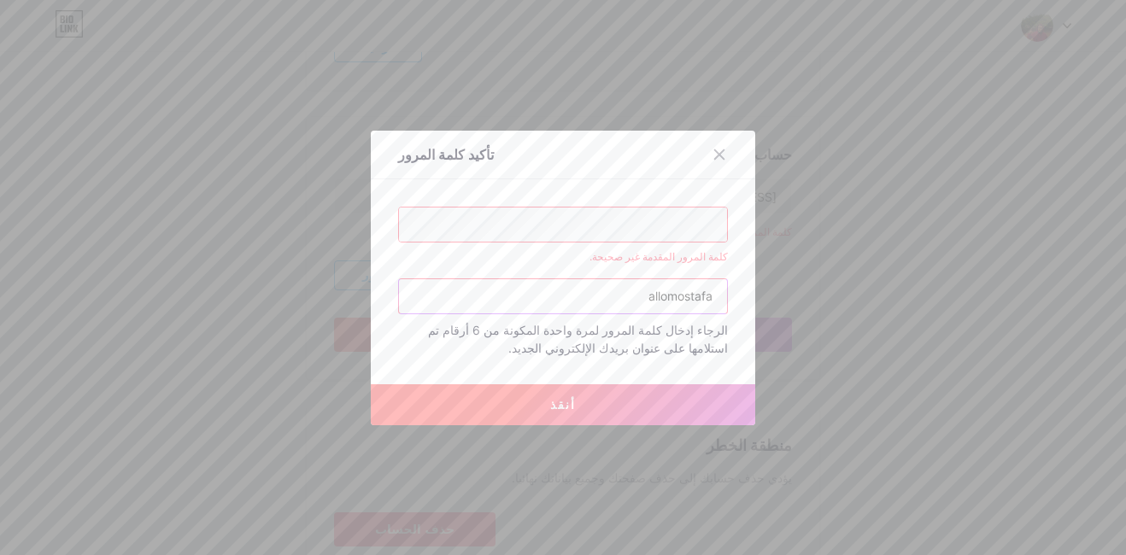
click at [703, 294] on input "allomostafa" at bounding box center [563, 296] width 328 height 34
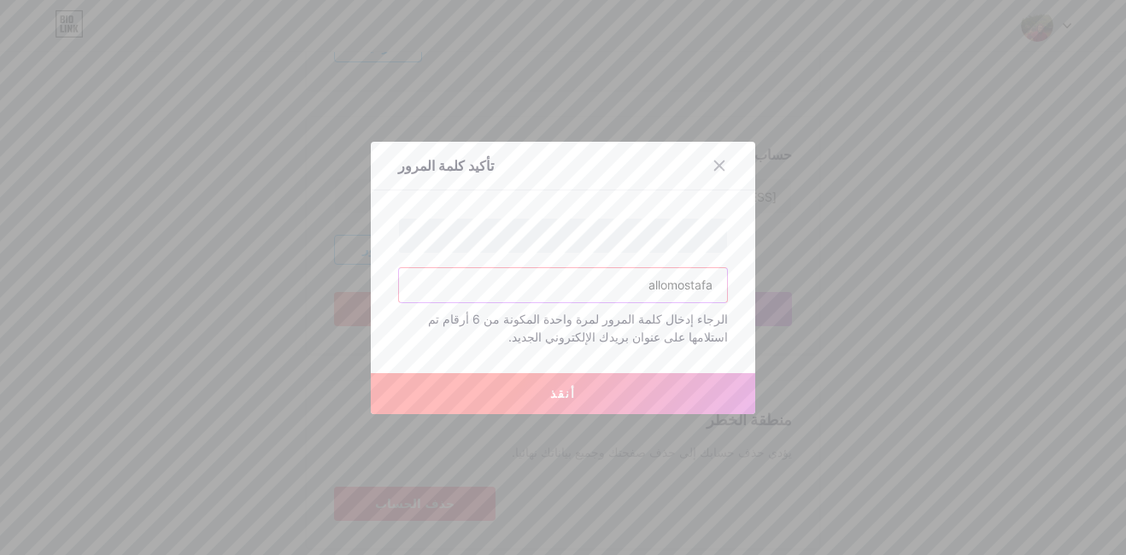
click at [613, 294] on input "allomostafa" at bounding box center [563, 285] width 328 height 34
type input "allomostafa10"
click at [576, 403] on button "أنقذ" at bounding box center [563, 393] width 384 height 41
click at [595, 380] on button "أنقذ" at bounding box center [563, 393] width 384 height 41
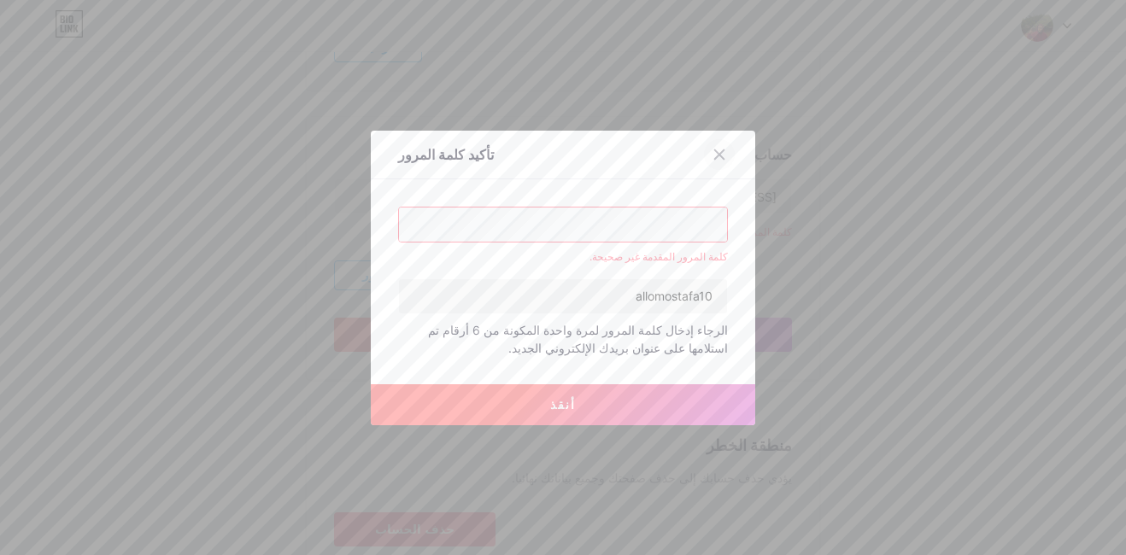
click at [714, 163] on div at bounding box center [719, 154] width 31 height 31
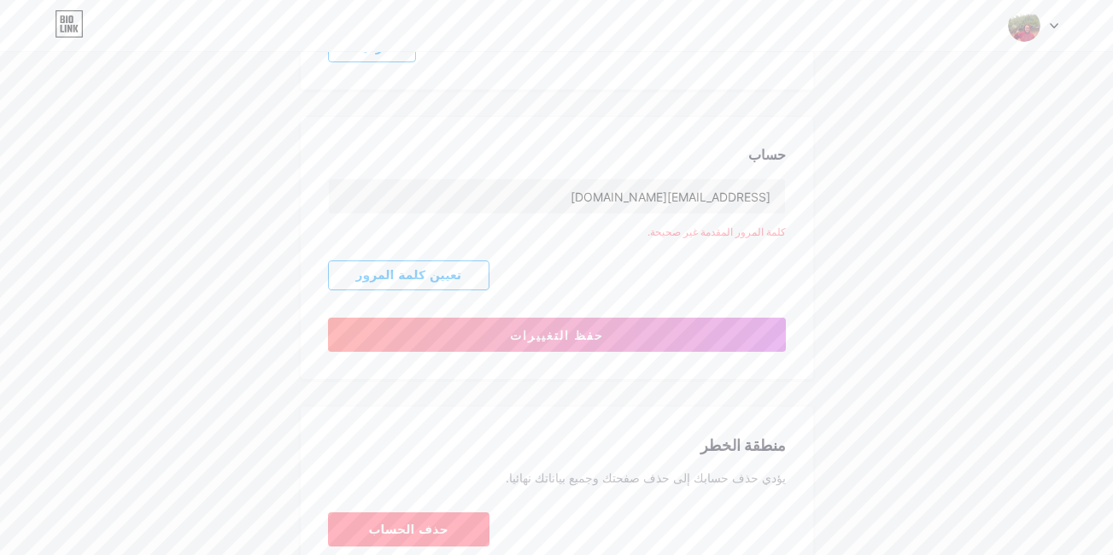
click at [424, 273] on span "تعيين كلمة المرور" at bounding box center [409, 275] width 106 height 15
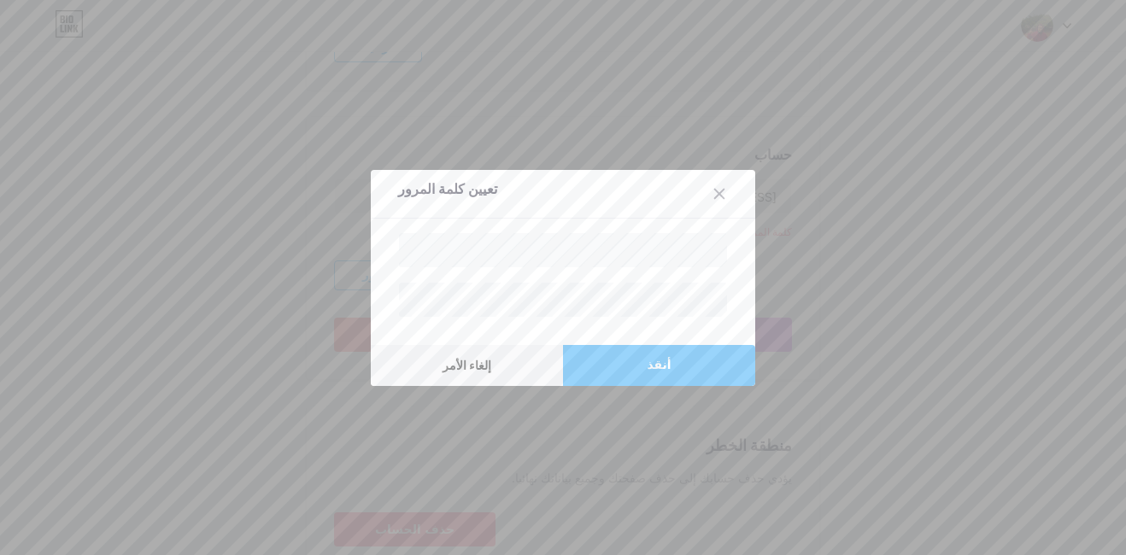
click at [665, 358] on button "أنقذ" at bounding box center [659, 365] width 192 height 41
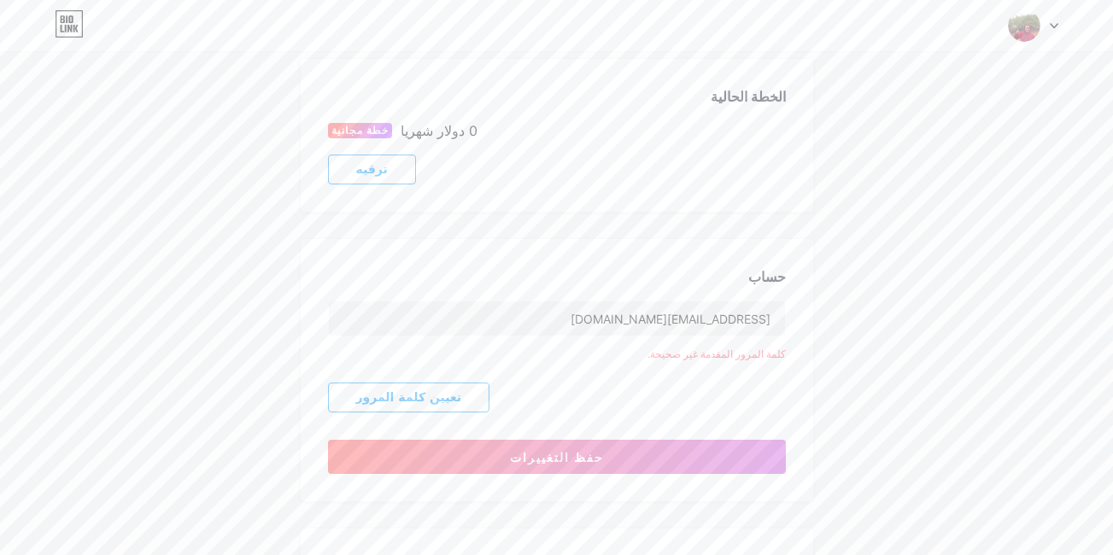
scroll to position [272, 0]
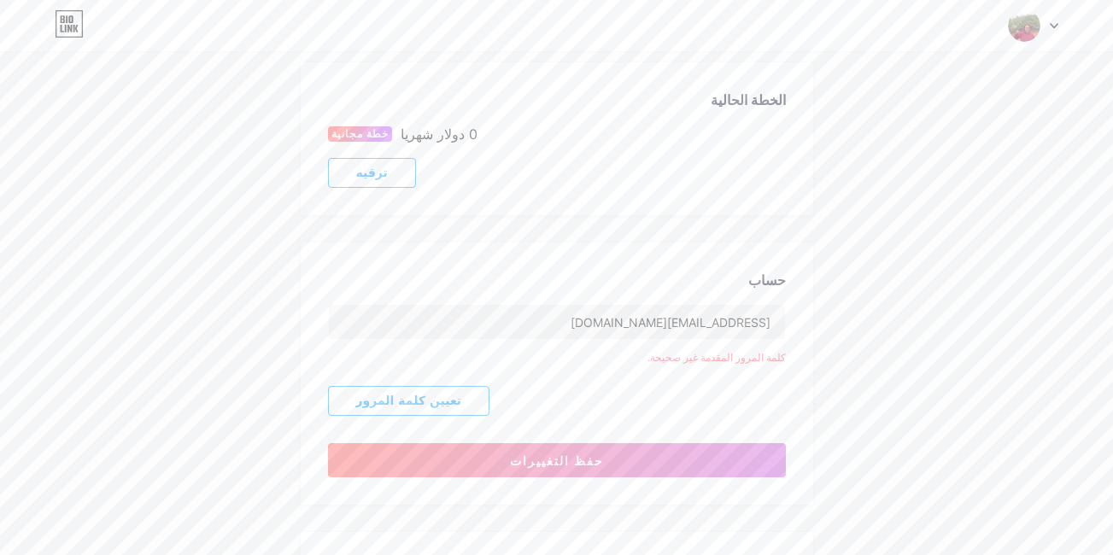
click at [431, 408] on span "تعيين كلمة المرور" at bounding box center [409, 401] width 106 height 15
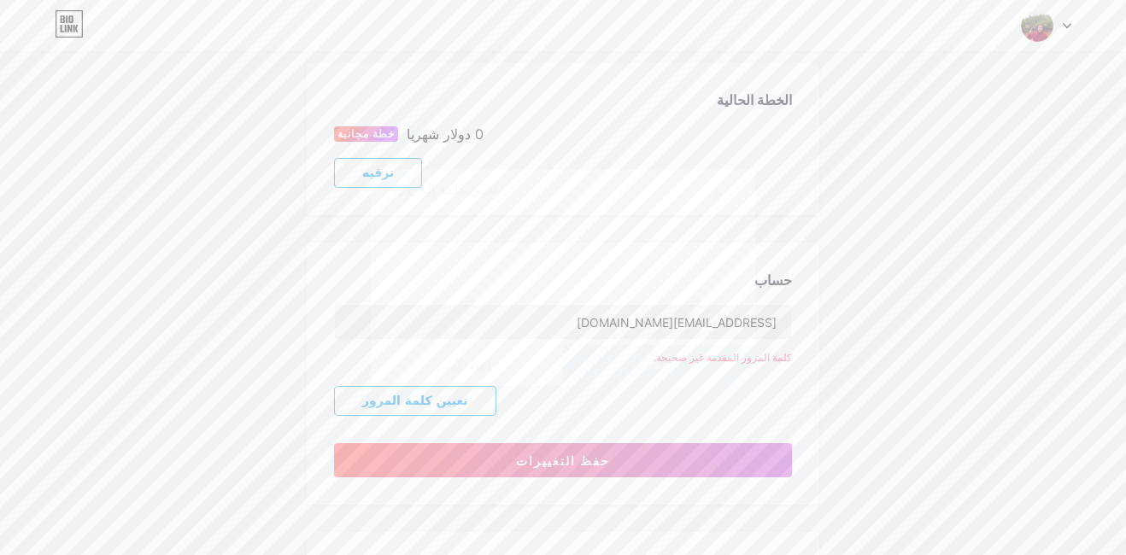
click at [717, 203] on div at bounding box center [719, 194] width 31 height 31
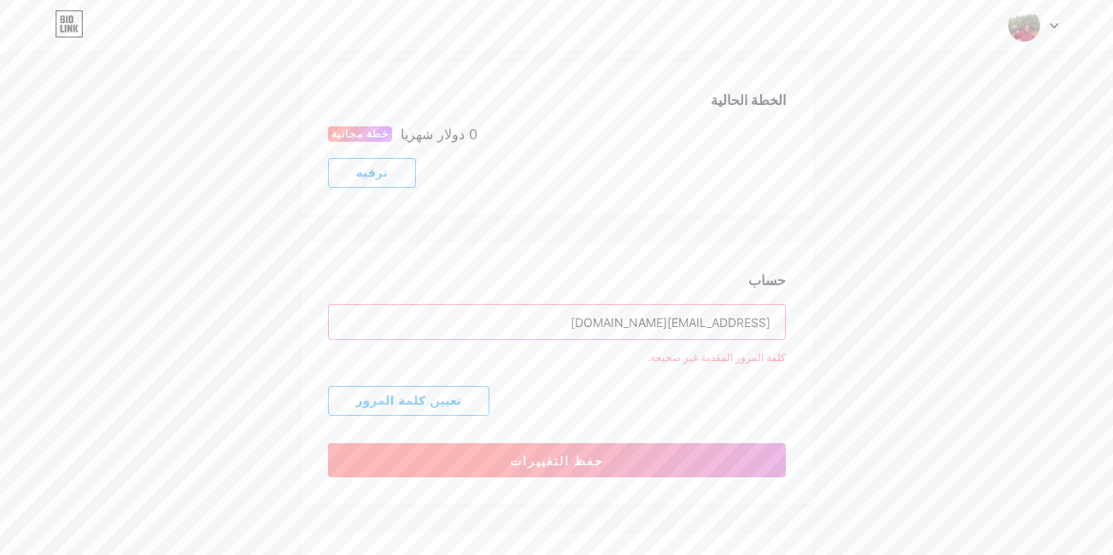
drag, startPoint x: 600, startPoint y: 322, endPoint x: 601, endPoint y: 452, distance: 129.8
click at [601, 452] on div "حساب allomostafa10@gmail.com كلمة المرور المقدمة غير صحيحة. تعيين كلمة المرور ح…" at bounding box center [557, 374] width 513 height 262
click at [601, 452] on button "حفظ التغييرات" at bounding box center [557, 460] width 458 height 34
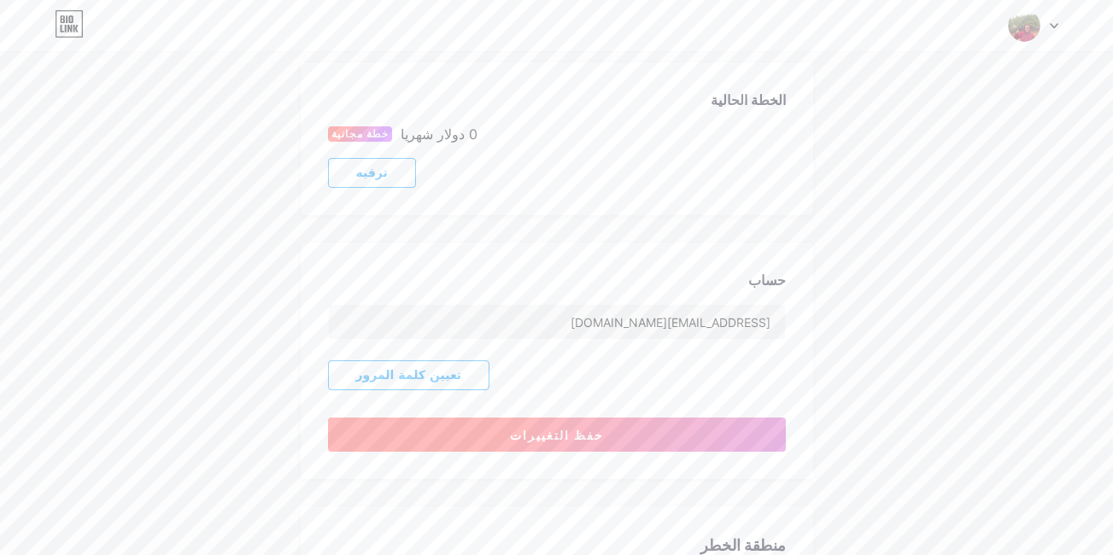
scroll to position [459, 0]
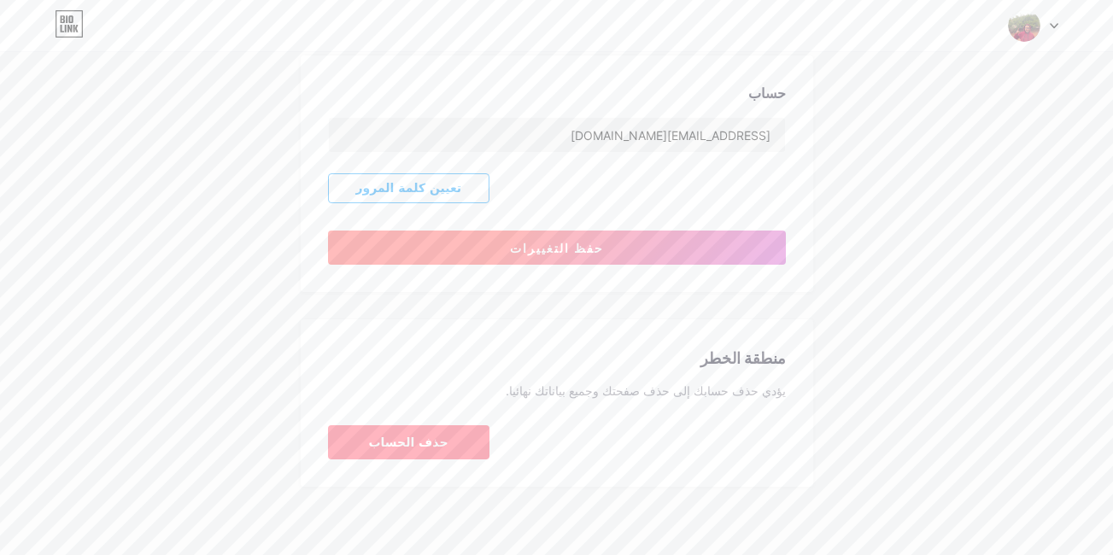
click at [557, 246] on span "حفظ التغييرات" at bounding box center [557, 248] width 94 height 15
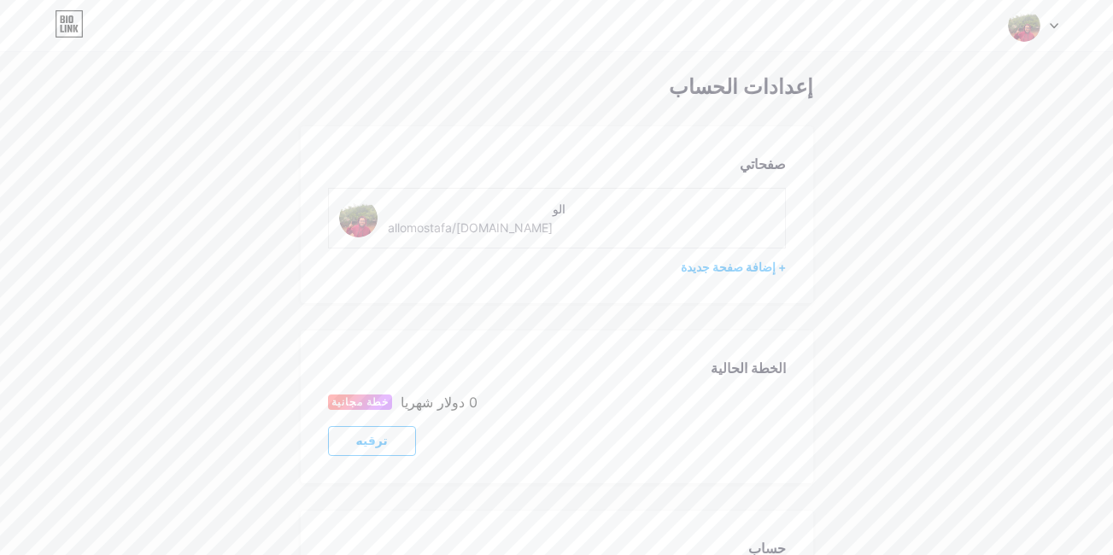
scroll to position [0, 0]
click at [1050, 31] on div at bounding box center [1034, 25] width 50 height 31
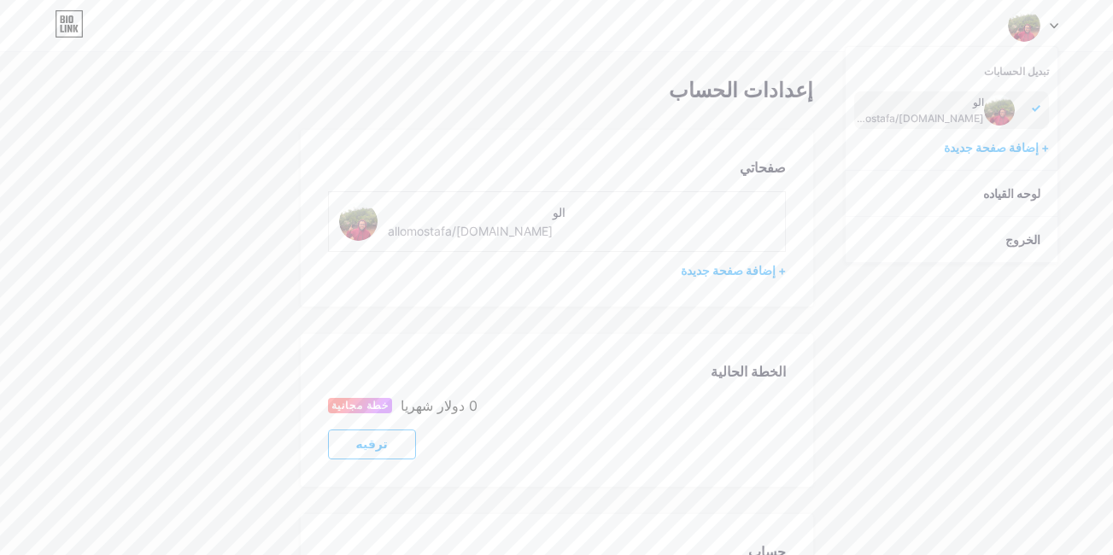
click at [977, 113] on div "bio.link/allomostafa" at bounding box center [919, 119] width 132 height 14
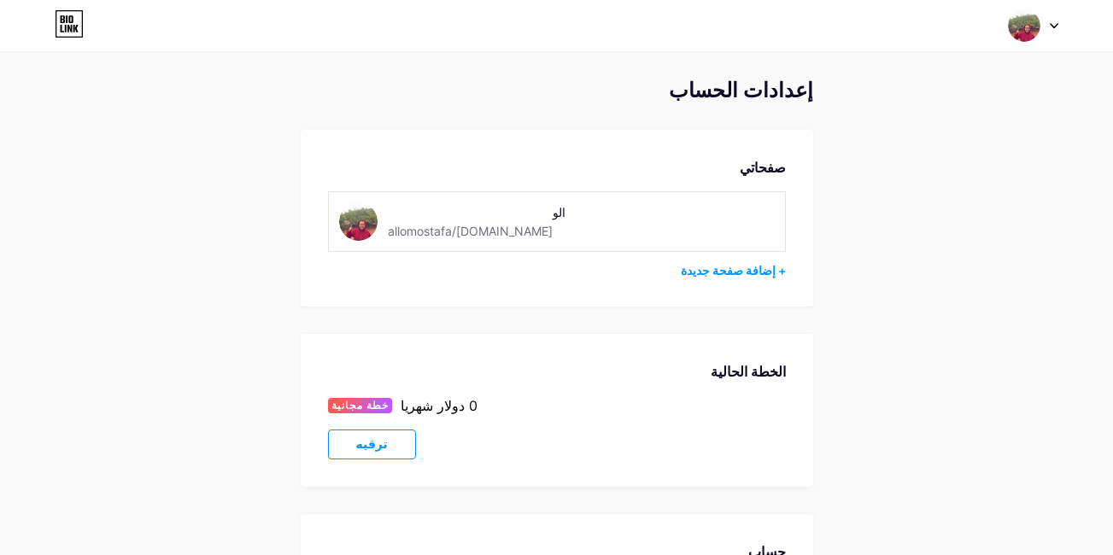
click at [1056, 23] on icon at bounding box center [1054, 26] width 9 height 6
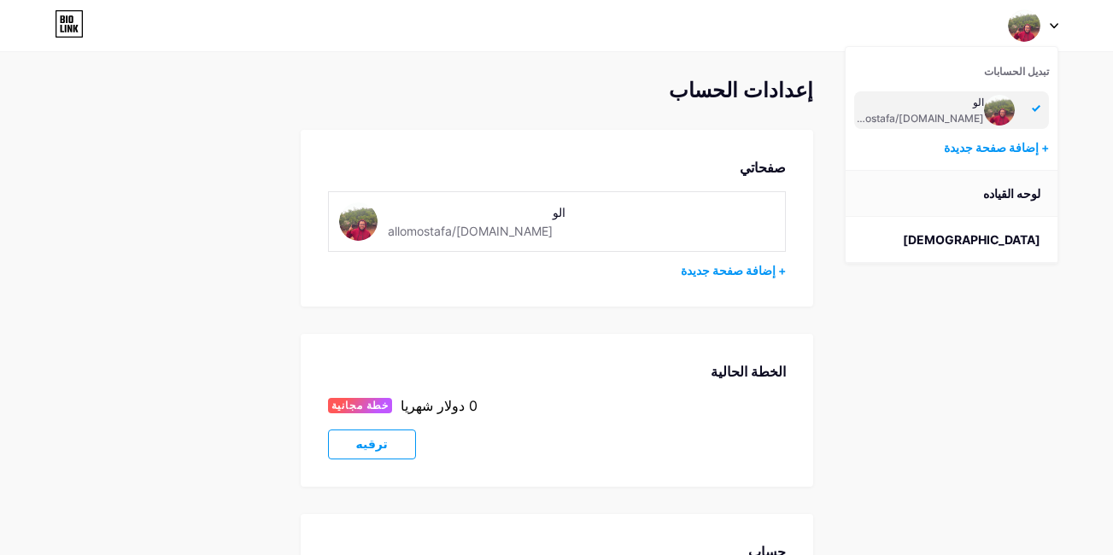
click at [1021, 183] on link "لوحه القياده" at bounding box center [952, 194] width 212 height 46
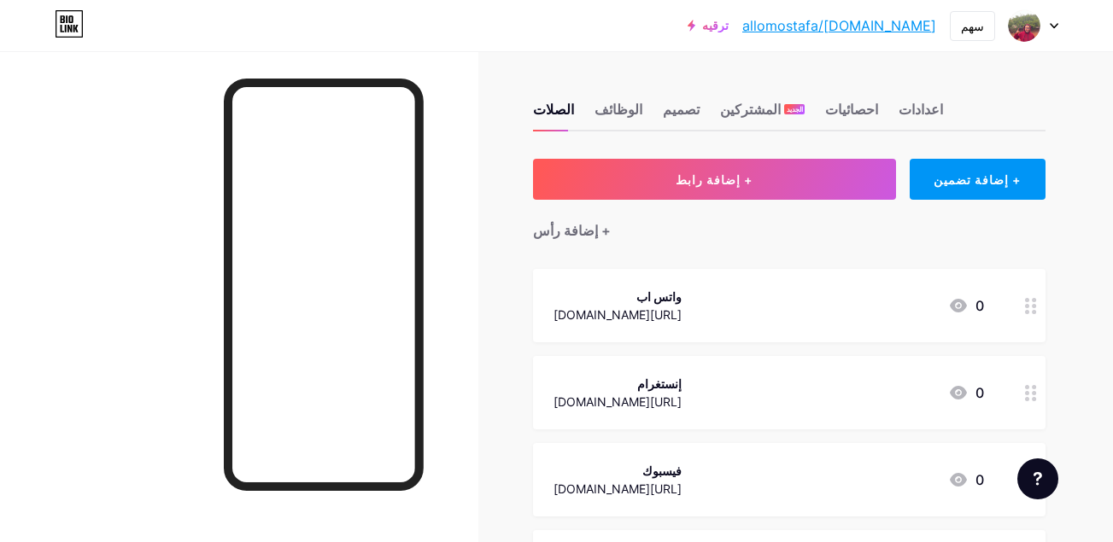
click at [881, 24] on link "[DOMAIN_NAME]/allomostafa" at bounding box center [839, 25] width 194 height 21
click at [983, 33] on div "سهم" at bounding box center [972, 26] width 23 height 18
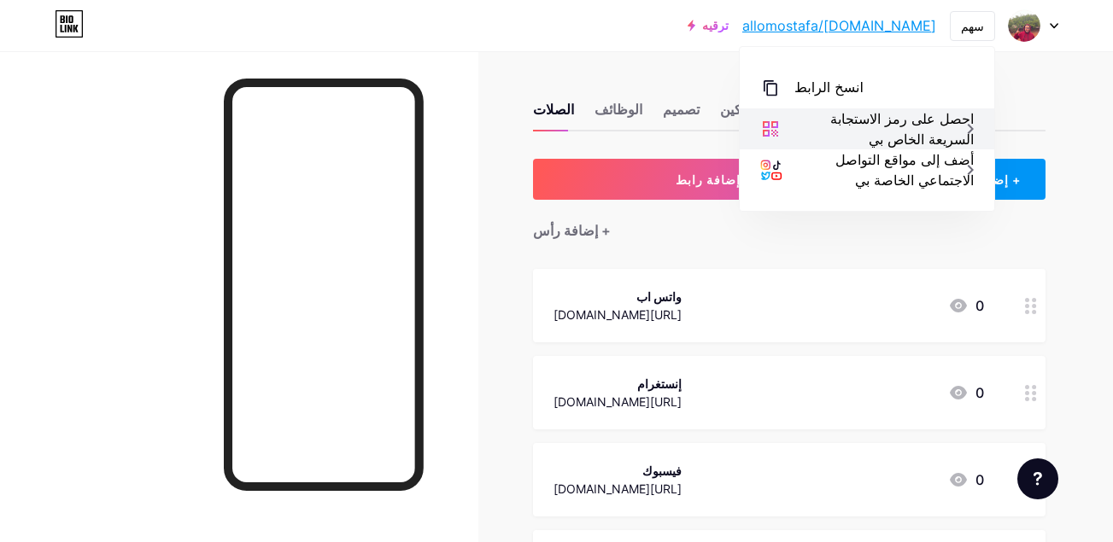
click at [813, 116] on div "احصل على رمز الاستجابة السريعة الخاص بي" at bounding box center [883, 128] width 179 height 41
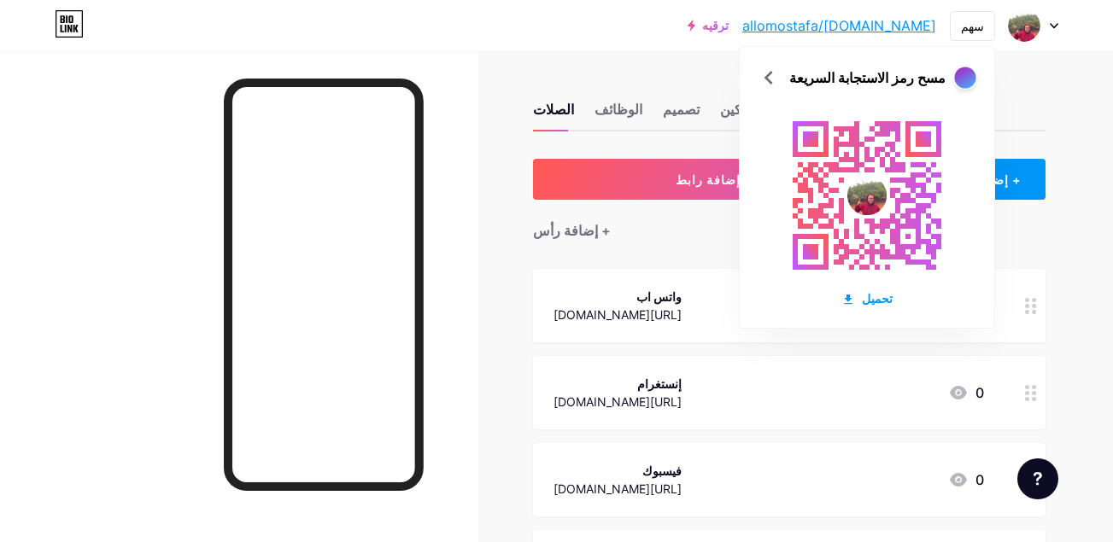
click at [964, 80] on div at bounding box center [964, 77] width 21 height 21
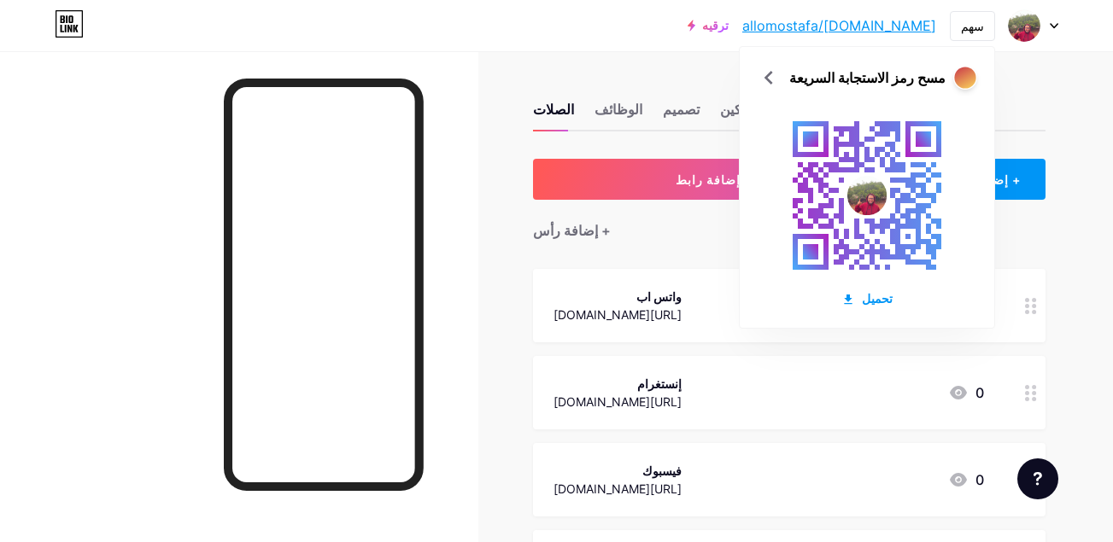
click at [964, 80] on div at bounding box center [964, 77] width 21 height 21
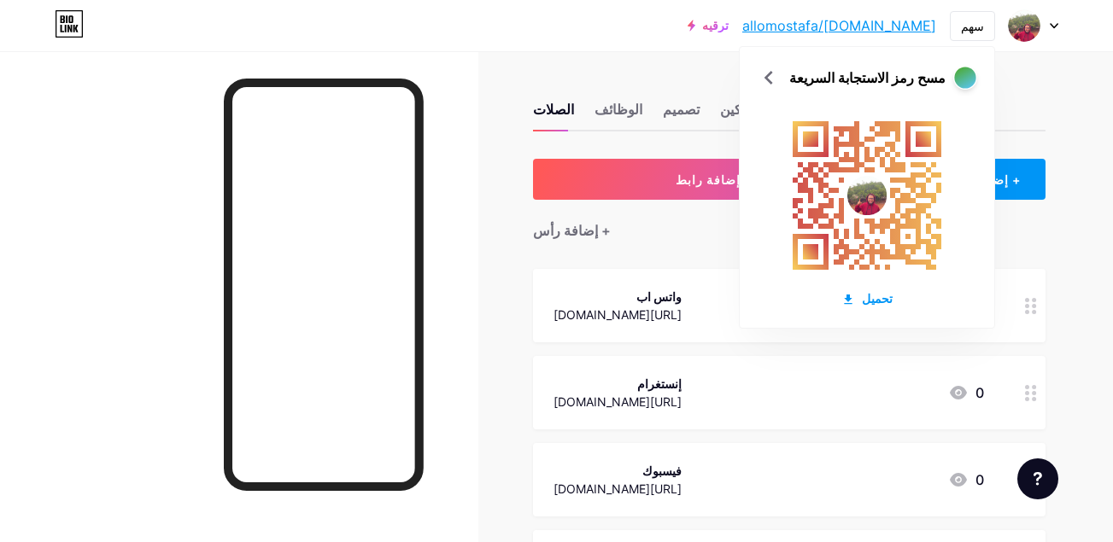
click at [962, 80] on div at bounding box center [964, 77] width 21 height 21
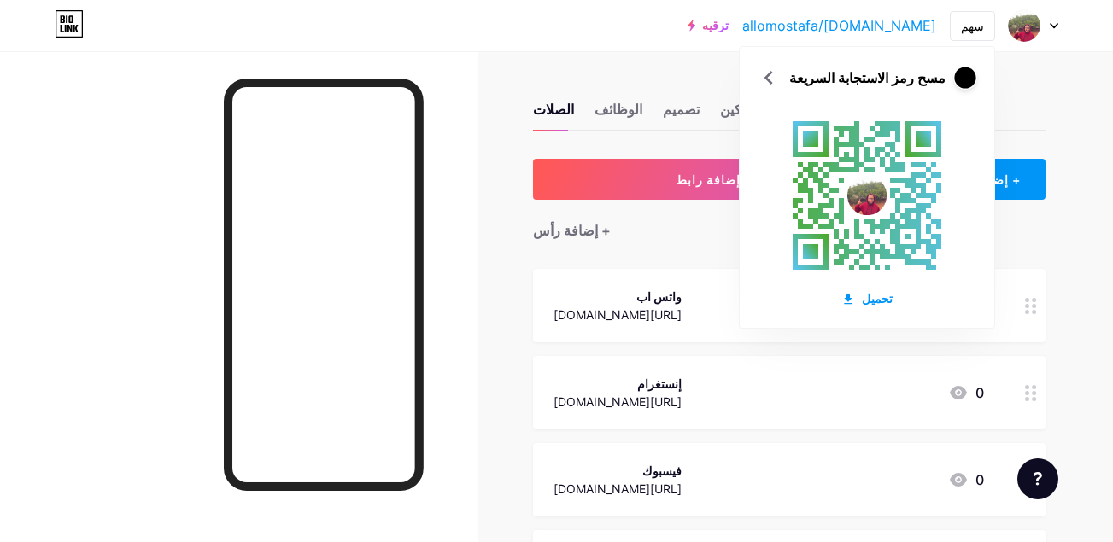
click at [961, 68] on div at bounding box center [964, 77] width 21 height 21
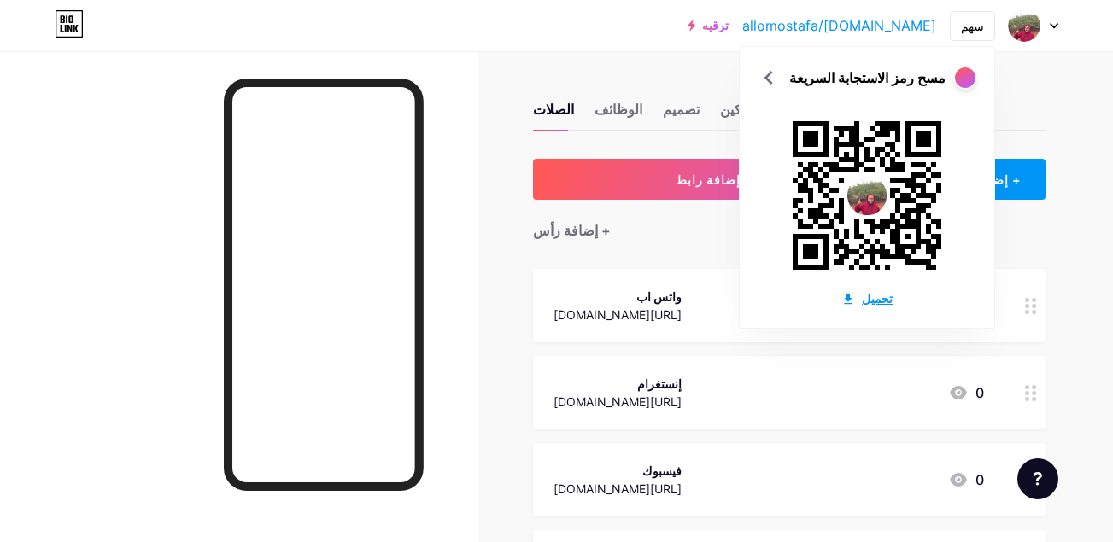
click at [875, 297] on font "تحميل" at bounding box center [877, 299] width 31 height 18
